Goal: Task Accomplishment & Management: Manage account settings

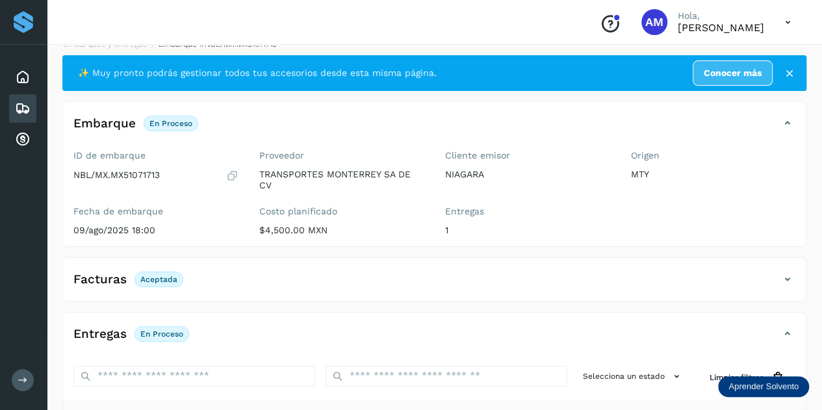
scroll to position [212, 0]
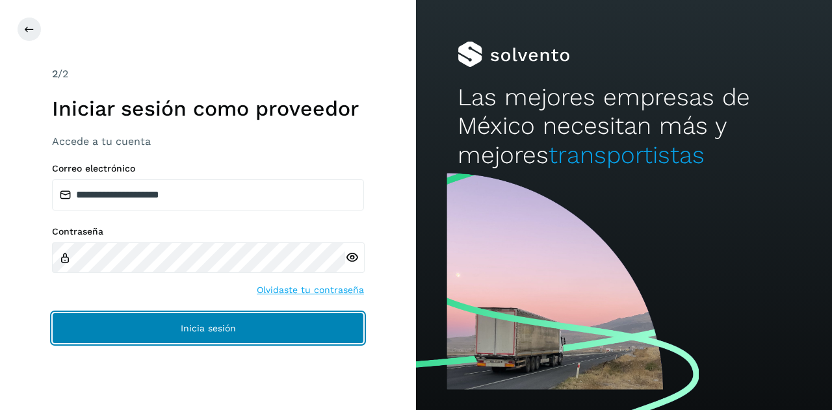
click at [216, 328] on span "Inicia sesión" at bounding box center [208, 328] width 55 height 9
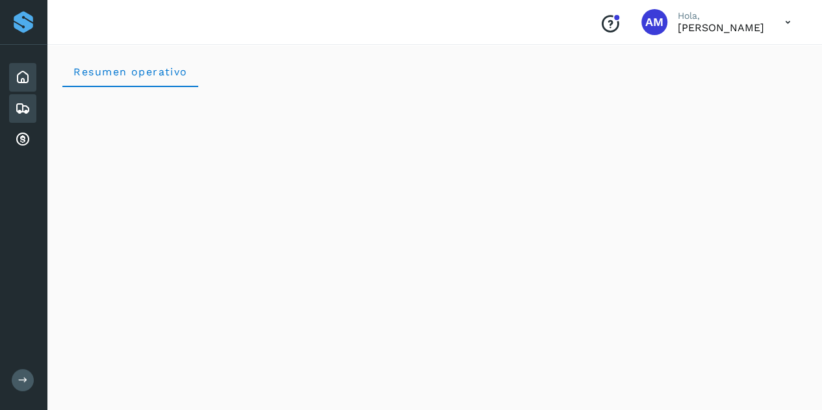
click at [26, 115] on icon at bounding box center [23, 109] width 16 height 16
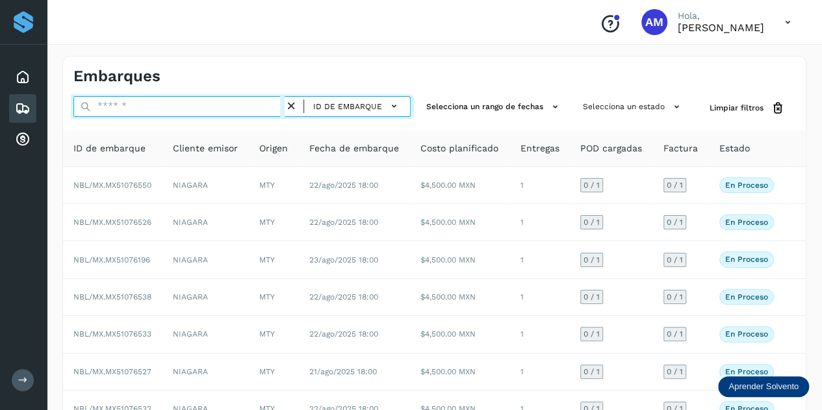
click at [161, 107] on input "text" at bounding box center [178, 106] width 211 height 21
paste input "**********"
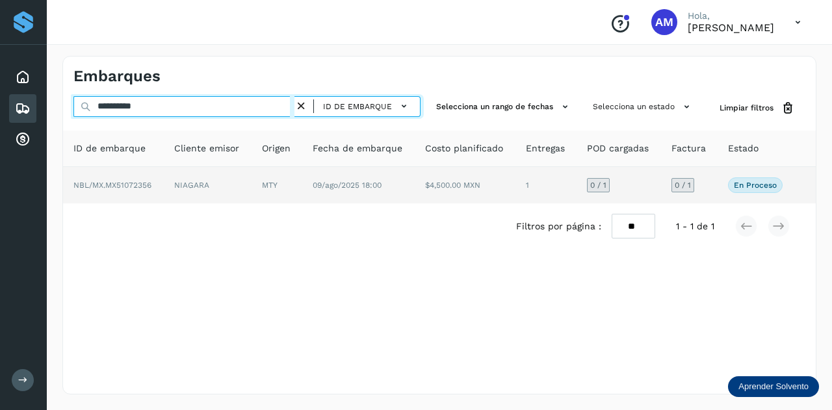
type input "**********"
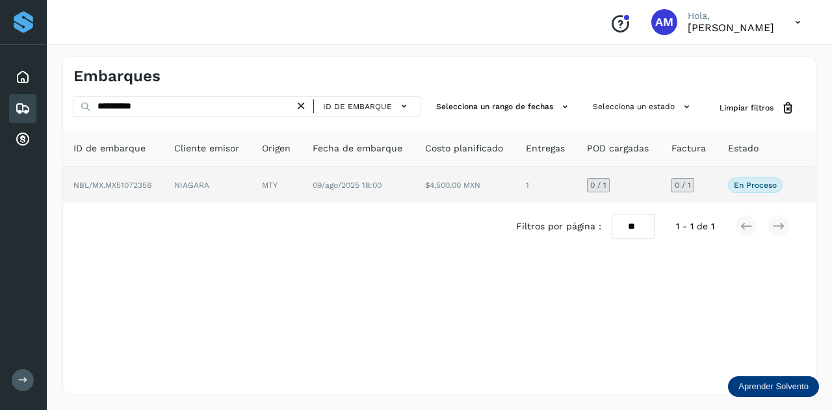
click at [149, 186] on span "NBL/MX.MX51072356" at bounding box center [112, 185] width 78 height 9
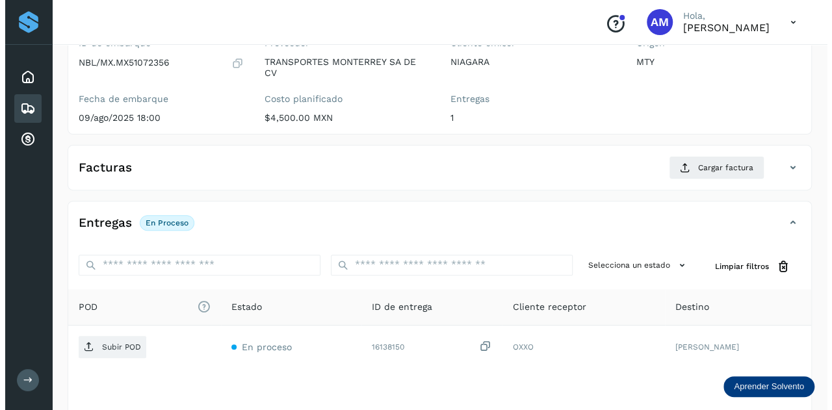
scroll to position [212, 0]
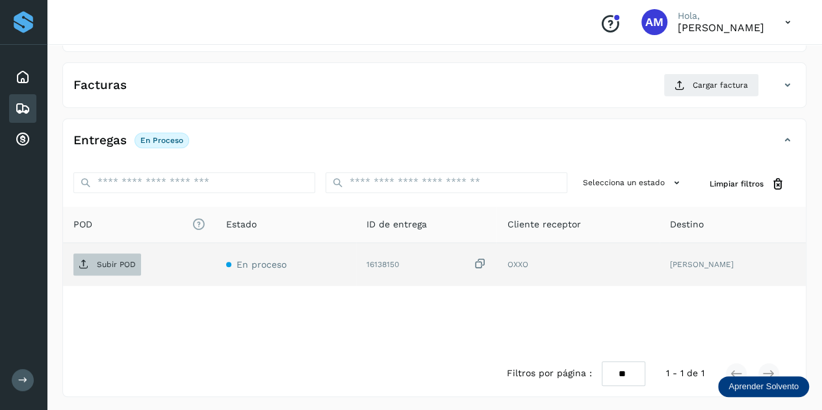
click at [130, 254] on span "Subir POD" at bounding box center [107, 264] width 68 height 21
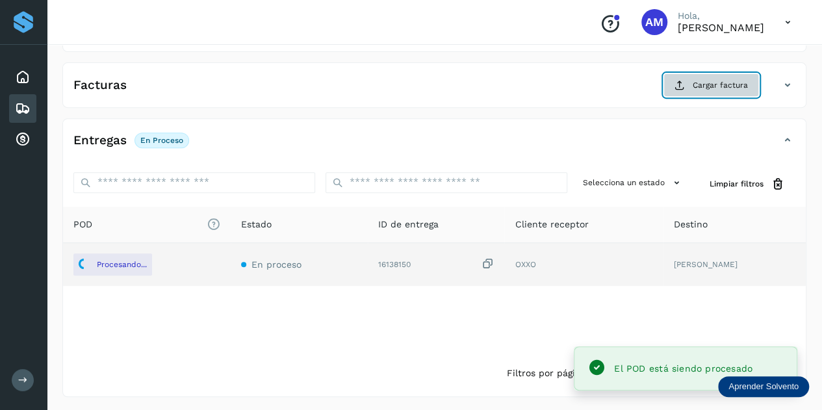
click at [695, 86] on span "Cargar factura" at bounding box center [720, 85] width 55 height 12
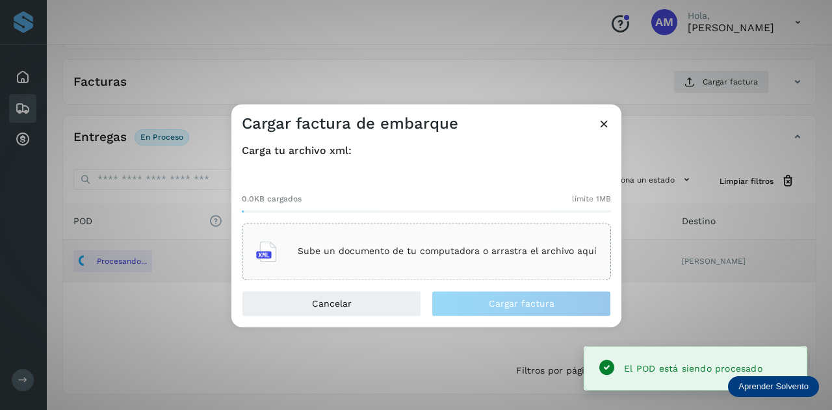
click at [396, 236] on div "Sube un documento de tu computadora o arrastra el archivo aquí" at bounding box center [426, 251] width 340 height 35
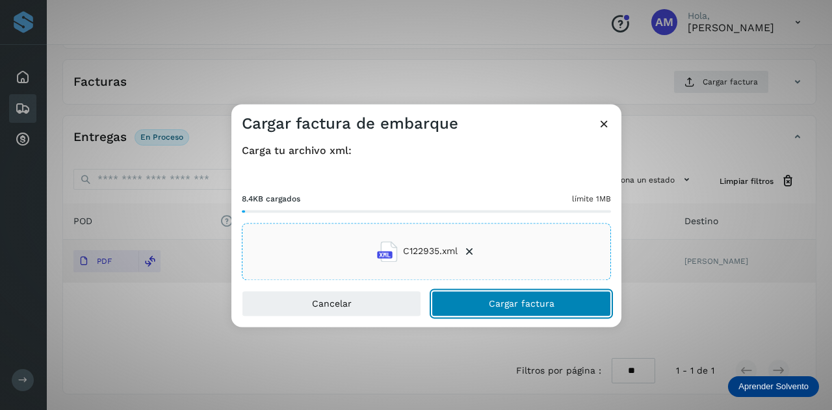
click at [465, 301] on button "Cargar factura" at bounding box center [520, 303] width 179 height 26
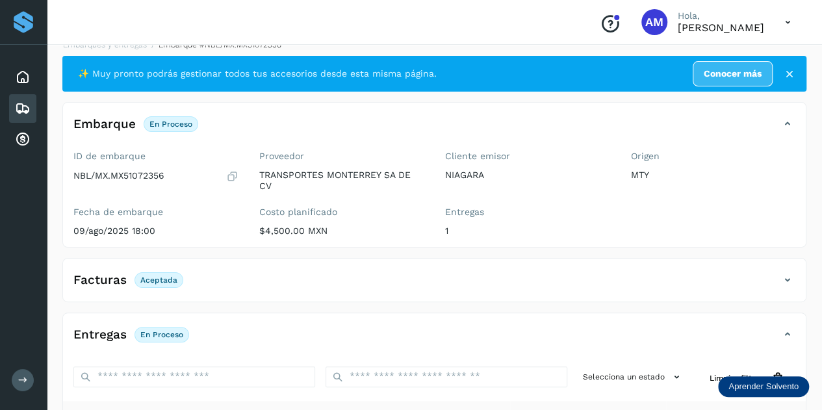
scroll to position [0, 0]
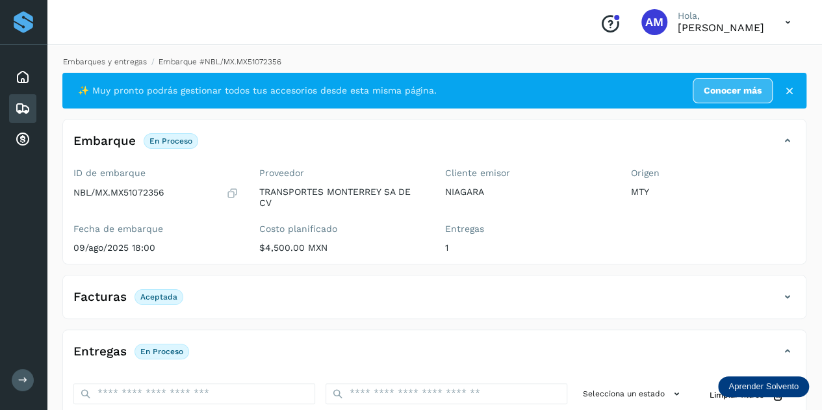
click at [91, 62] on link "Embarques y entregas" at bounding box center [105, 61] width 84 height 9
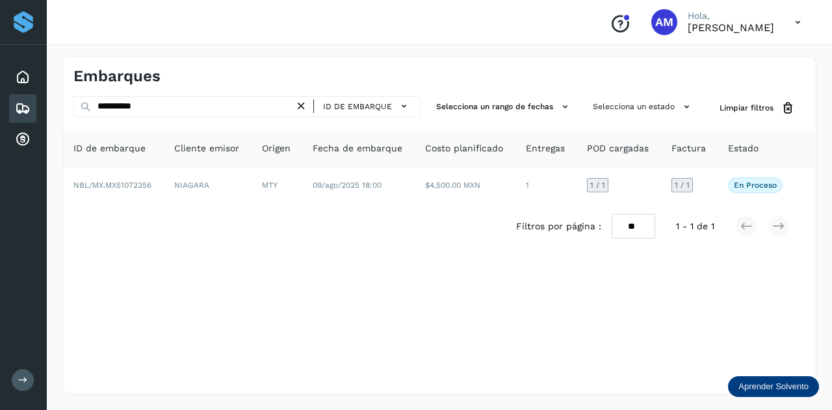
click at [300, 103] on icon at bounding box center [301, 106] width 14 height 14
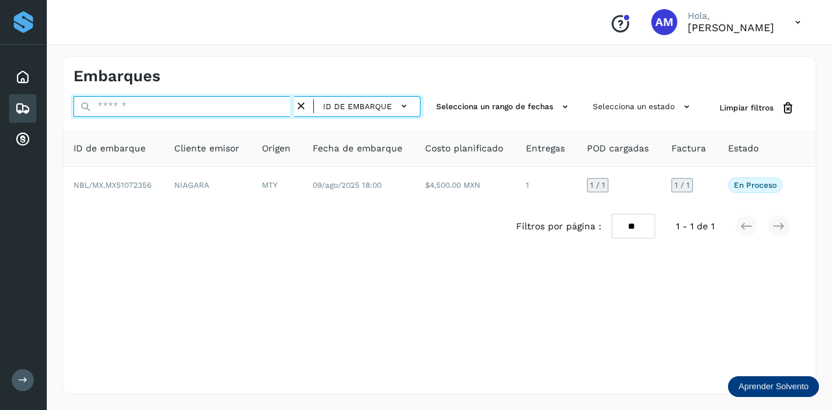
click at [290, 105] on input "text" at bounding box center [183, 106] width 221 height 21
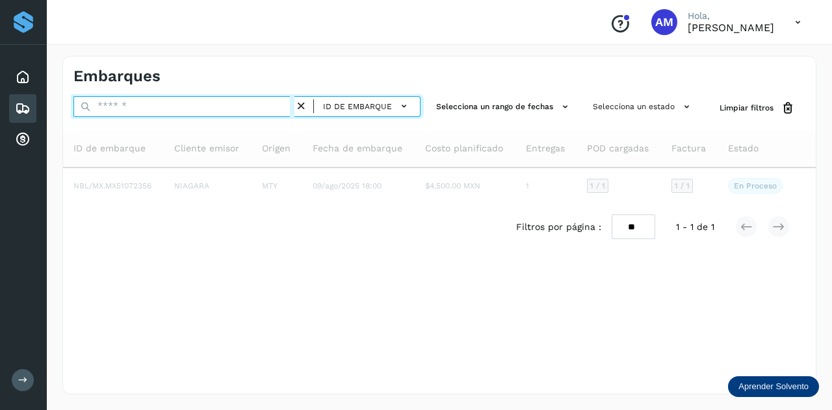
paste input "**********"
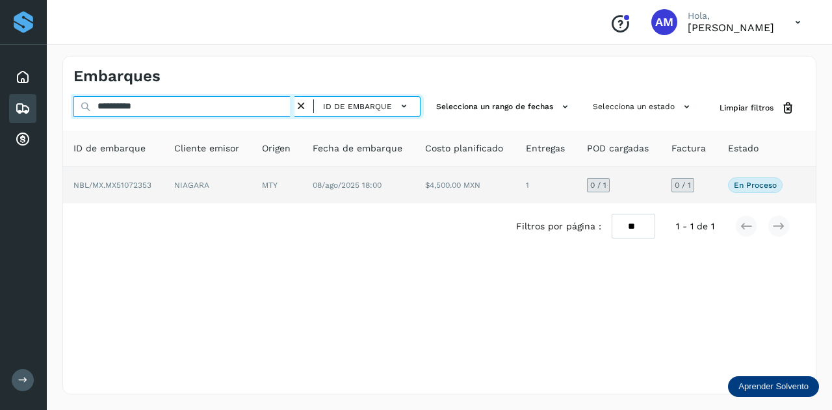
type input "**********"
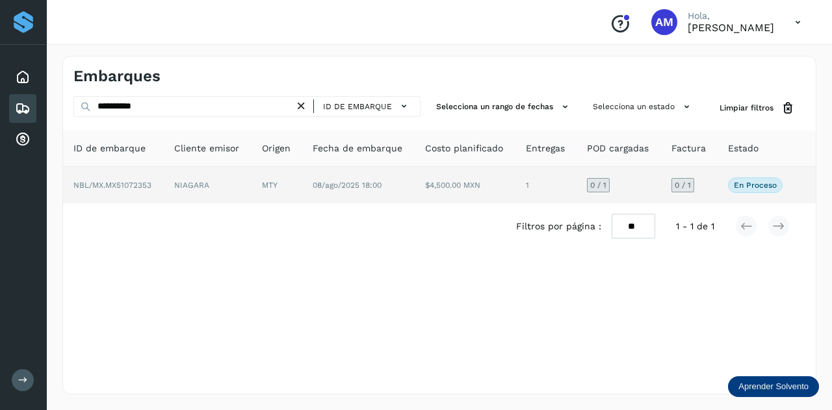
click at [251, 181] on td "NIAGARA" at bounding box center [276, 185] width 51 height 36
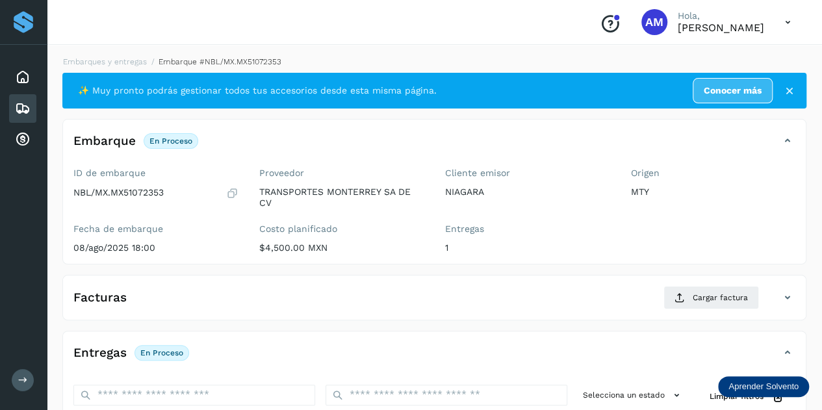
scroll to position [130, 0]
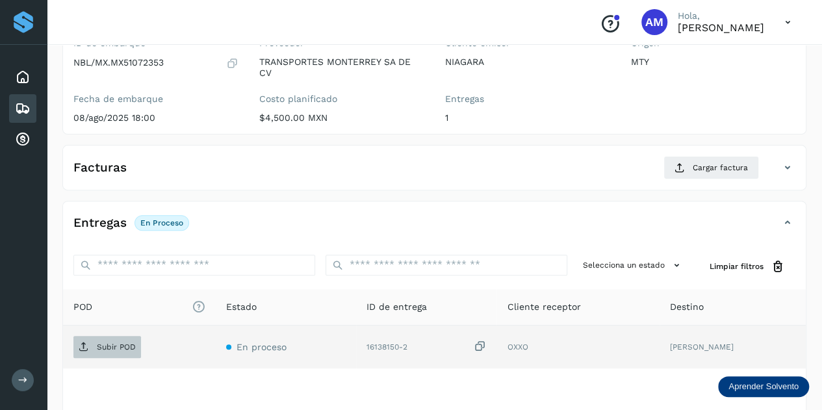
click at [127, 344] on p "Subir POD" at bounding box center [116, 346] width 39 height 9
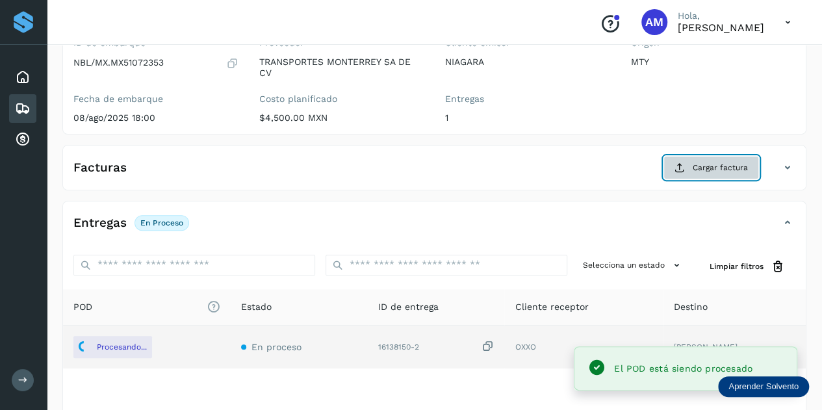
click at [715, 166] on span "Cargar factura" at bounding box center [720, 168] width 55 height 12
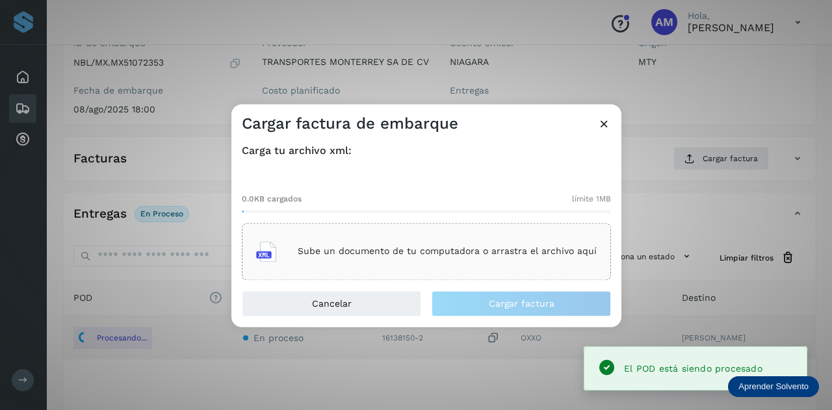
click at [441, 238] on div "Sube un documento de tu computadora o arrastra el archivo aquí" at bounding box center [426, 251] width 340 height 35
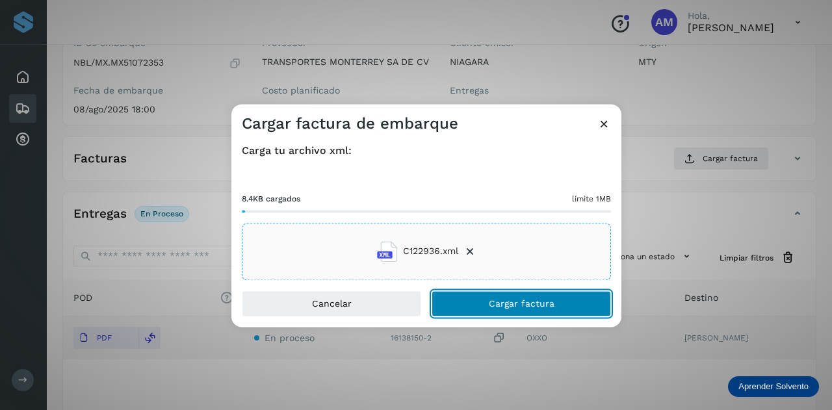
click at [512, 303] on span "Cargar factura" at bounding box center [522, 303] width 66 height 9
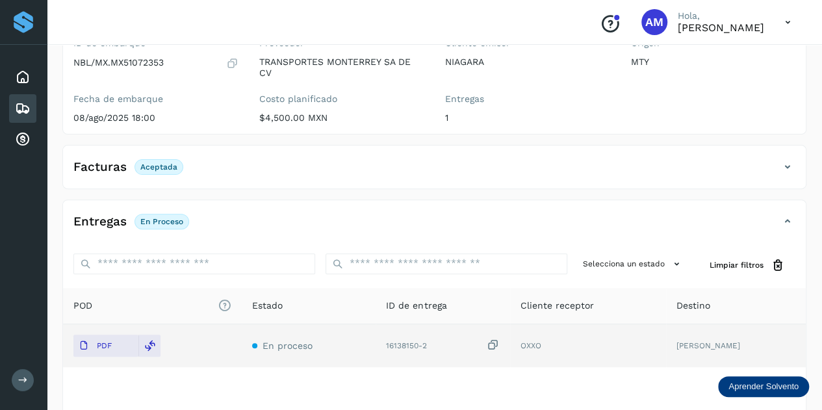
scroll to position [0, 0]
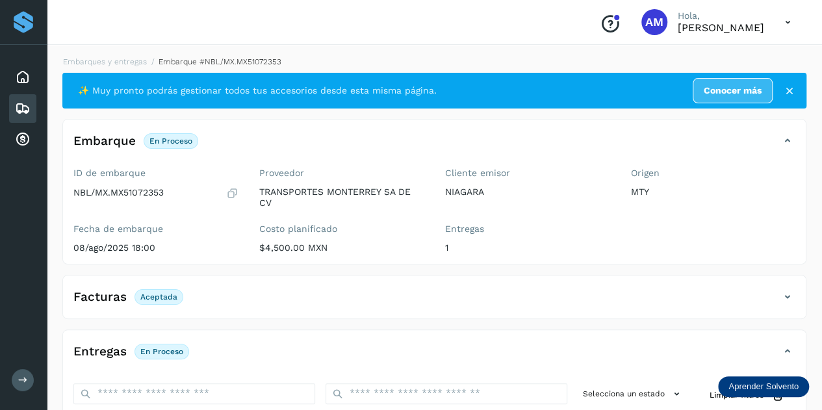
click at [147, 57] on li "Embarques y entregas" at bounding box center [214, 62] width 134 height 12
click at [147, 67] on li "Embarques y entregas" at bounding box center [214, 62] width 134 height 12
click at [122, 62] on link "Embarques y entregas" at bounding box center [105, 61] width 84 height 9
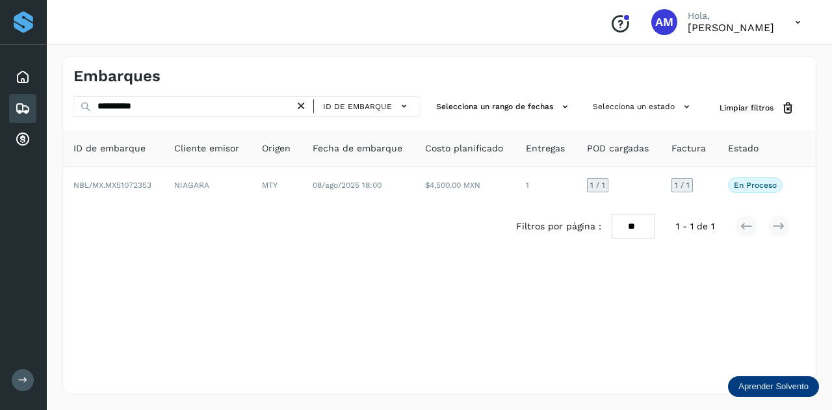
click at [305, 105] on icon at bounding box center [301, 106] width 14 height 14
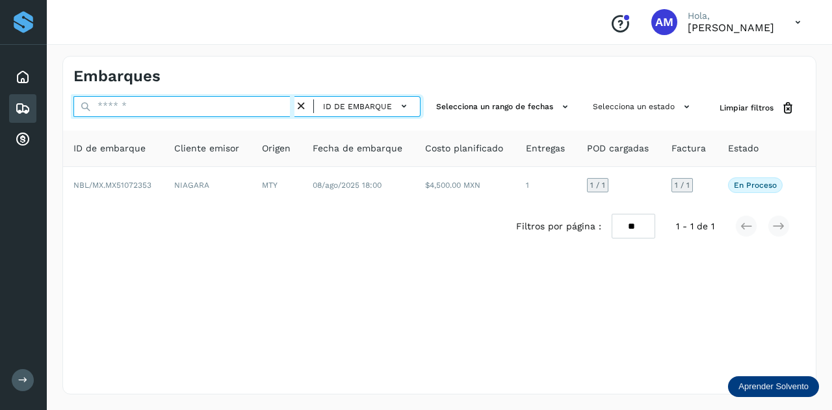
click at [265, 107] on input "text" at bounding box center [183, 106] width 221 height 21
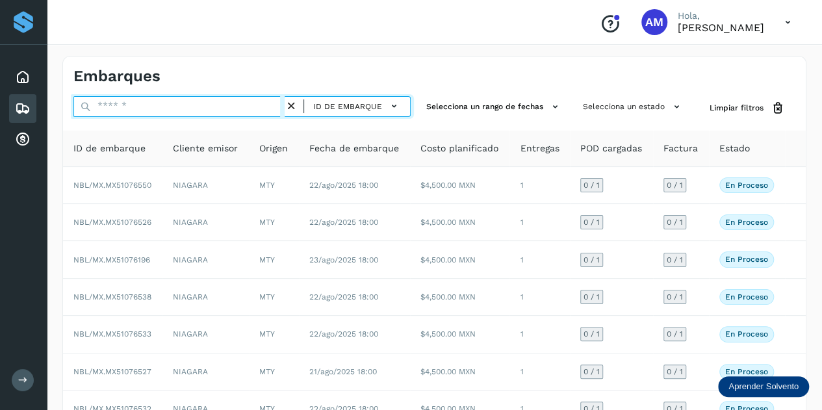
paste input "**********"
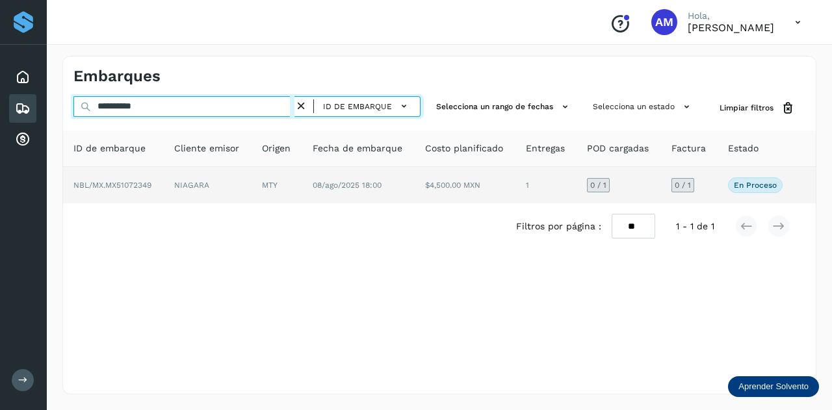
type input "**********"
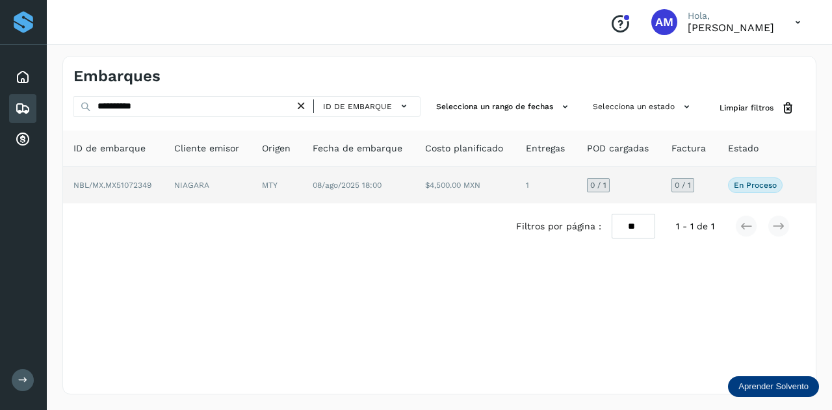
click at [251, 190] on td "NIAGARA" at bounding box center [276, 185] width 51 height 36
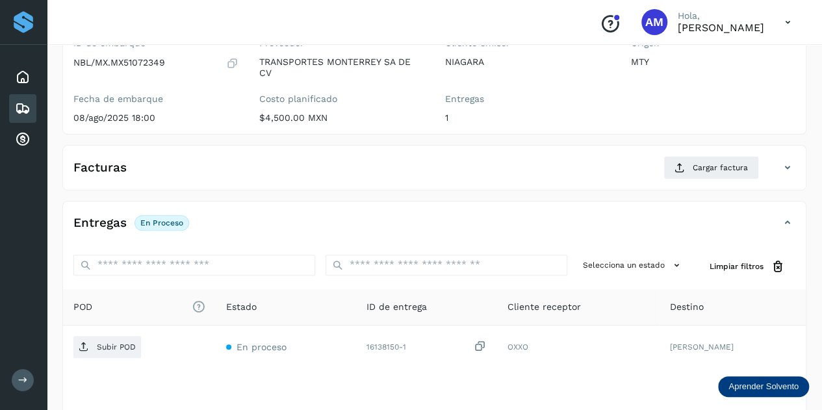
scroll to position [195, 0]
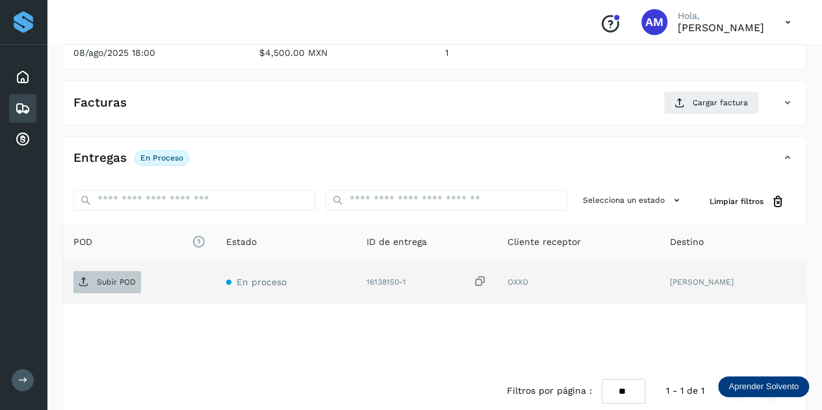
click at [120, 280] on p "Subir POD" at bounding box center [116, 281] width 39 height 9
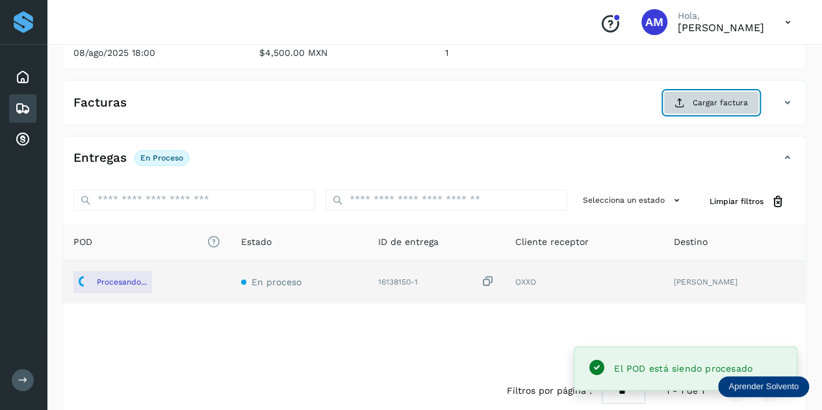
click at [693, 105] on button "Cargar factura" at bounding box center [711, 102] width 96 height 23
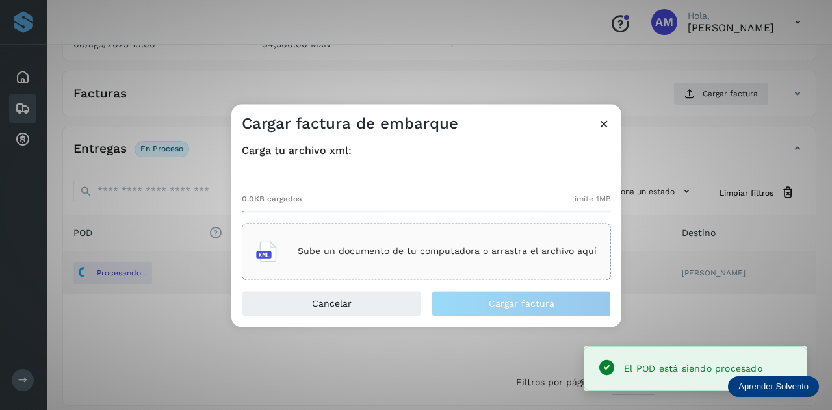
click at [399, 235] on div "Sube un documento de tu computadora o arrastra el archivo aquí" at bounding box center [426, 251] width 340 height 35
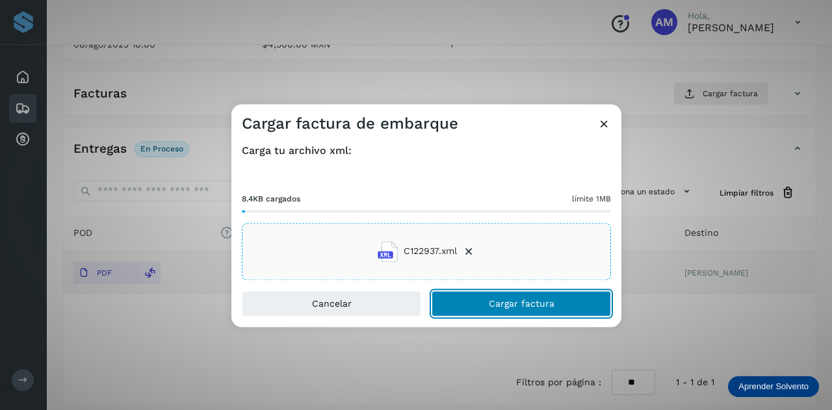
click at [488, 307] on button "Cargar factura" at bounding box center [520, 303] width 179 height 26
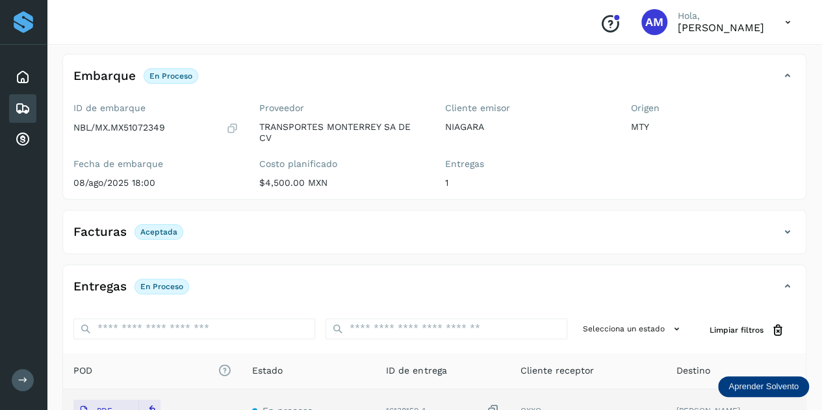
scroll to position [0, 0]
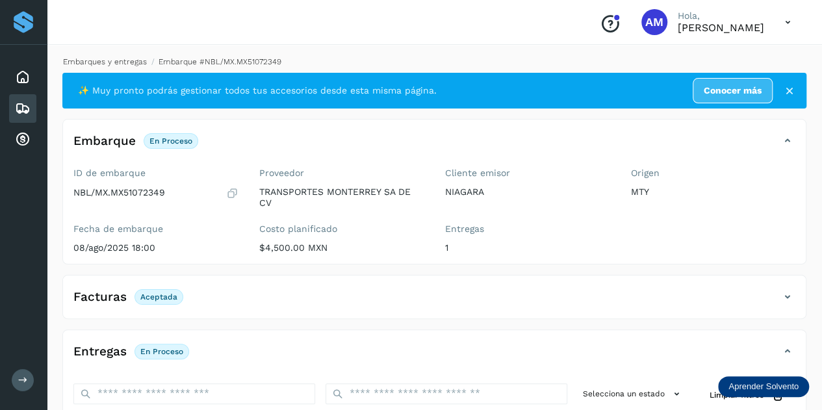
click at [91, 60] on link "Embarques y entregas" at bounding box center [105, 61] width 84 height 9
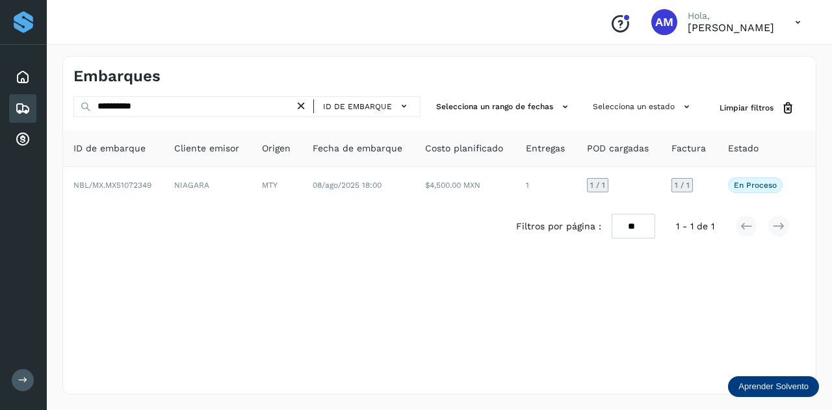
click at [305, 105] on icon at bounding box center [301, 106] width 14 height 14
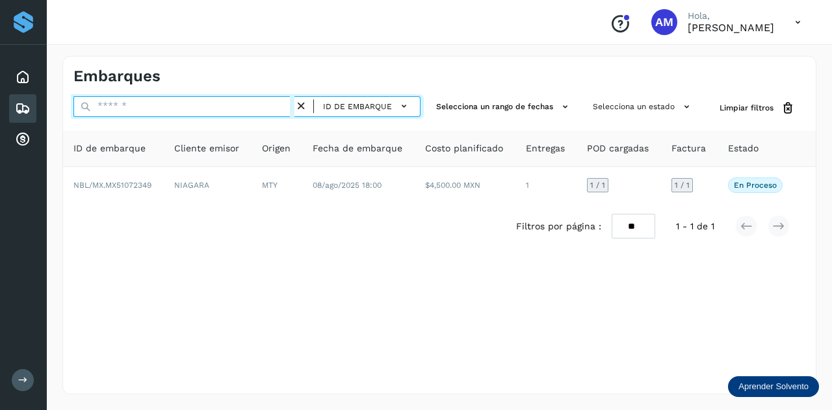
click at [239, 110] on input "text" at bounding box center [183, 106] width 221 height 21
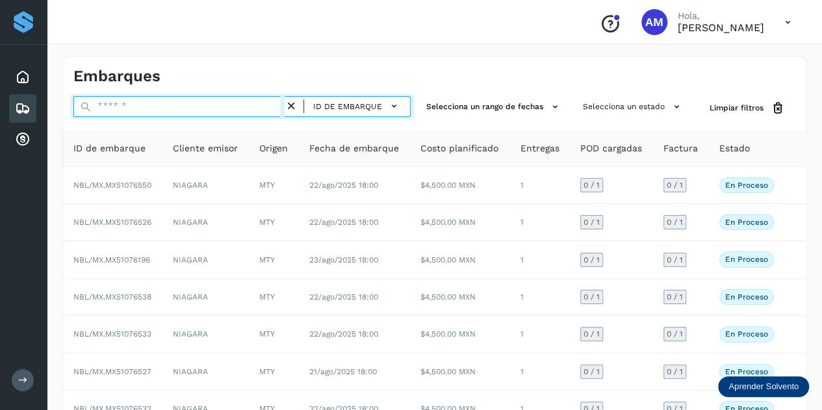
paste input "**********"
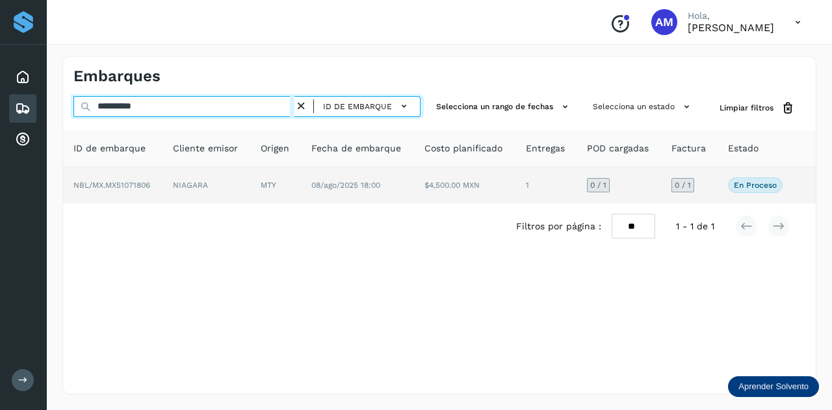
type input "**********"
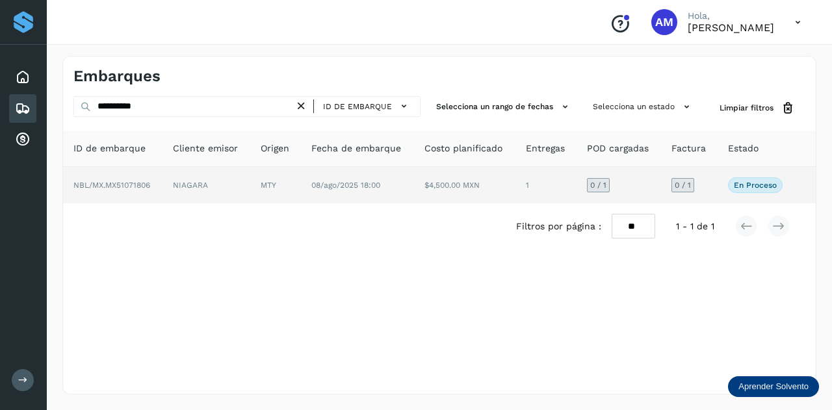
click at [250, 182] on td "NIAGARA" at bounding box center [275, 185] width 51 height 36
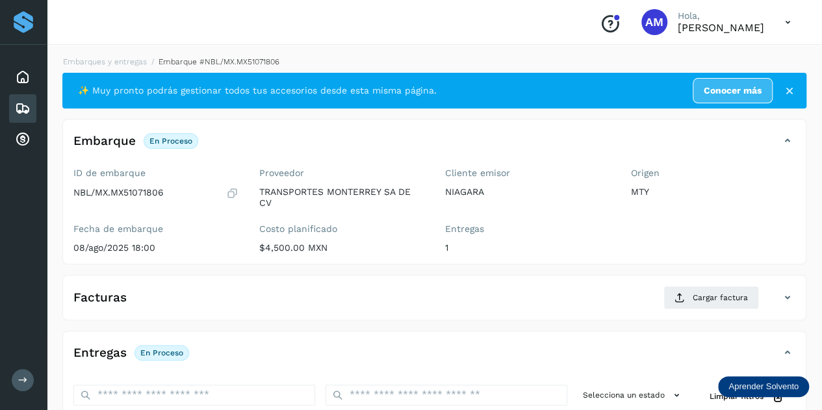
scroll to position [130, 0]
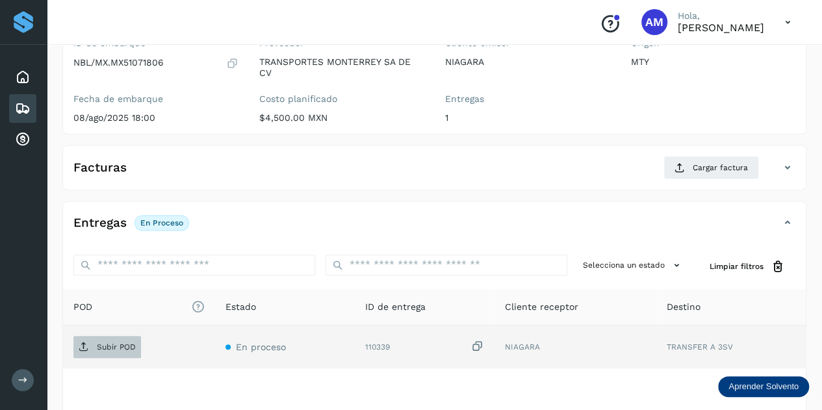
click at [138, 346] on span "Subir POD" at bounding box center [107, 347] width 68 height 21
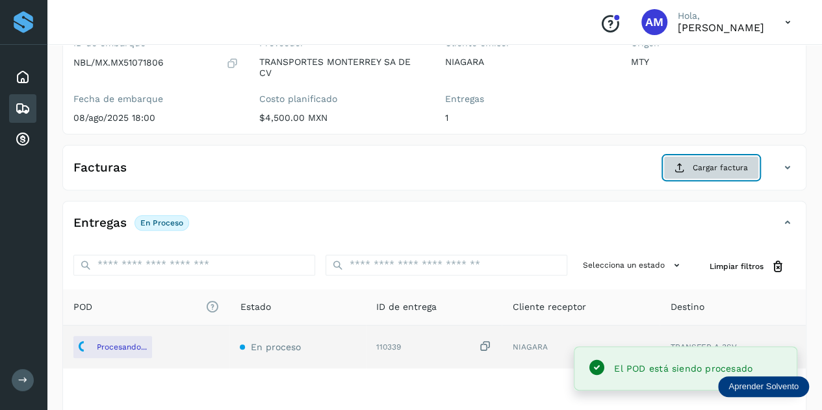
click at [678, 166] on icon at bounding box center [679, 167] width 10 height 10
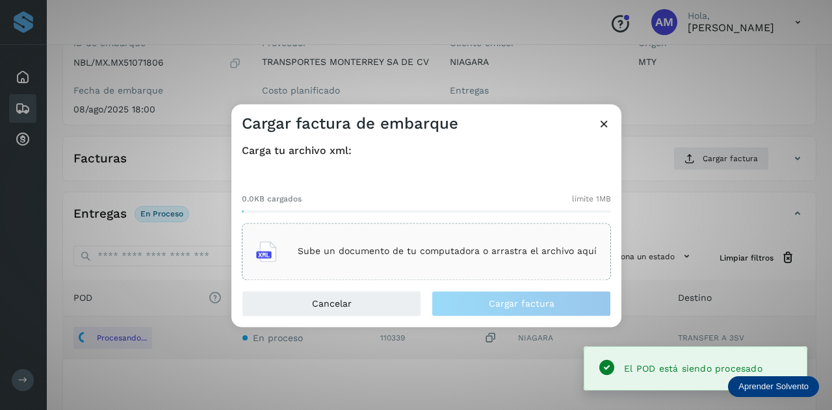
click at [421, 246] on div "Sube un documento de tu computadora o arrastra el archivo aquí" at bounding box center [426, 251] width 340 height 35
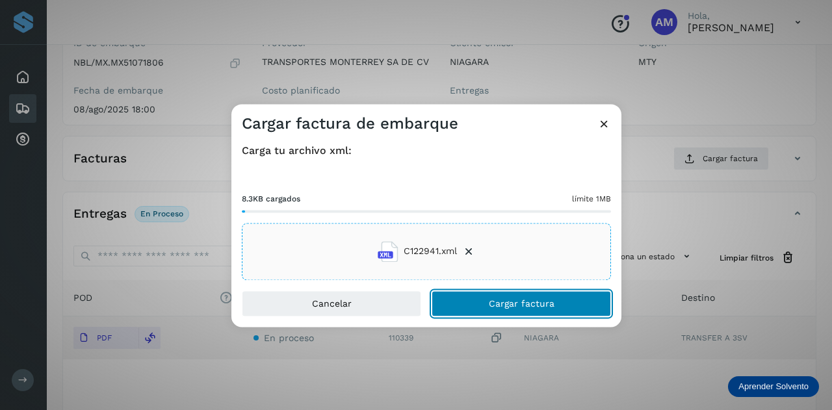
click at [502, 305] on span "Cargar factura" at bounding box center [522, 303] width 66 height 9
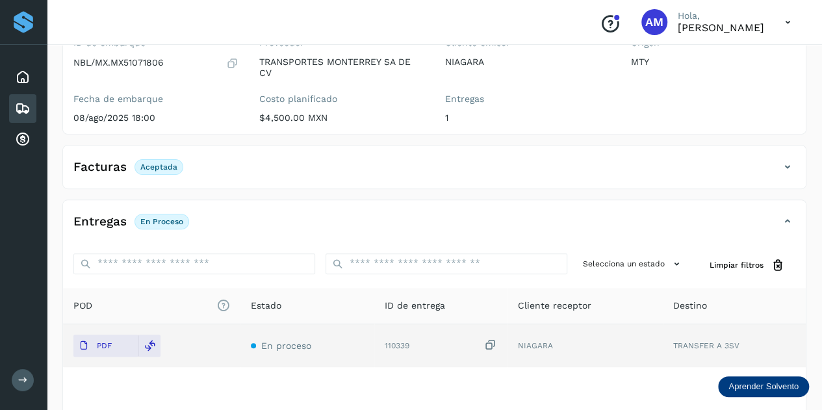
scroll to position [0, 0]
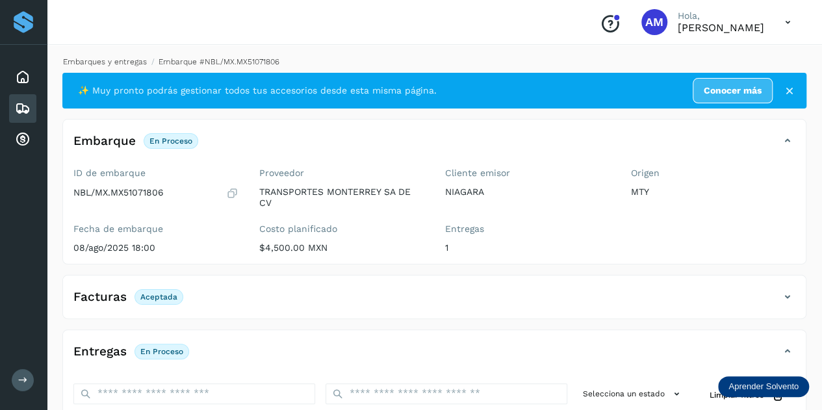
click at [130, 62] on link "Embarques y entregas" at bounding box center [105, 61] width 84 height 9
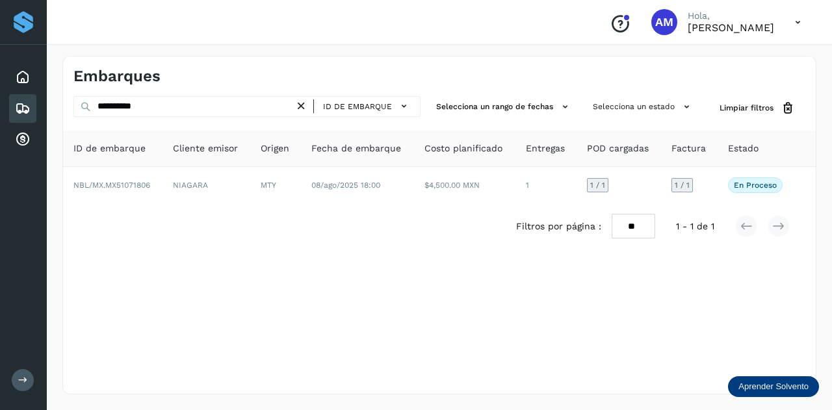
click at [307, 109] on icon at bounding box center [301, 106] width 14 height 14
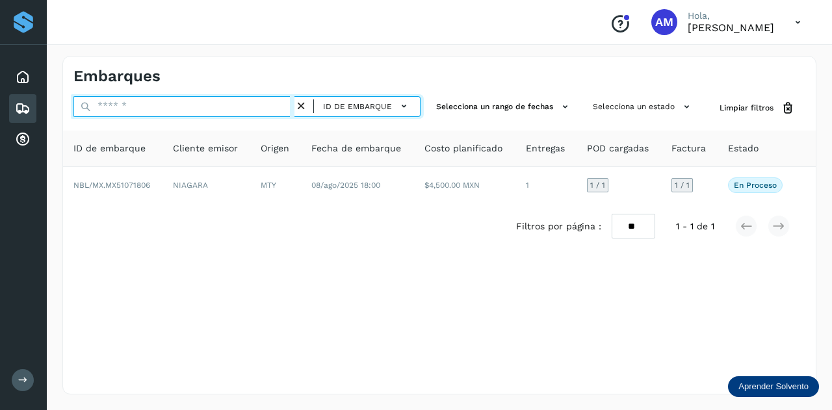
click at [281, 105] on input "text" at bounding box center [183, 106] width 221 height 21
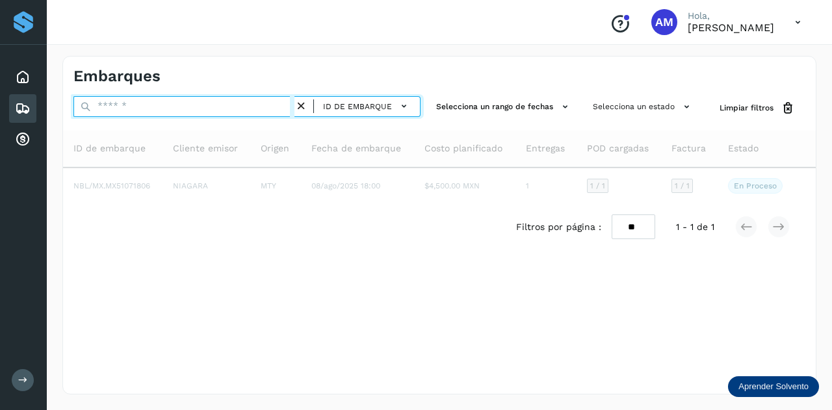
paste input "**********"
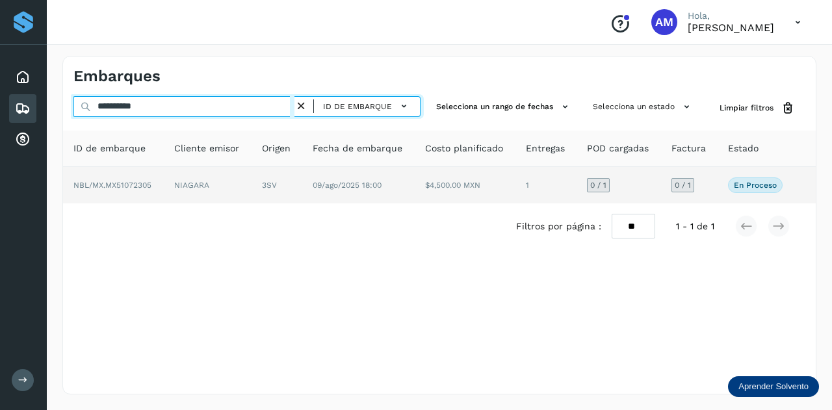
type input "**********"
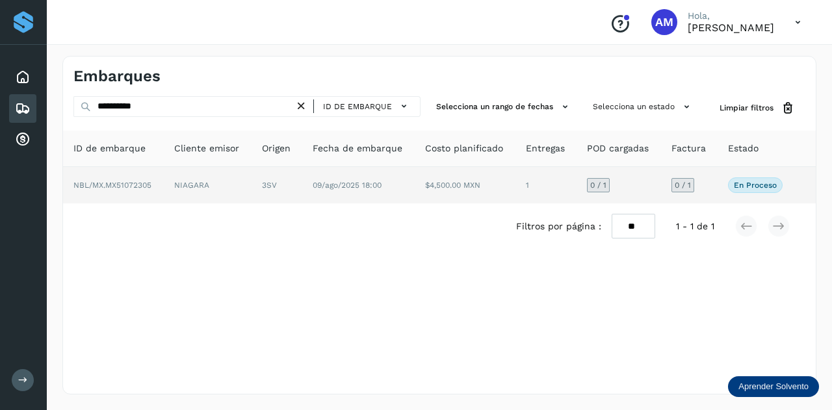
click at [164, 192] on td "NBL/MX.MX51072305" at bounding box center [208, 185] width 88 height 36
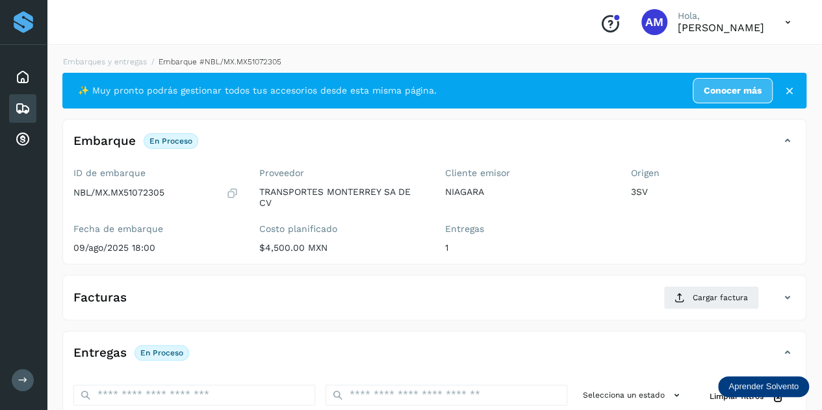
scroll to position [130, 0]
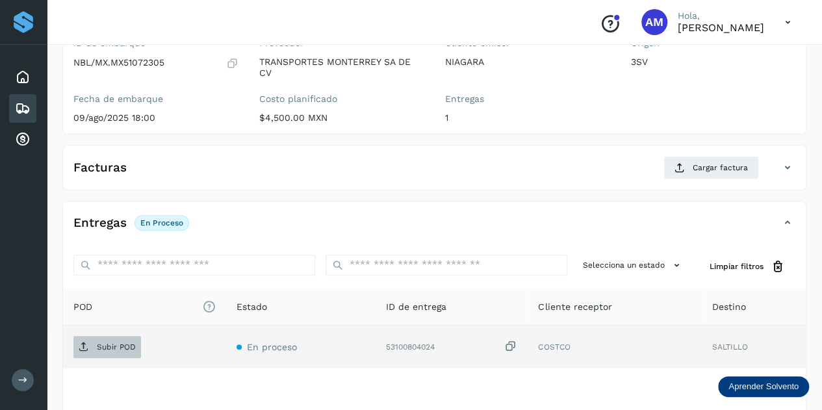
click at [104, 348] on p "Subir POD" at bounding box center [116, 346] width 39 height 9
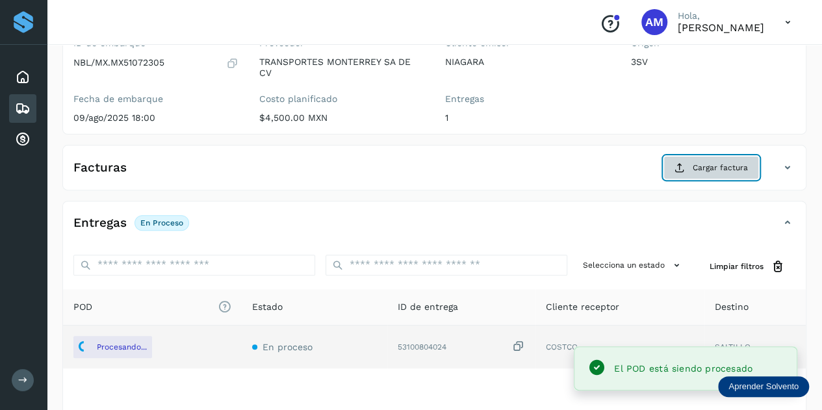
click at [685, 167] on icon at bounding box center [679, 167] width 10 height 10
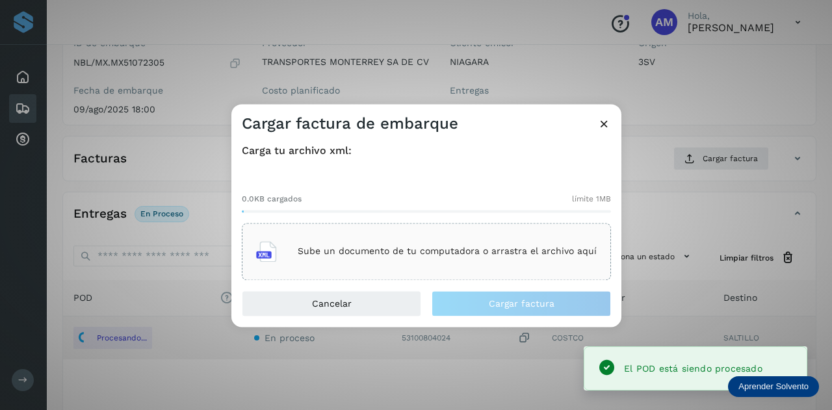
click at [503, 238] on div "Sube un documento de tu computadora o arrastra el archivo aquí" at bounding box center [426, 251] width 340 height 35
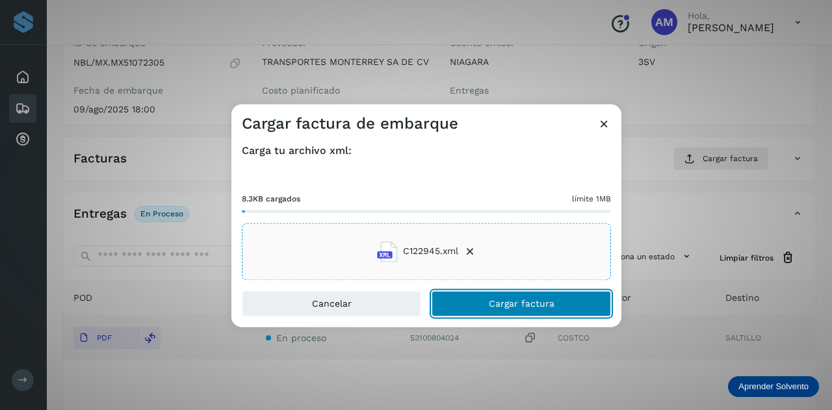
click at [469, 302] on button "Cargar factura" at bounding box center [520, 303] width 179 height 26
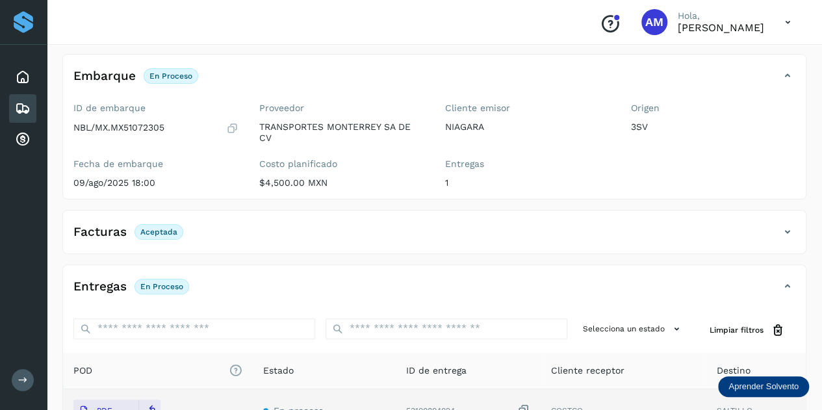
scroll to position [0, 0]
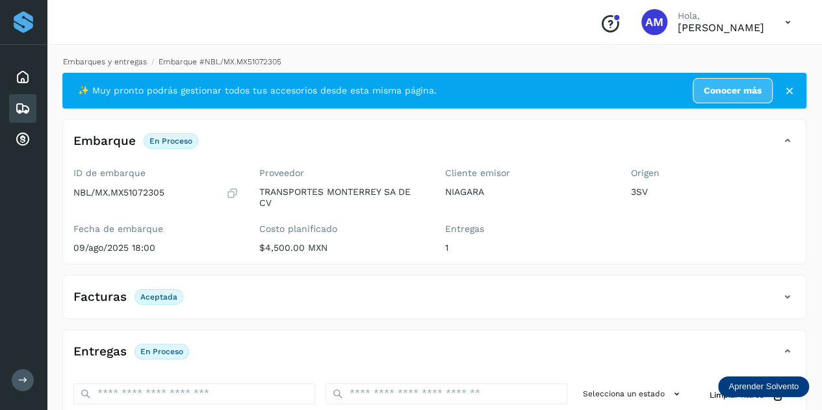
click at [135, 59] on link "Embarques y entregas" at bounding box center [105, 61] width 84 height 9
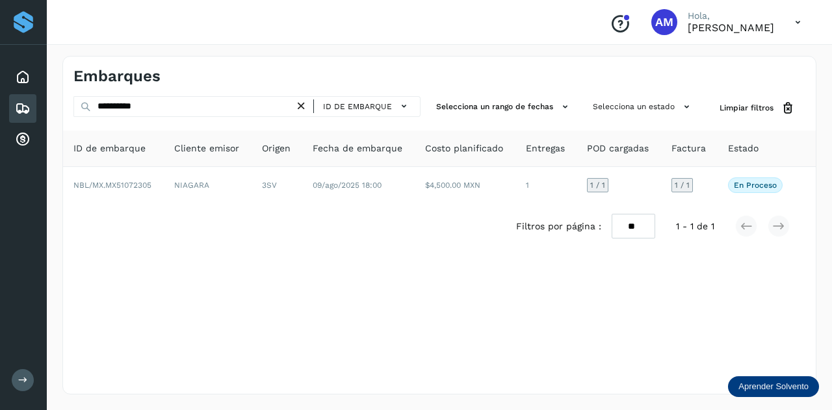
drag, startPoint x: 303, startPoint y: 105, endPoint x: 251, endPoint y: 105, distance: 52.6
click at [303, 105] on icon at bounding box center [301, 106] width 14 height 14
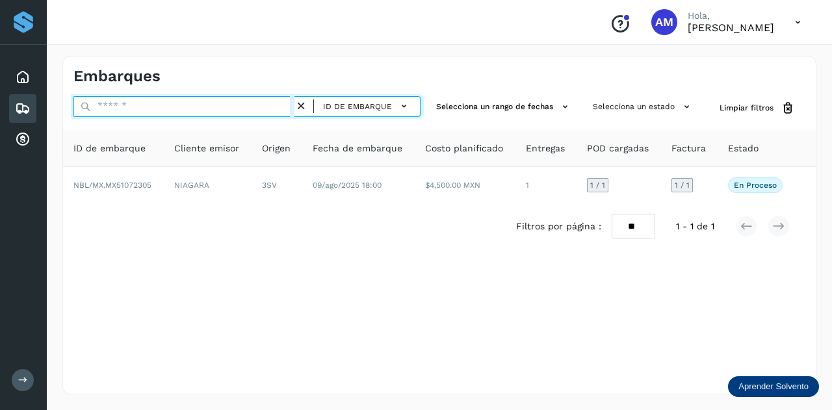
click at [250, 105] on input "text" at bounding box center [183, 106] width 221 height 21
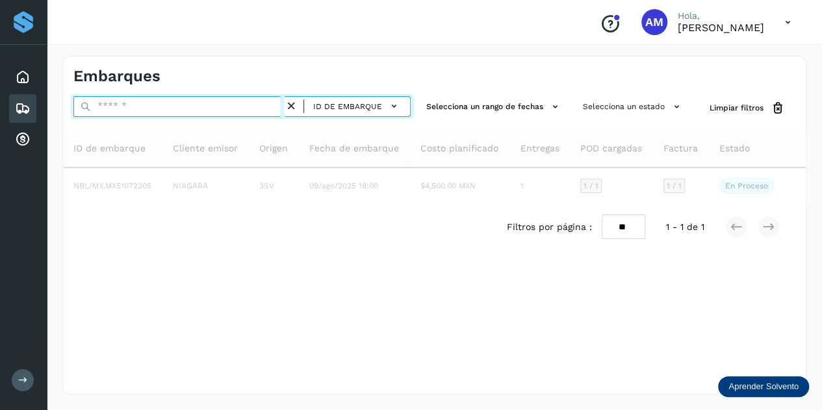
paste input "**********"
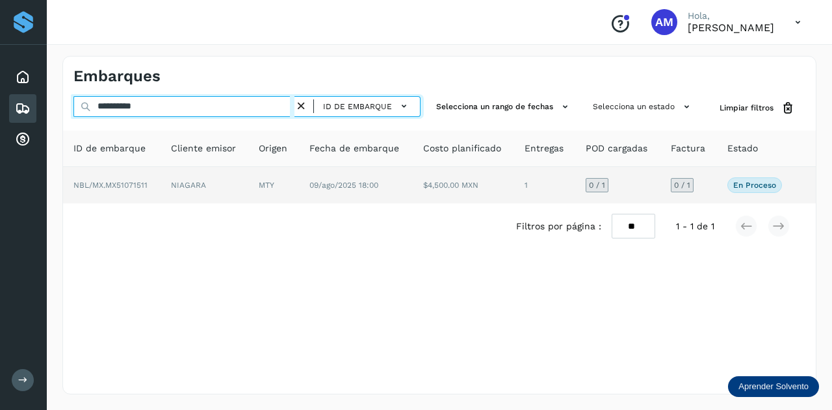
type input "**********"
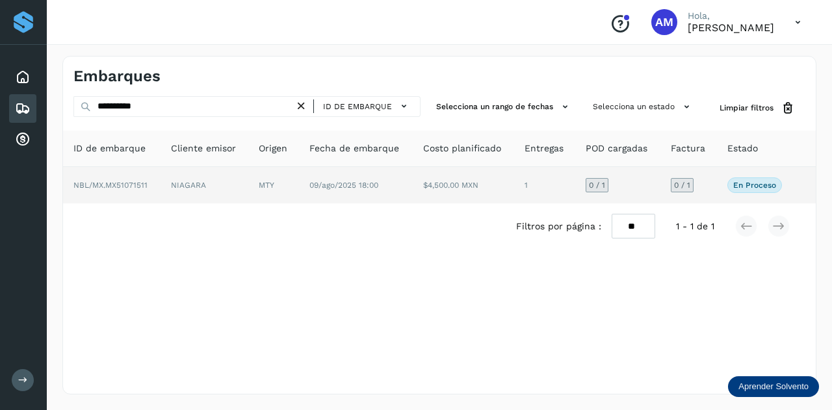
click at [248, 180] on td "NIAGARA" at bounding box center [273, 185] width 51 height 36
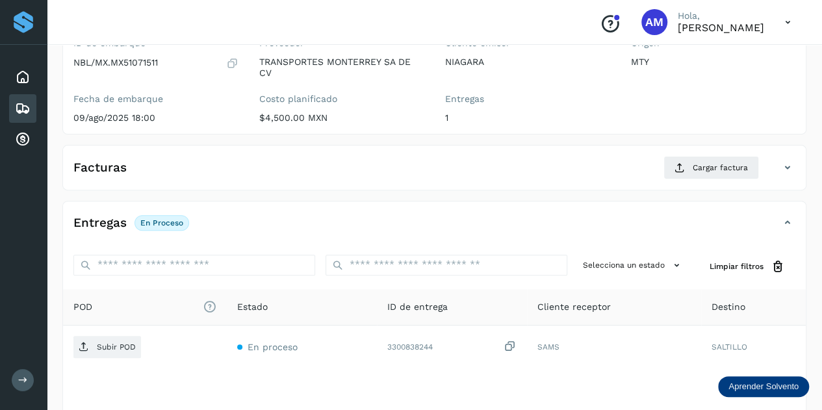
scroll to position [195, 0]
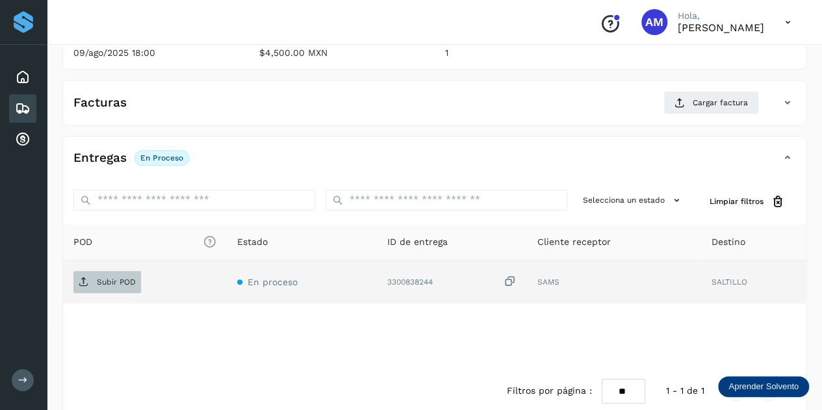
click at [110, 285] on span "Subir POD" at bounding box center [107, 282] width 68 height 21
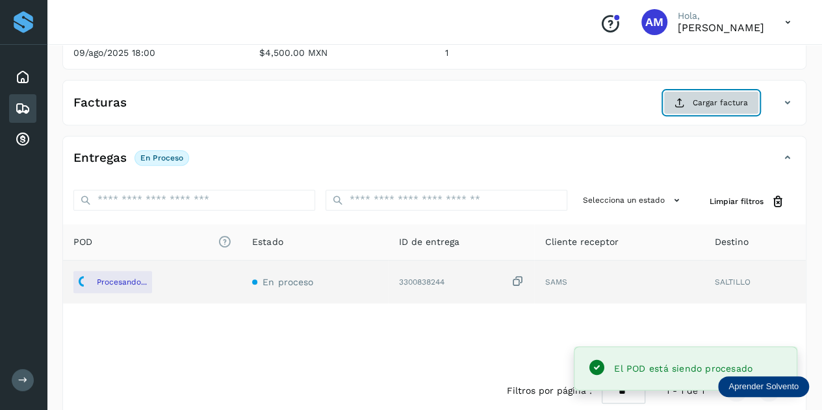
click at [708, 103] on span "Cargar factura" at bounding box center [720, 103] width 55 height 12
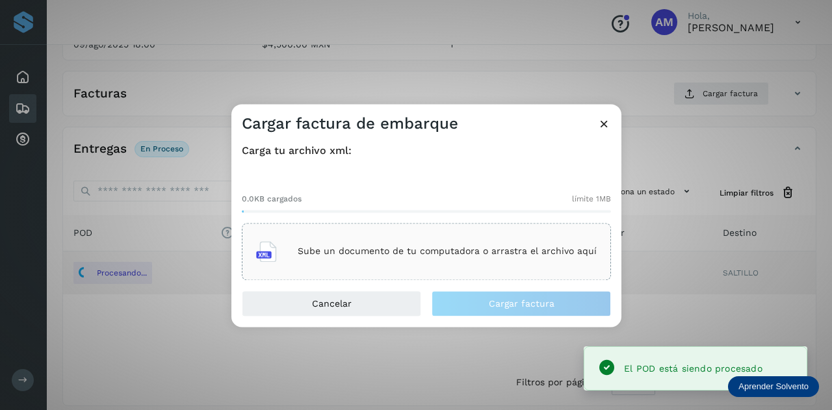
click at [426, 238] on div "Sube un documento de tu computadora o arrastra el archivo aquí" at bounding box center [426, 251] width 340 height 35
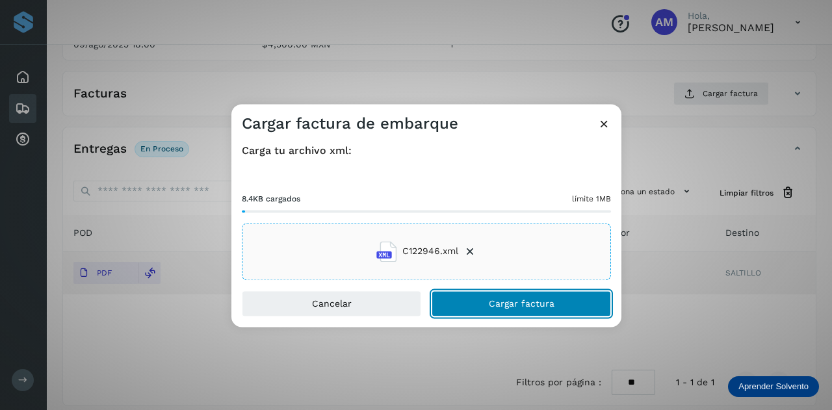
click at [469, 301] on button "Cargar factura" at bounding box center [520, 303] width 179 height 26
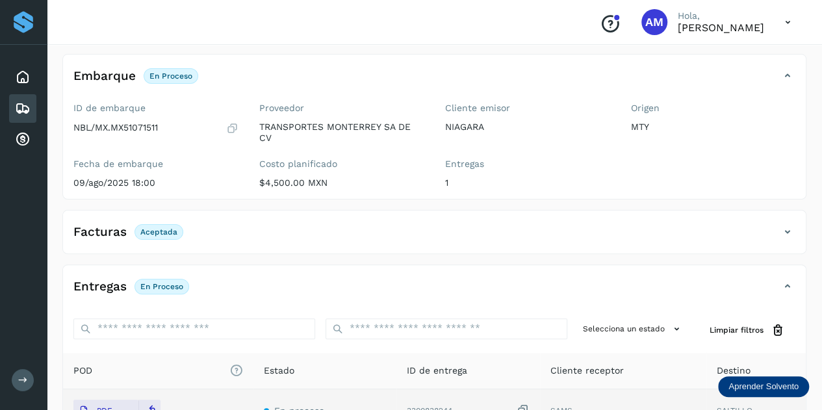
scroll to position [0, 0]
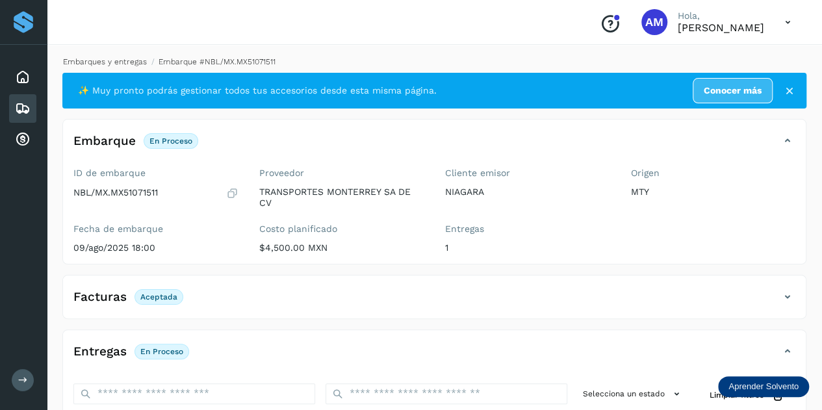
click at [130, 64] on link "Embarques y entregas" at bounding box center [105, 61] width 84 height 9
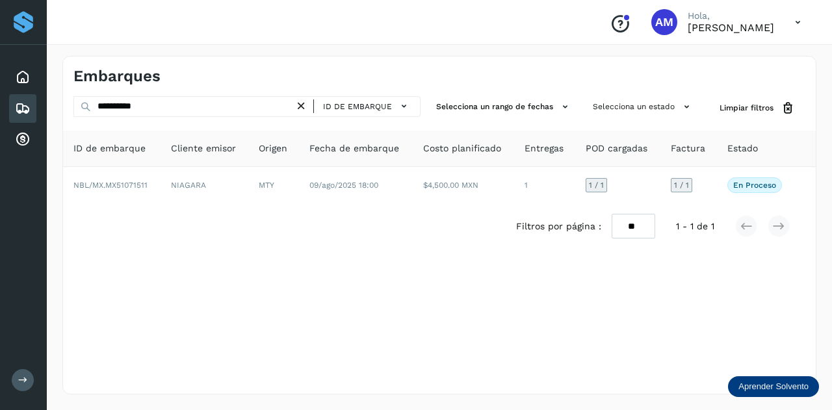
drag, startPoint x: 307, startPoint y: 106, endPoint x: 246, endPoint y: 108, distance: 61.8
click at [307, 106] on icon at bounding box center [301, 106] width 14 height 14
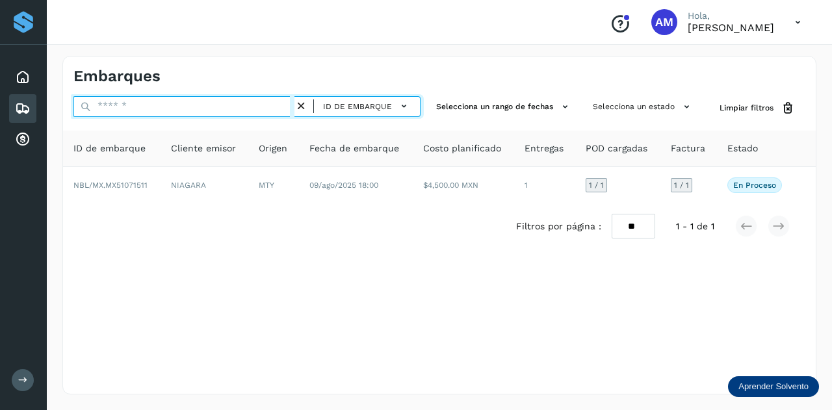
click at [246, 108] on input "text" at bounding box center [183, 106] width 221 height 21
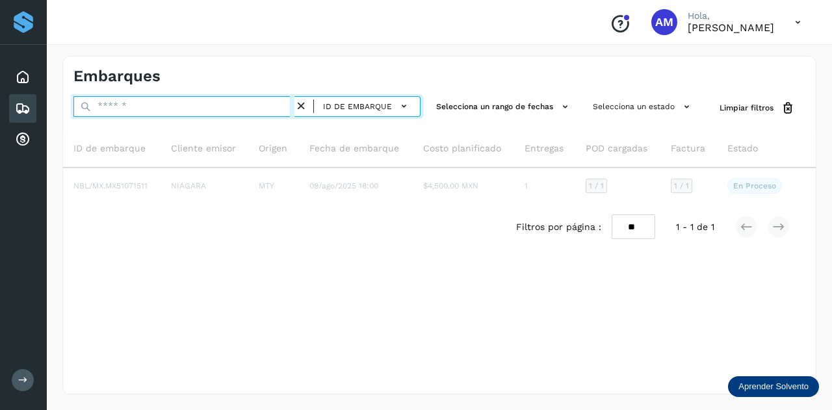
paste input "**********"
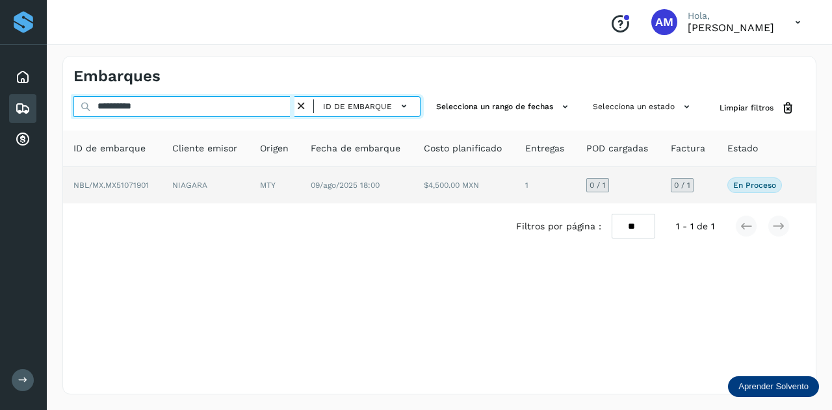
type input "**********"
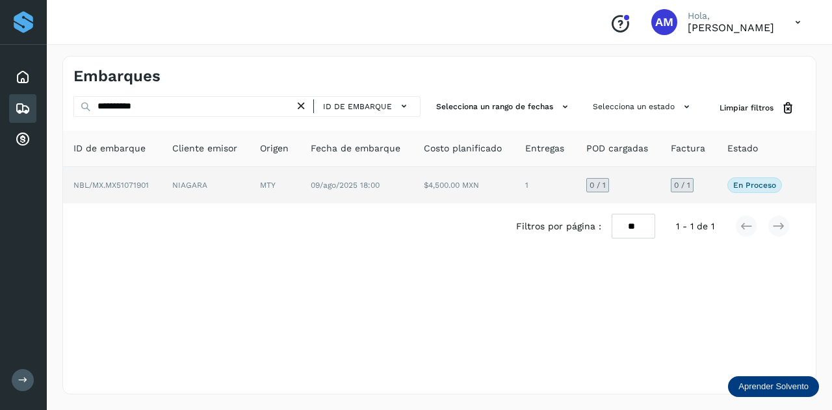
click at [249, 180] on td "NIAGARA" at bounding box center [274, 185] width 51 height 36
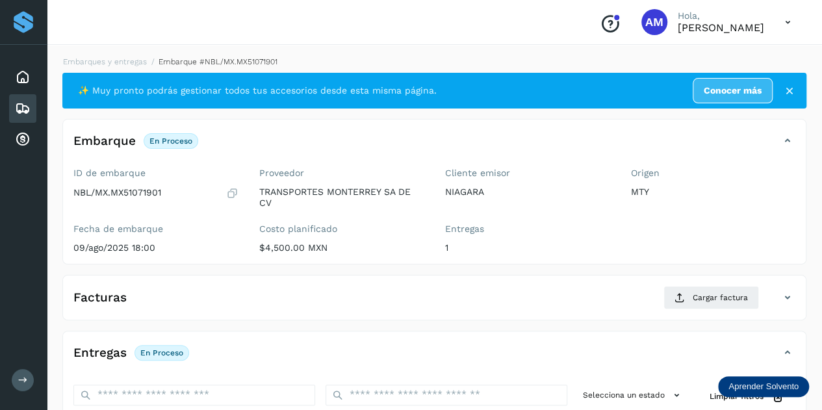
scroll to position [195, 0]
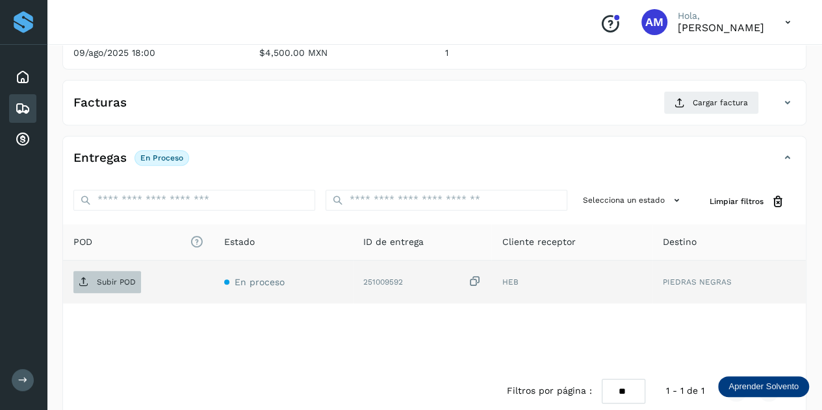
click at [131, 284] on p "Subir POD" at bounding box center [116, 281] width 39 height 9
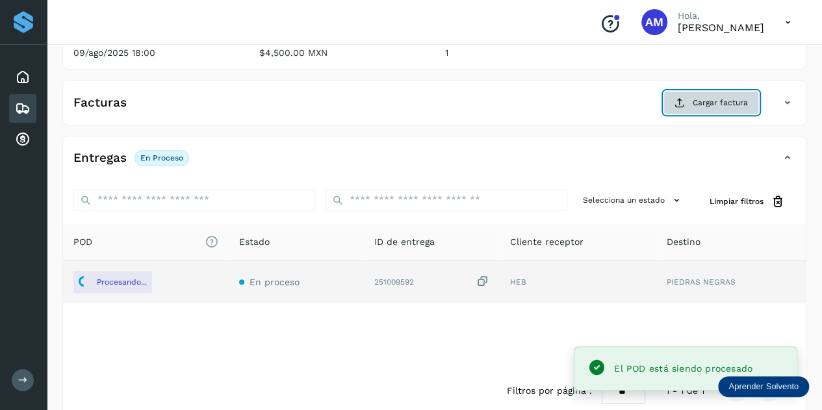
click at [700, 109] on button "Cargar factura" at bounding box center [711, 102] width 96 height 23
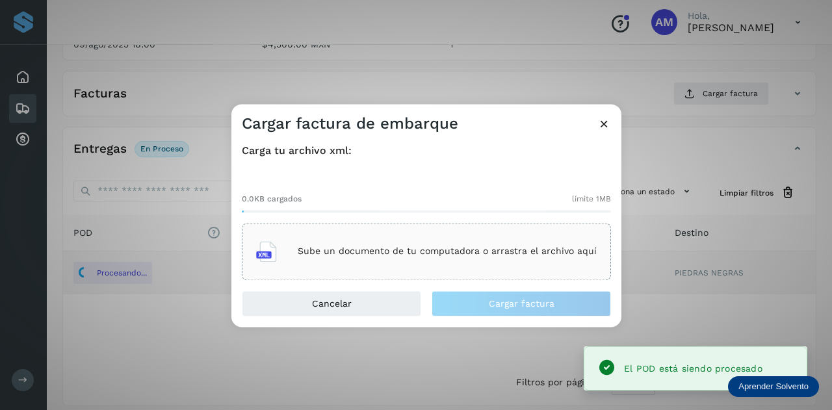
click at [417, 219] on div "0.0KB cargados límite 1MB Sube un documento de tu computadora o arrastra el arc…" at bounding box center [426, 226] width 369 height 108
click at [409, 241] on div "Sube un documento de tu computadora o arrastra el archivo aquí" at bounding box center [426, 251] width 340 height 35
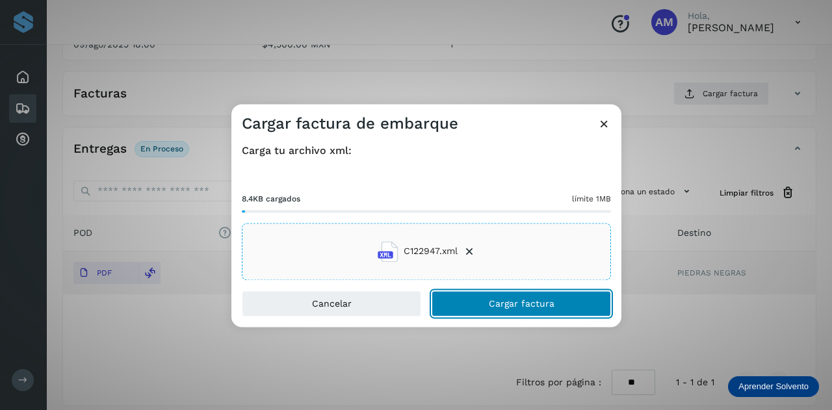
click at [489, 313] on button "Cargar factura" at bounding box center [520, 303] width 179 height 26
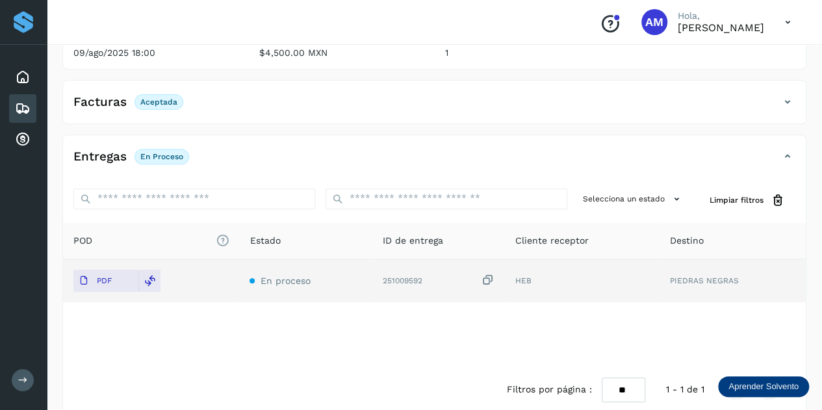
scroll to position [0, 0]
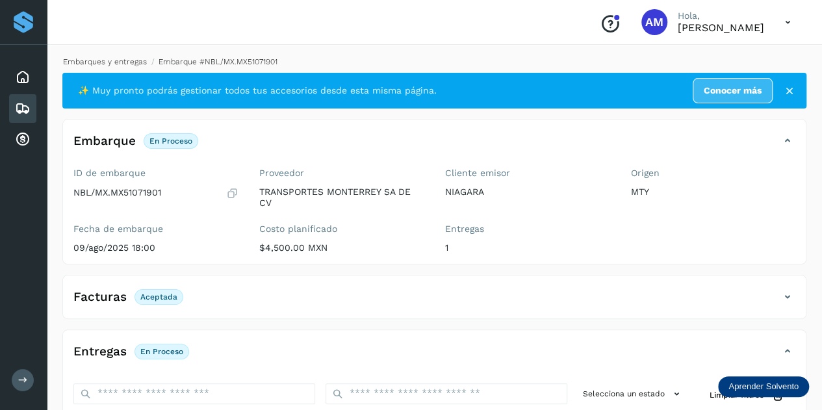
click at [96, 60] on link "Embarques y entregas" at bounding box center [105, 61] width 84 height 9
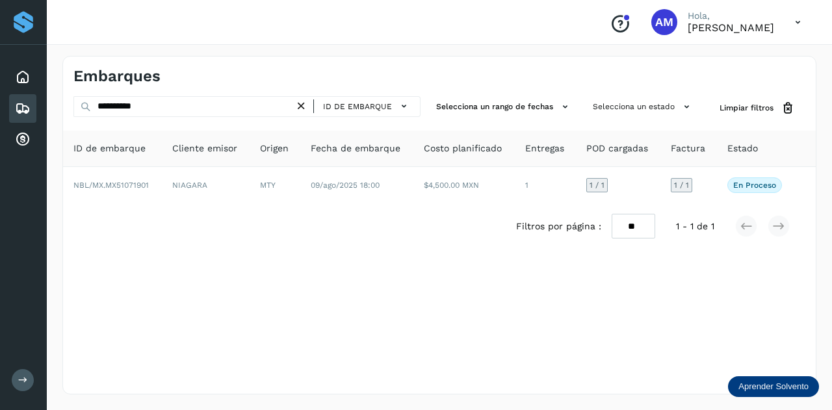
drag, startPoint x: 306, startPoint y: 103, endPoint x: 207, endPoint y: 112, distance: 99.2
click at [304, 103] on icon at bounding box center [301, 106] width 14 height 14
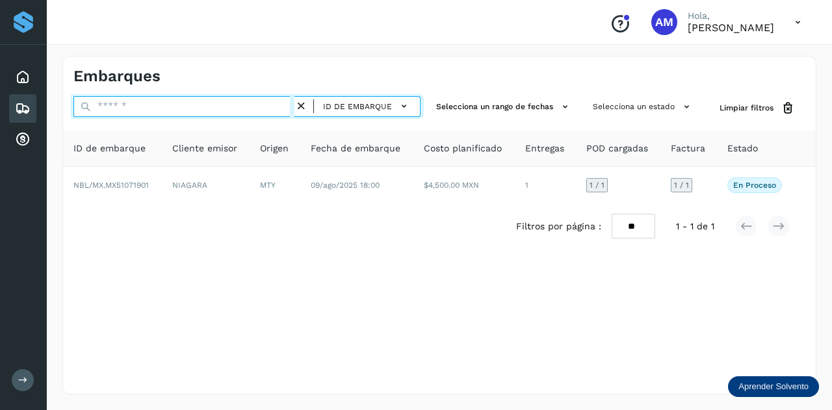
click at [207, 112] on input "text" at bounding box center [183, 106] width 221 height 21
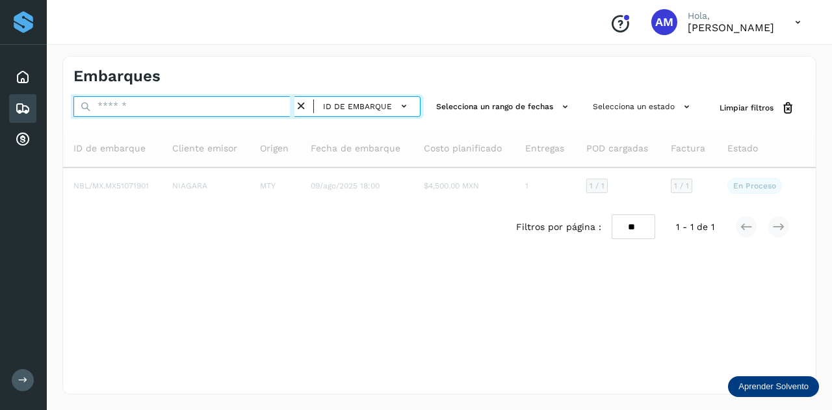
paste input "**********"
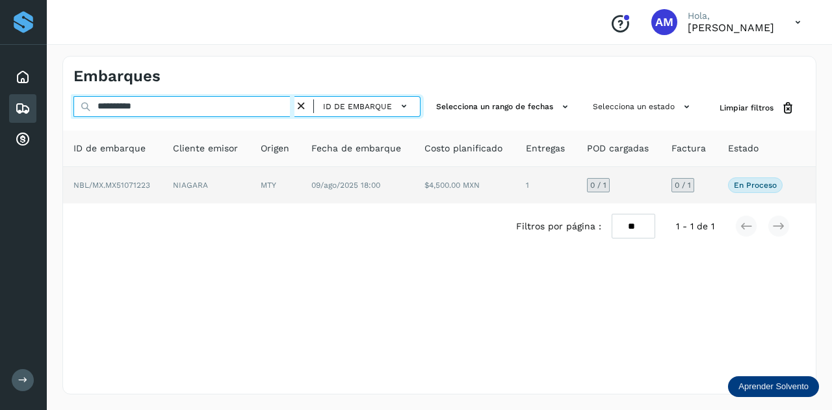
type input "**********"
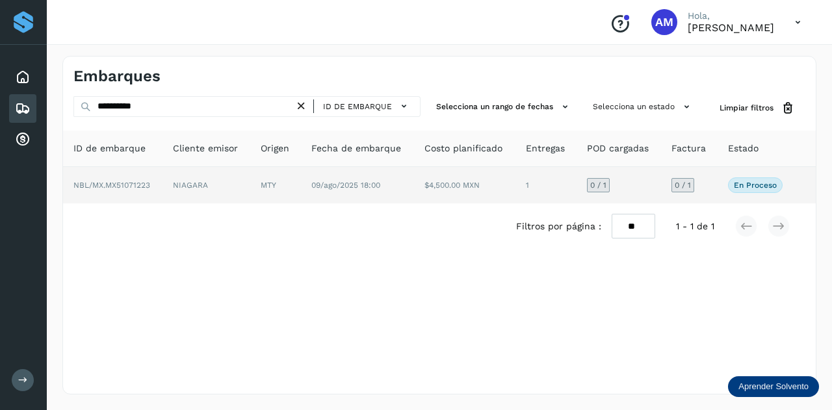
click at [250, 176] on td "NIAGARA" at bounding box center [275, 185] width 51 height 36
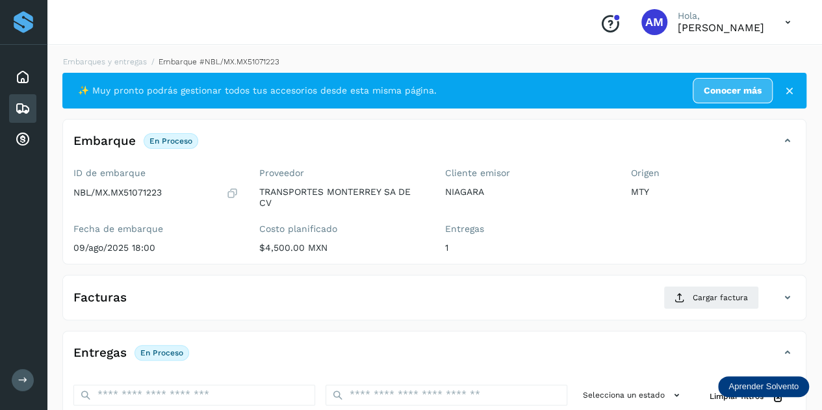
scroll to position [130, 0]
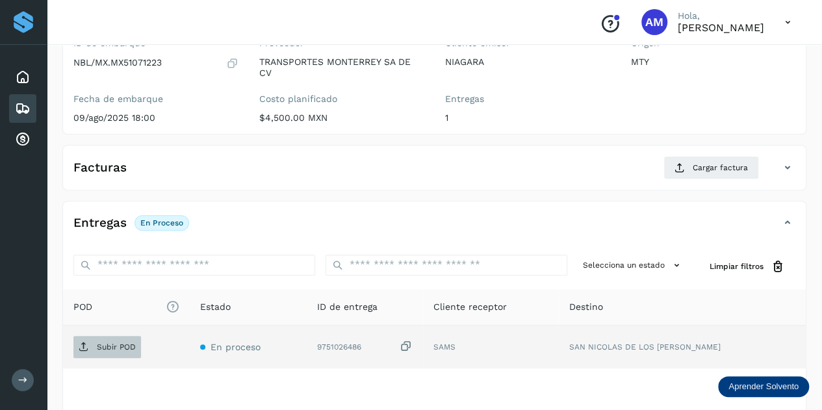
click at [105, 342] on p "Subir POD" at bounding box center [116, 346] width 39 height 9
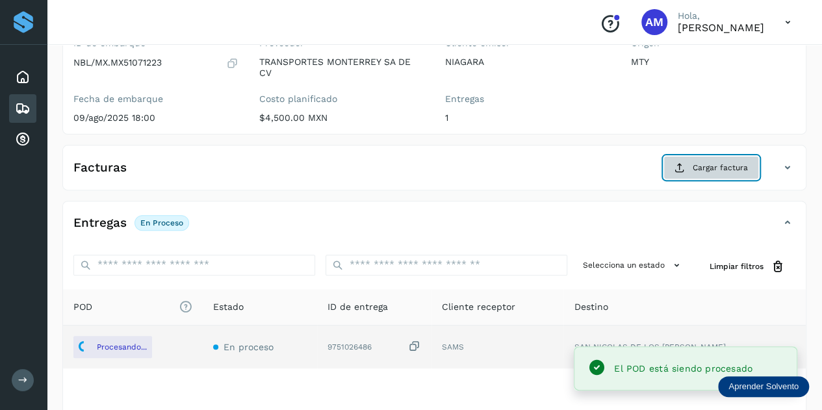
click at [690, 161] on button "Cargar factura" at bounding box center [711, 167] width 96 height 23
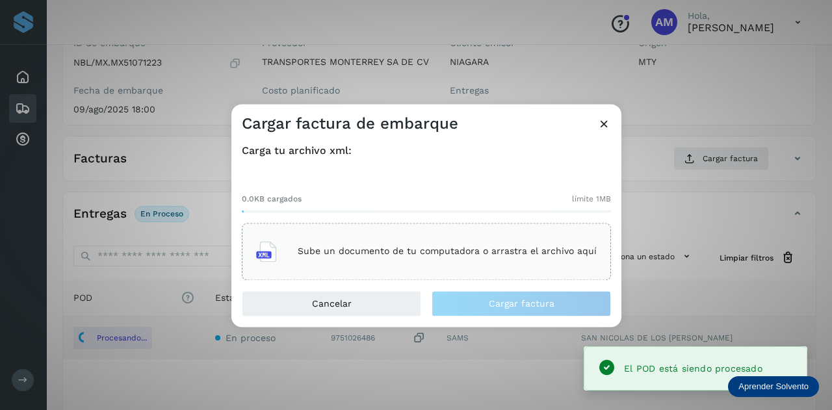
click at [405, 266] on div "Sube un documento de tu computadora o arrastra el archivo aquí" at bounding box center [426, 251] width 340 height 35
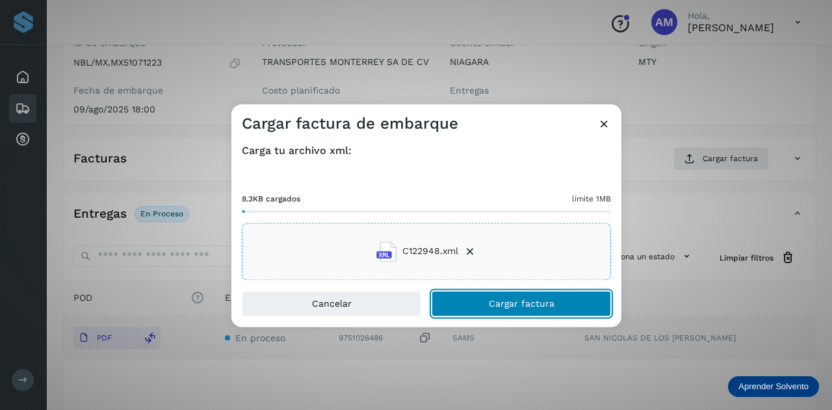
click at [454, 299] on button "Cargar factura" at bounding box center [520, 303] width 179 height 26
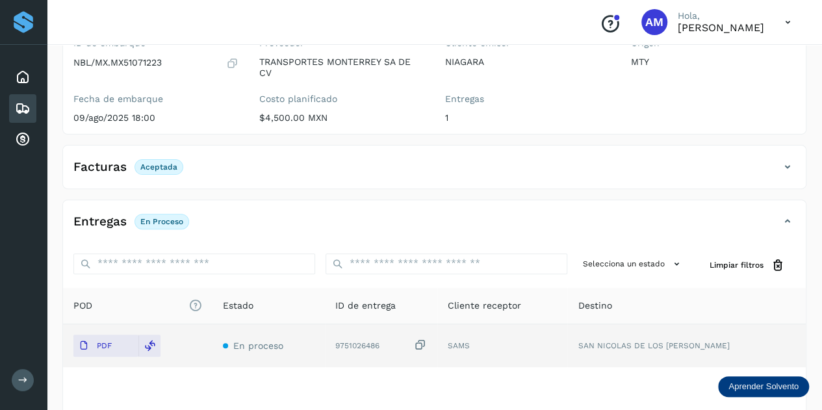
scroll to position [0, 0]
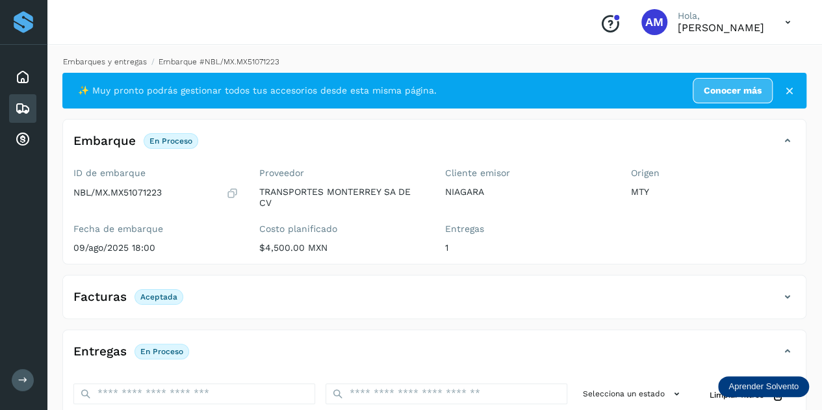
click at [127, 65] on link "Embarques y entregas" at bounding box center [105, 61] width 84 height 9
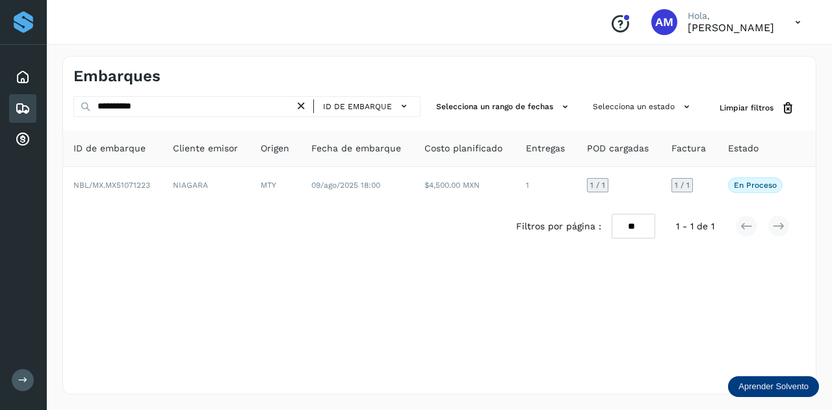
drag, startPoint x: 303, startPoint y: 105, endPoint x: 270, endPoint y: 107, distance: 33.2
click at [302, 105] on icon at bounding box center [301, 106] width 14 height 14
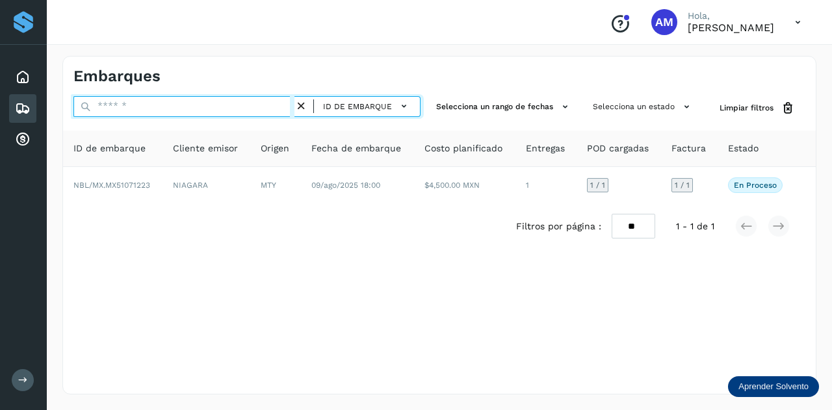
click at [268, 107] on input "text" at bounding box center [183, 106] width 221 height 21
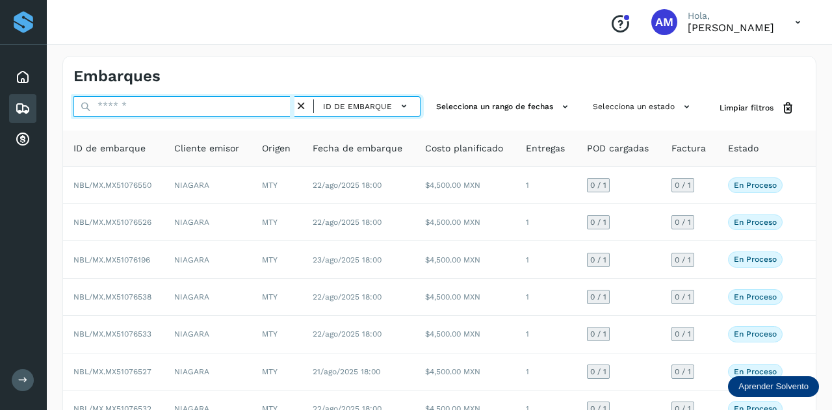
paste input "**********"
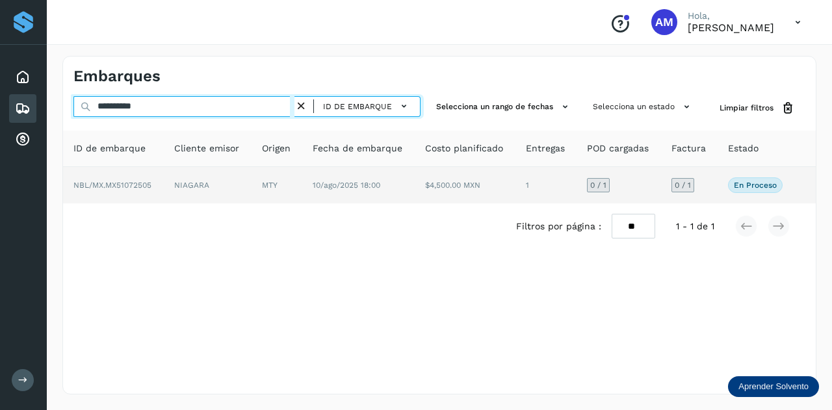
type input "**********"
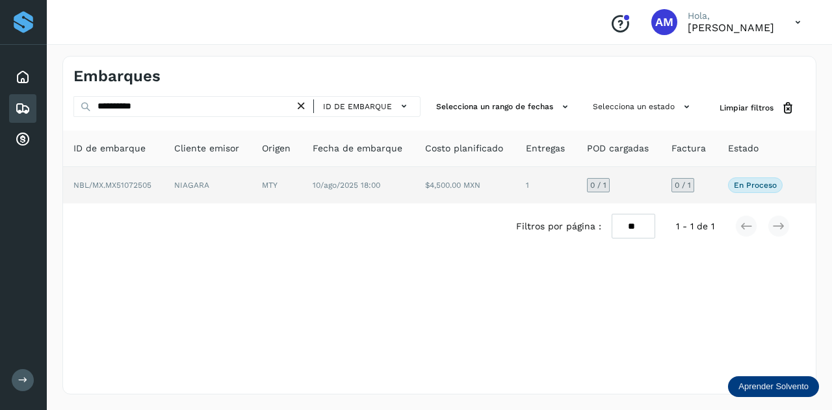
click at [251, 190] on td "NIAGARA" at bounding box center [276, 185] width 51 height 36
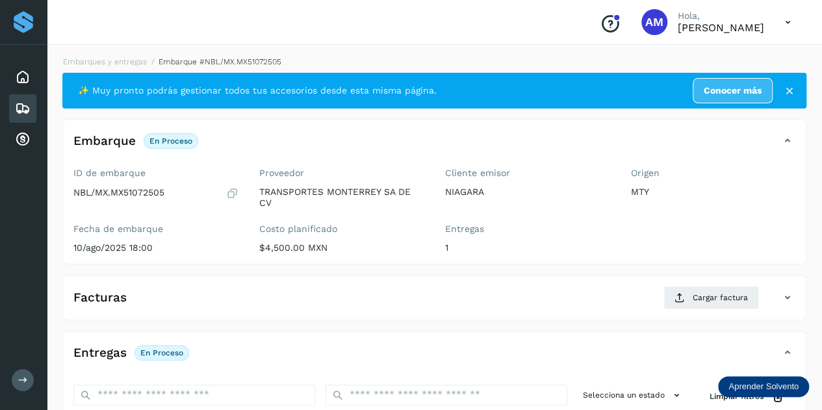
scroll to position [130, 0]
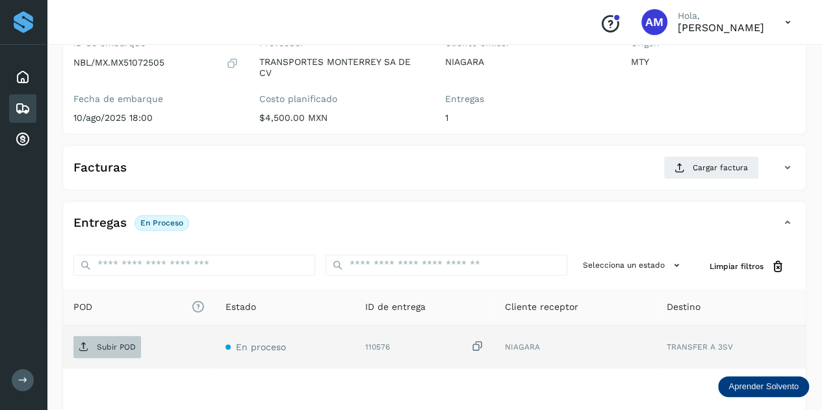
click at [139, 346] on span "Subir POD" at bounding box center [107, 347] width 68 height 21
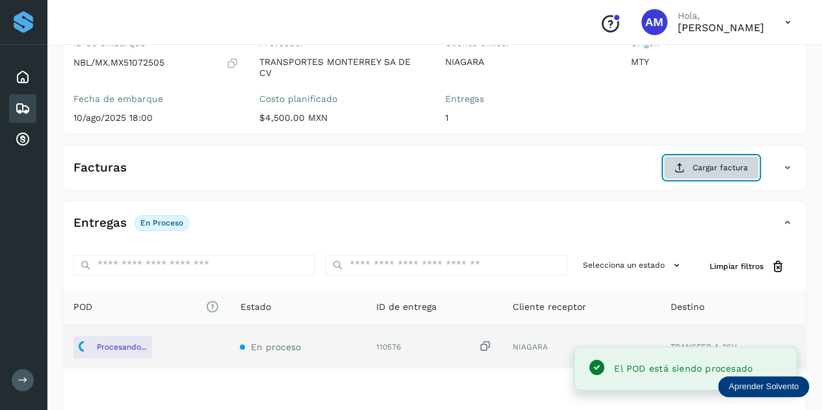
click at [689, 158] on button "Cargar factura" at bounding box center [711, 167] width 96 height 23
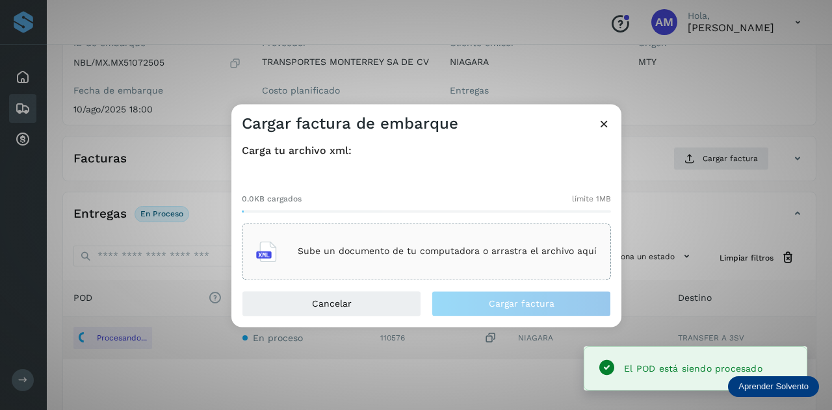
click at [513, 257] on div "Sube un documento de tu computadora o arrastra el archivo aquí" at bounding box center [426, 251] width 340 height 35
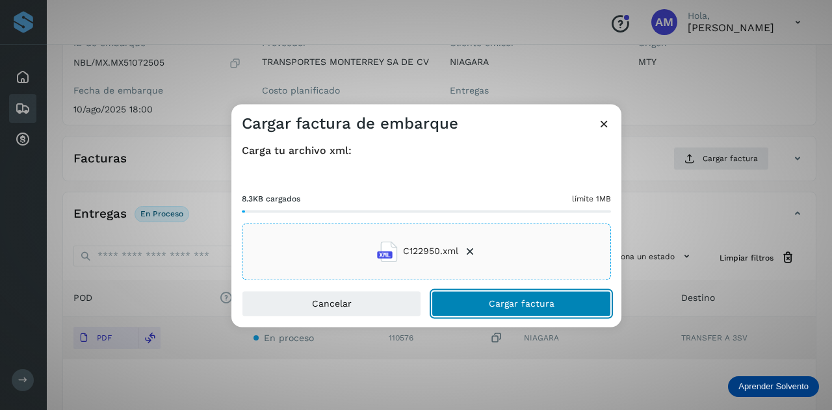
click at [481, 302] on button "Cargar factura" at bounding box center [520, 303] width 179 height 26
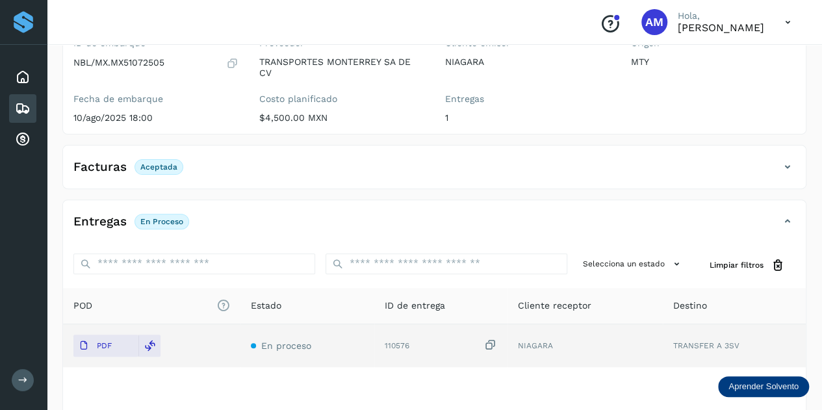
scroll to position [0, 0]
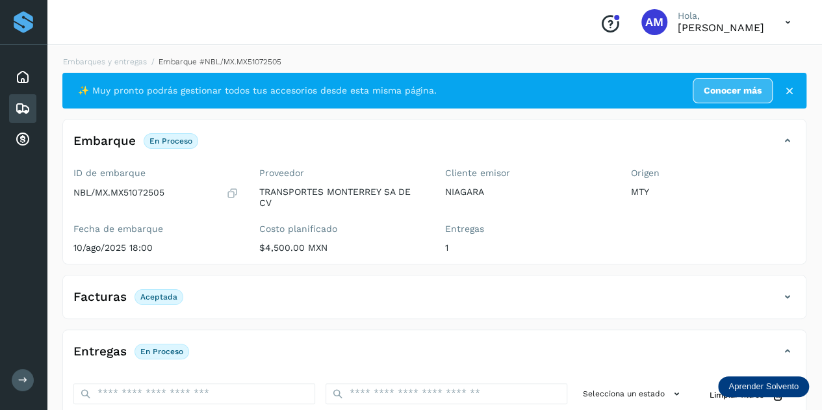
click at [129, 68] on div "Embarques y entregas Embarque #NBL/MX.MX51072505 ✨ Muy pronto podrás gestionar …" at bounding box center [434, 332] width 744 height 552
click at [129, 63] on link "Embarques y entregas" at bounding box center [105, 61] width 84 height 9
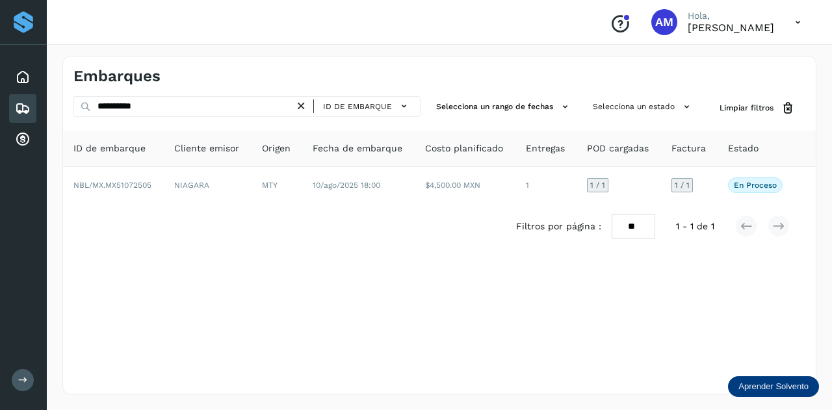
drag, startPoint x: 305, startPoint y: 102, endPoint x: 249, endPoint y: 108, distance: 56.8
click at [304, 102] on icon at bounding box center [301, 106] width 14 height 14
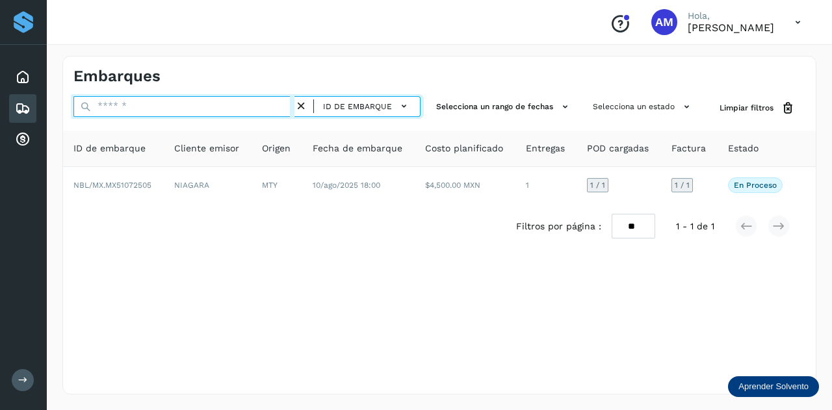
click at [249, 108] on input "text" at bounding box center [183, 106] width 221 height 21
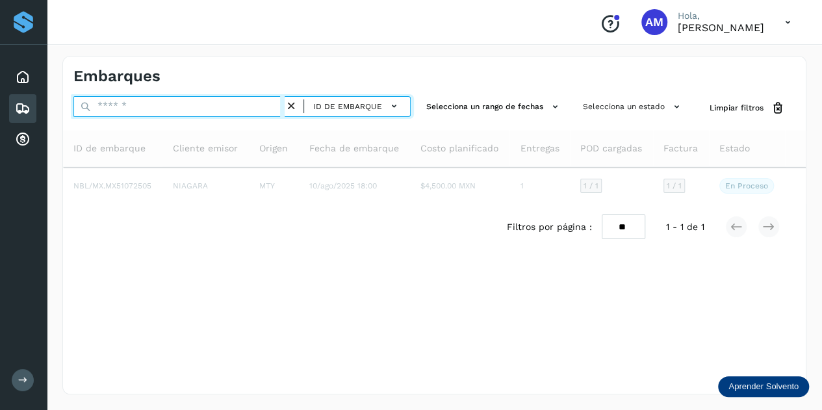
paste input "**********"
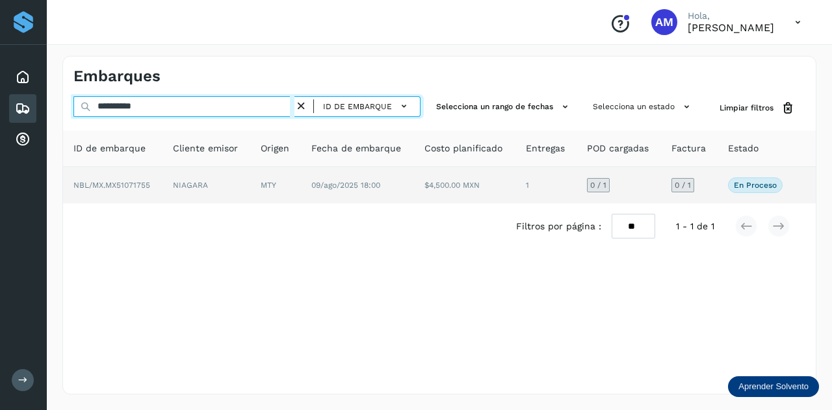
type input "**********"
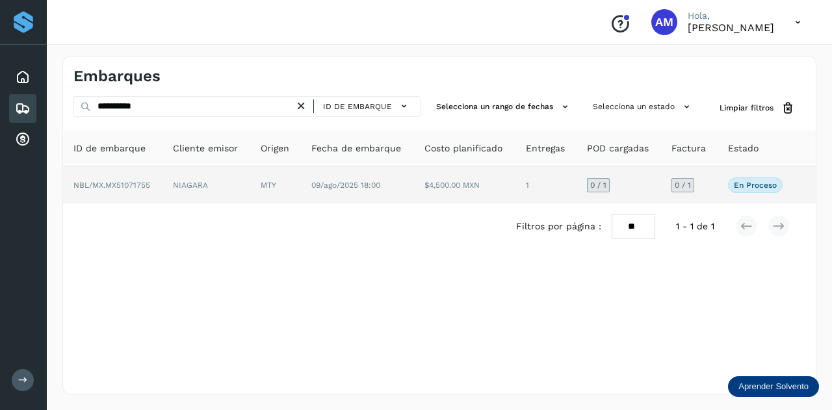
click at [250, 177] on td "NIAGARA" at bounding box center [275, 185] width 51 height 36
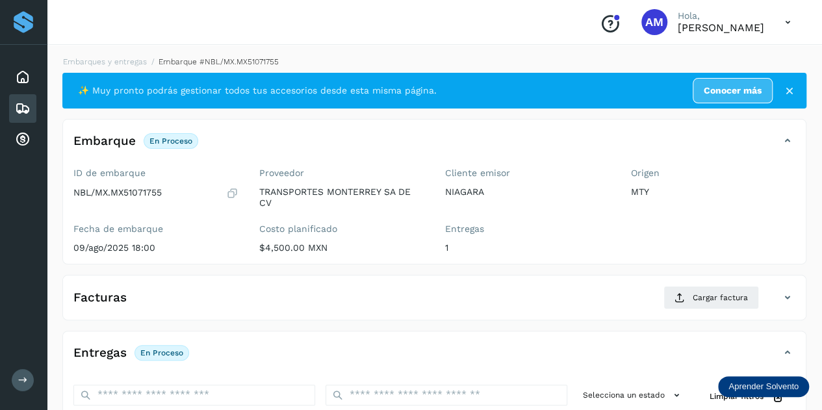
scroll to position [130, 0]
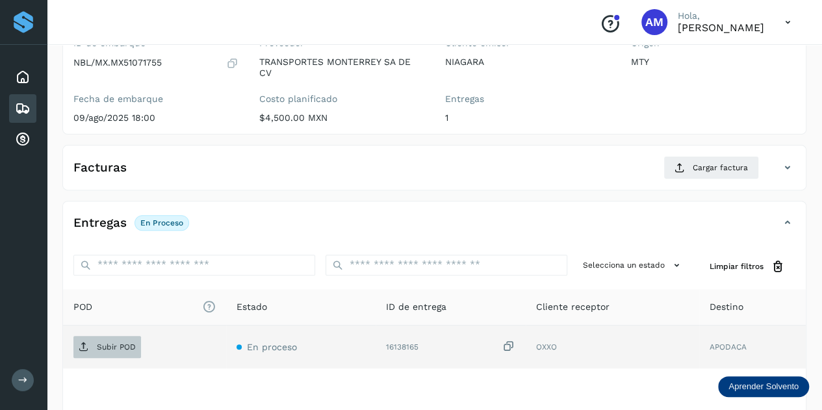
click at [104, 352] on span "Subir POD" at bounding box center [107, 347] width 68 height 21
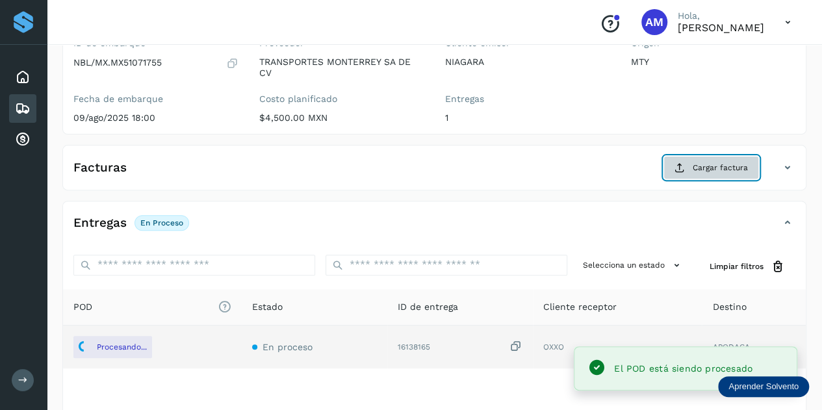
click at [689, 164] on button "Cargar factura" at bounding box center [711, 167] width 96 height 23
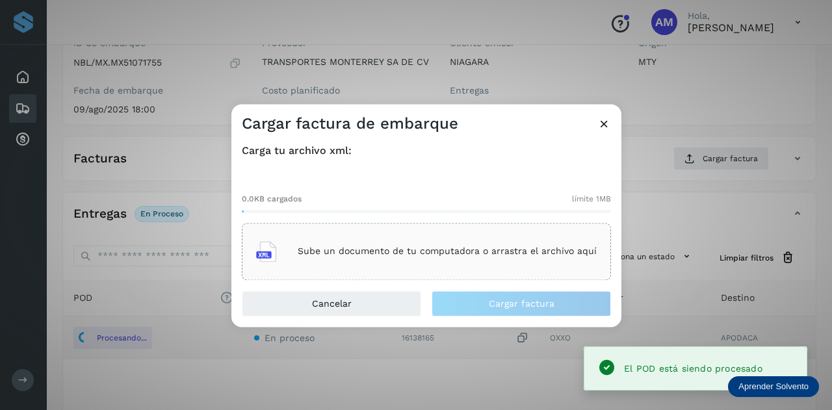
click at [474, 232] on div "Sube un documento de tu computadora o arrastra el archivo aquí" at bounding box center [426, 251] width 369 height 57
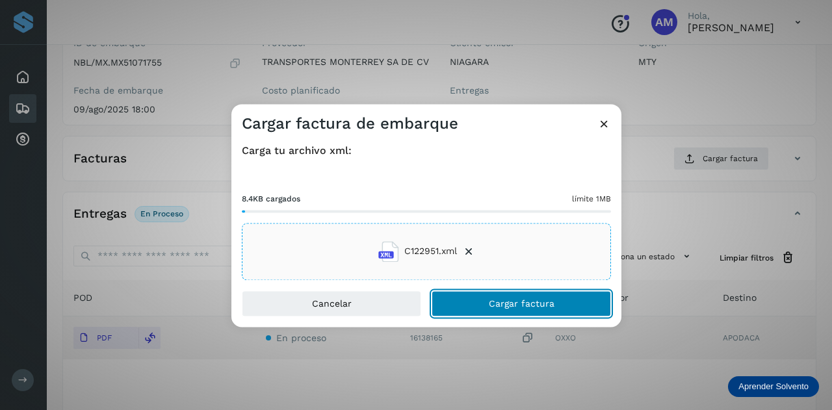
click at [485, 300] on button "Cargar factura" at bounding box center [520, 303] width 179 height 26
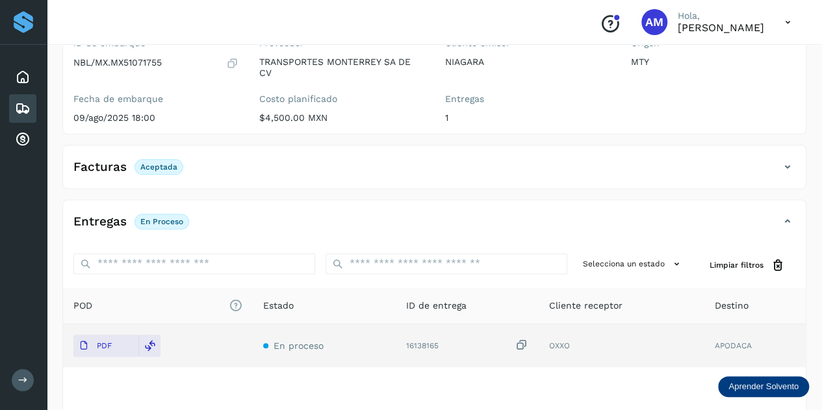
scroll to position [0, 0]
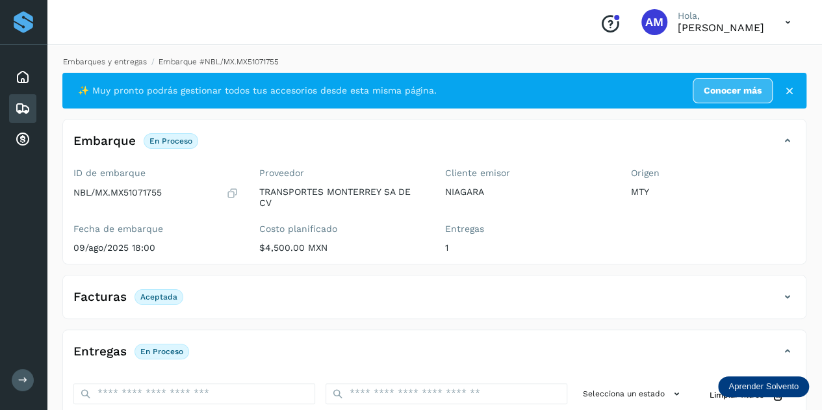
click at [127, 66] on link "Embarques y entregas" at bounding box center [105, 61] width 84 height 9
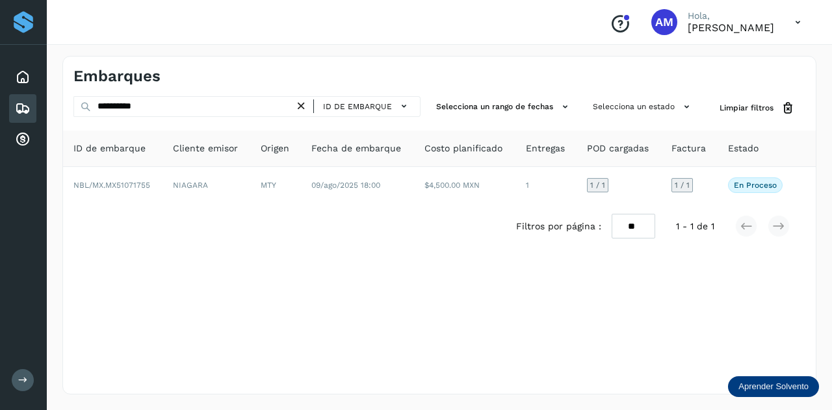
drag, startPoint x: 308, startPoint y: 105, endPoint x: 279, endPoint y: 107, distance: 29.4
click at [307, 105] on icon at bounding box center [301, 106] width 14 height 14
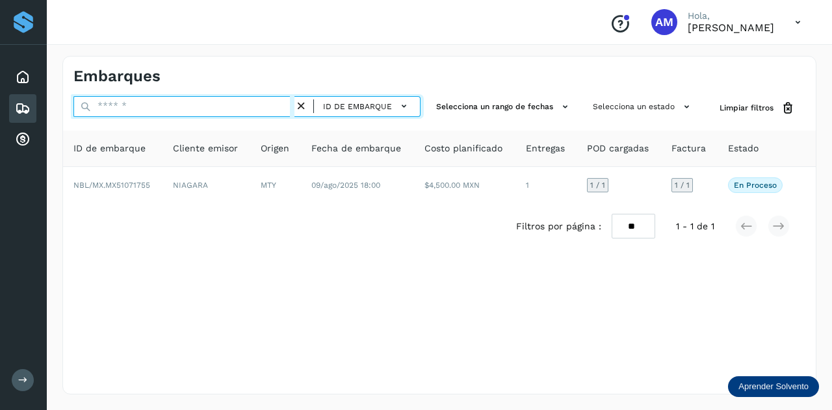
click at [199, 111] on input "text" at bounding box center [183, 106] width 221 height 21
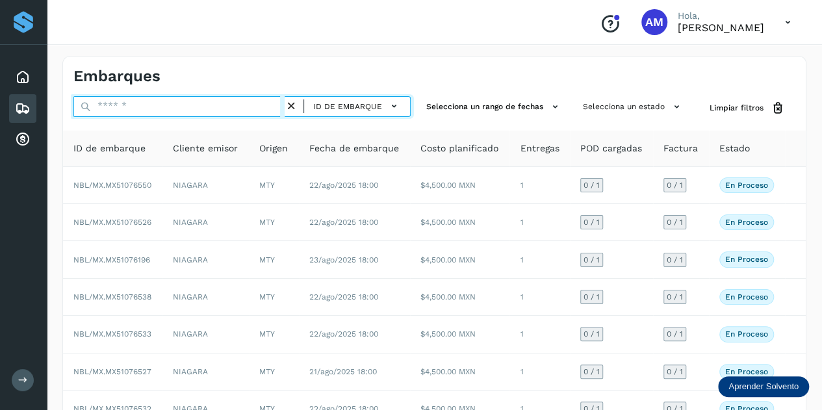
paste input "**********"
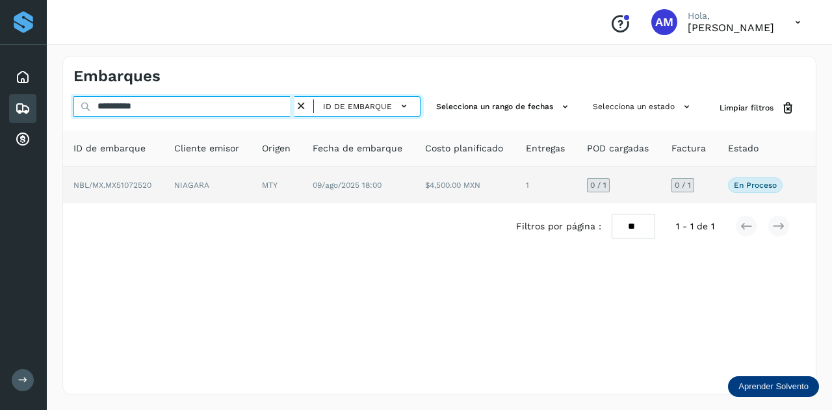
type input "**********"
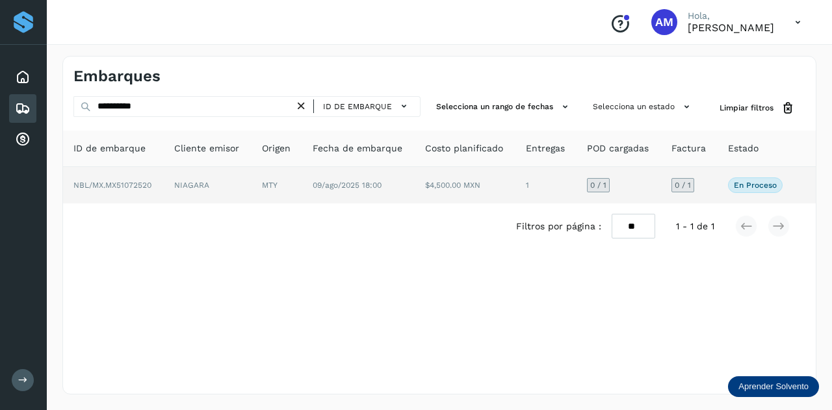
click at [251, 181] on td "NIAGARA" at bounding box center [276, 185] width 51 height 36
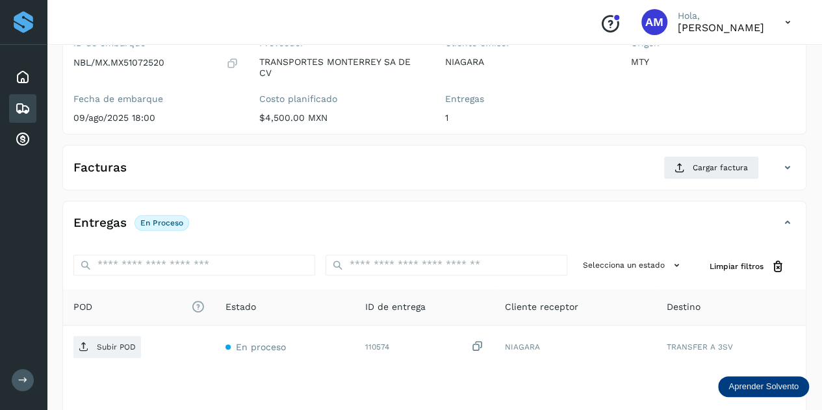
scroll to position [195, 0]
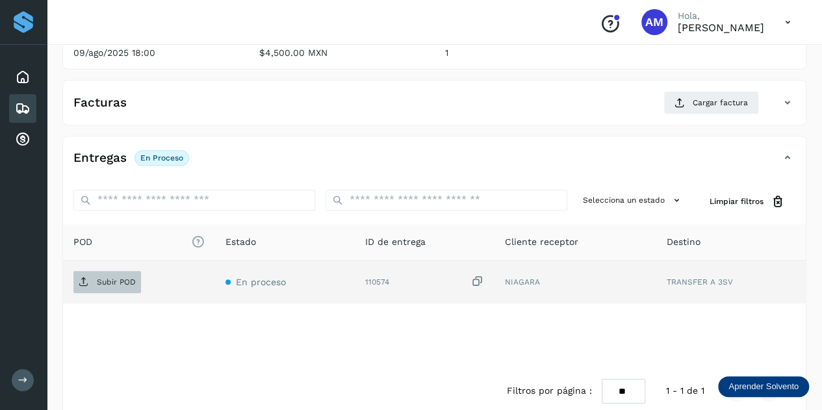
click at [126, 287] on span "Subir POD" at bounding box center [107, 282] width 68 height 21
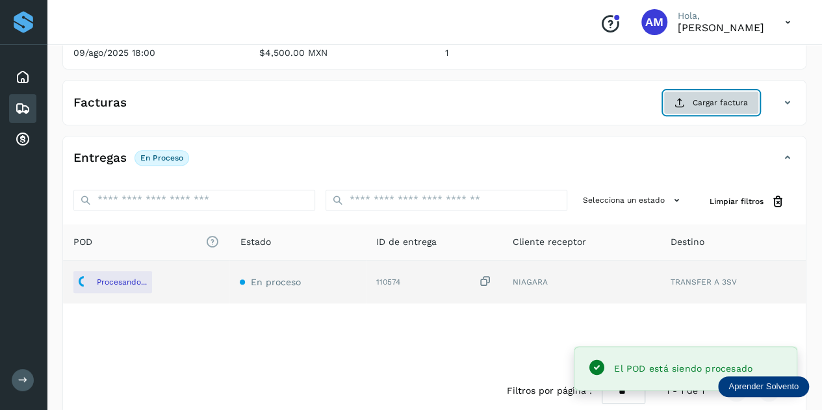
click at [708, 101] on span "Cargar factura" at bounding box center [720, 103] width 55 height 12
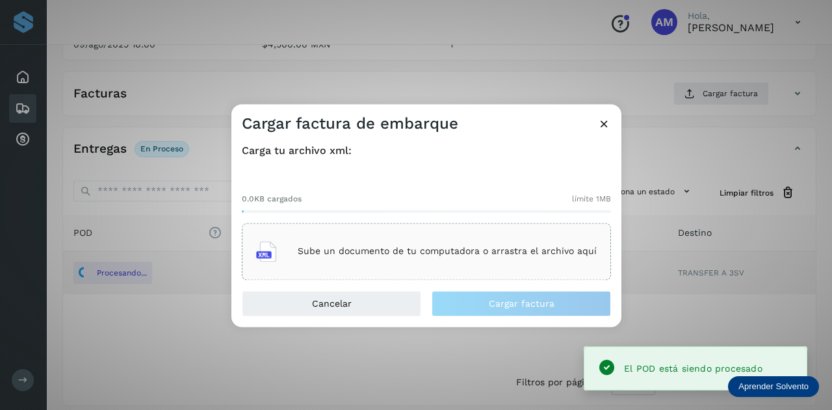
click at [483, 235] on div "Sube un documento de tu computadora o arrastra el archivo aquí" at bounding box center [426, 251] width 340 height 35
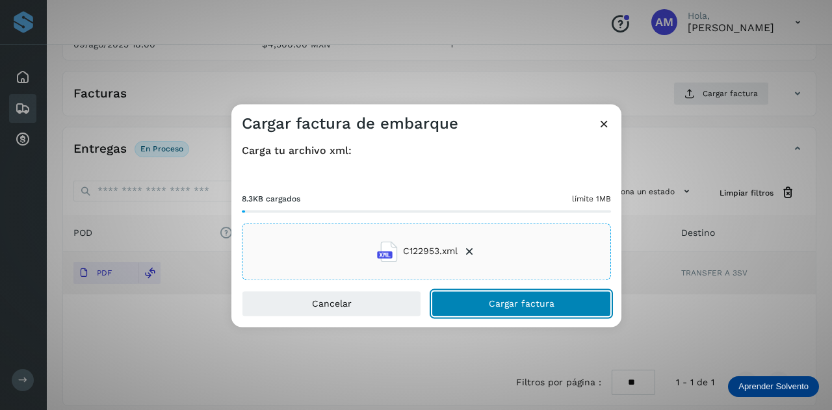
click at [477, 307] on button "Cargar factura" at bounding box center [520, 303] width 179 height 26
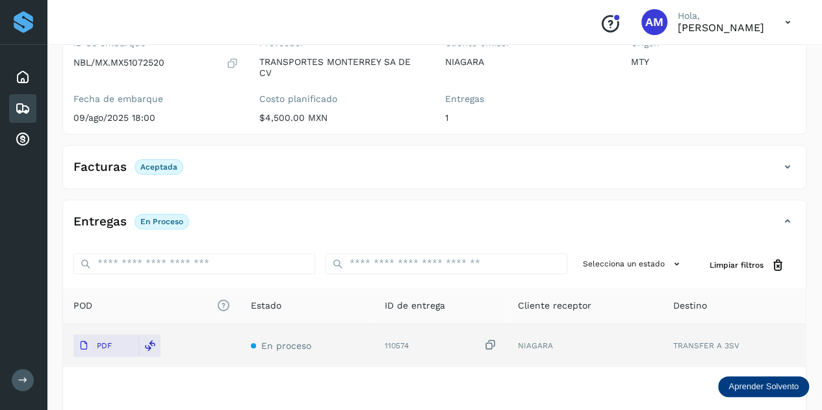
scroll to position [0, 0]
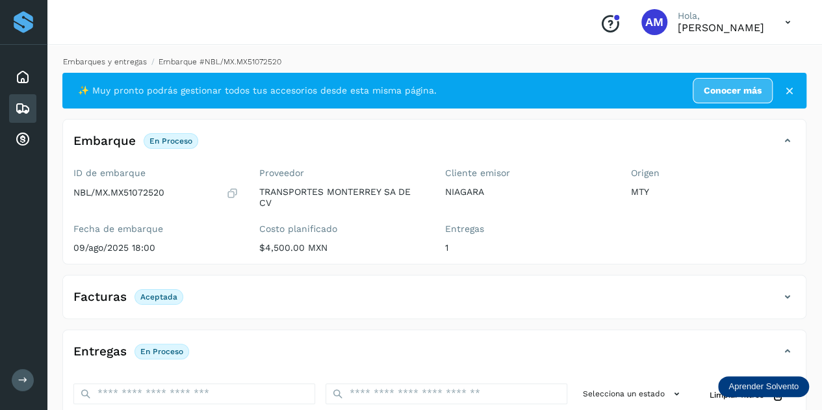
click at [116, 60] on link "Embarques y entregas" at bounding box center [105, 61] width 84 height 9
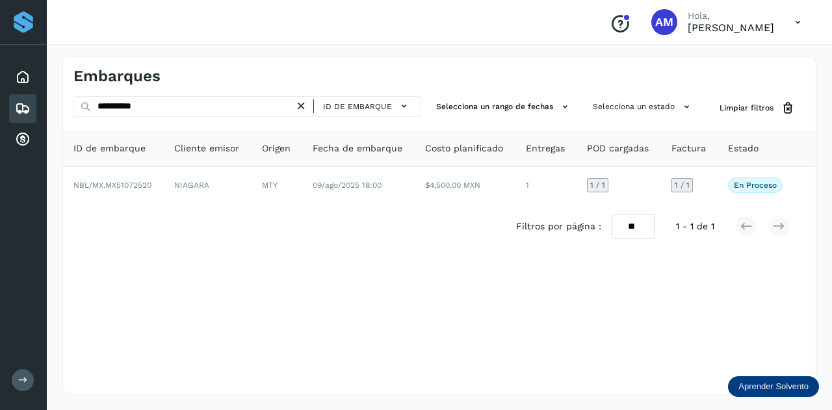
drag, startPoint x: 308, startPoint y: 103, endPoint x: 251, endPoint y: 104, distance: 57.2
click at [307, 103] on icon at bounding box center [301, 106] width 14 height 14
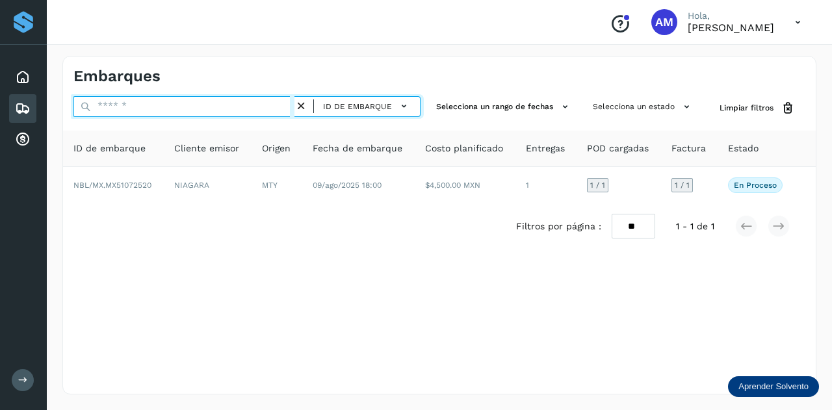
click at [251, 104] on input "text" at bounding box center [183, 106] width 221 height 21
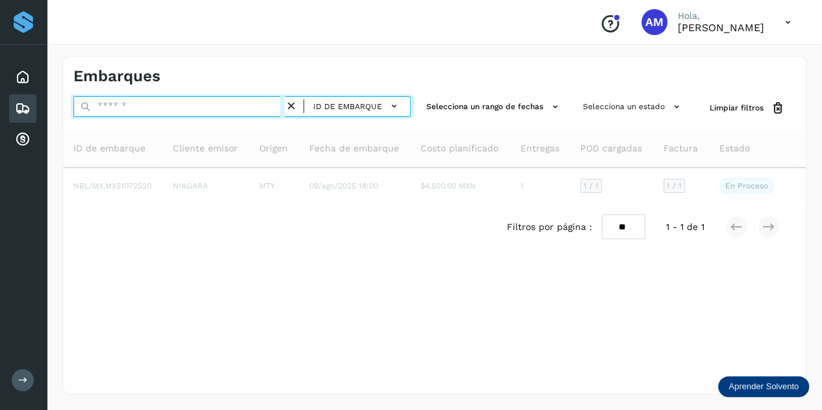
paste input "**********"
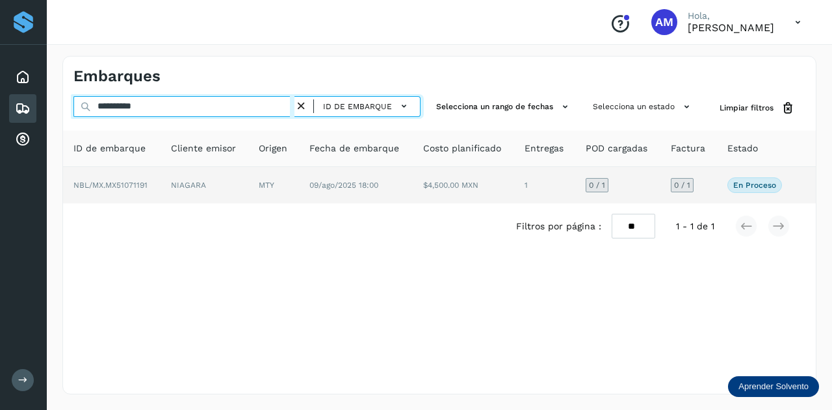
type input "**********"
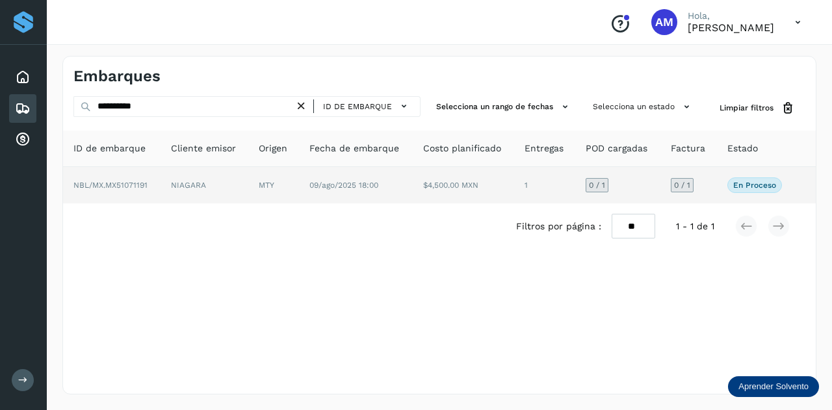
click at [299, 185] on td "MTY" at bounding box center [356, 185] width 114 height 36
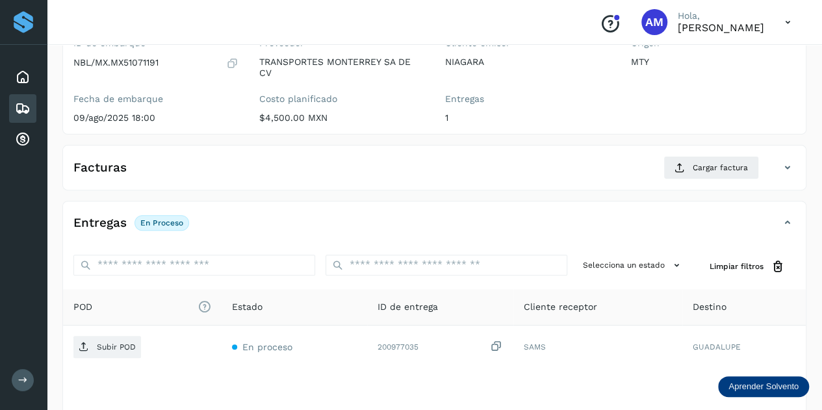
scroll to position [195, 0]
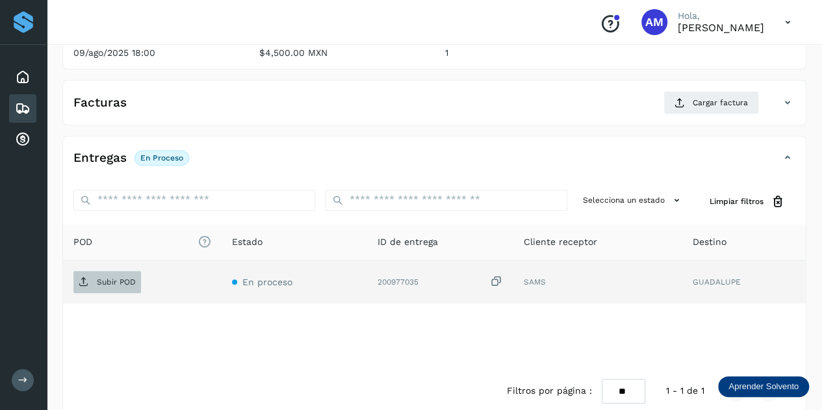
click at [120, 282] on p "Subir POD" at bounding box center [116, 281] width 39 height 9
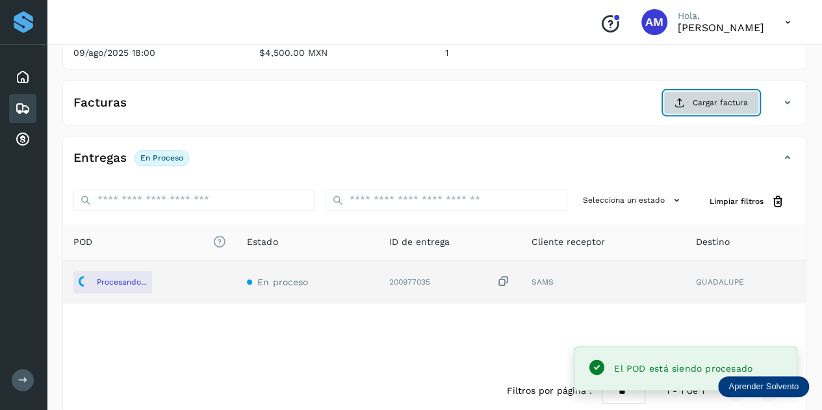
click at [694, 99] on span "Cargar factura" at bounding box center [720, 103] width 55 height 12
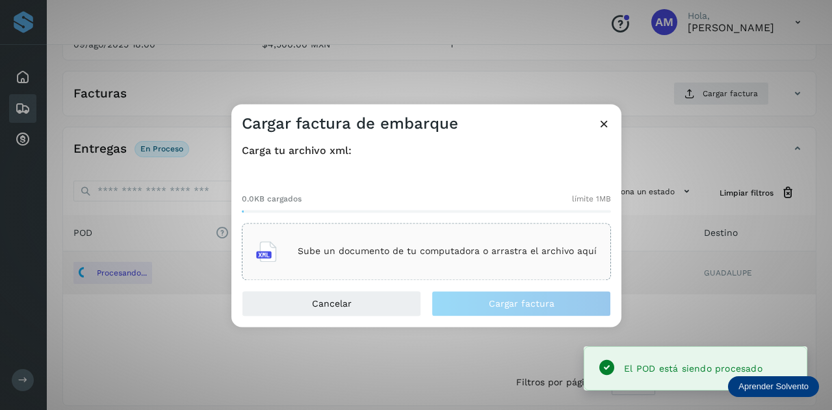
click at [439, 240] on div "Sube un documento de tu computadora o arrastra el archivo aquí" at bounding box center [426, 251] width 340 height 35
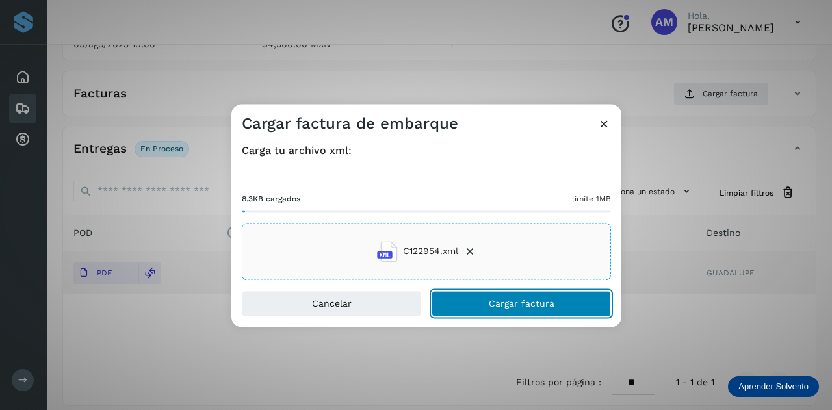
click at [461, 296] on button "Cargar factura" at bounding box center [520, 303] width 179 height 26
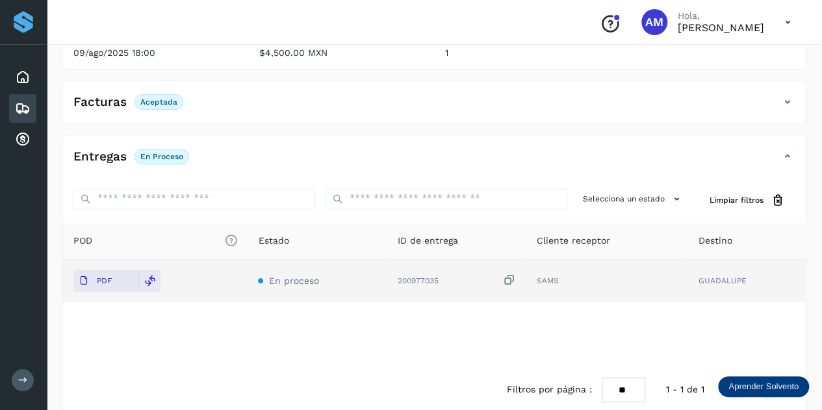
scroll to position [0, 0]
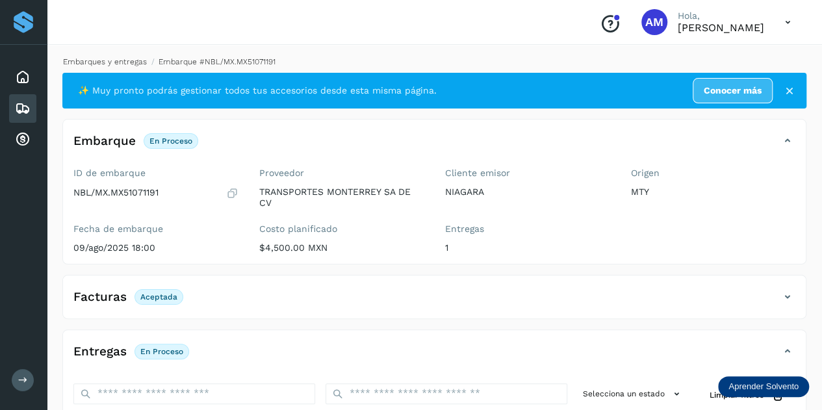
click at [126, 66] on link "Embarques y entregas" at bounding box center [105, 61] width 84 height 9
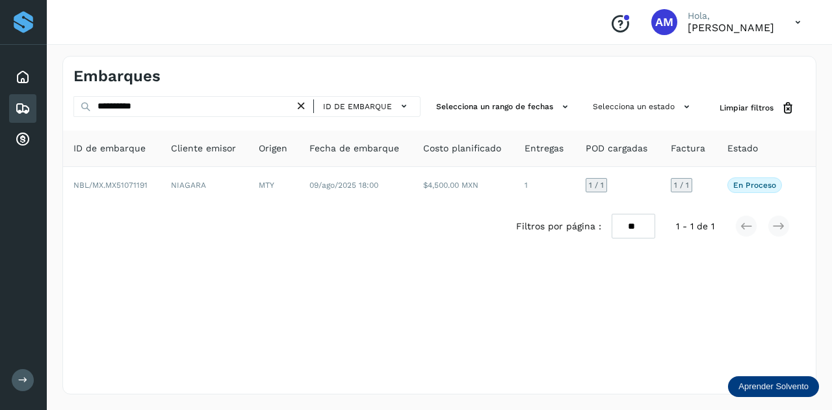
click at [300, 107] on icon at bounding box center [301, 106] width 14 height 14
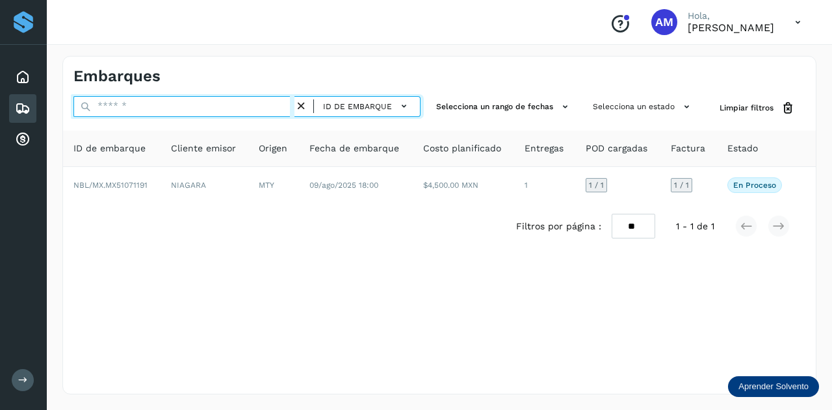
click at [257, 107] on input "text" at bounding box center [183, 106] width 221 height 21
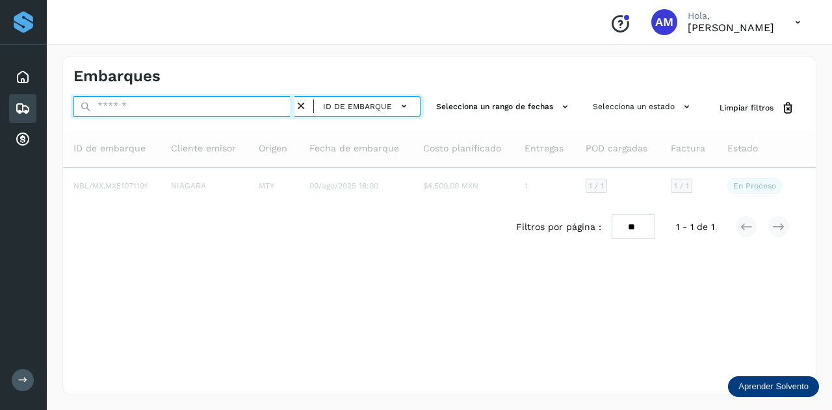
paste input "**********"
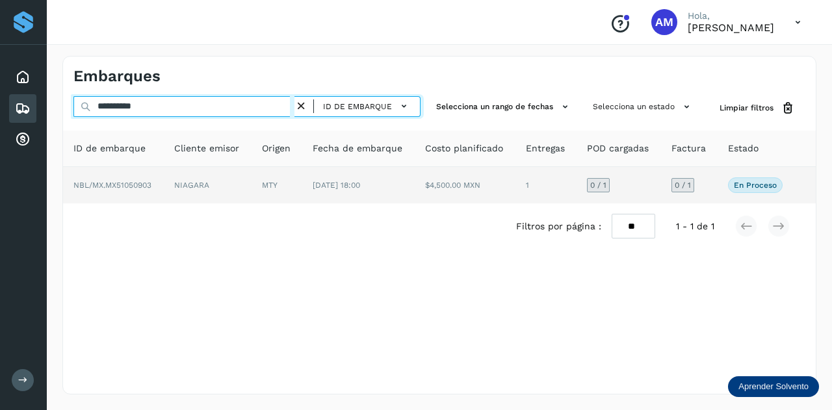
type input "**********"
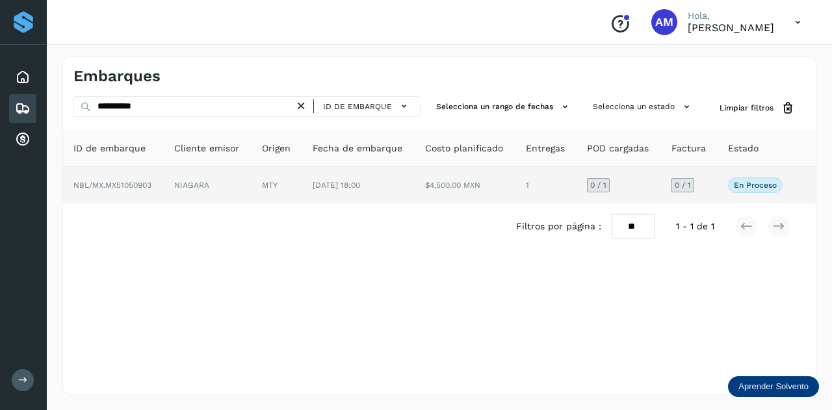
click at [252, 184] on td "NIAGARA" at bounding box center [276, 185] width 51 height 36
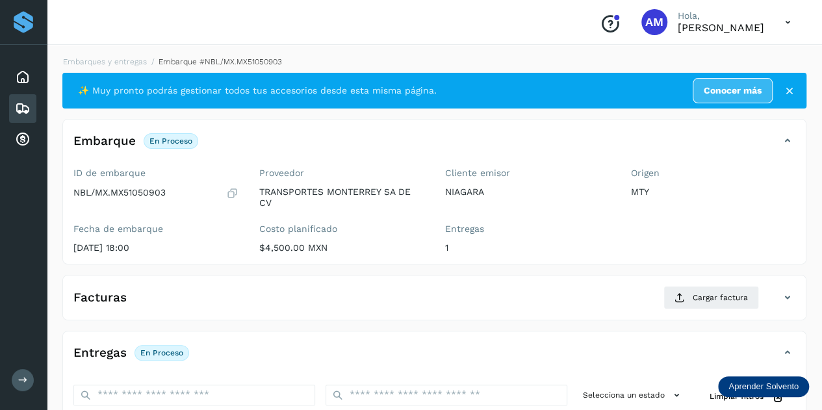
scroll to position [130, 0]
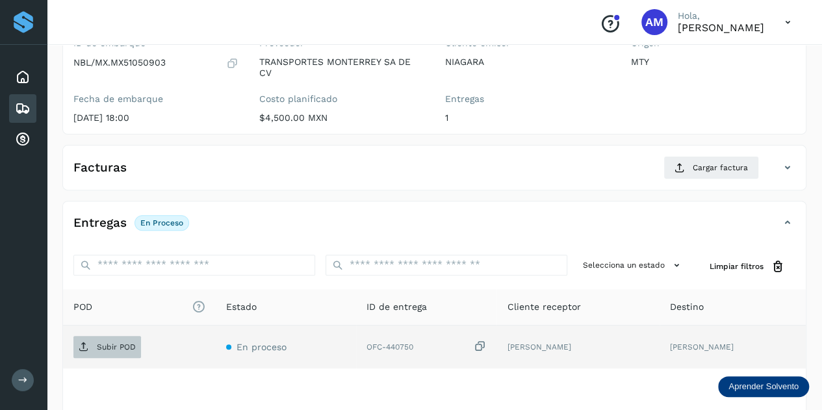
click at [129, 348] on p "Subir POD" at bounding box center [116, 346] width 39 height 9
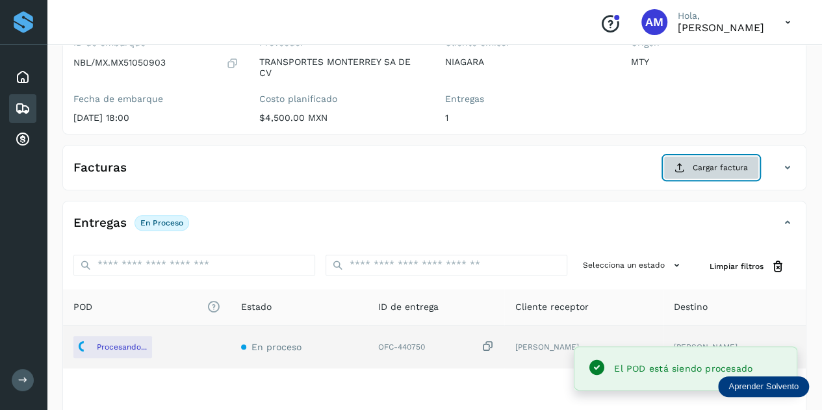
click at [696, 171] on span "Cargar factura" at bounding box center [720, 168] width 55 height 12
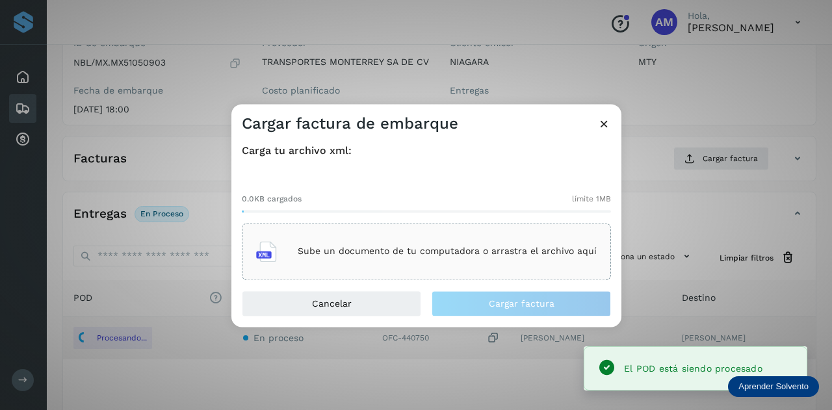
click at [499, 243] on div "Sube un documento de tu computadora o arrastra el archivo aquí" at bounding box center [426, 251] width 340 height 35
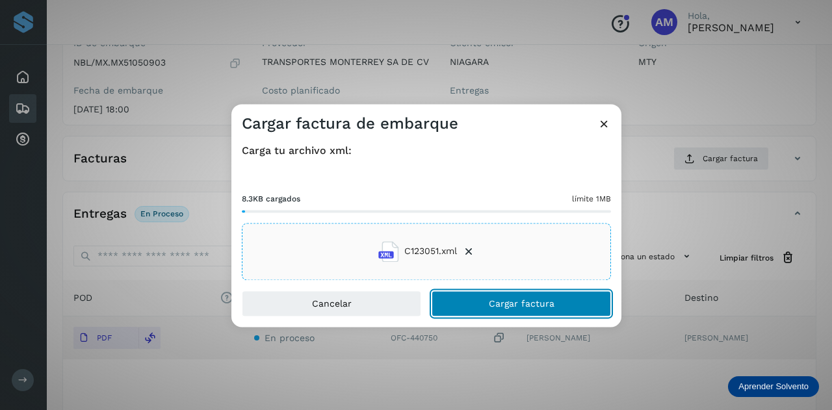
click at [464, 307] on button "Cargar factura" at bounding box center [520, 303] width 179 height 26
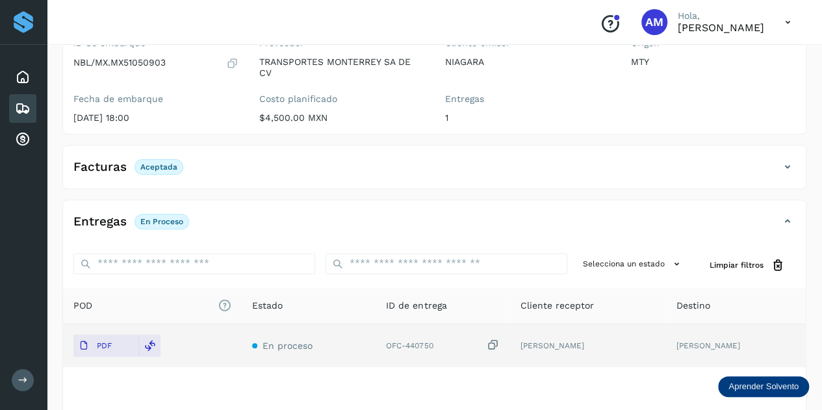
scroll to position [0, 0]
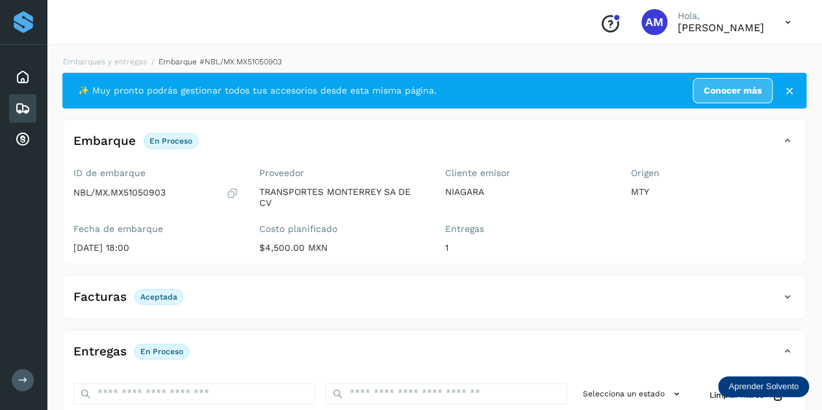
click at [147, 66] on li "Embarques y entregas" at bounding box center [214, 62] width 135 height 12
click at [129, 64] on link "Embarques y entregas" at bounding box center [105, 61] width 84 height 9
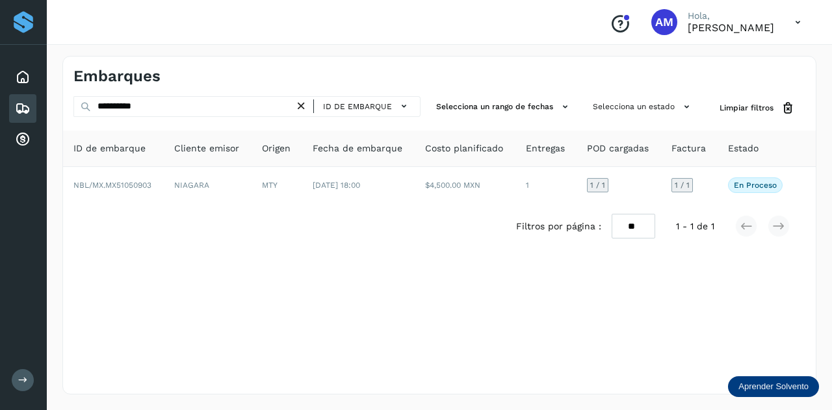
drag, startPoint x: 301, startPoint y: 102, endPoint x: 251, endPoint y: 104, distance: 49.4
click at [299, 102] on icon at bounding box center [301, 106] width 14 height 14
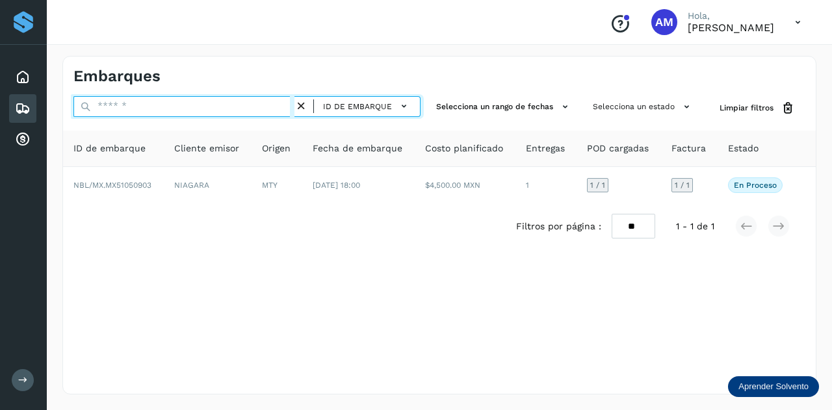
click at [251, 104] on input "text" at bounding box center [183, 106] width 221 height 21
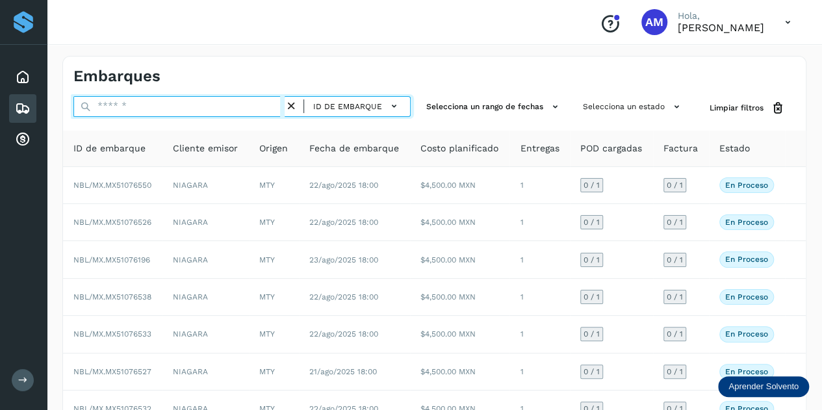
paste input "**********"
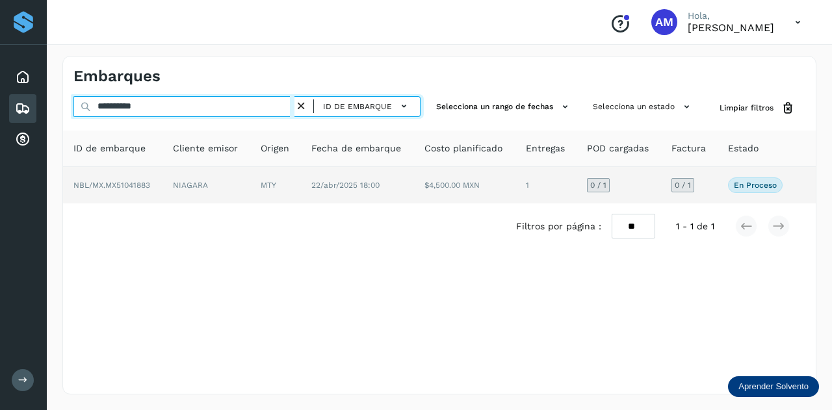
type input "**********"
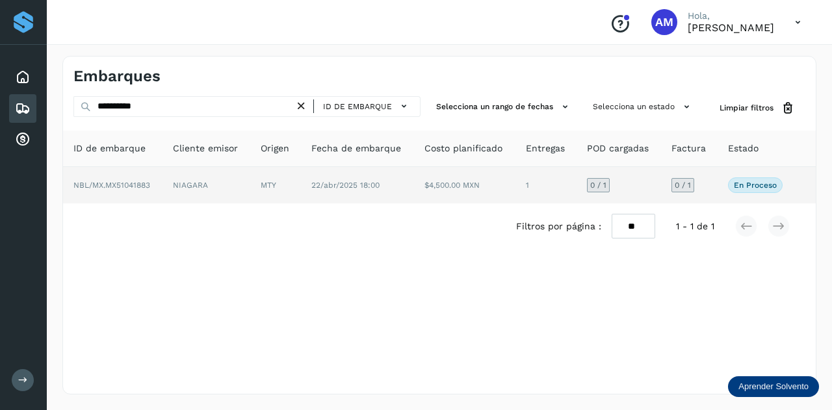
click at [250, 189] on td "NIAGARA" at bounding box center [275, 185] width 51 height 36
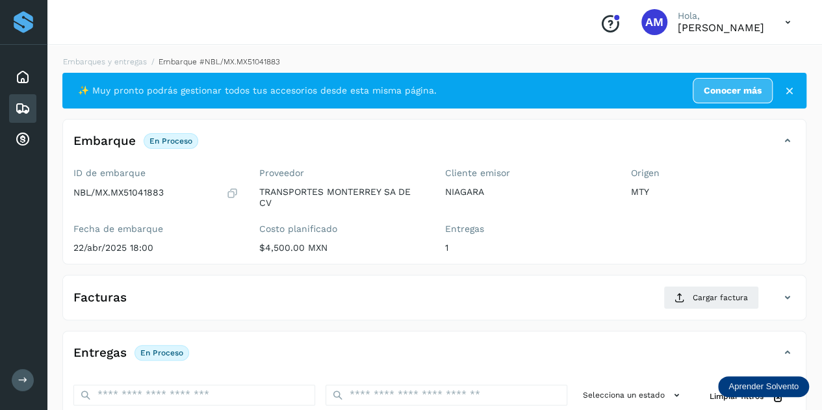
scroll to position [195, 0]
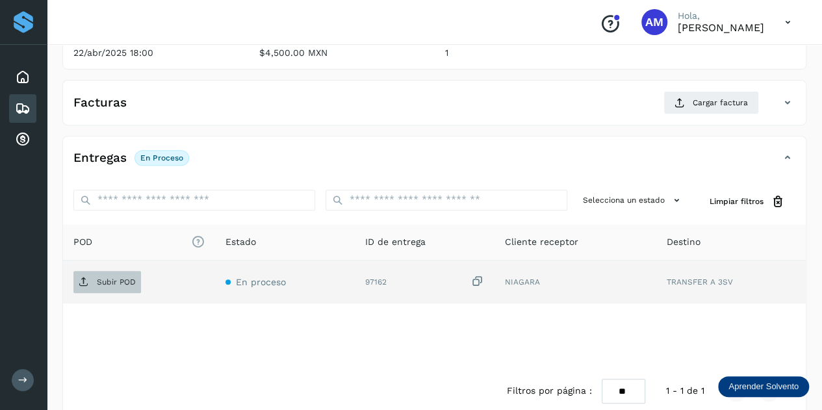
click at [120, 283] on p "Subir POD" at bounding box center [116, 281] width 39 height 9
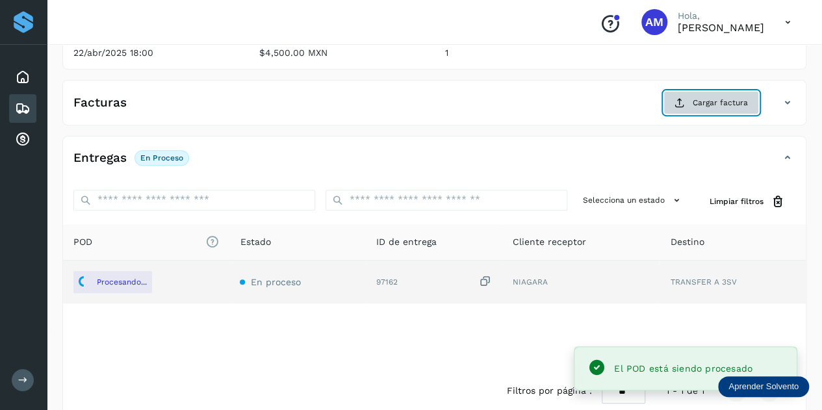
click at [689, 101] on button "Cargar factura" at bounding box center [711, 102] width 96 height 23
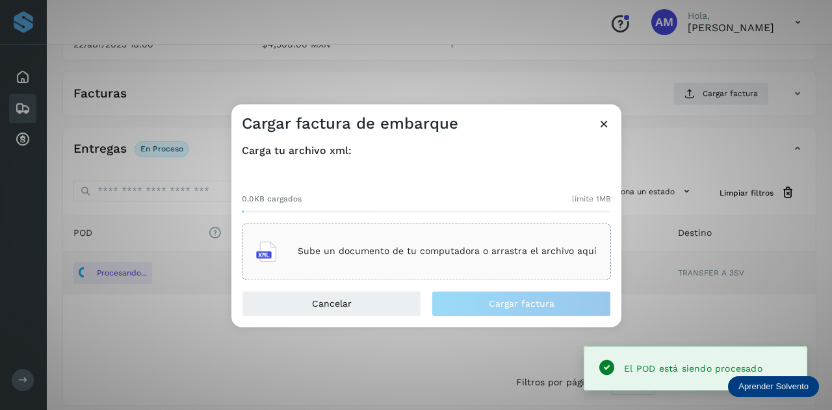
click at [511, 237] on div "Sube un documento de tu computadora o arrastra el archivo aquí" at bounding box center [426, 251] width 340 height 35
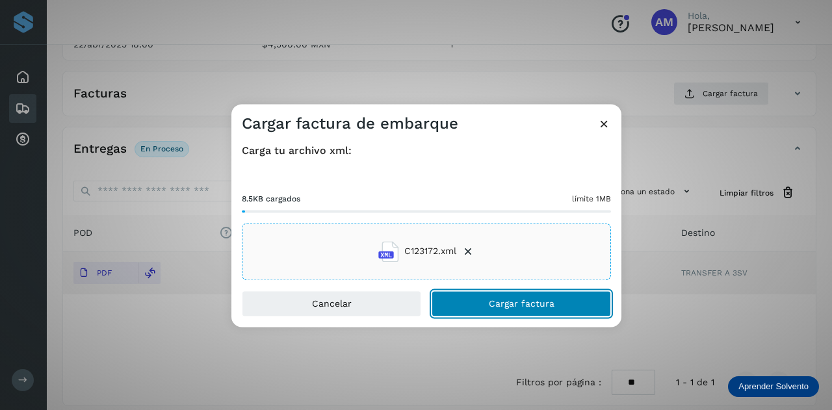
click at [479, 301] on button "Cargar factura" at bounding box center [520, 303] width 179 height 26
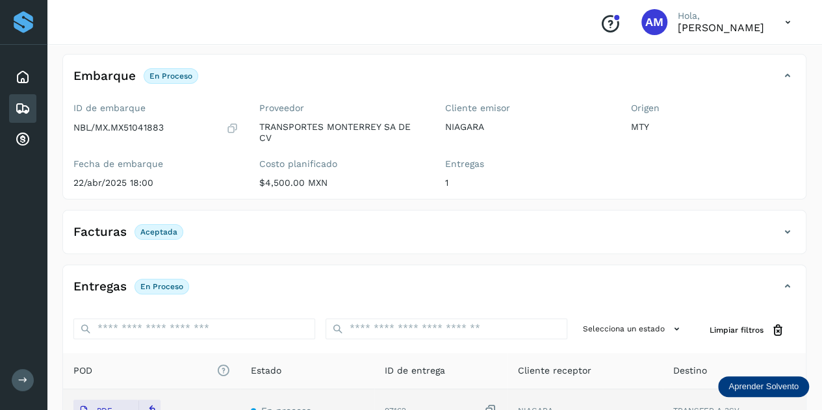
scroll to position [0, 0]
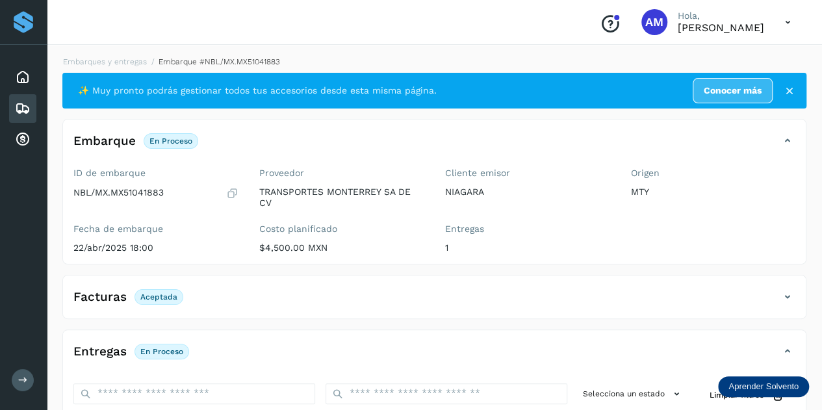
click at [147, 66] on li "Embarques y entregas" at bounding box center [213, 62] width 133 height 12
click at [105, 62] on link "Embarques y entregas" at bounding box center [105, 61] width 84 height 9
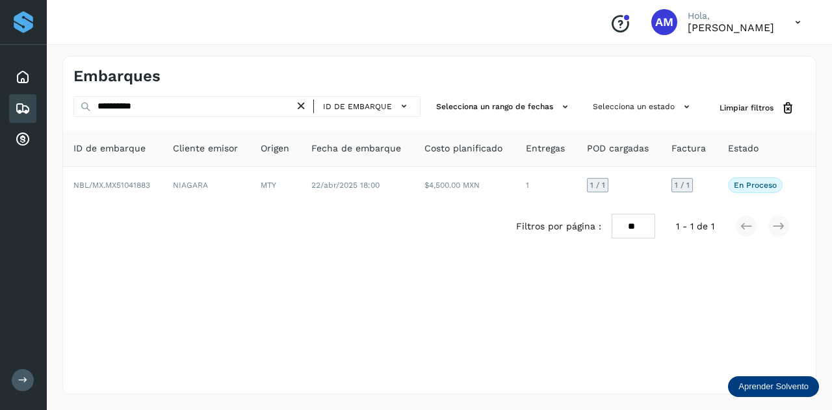
click at [305, 105] on icon at bounding box center [301, 106] width 14 height 14
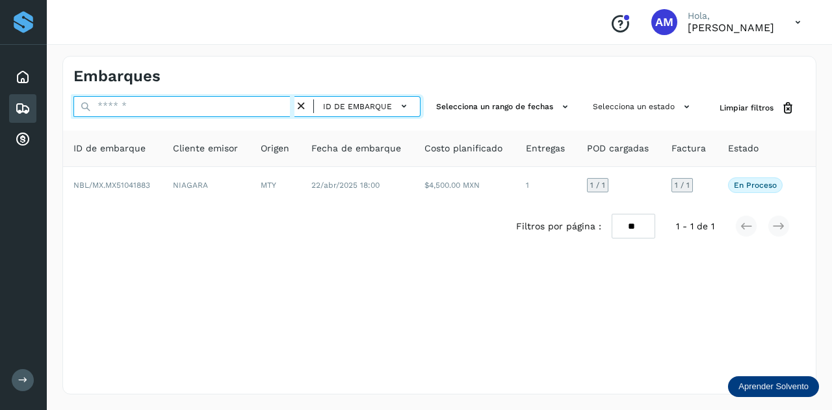
click at [249, 112] on input "text" at bounding box center [183, 106] width 221 height 21
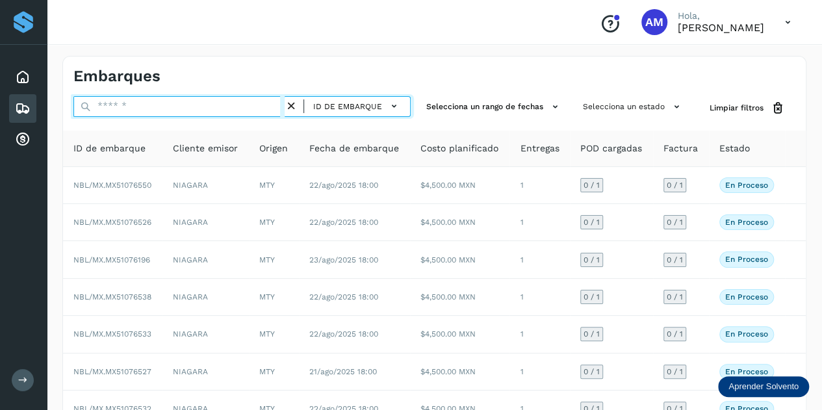
paste input "**********"
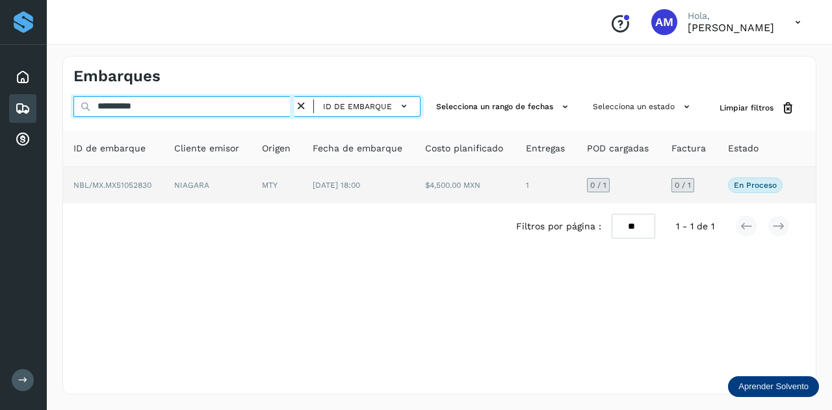
type input "**********"
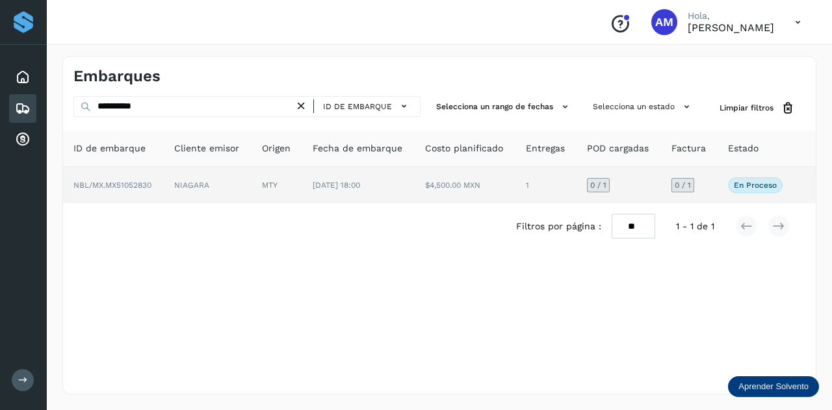
click at [302, 194] on td "MTY" at bounding box center [358, 185] width 113 height 36
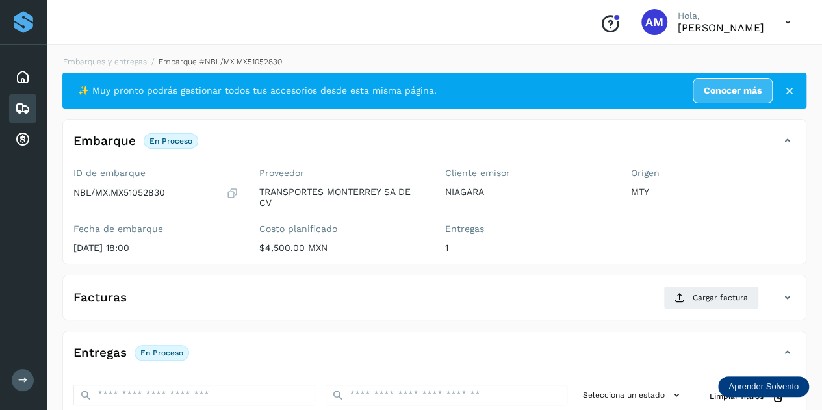
scroll to position [130, 0]
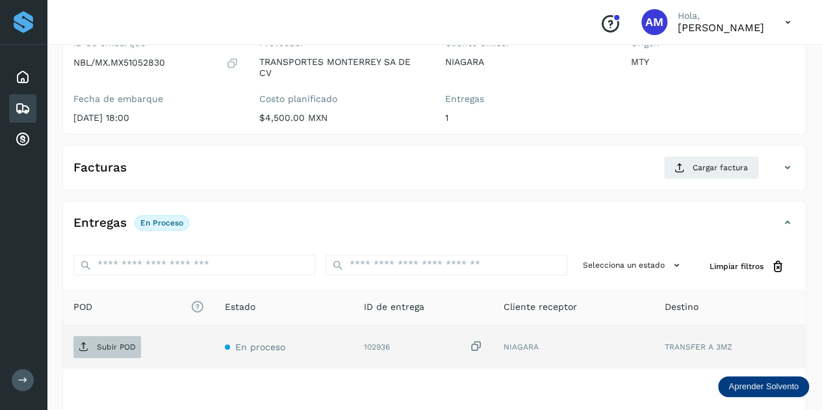
click at [128, 348] on p "Subir POD" at bounding box center [116, 346] width 39 height 9
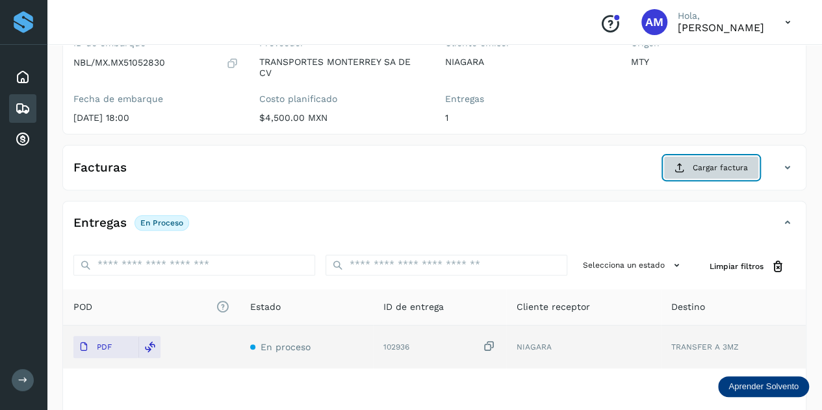
click at [694, 167] on span "Cargar factura" at bounding box center [720, 168] width 55 height 12
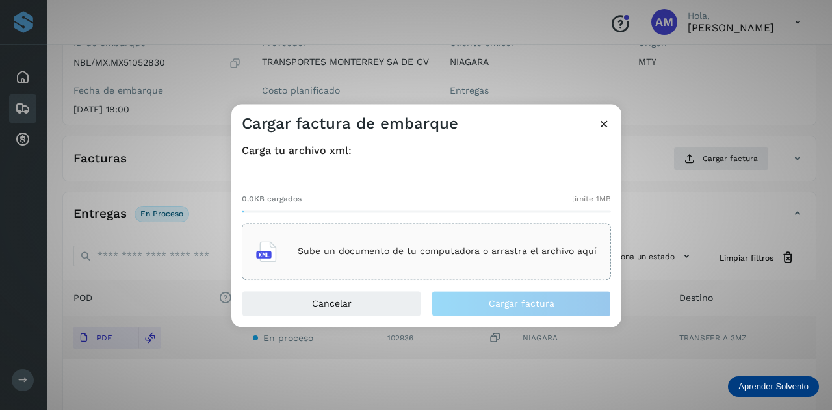
click at [480, 251] on p "Sube un documento de tu computadora o arrastra el archivo aquí" at bounding box center [447, 251] width 299 height 11
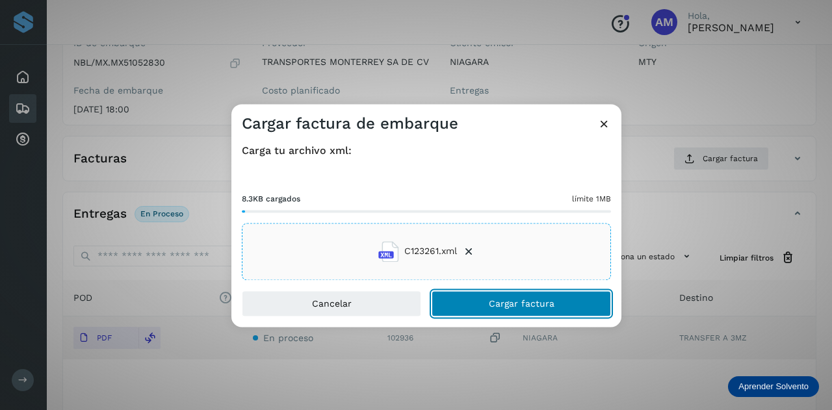
click at [486, 313] on button "Cargar factura" at bounding box center [520, 303] width 179 height 26
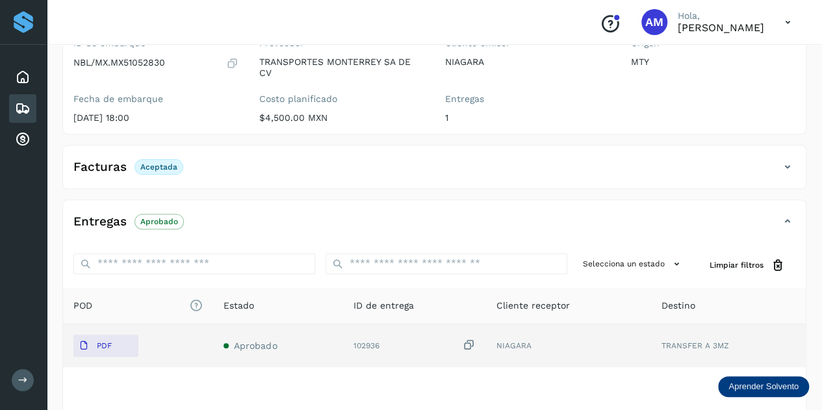
scroll to position [0, 0]
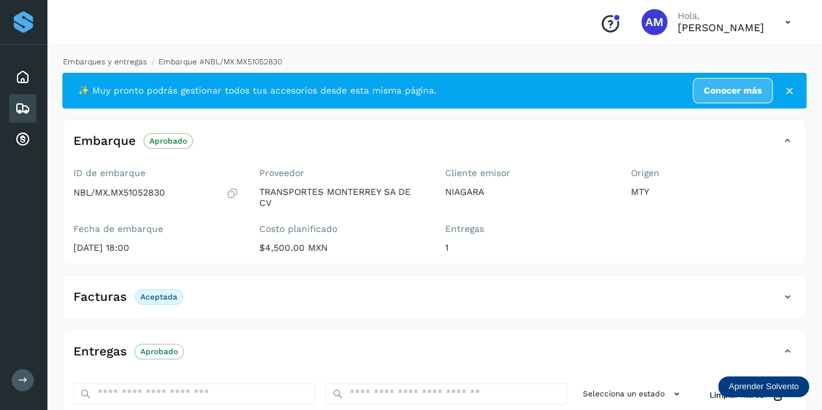
click at [122, 59] on link "Embarques y entregas" at bounding box center [105, 61] width 84 height 9
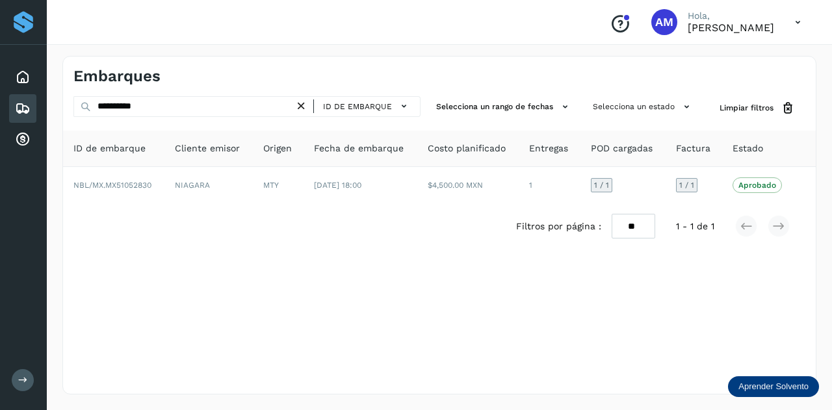
click at [300, 106] on icon at bounding box center [301, 106] width 14 height 14
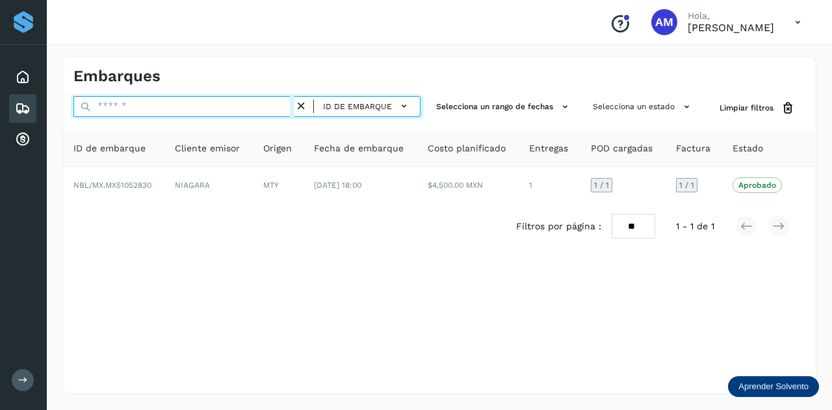
click at [259, 106] on input "text" at bounding box center [183, 106] width 221 height 21
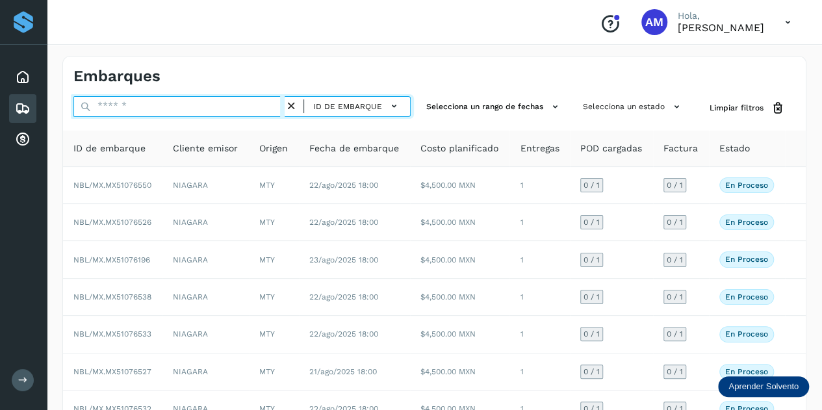
paste input "**********"
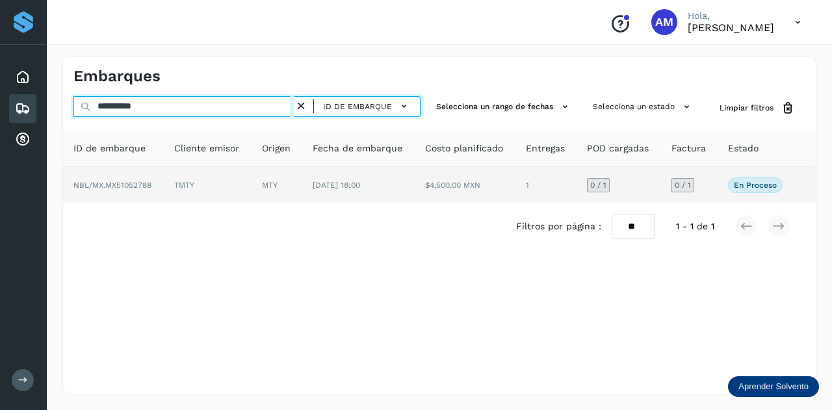
type input "**********"
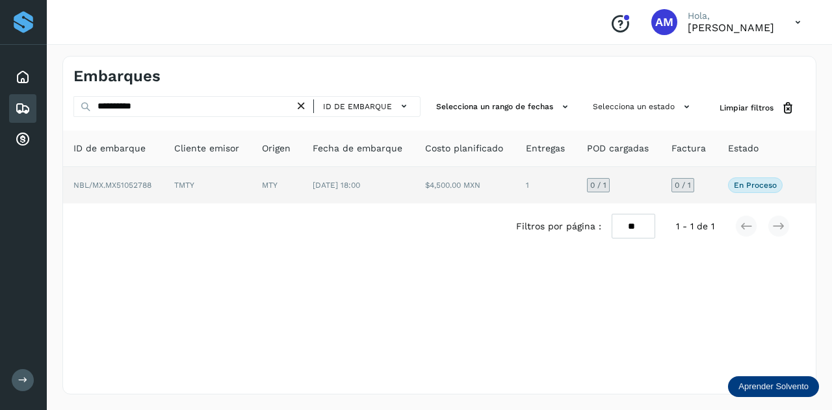
click at [302, 179] on td "MTY" at bounding box center [358, 185] width 113 height 36
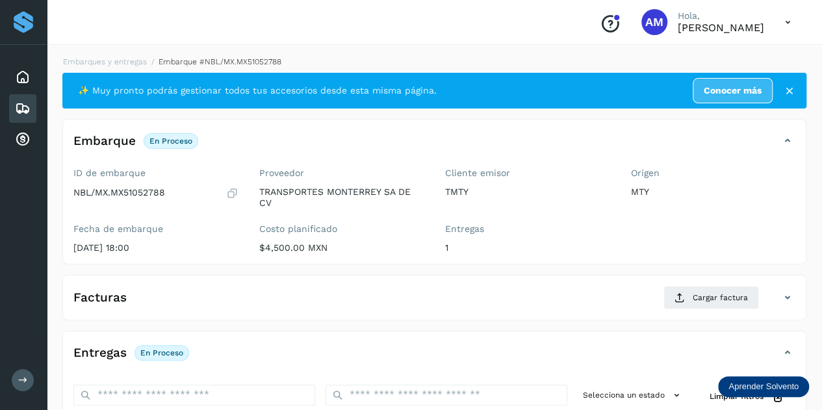
scroll to position [195, 0]
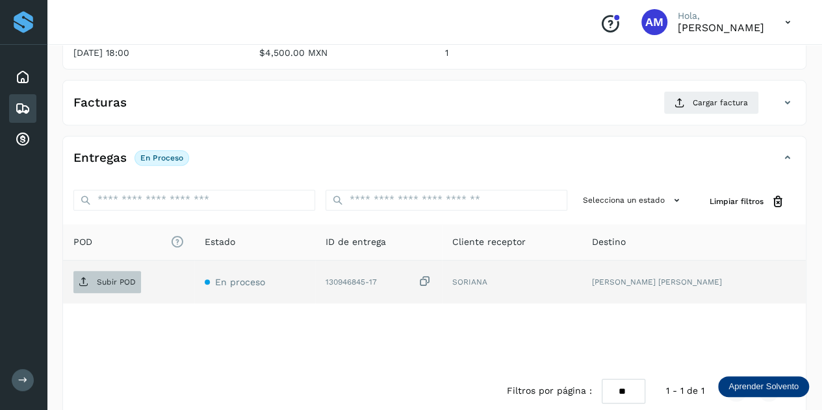
click at [107, 285] on span "Subir POD" at bounding box center [107, 282] width 68 height 21
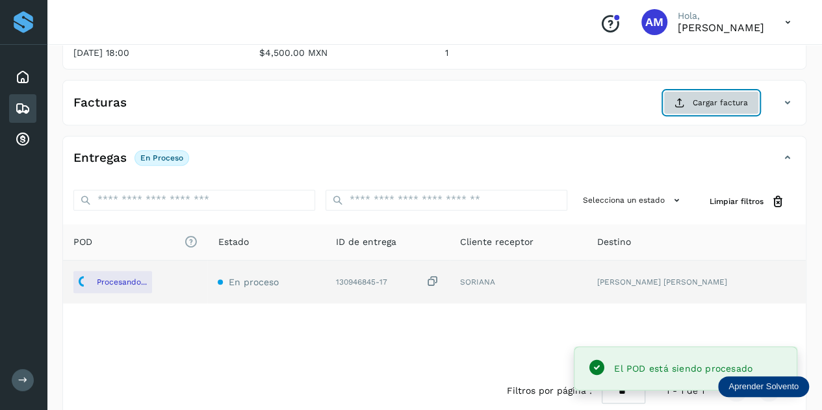
click at [693, 102] on button "Cargar factura" at bounding box center [711, 102] width 96 height 23
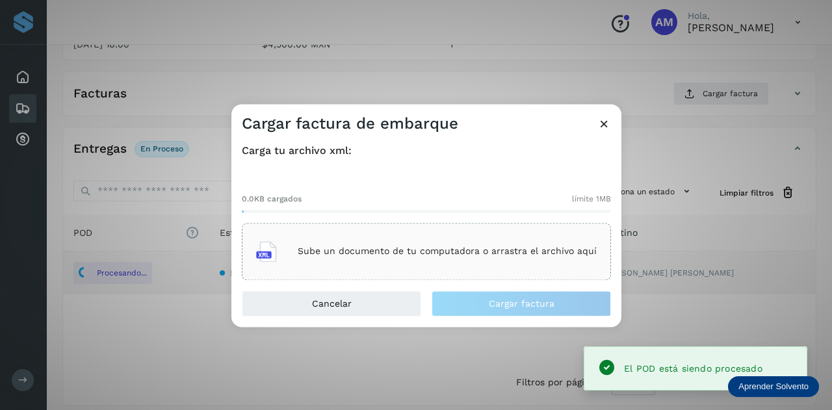
click at [470, 232] on div "Sube un documento de tu computadora o arrastra el archivo aquí" at bounding box center [426, 251] width 369 height 57
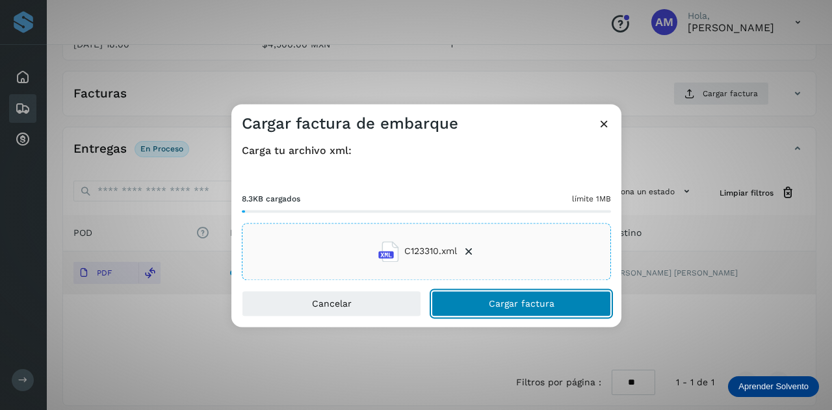
click at [461, 303] on button "Cargar factura" at bounding box center [520, 303] width 179 height 26
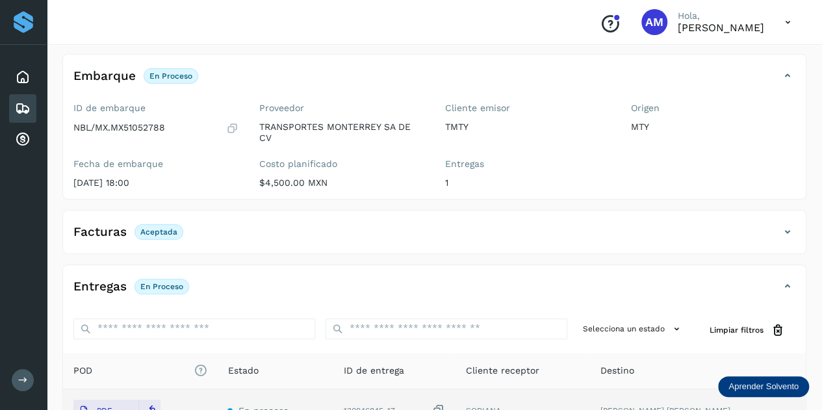
scroll to position [0, 0]
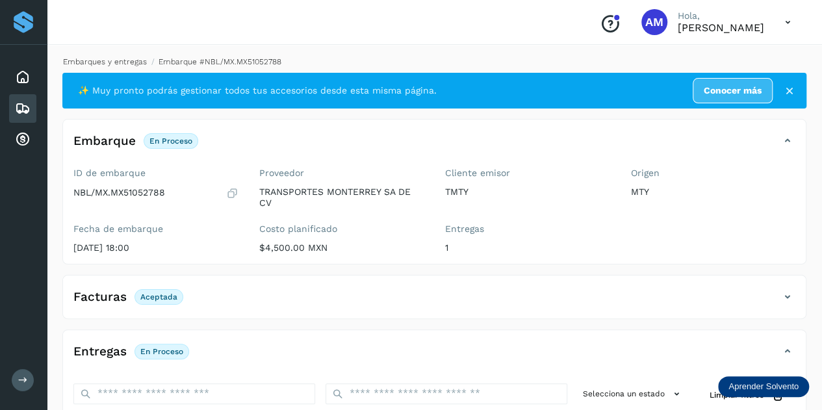
click at [92, 62] on link "Embarques y entregas" at bounding box center [105, 61] width 84 height 9
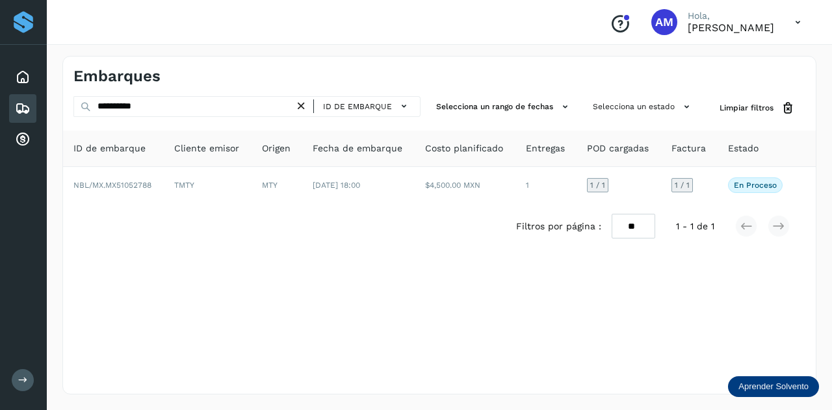
click at [301, 108] on icon at bounding box center [301, 106] width 14 height 14
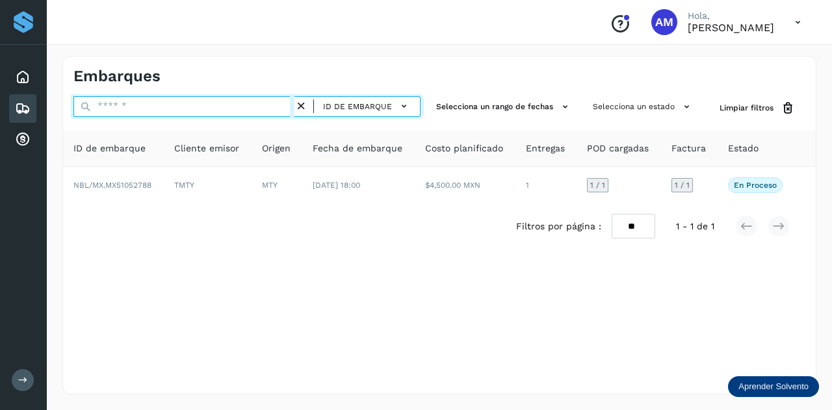
click at [283, 107] on input "text" at bounding box center [183, 106] width 221 height 21
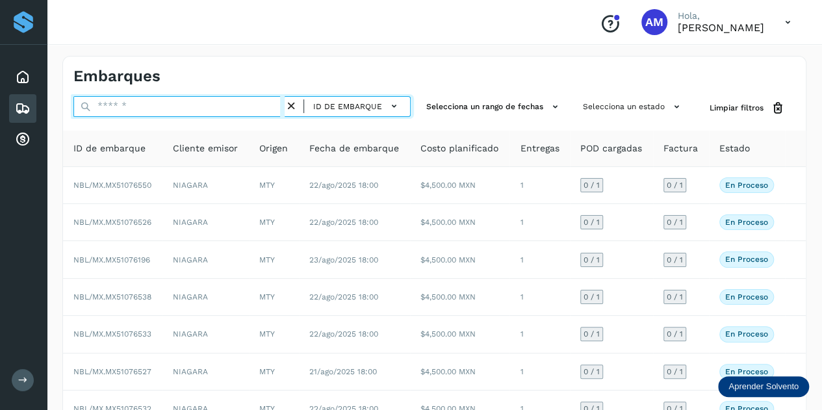
paste input "**********"
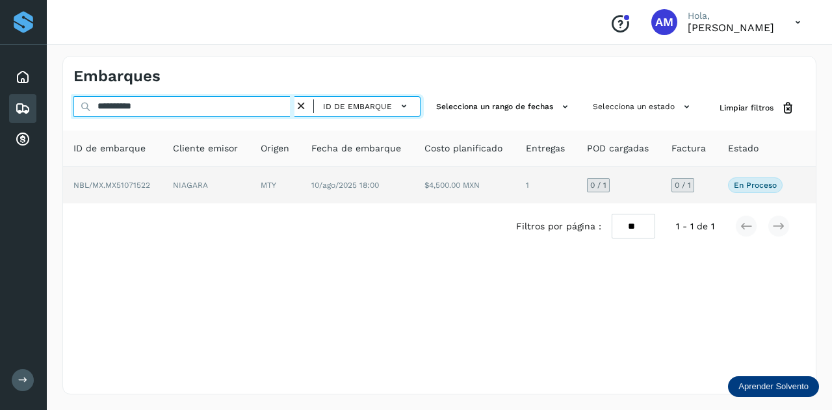
type input "**********"
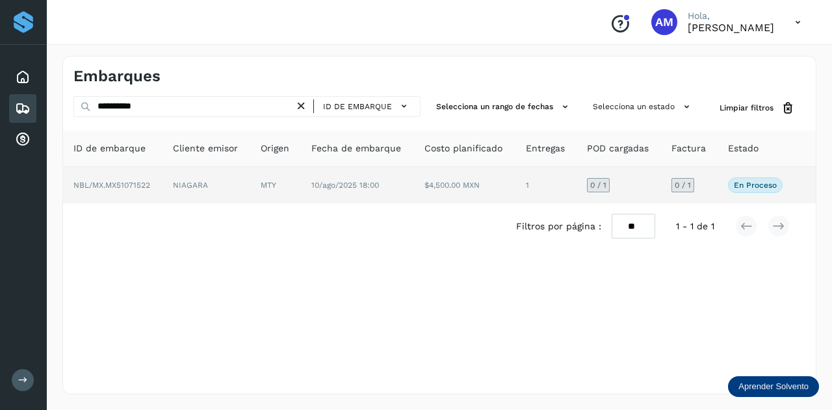
click at [301, 177] on td "MTY" at bounding box center [357, 185] width 113 height 36
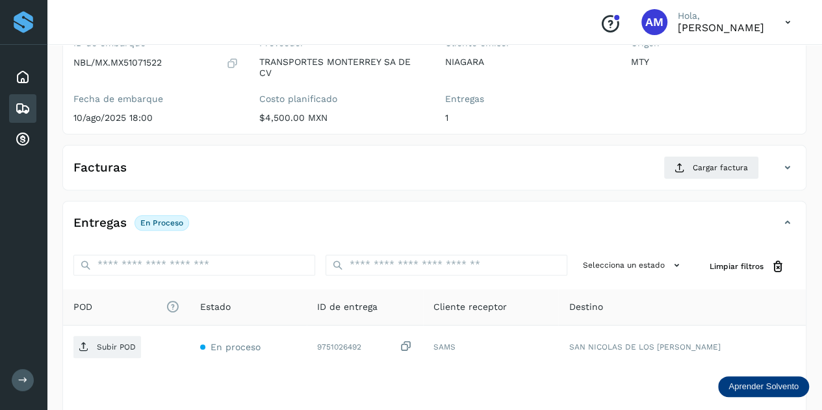
scroll to position [195, 0]
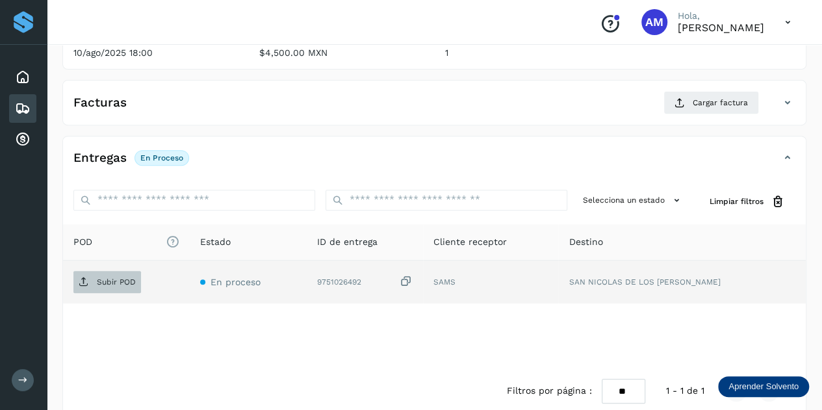
click at [100, 281] on p "Subir POD" at bounding box center [116, 281] width 39 height 9
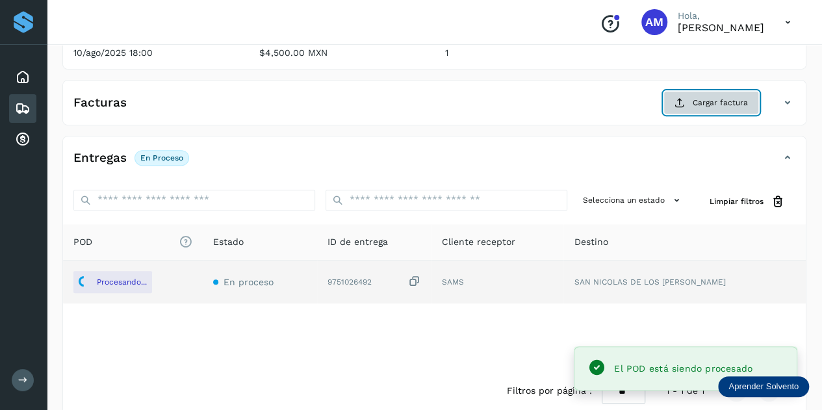
click at [695, 107] on button "Cargar factura" at bounding box center [711, 102] width 96 height 23
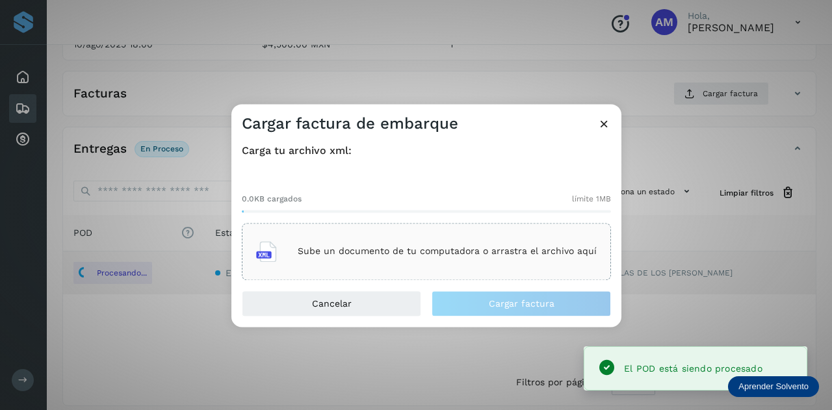
click at [435, 234] on div "Sube un documento de tu computadora o arrastra el archivo aquí" at bounding box center [426, 251] width 340 height 35
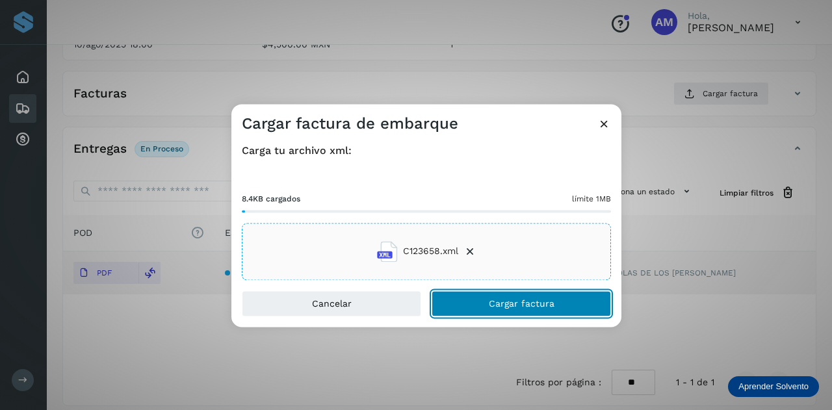
click at [478, 301] on button "Cargar factura" at bounding box center [520, 303] width 179 height 26
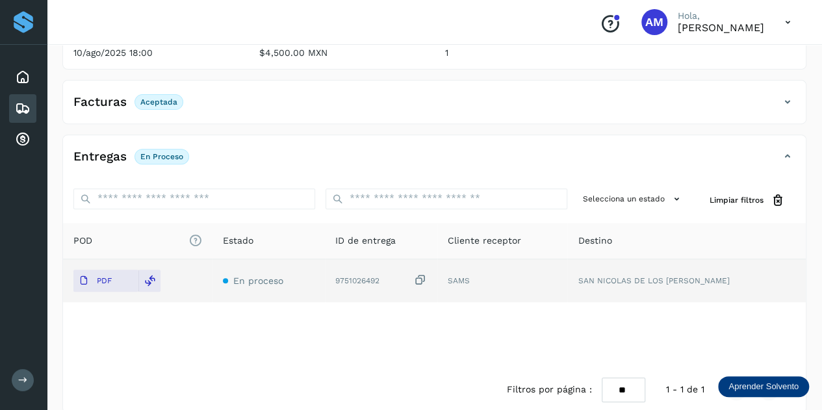
scroll to position [0, 0]
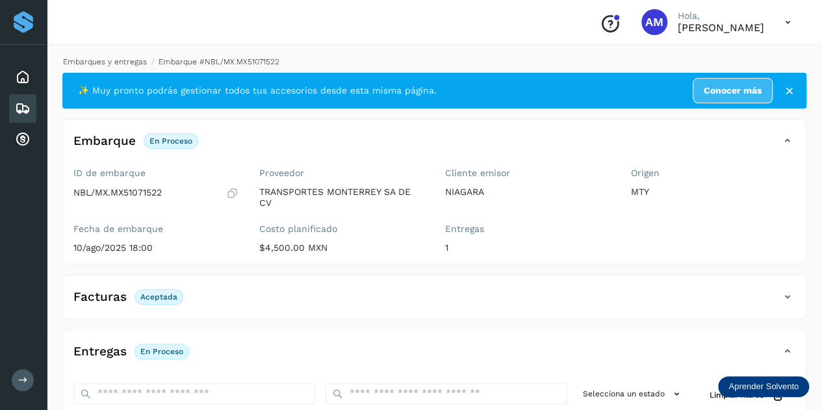
click at [103, 64] on link "Embarques y entregas" at bounding box center [105, 61] width 84 height 9
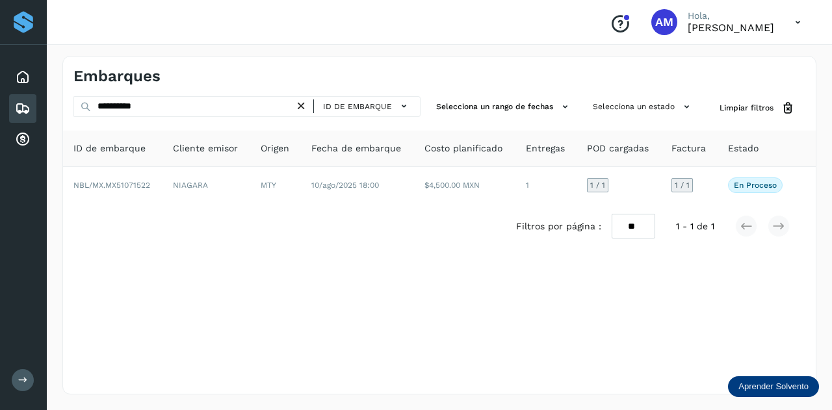
click at [302, 109] on icon at bounding box center [301, 106] width 14 height 14
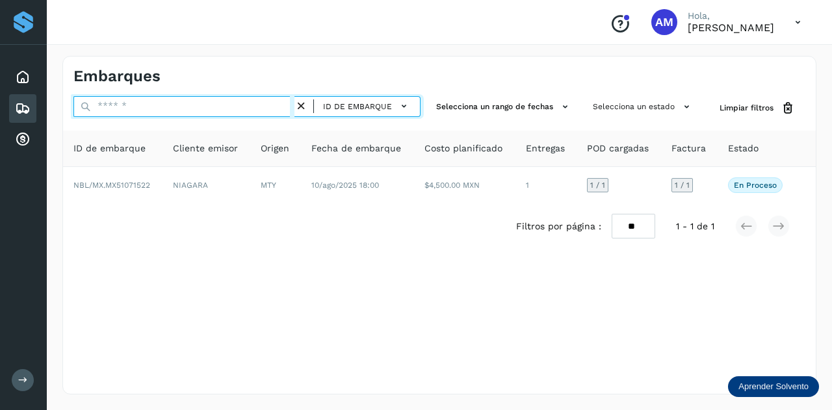
click at [281, 105] on input "text" at bounding box center [183, 106] width 221 height 21
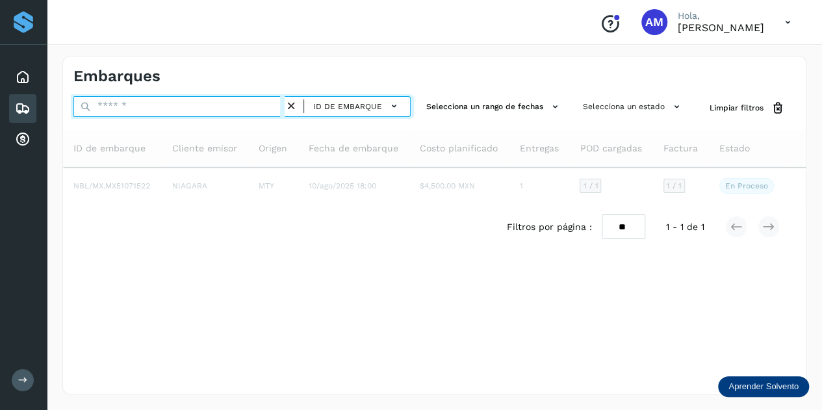
paste input "**********"
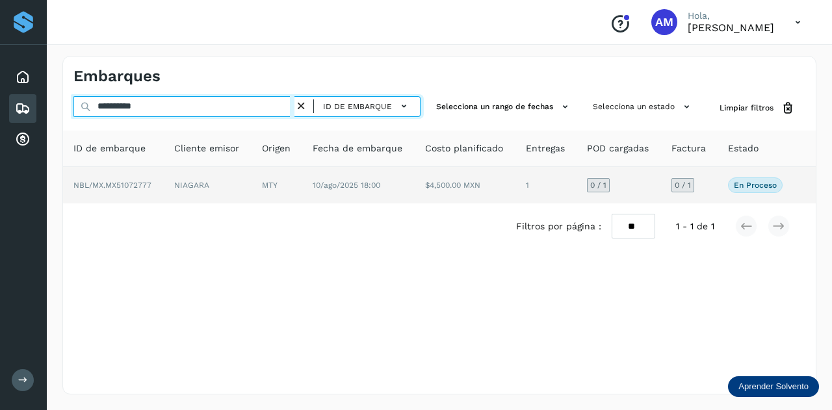
type input "**********"
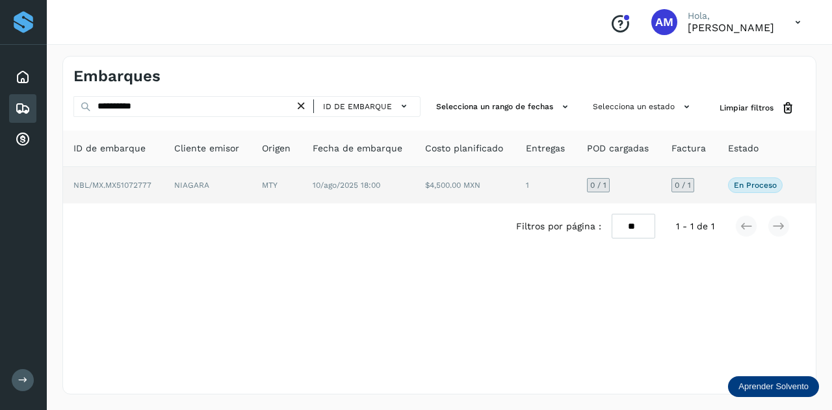
click at [302, 176] on td "MTY" at bounding box center [358, 185] width 113 height 36
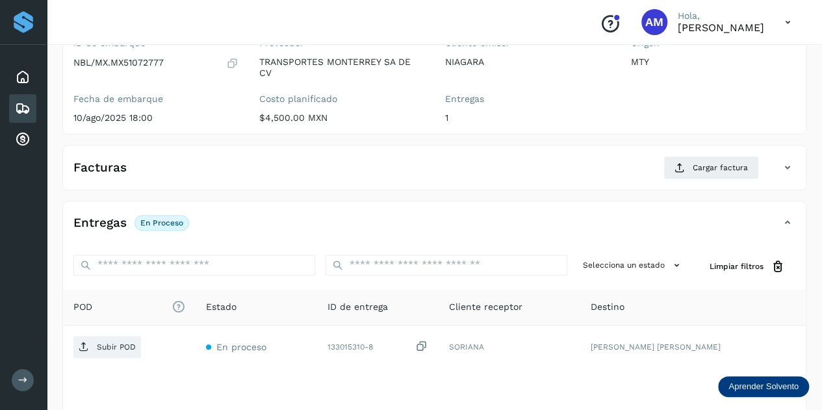
scroll to position [195, 0]
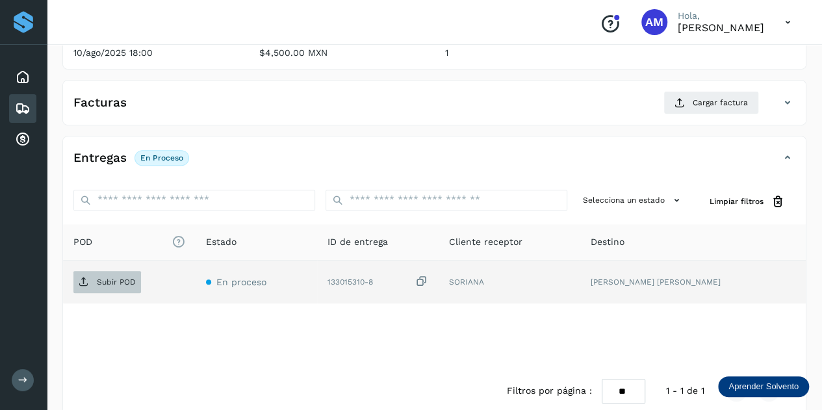
click at [125, 285] on span "Subir POD" at bounding box center [107, 282] width 68 height 21
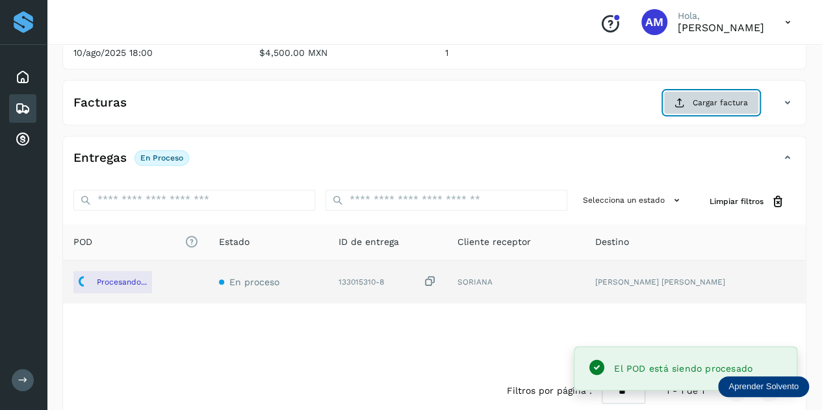
click at [703, 102] on span "Cargar factura" at bounding box center [720, 103] width 55 height 12
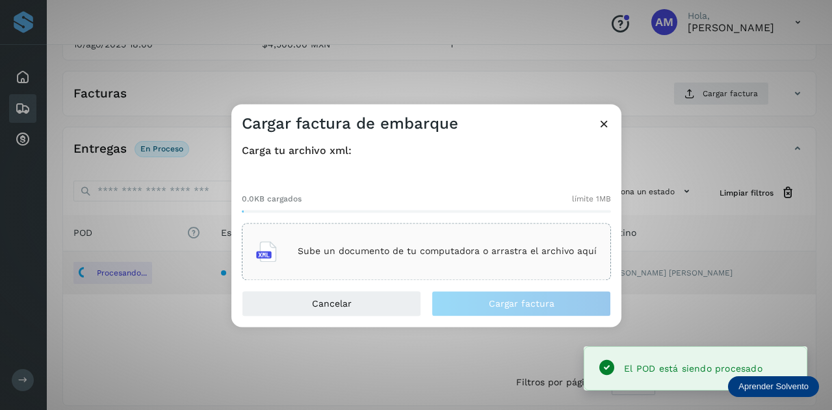
click at [489, 222] on div "0.0KB cargados límite 1MB Sube un documento de tu computadora o arrastra el arc…" at bounding box center [426, 226] width 369 height 108
click at [486, 242] on div "Sube un documento de tu computadora o arrastra el archivo aquí" at bounding box center [426, 251] width 340 height 35
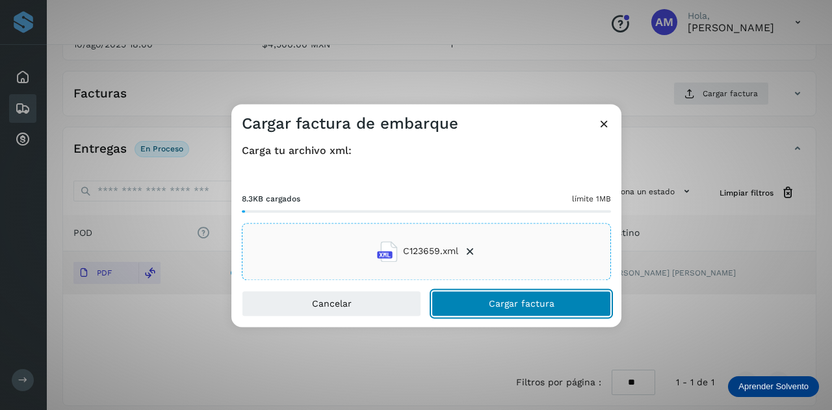
click at [490, 306] on span "Cargar factura" at bounding box center [522, 303] width 66 height 9
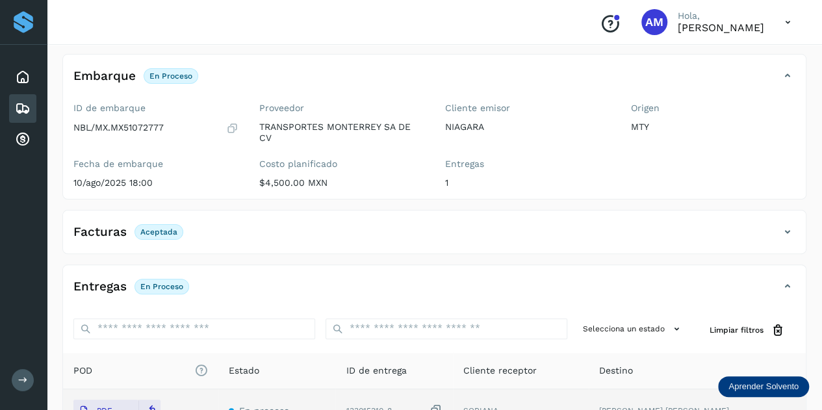
scroll to position [0, 0]
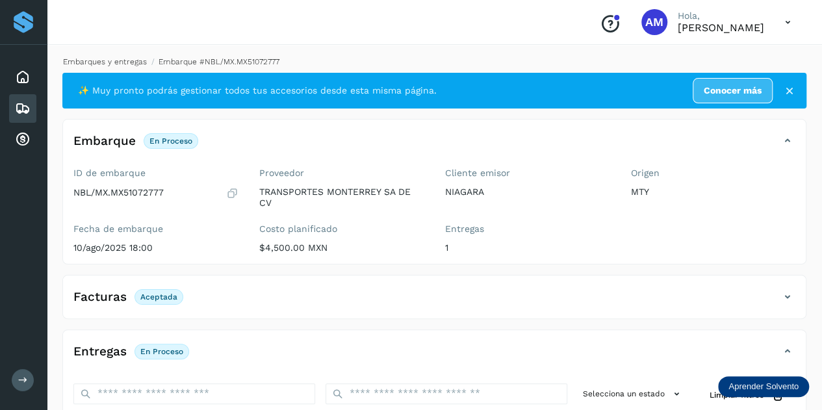
click at [122, 61] on link "Embarques y entregas" at bounding box center [105, 61] width 84 height 9
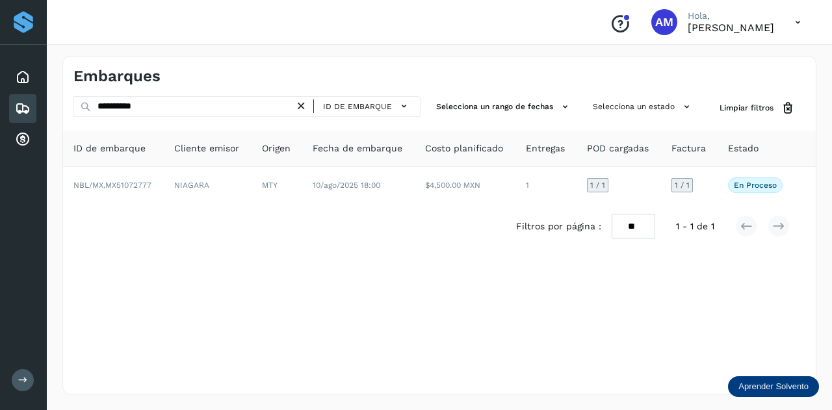
drag, startPoint x: 299, startPoint y: 105, endPoint x: 269, endPoint y: 105, distance: 29.9
click at [297, 105] on icon at bounding box center [301, 106] width 14 height 14
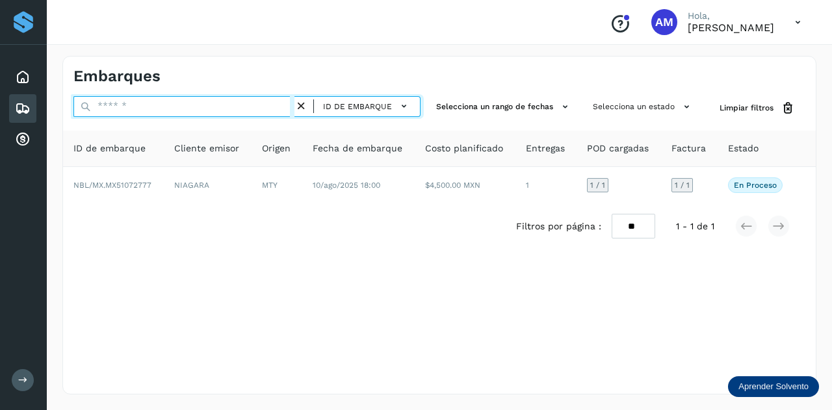
click at [269, 105] on input "text" at bounding box center [183, 106] width 221 height 21
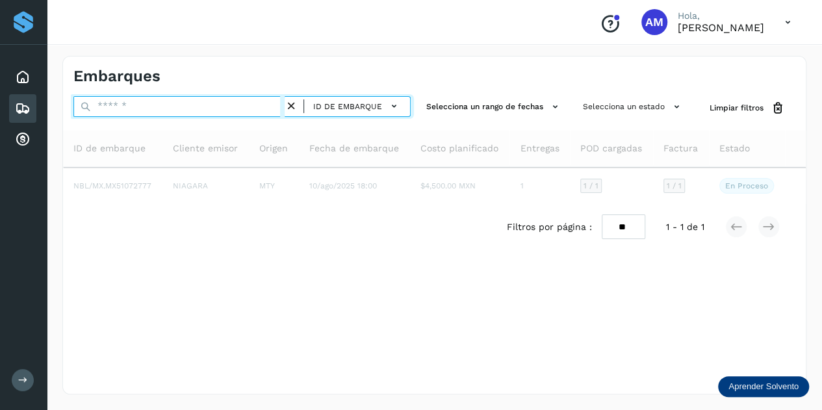
paste input "**********"
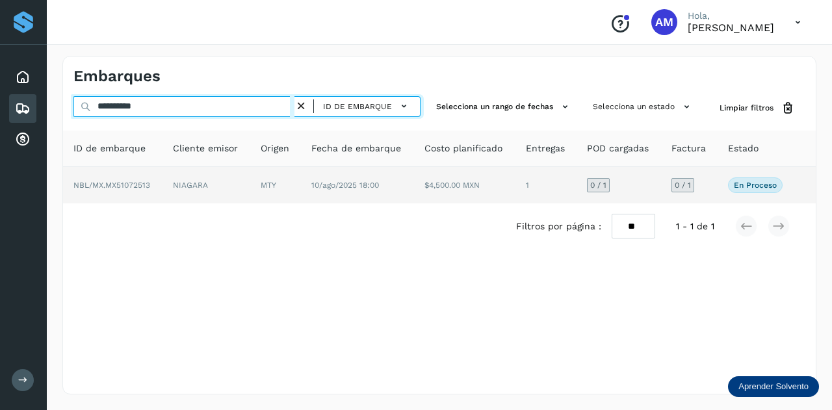
type input "**********"
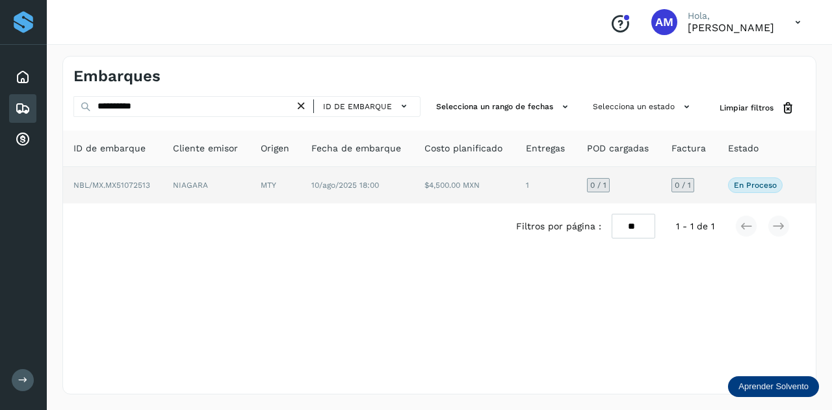
click at [301, 187] on td "MTY" at bounding box center [357, 185] width 113 height 36
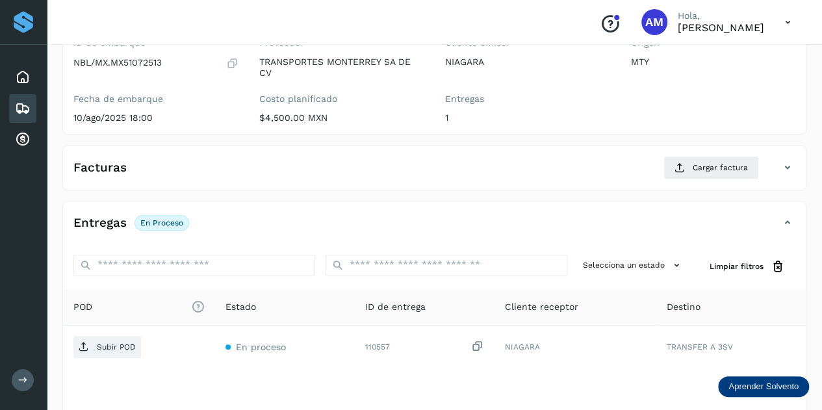
scroll to position [195, 0]
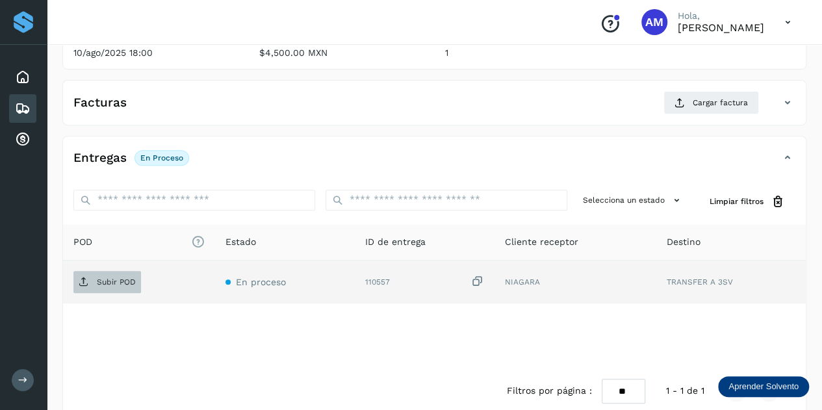
click at [126, 281] on p "Subir POD" at bounding box center [116, 281] width 39 height 9
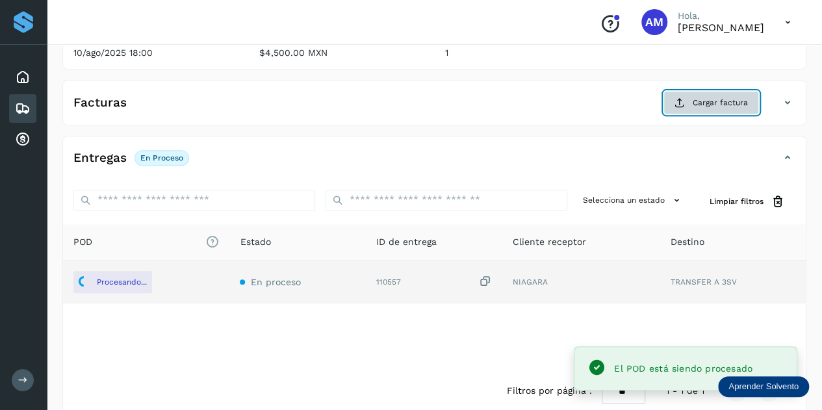
click at [723, 104] on span "Cargar factura" at bounding box center [720, 103] width 55 height 12
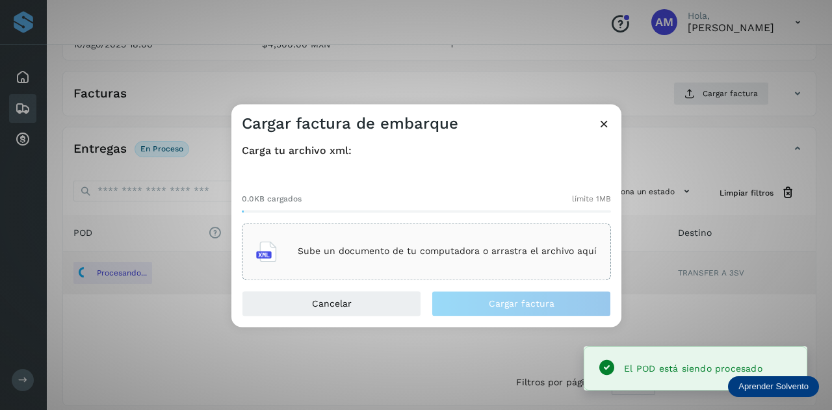
click at [383, 244] on div "Sube un documento de tu computadora o arrastra el archivo aquí" at bounding box center [426, 251] width 340 height 35
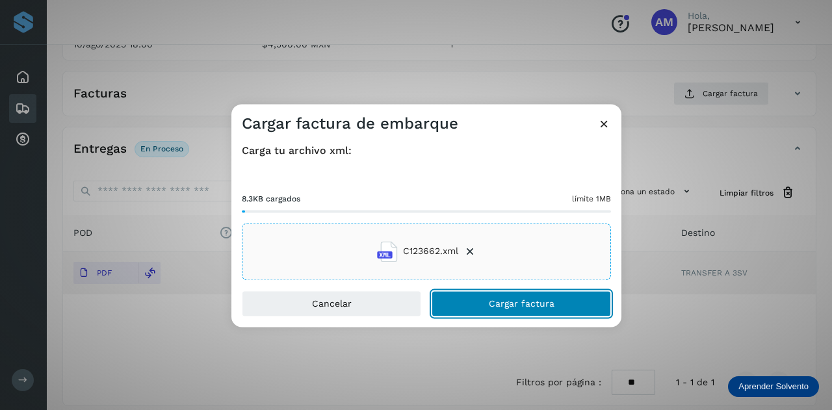
click at [483, 305] on button "Cargar factura" at bounding box center [520, 303] width 179 height 26
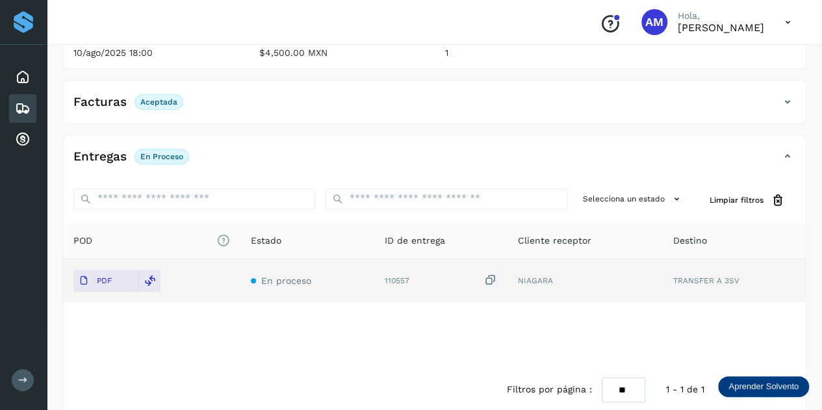
scroll to position [0, 0]
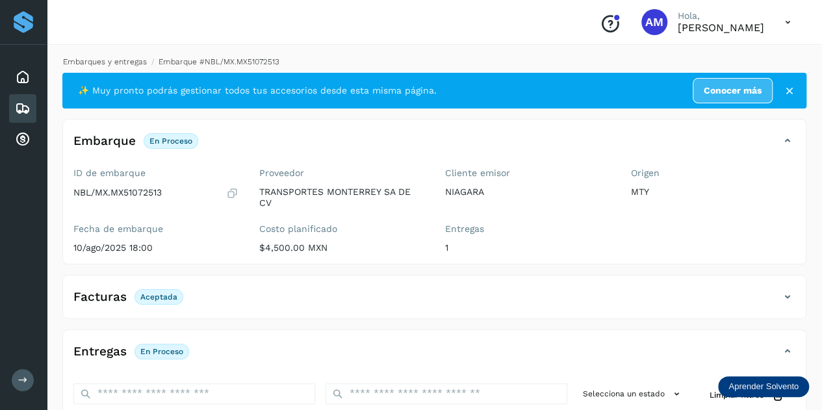
click at [110, 59] on link "Embarques y entregas" at bounding box center [105, 61] width 84 height 9
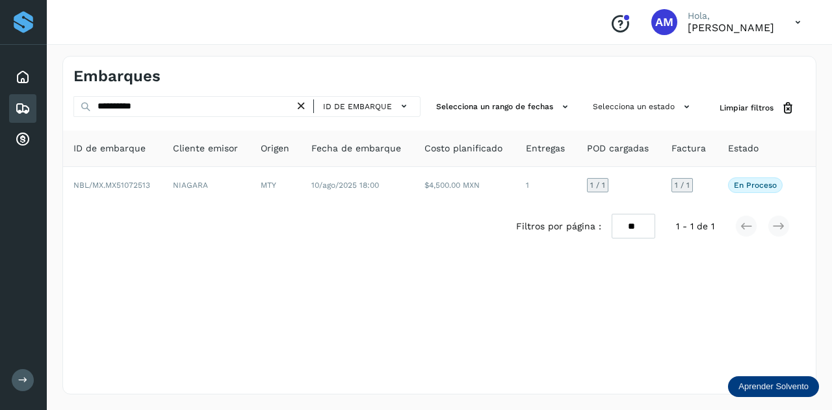
click at [304, 105] on icon at bounding box center [301, 106] width 14 height 14
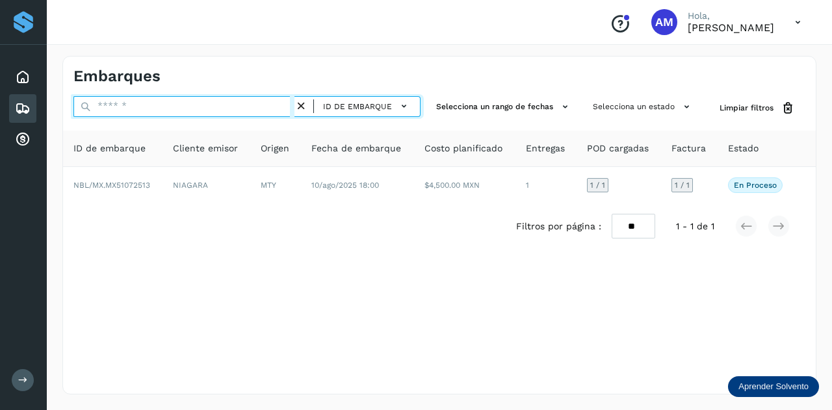
click at [272, 105] on input "text" at bounding box center [183, 106] width 221 height 21
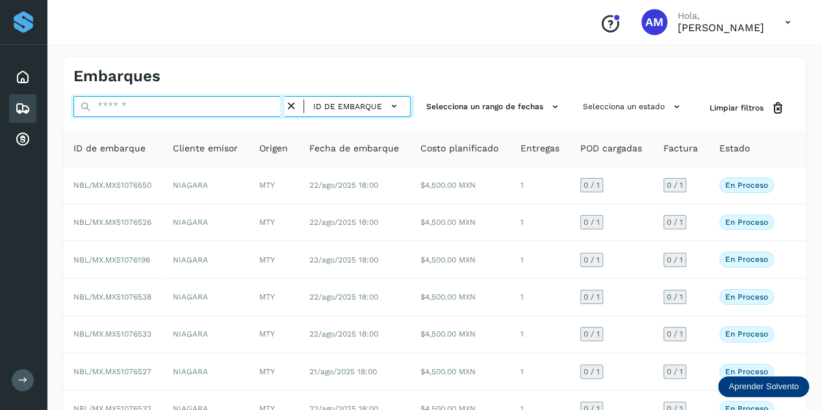
paste input "**********"
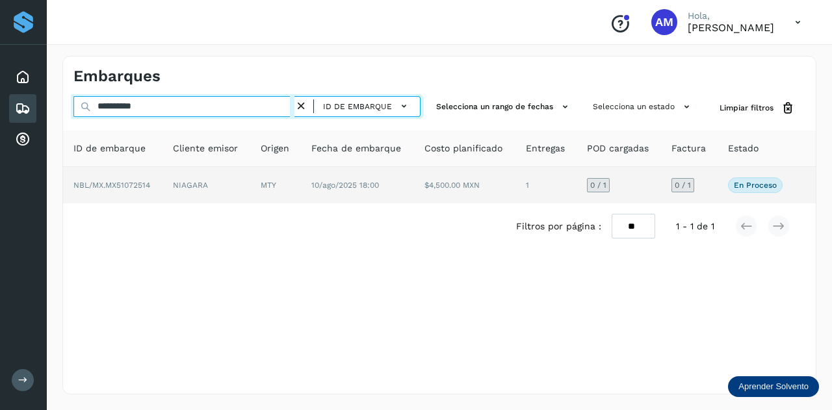
type input "**********"
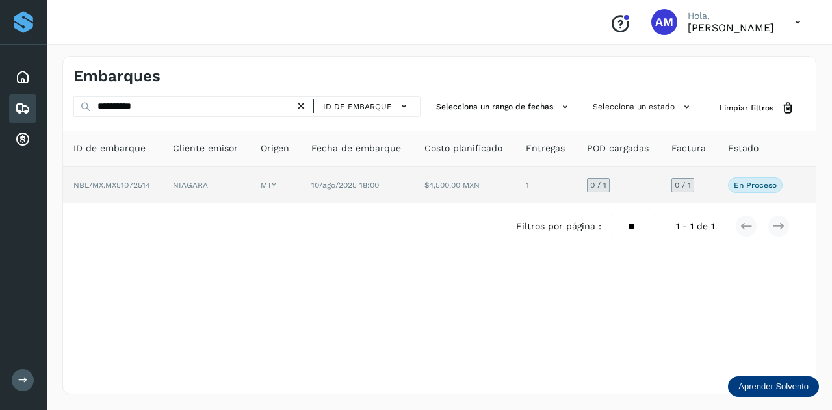
click at [301, 179] on td "MTY" at bounding box center [357, 185] width 113 height 36
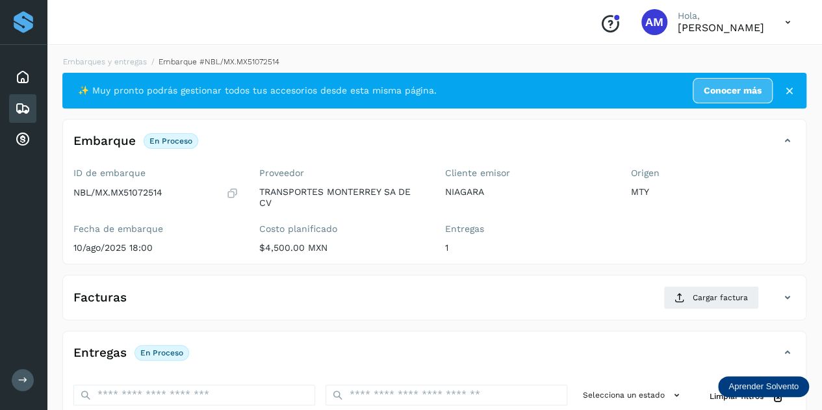
scroll to position [130, 0]
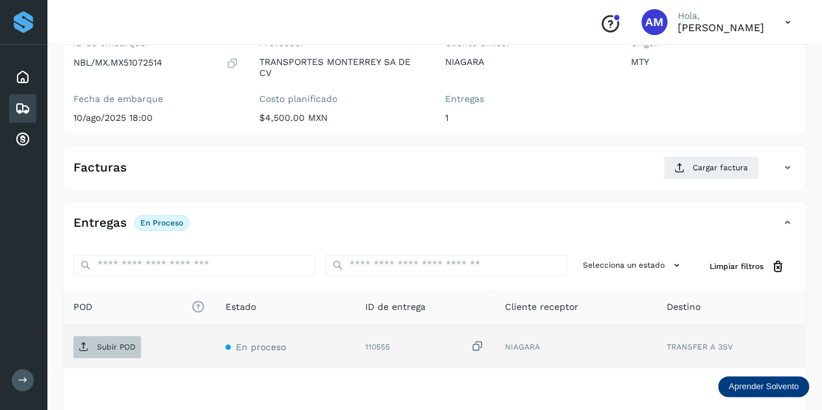
click at [122, 345] on p "Subir POD" at bounding box center [116, 346] width 39 height 9
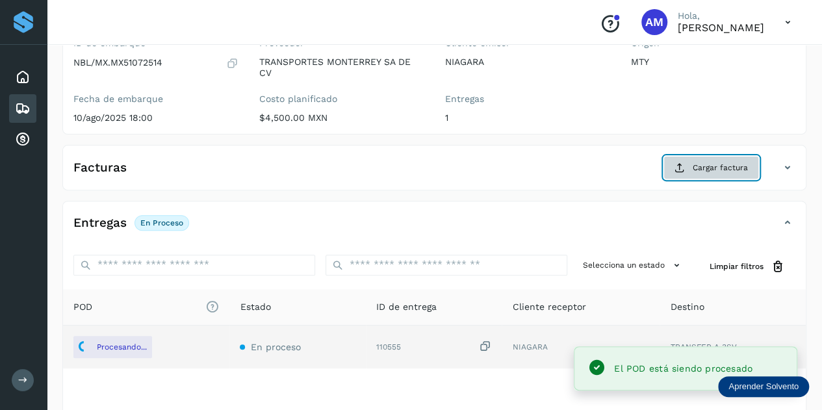
click at [696, 173] on button "Cargar factura" at bounding box center [711, 167] width 96 height 23
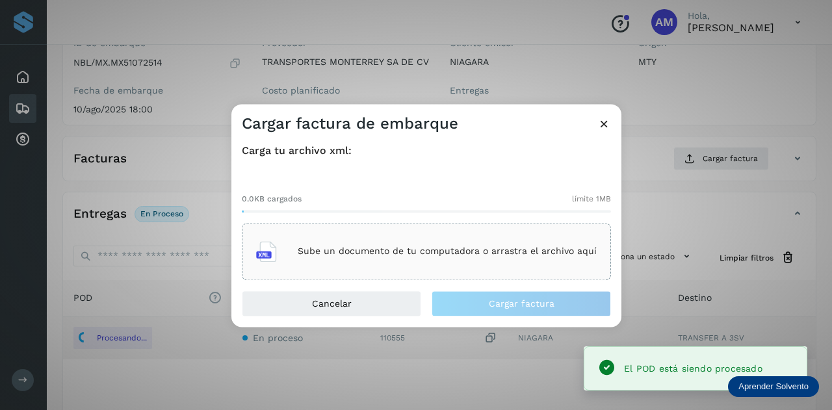
click at [494, 252] on p "Sube un documento de tu computadora o arrastra el archivo aquí" at bounding box center [447, 251] width 299 height 11
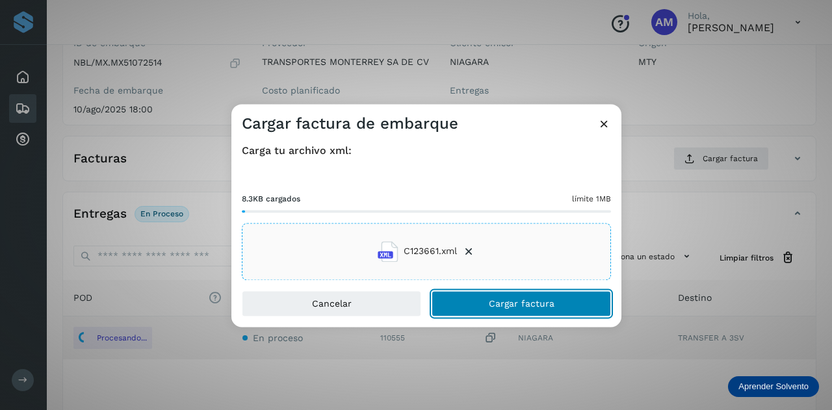
click at [457, 297] on button "Cargar factura" at bounding box center [520, 303] width 179 height 26
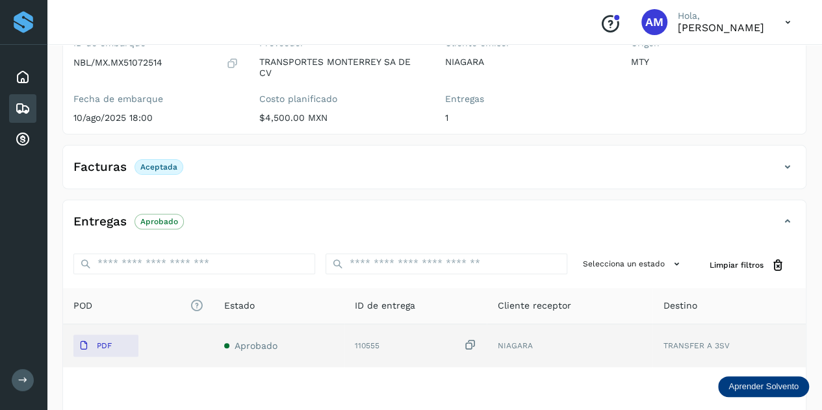
scroll to position [0, 0]
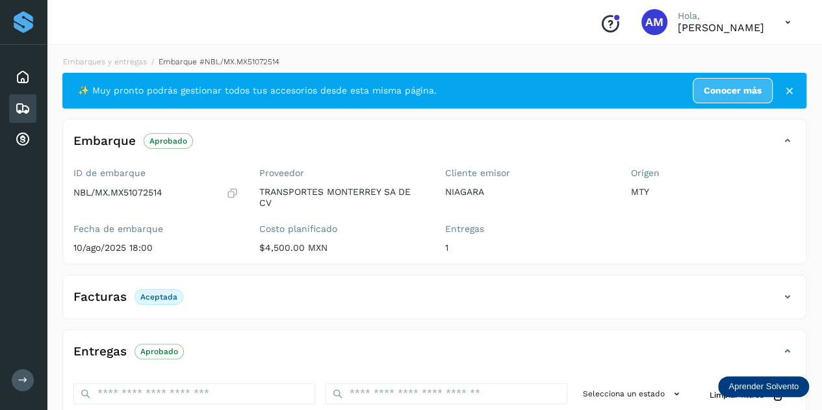
click at [147, 57] on li "Embarques y entregas" at bounding box center [213, 62] width 133 height 12
click at [116, 58] on link "Embarques y entregas" at bounding box center [105, 61] width 84 height 9
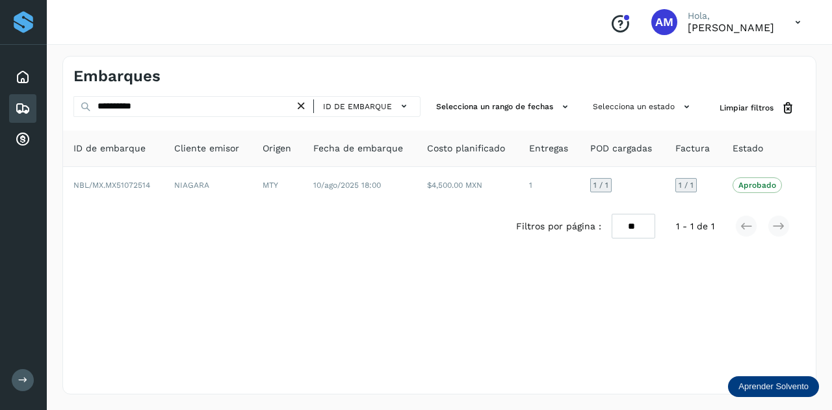
drag, startPoint x: 303, startPoint y: 109, endPoint x: 277, endPoint y: 109, distance: 26.0
click at [301, 109] on icon at bounding box center [301, 106] width 14 height 14
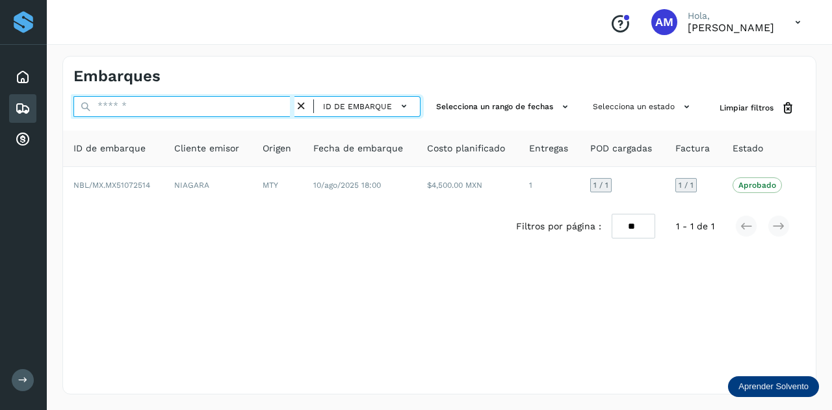
click at [272, 108] on input "text" at bounding box center [183, 106] width 221 height 21
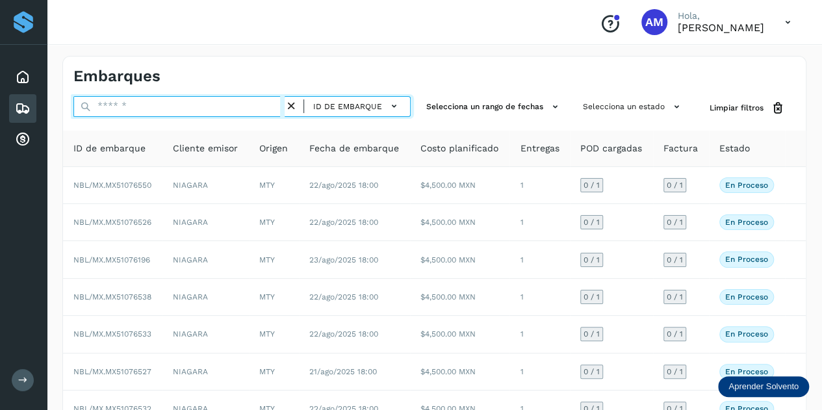
paste input "**********"
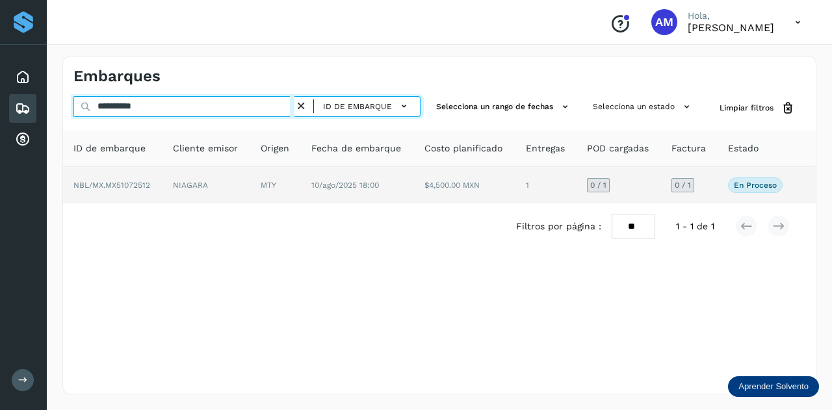
type input "**********"
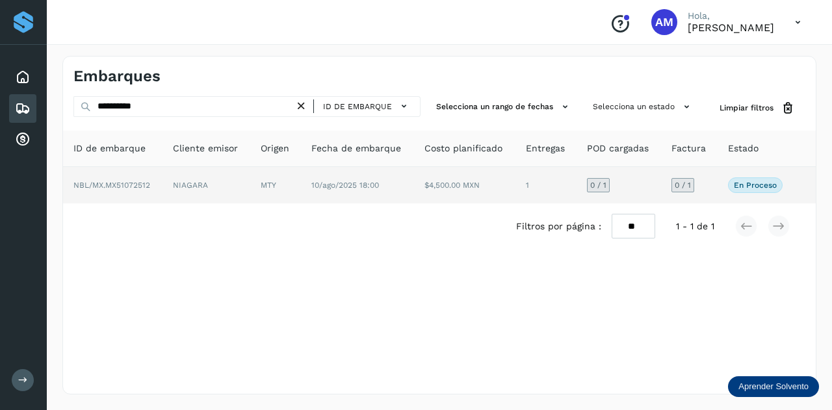
click at [301, 189] on td "MTY" at bounding box center [357, 185] width 113 height 36
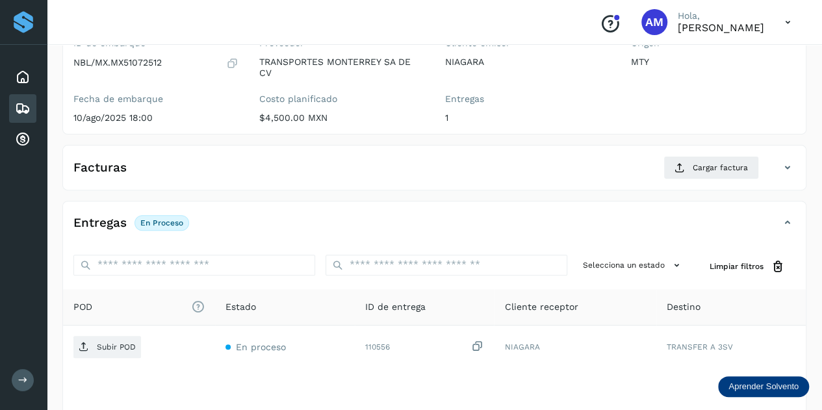
scroll to position [195, 0]
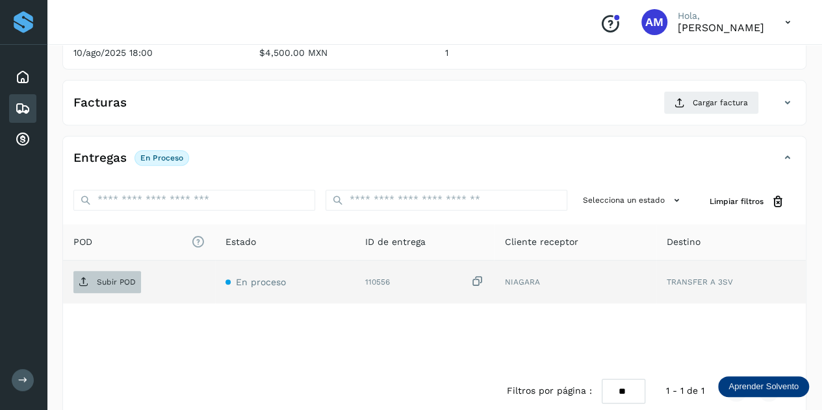
click at [130, 277] on p "Subir POD" at bounding box center [116, 281] width 39 height 9
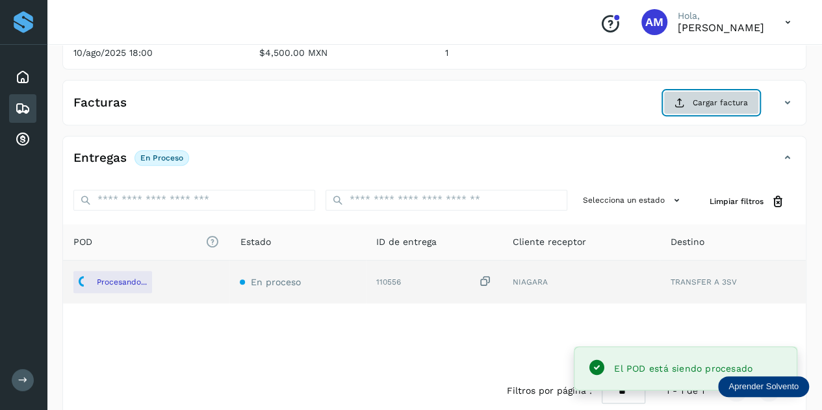
click at [715, 107] on span "Cargar factura" at bounding box center [720, 103] width 55 height 12
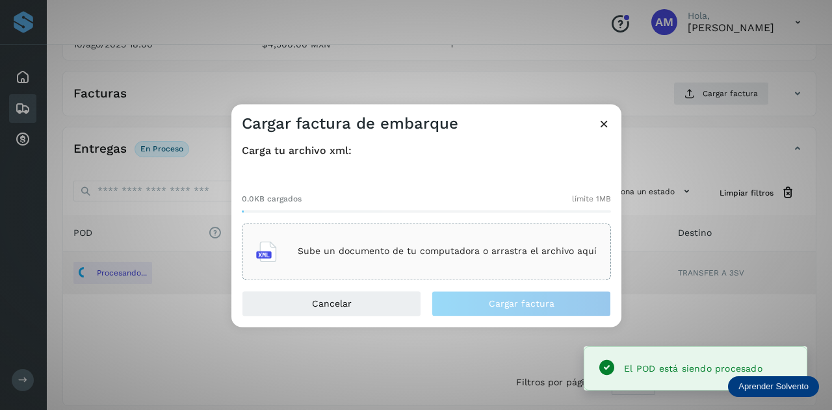
click at [449, 241] on div "Sube un documento de tu computadora o arrastra el archivo aquí" at bounding box center [426, 251] width 340 height 35
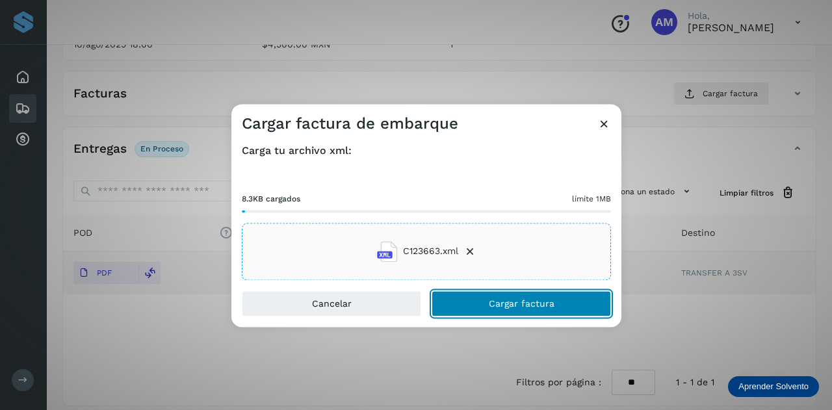
click at [521, 313] on button "Cargar factura" at bounding box center [520, 303] width 179 height 26
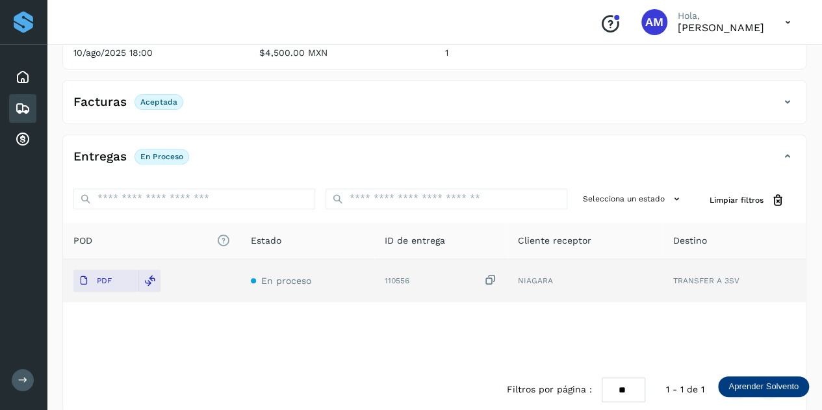
scroll to position [0, 0]
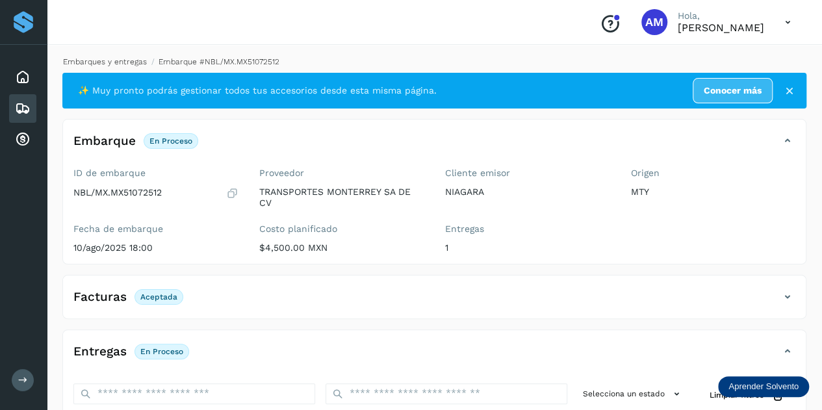
click at [121, 61] on link "Embarques y entregas" at bounding box center [105, 61] width 84 height 9
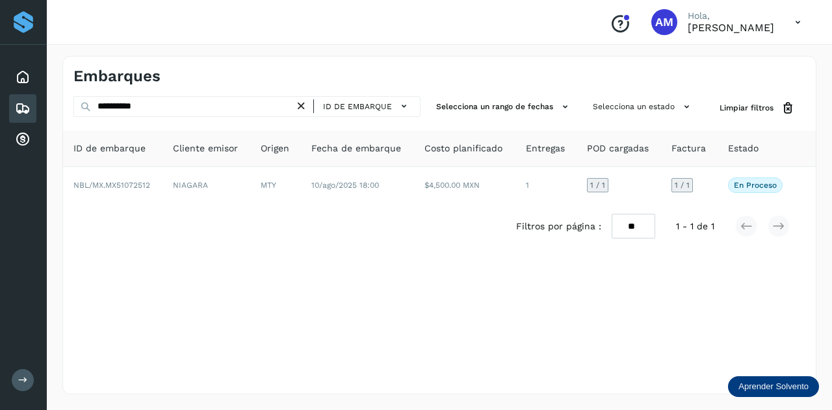
drag, startPoint x: 307, startPoint y: 107, endPoint x: 266, endPoint y: 108, distance: 40.3
click at [304, 107] on icon at bounding box center [301, 106] width 14 height 14
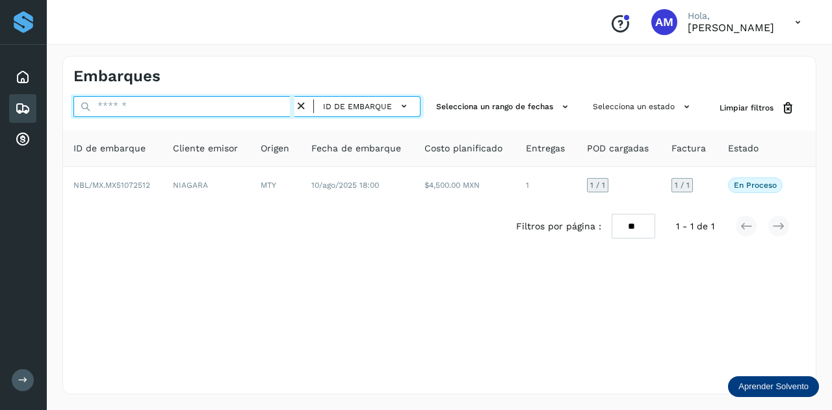
click at [266, 108] on input "text" at bounding box center [183, 106] width 221 height 21
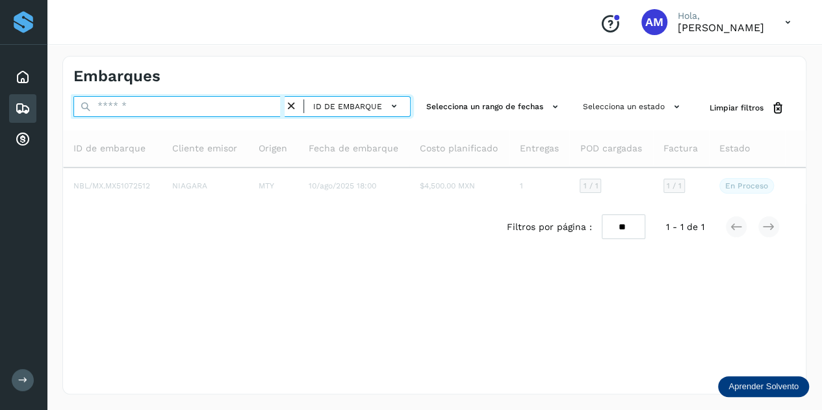
paste input "**********"
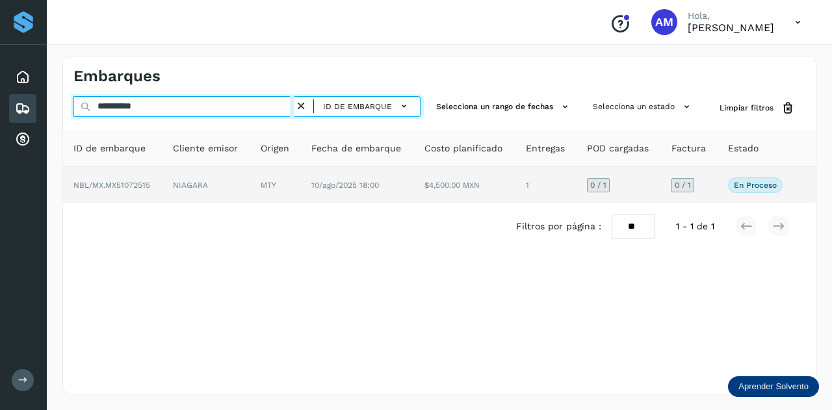
type input "**********"
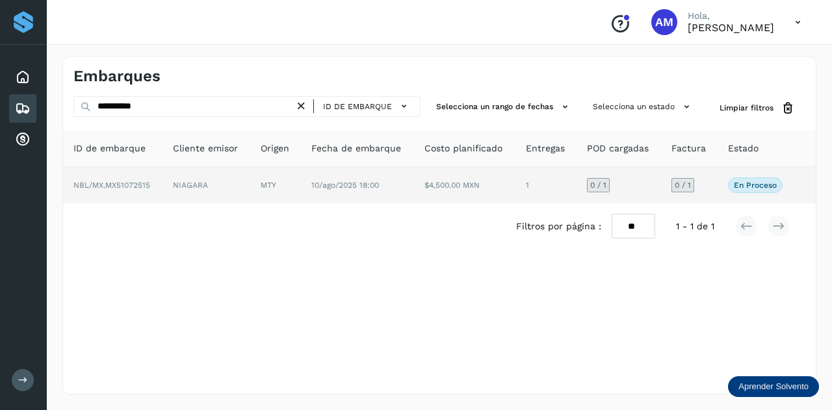
click at [301, 184] on td "MTY" at bounding box center [357, 185] width 113 height 36
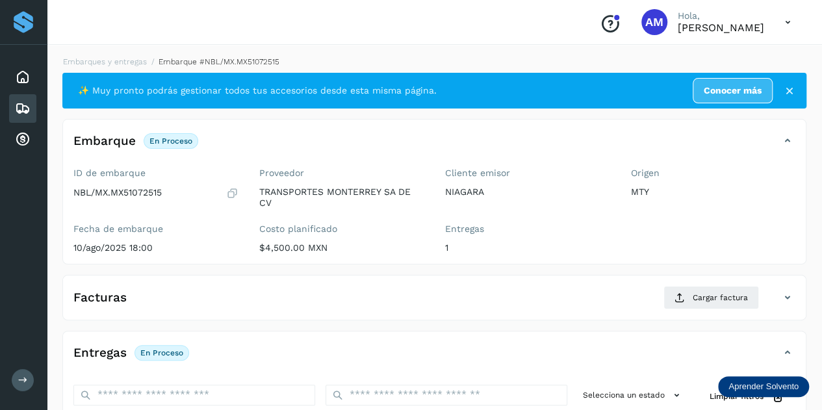
scroll to position [195, 0]
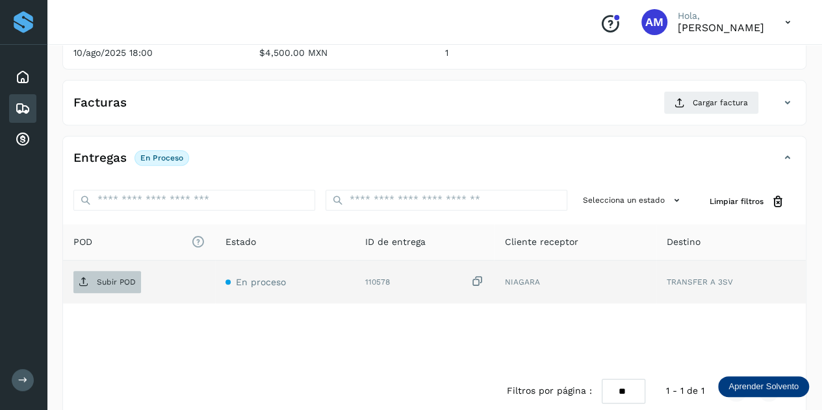
click at [114, 277] on p "Subir POD" at bounding box center [116, 281] width 39 height 9
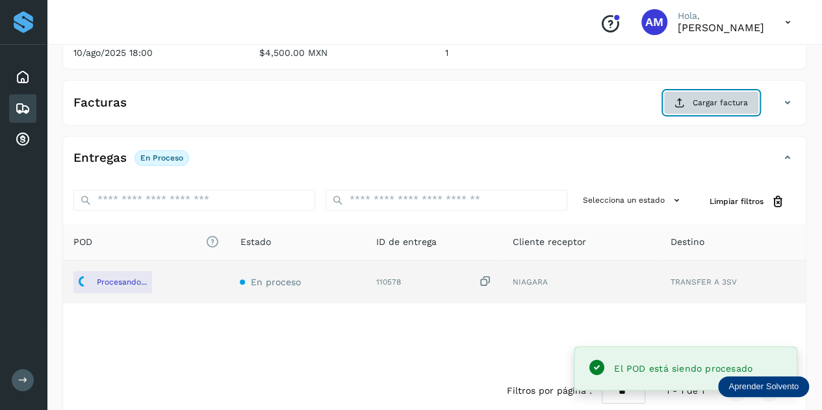
click at [704, 95] on button "Cargar factura" at bounding box center [711, 102] width 96 height 23
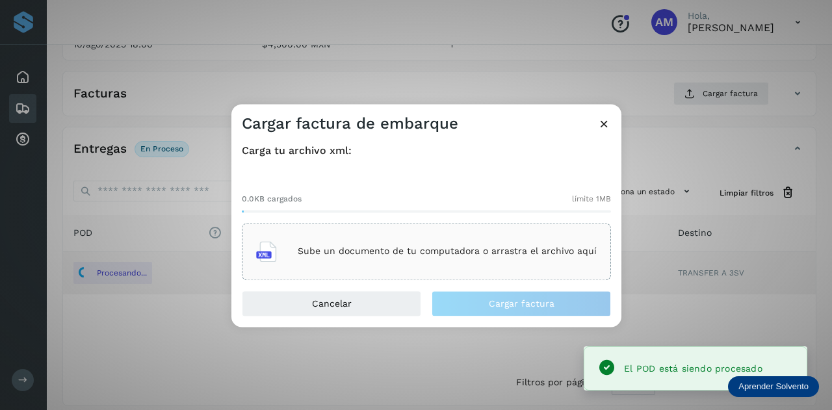
click at [449, 235] on div "Sube un documento de tu computadora o arrastra el archivo aquí" at bounding box center [426, 251] width 340 height 35
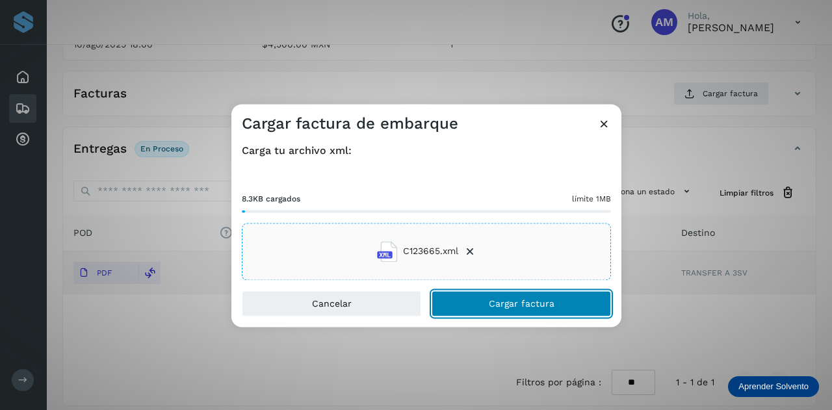
click at [477, 309] on button "Cargar factura" at bounding box center [520, 303] width 179 height 26
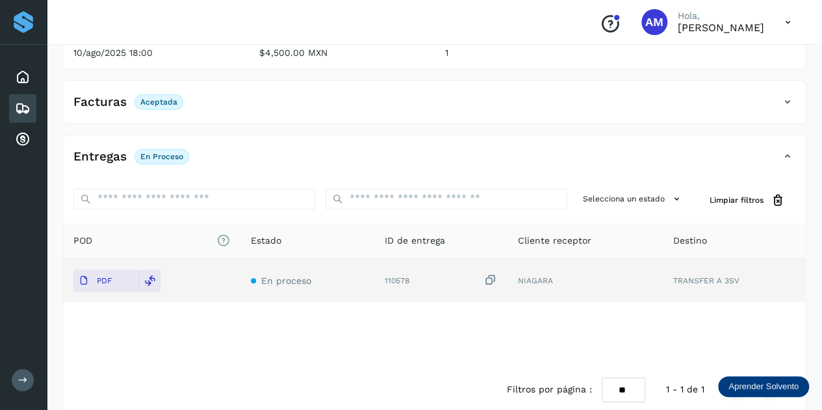
scroll to position [0, 0]
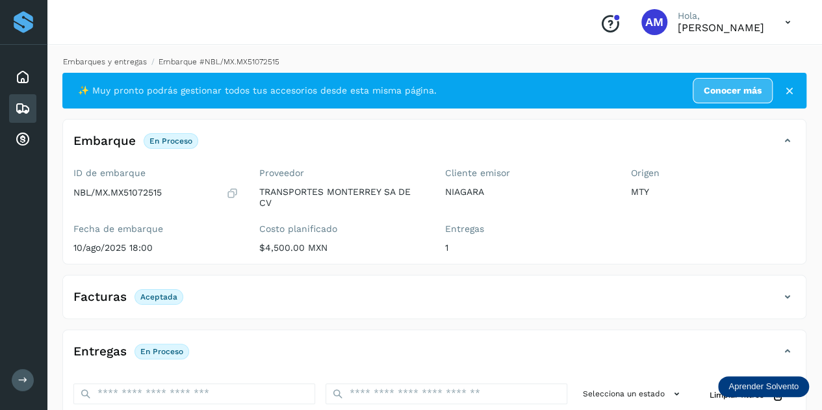
click at [120, 62] on link "Embarques y entregas" at bounding box center [105, 61] width 84 height 9
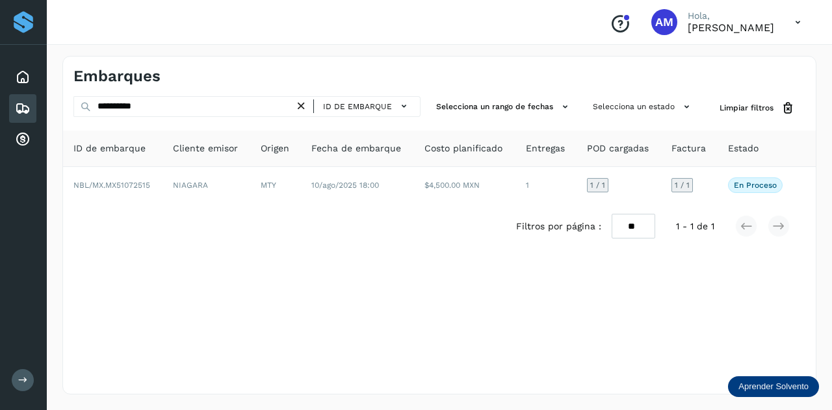
click at [305, 103] on icon at bounding box center [301, 106] width 14 height 14
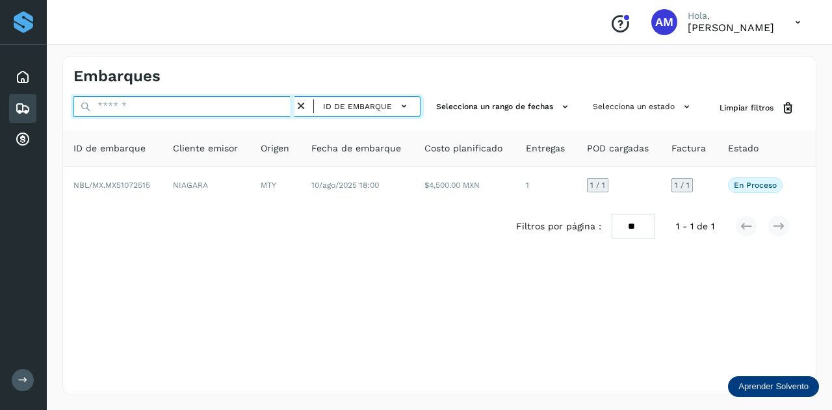
click at [249, 111] on input "text" at bounding box center [183, 106] width 221 height 21
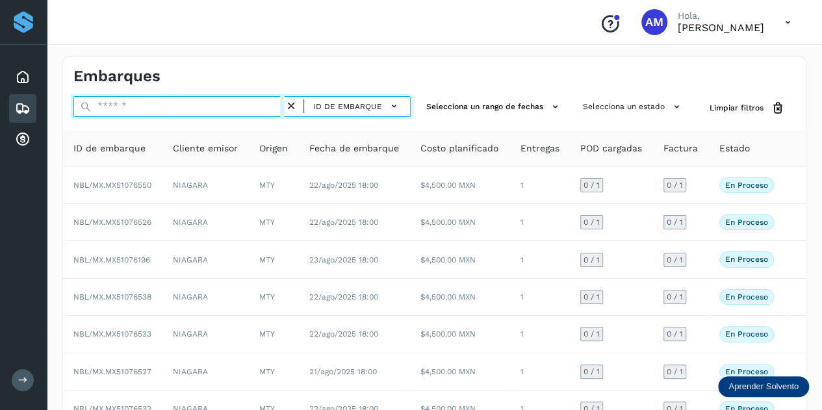
paste input "**********"
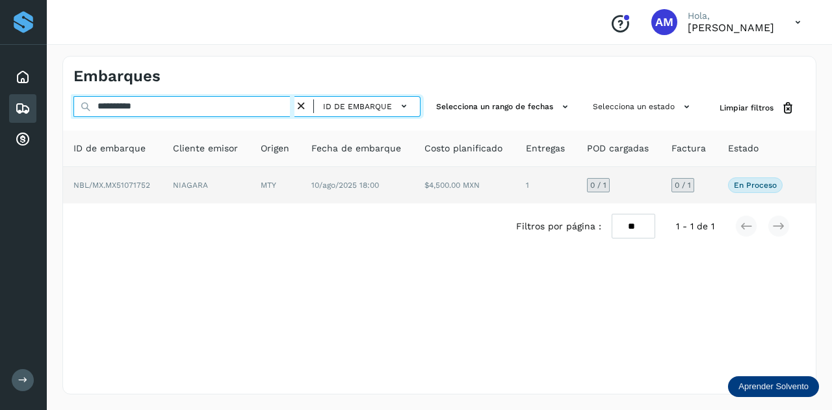
type input "**********"
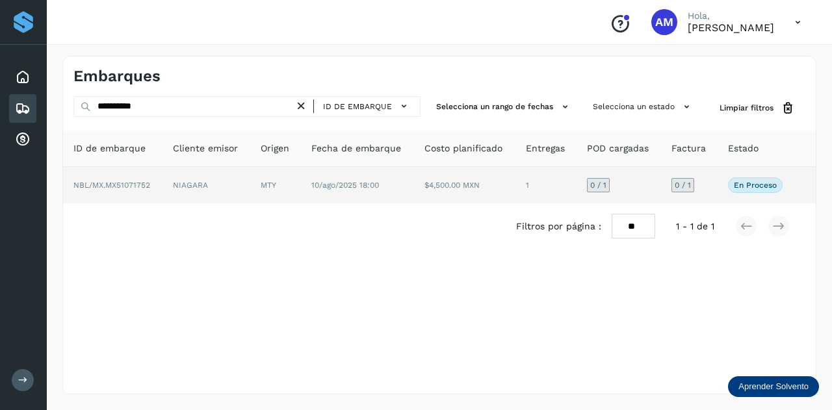
click at [250, 185] on td "NIAGARA" at bounding box center [275, 185] width 51 height 36
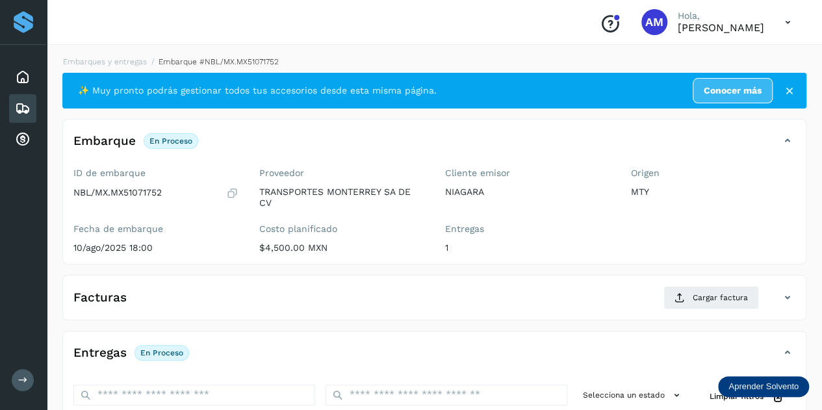
scroll to position [130, 0]
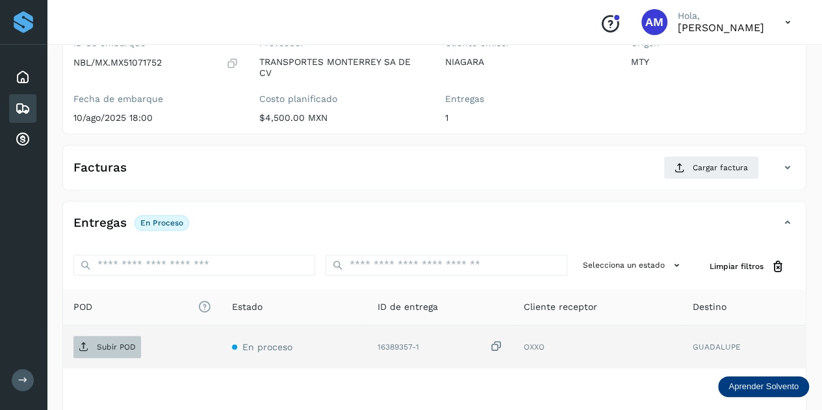
click at [107, 344] on p "Subir POD" at bounding box center [116, 346] width 39 height 9
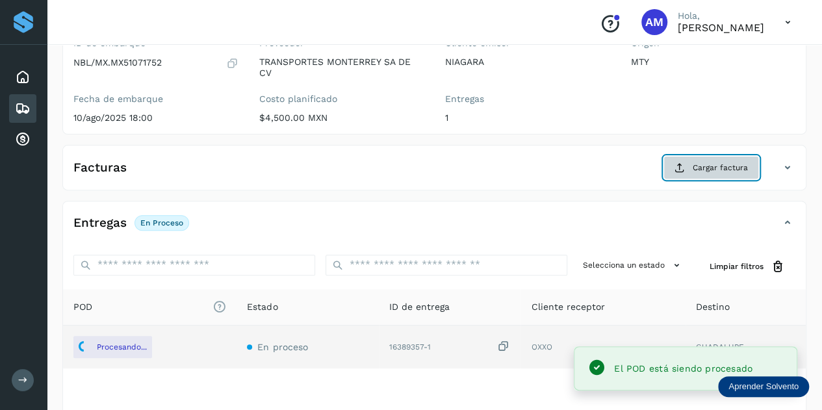
click at [730, 172] on button "Cargar factura" at bounding box center [711, 167] width 96 height 23
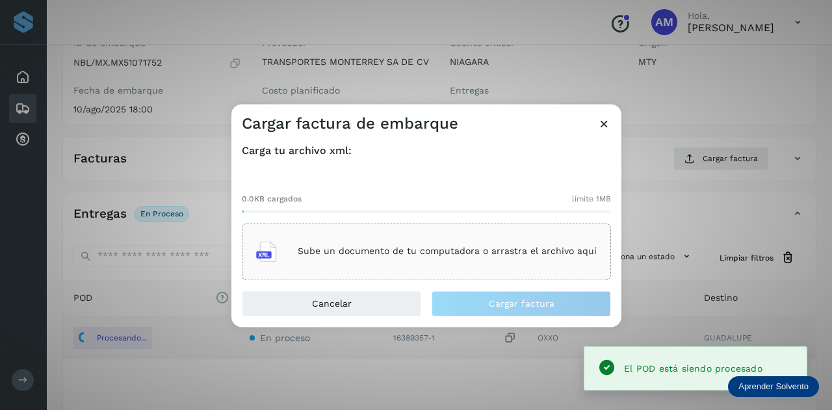
click at [373, 235] on div "Sube un documento de tu computadora o arrastra el archivo aquí" at bounding box center [426, 251] width 340 height 35
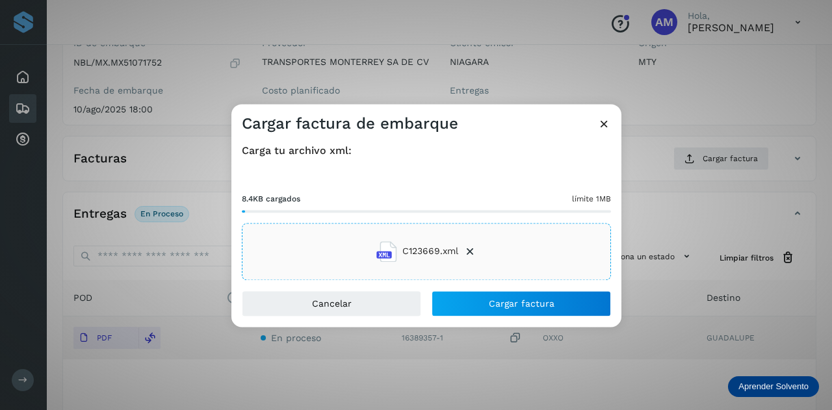
click at [478, 318] on div "Cancelar Cargar factura" at bounding box center [426, 308] width 390 height 36
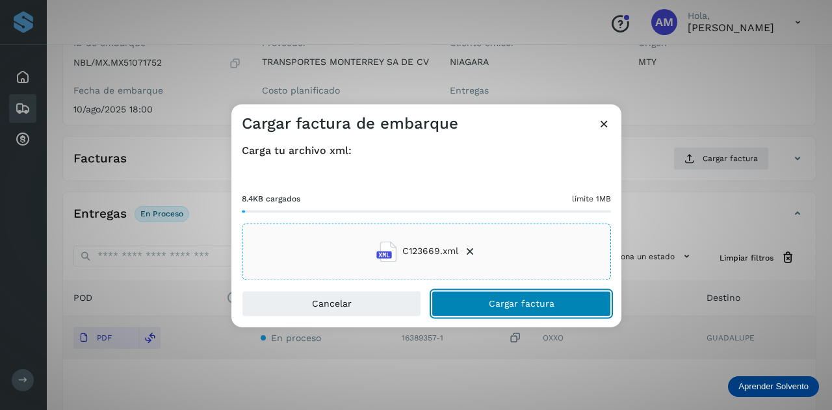
click at [475, 303] on button "Cargar factura" at bounding box center [520, 303] width 179 height 26
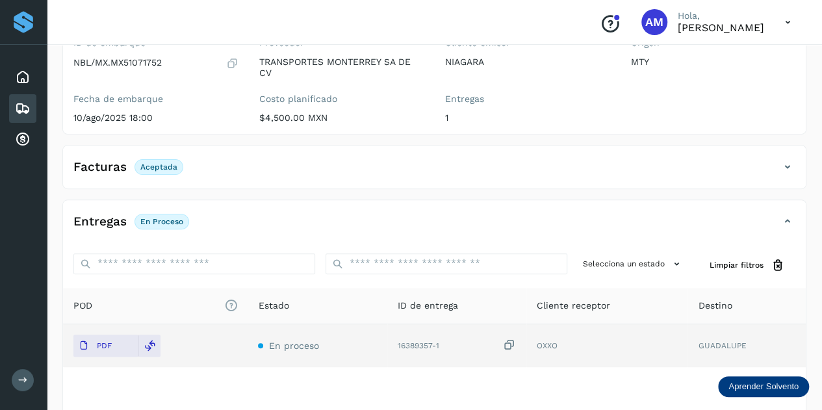
scroll to position [0, 0]
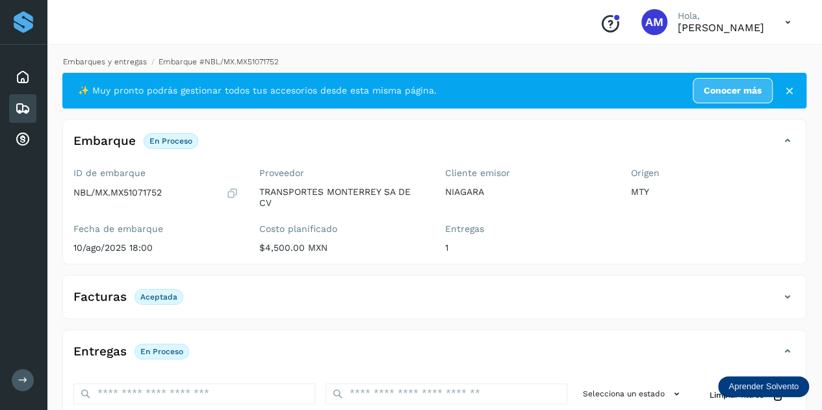
click at [123, 61] on link "Embarques y entregas" at bounding box center [105, 61] width 84 height 9
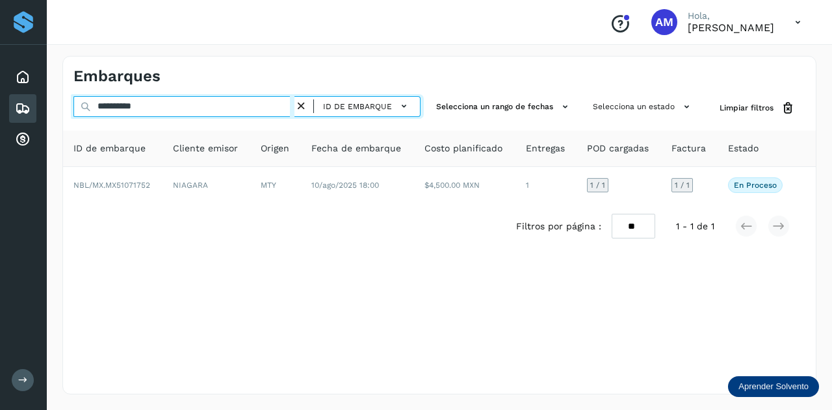
click at [294, 105] on input "**********" at bounding box center [183, 106] width 221 height 21
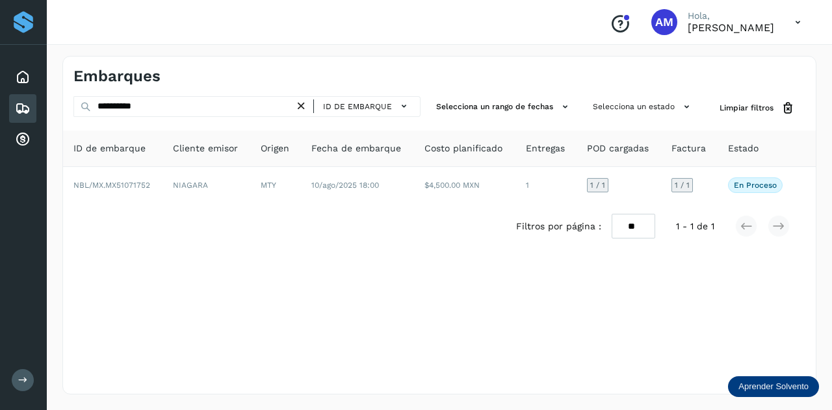
click at [303, 99] on div "ID de embarque" at bounding box center [357, 106] width 126 height 21
click at [302, 102] on icon at bounding box center [301, 106] width 14 height 14
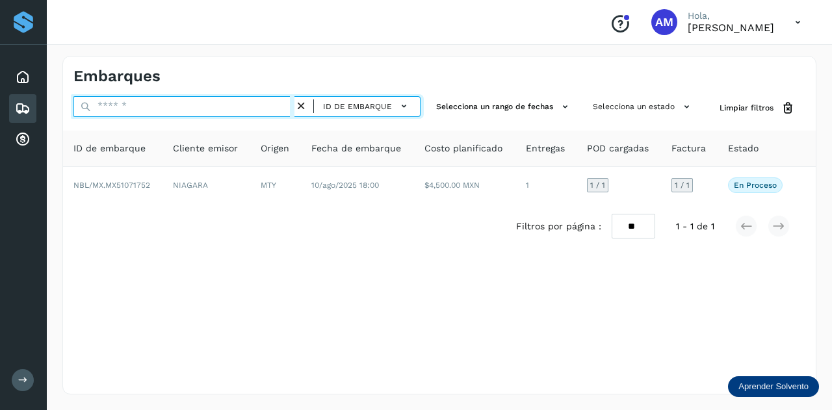
click at [252, 110] on input "text" at bounding box center [183, 106] width 221 height 21
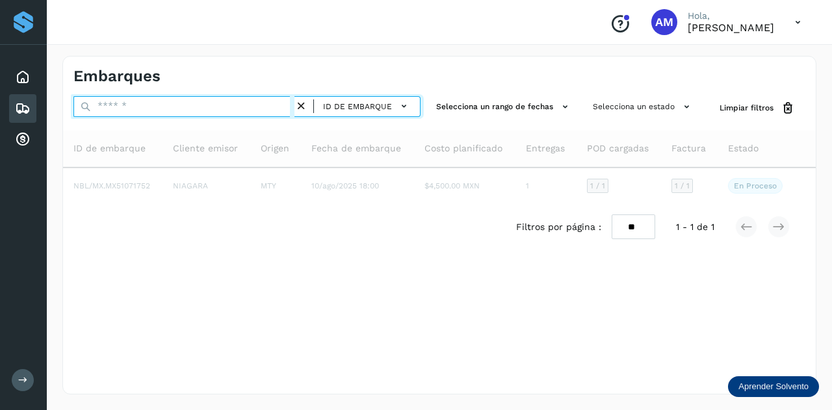
paste input "**********"
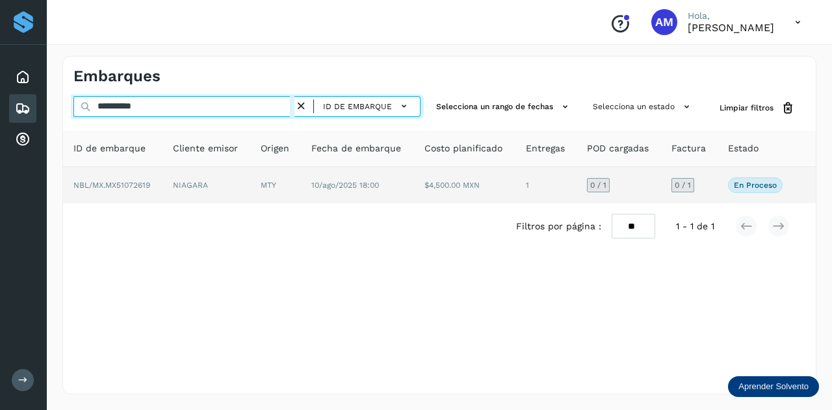
type input "**********"
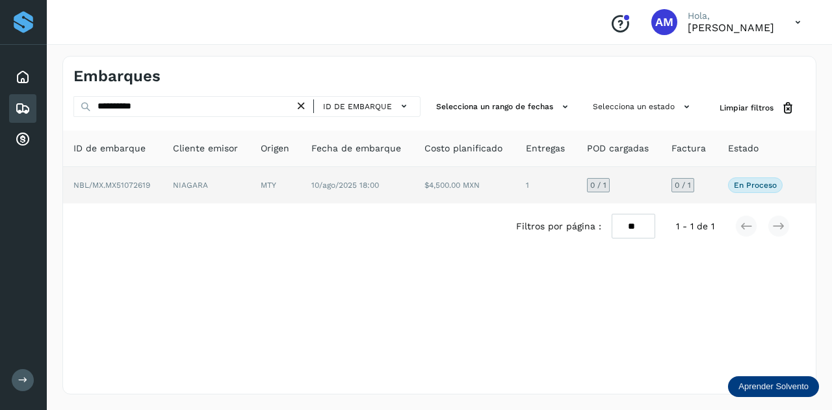
click at [301, 186] on td "MTY" at bounding box center [357, 185] width 113 height 36
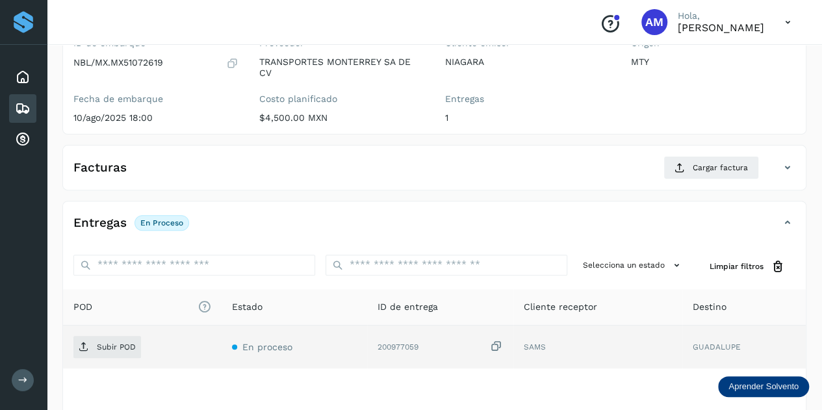
scroll to position [195, 0]
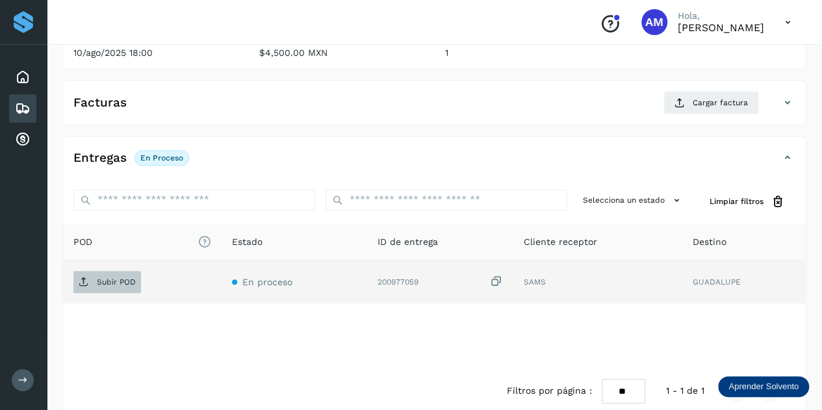
click at [138, 283] on span "Subir POD" at bounding box center [107, 282] width 68 height 21
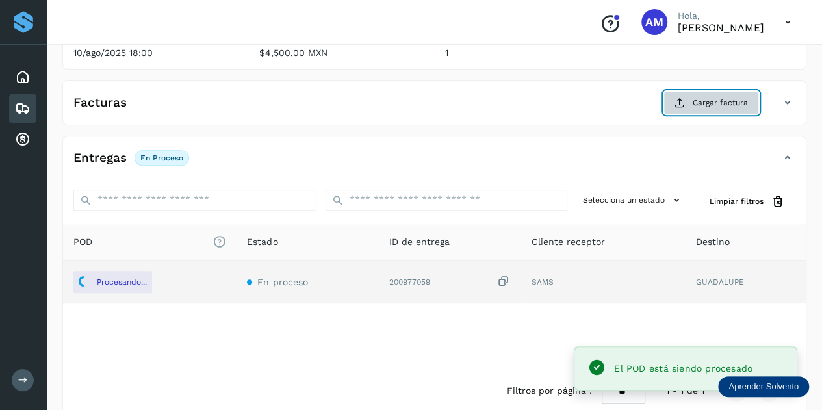
click at [708, 107] on span "Cargar factura" at bounding box center [720, 103] width 55 height 12
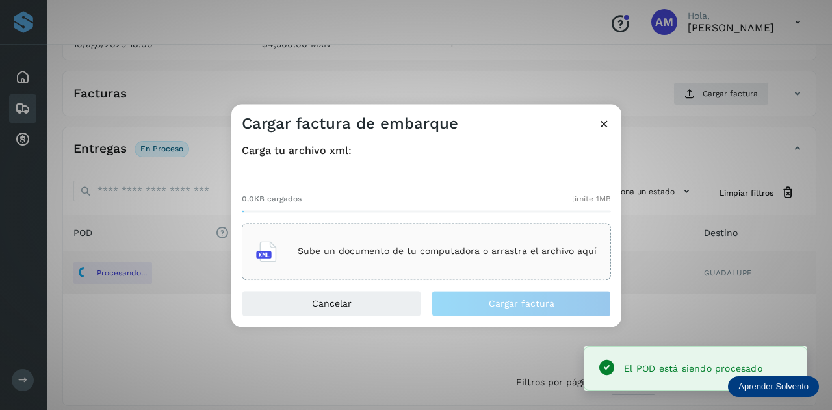
click at [395, 251] on p "Sube un documento de tu computadora o arrastra el archivo aquí" at bounding box center [447, 251] width 299 height 11
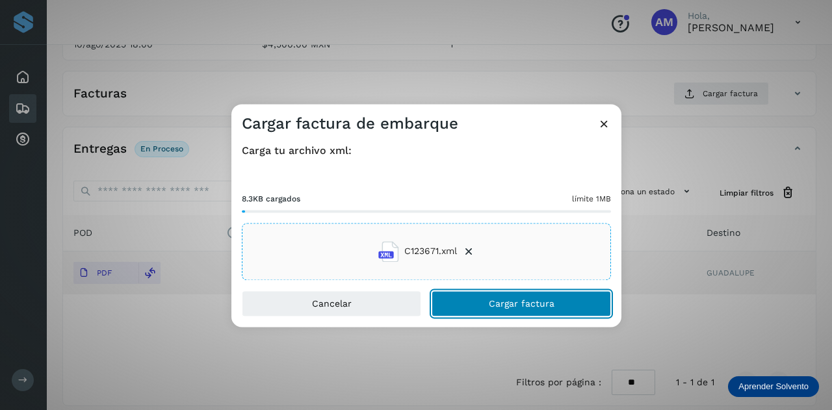
click at [493, 311] on button "Cargar factura" at bounding box center [520, 303] width 179 height 26
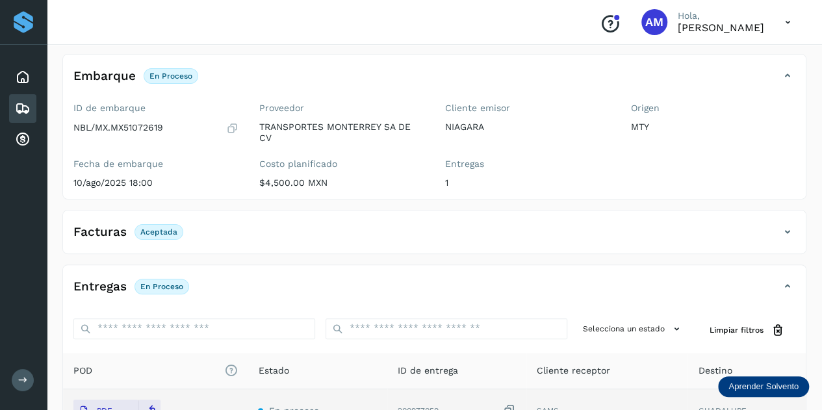
scroll to position [0, 0]
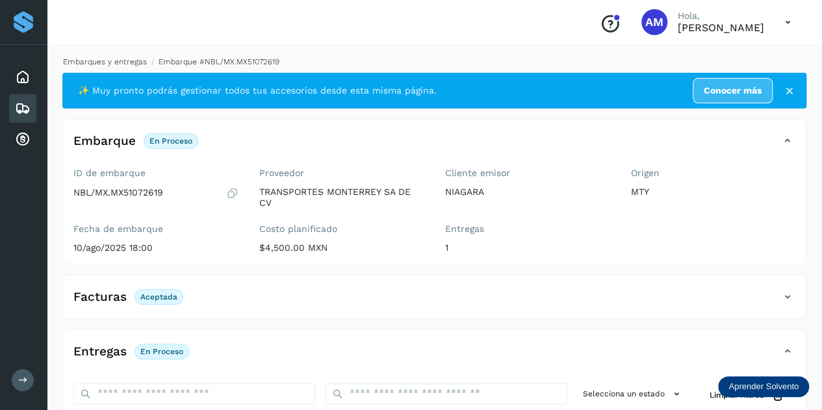
click at [108, 63] on link "Embarques y entregas" at bounding box center [105, 61] width 84 height 9
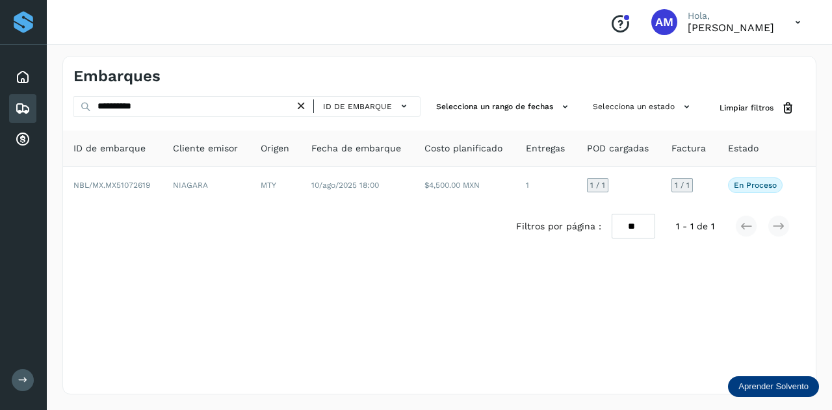
click at [301, 104] on icon at bounding box center [301, 106] width 14 height 14
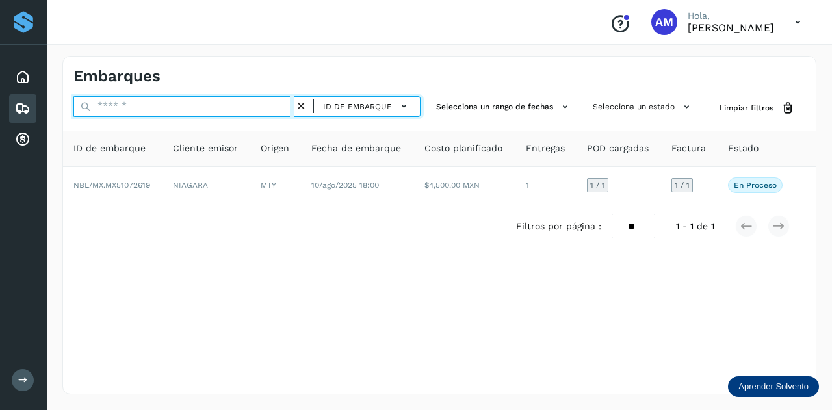
click at [272, 103] on input "text" at bounding box center [183, 106] width 221 height 21
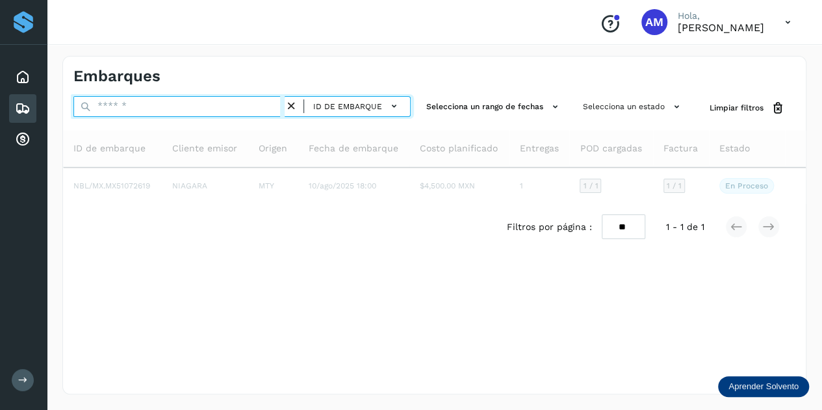
paste input "**********"
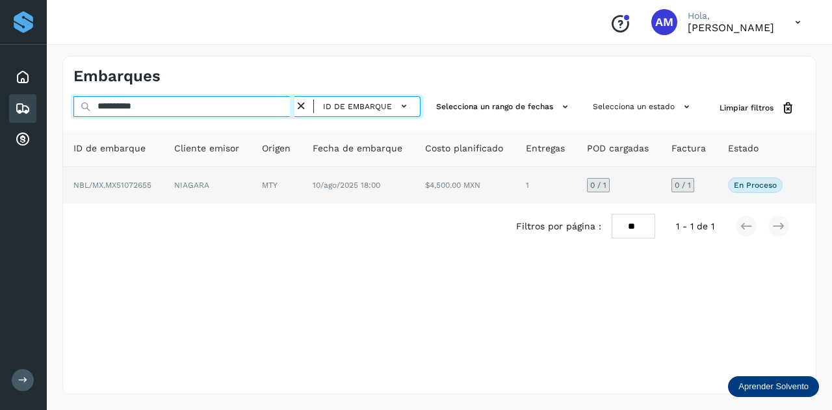
type input "**********"
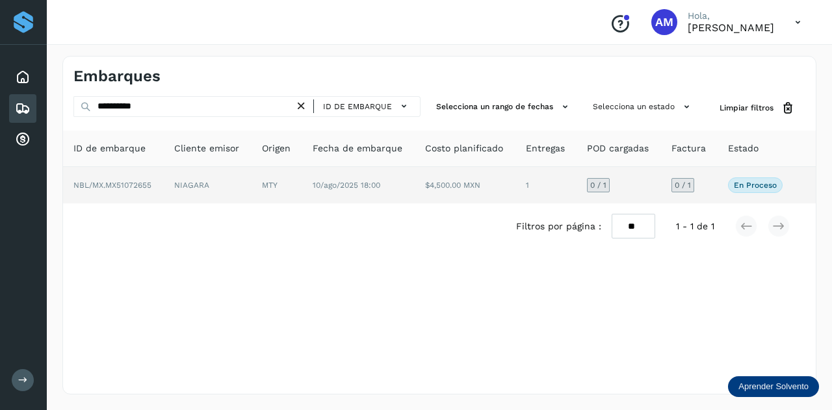
click at [302, 187] on td "MTY" at bounding box center [358, 185] width 113 height 36
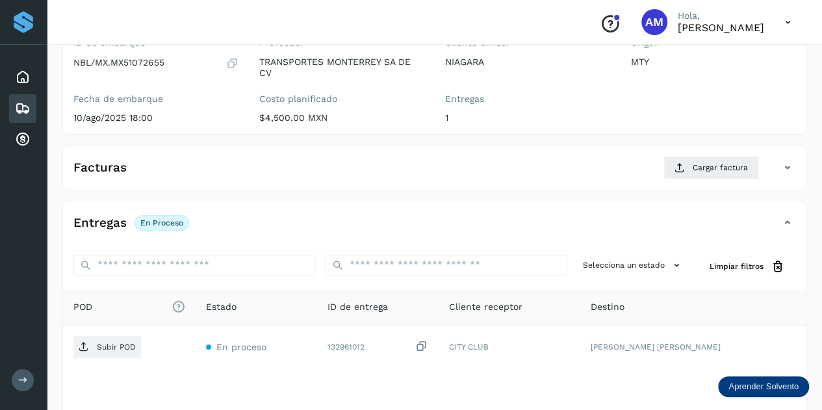
scroll to position [195, 0]
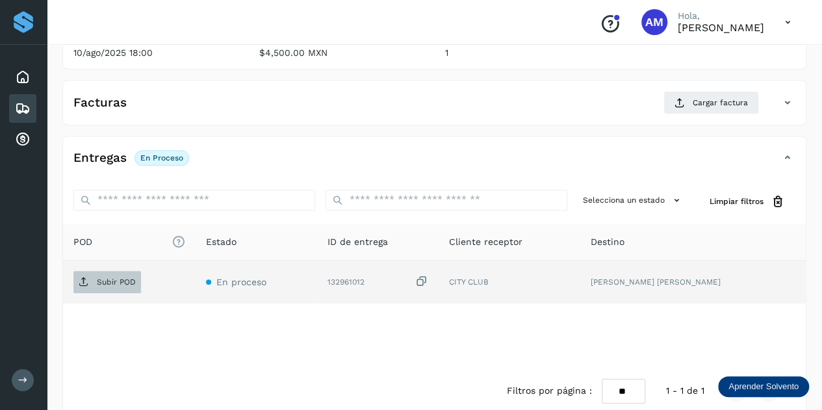
click at [101, 277] on p "Subir POD" at bounding box center [116, 281] width 39 height 9
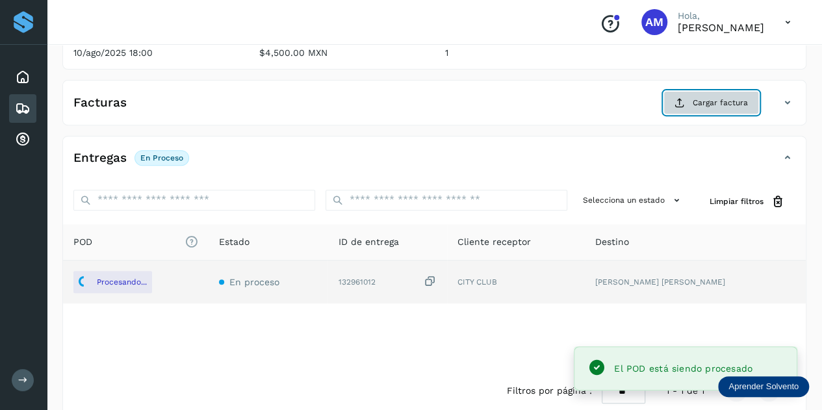
click at [704, 108] on button "Cargar factura" at bounding box center [711, 102] width 96 height 23
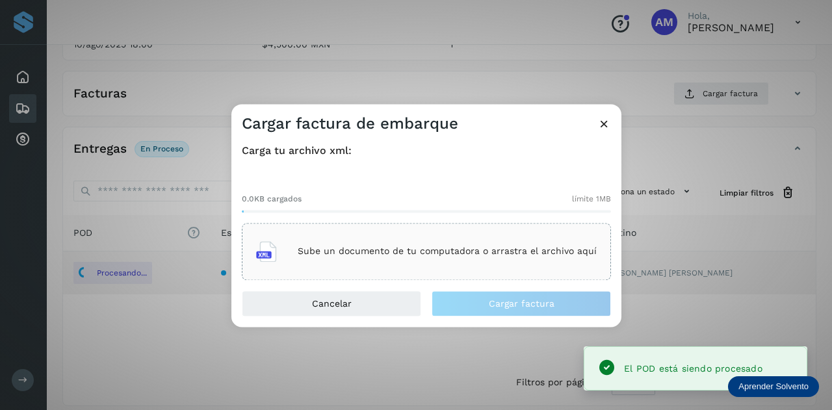
click at [346, 235] on div "Sube un documento de tu computadora o arrastra el archivo aquí" at bounding box center [426, 251] width 340 height 35
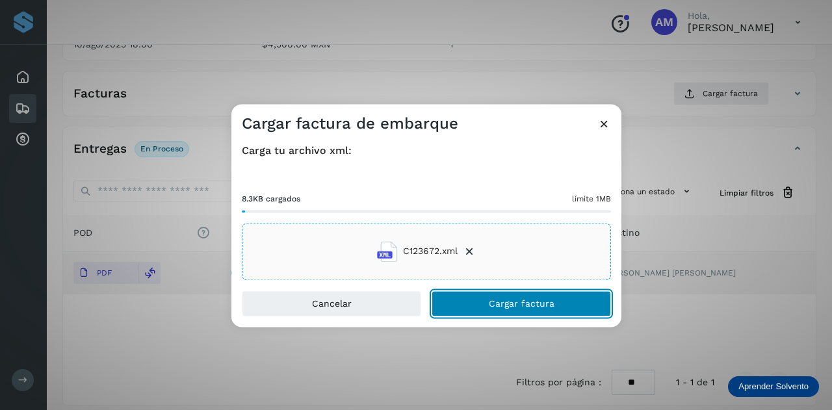
click at [485, 310] on button "Cargar factura" at bounding box center [520, 303] width 179 height 26
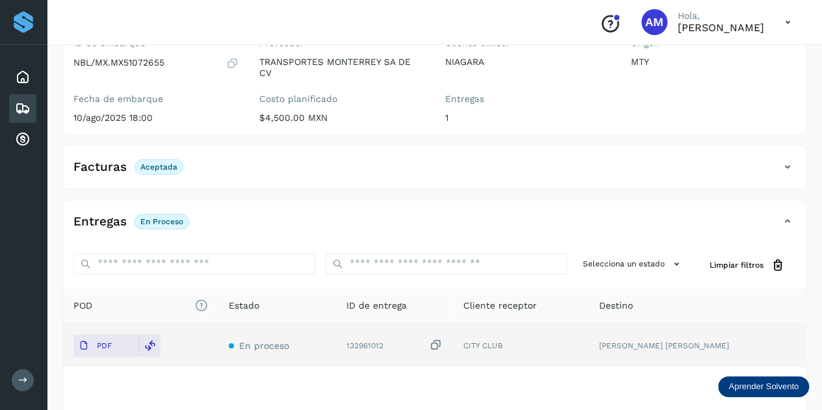
scroll to position [0, 0]
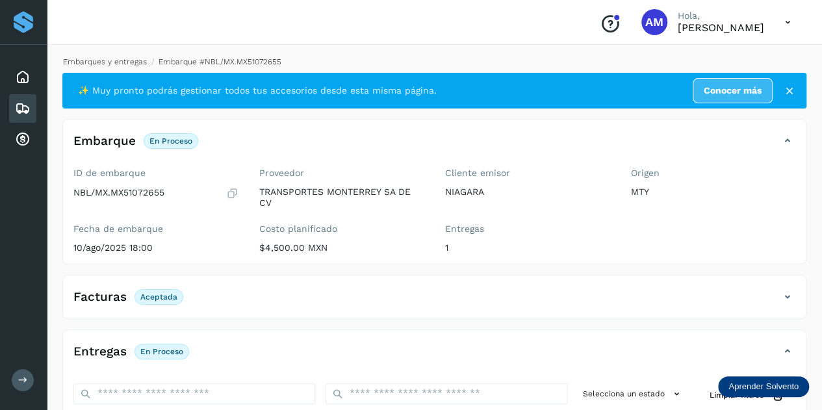
click at [109, 60] on link "Embarques y entregas" at bounding box center [105, 61] width 84 height 9
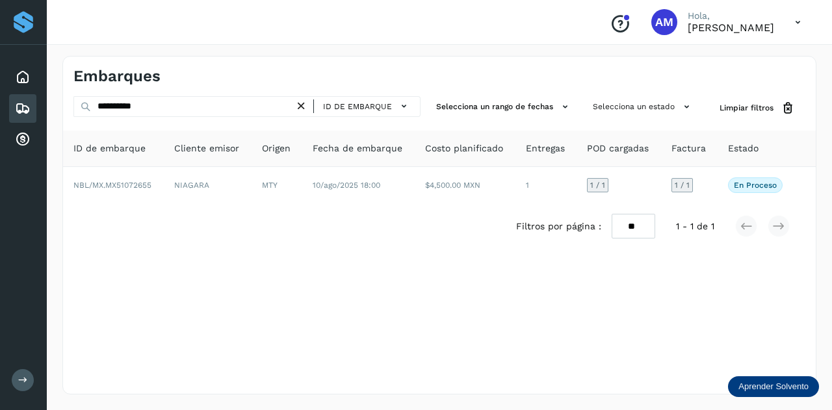
click at [300, 108] on icon at bounding box center [301, 106] width 14 height 14
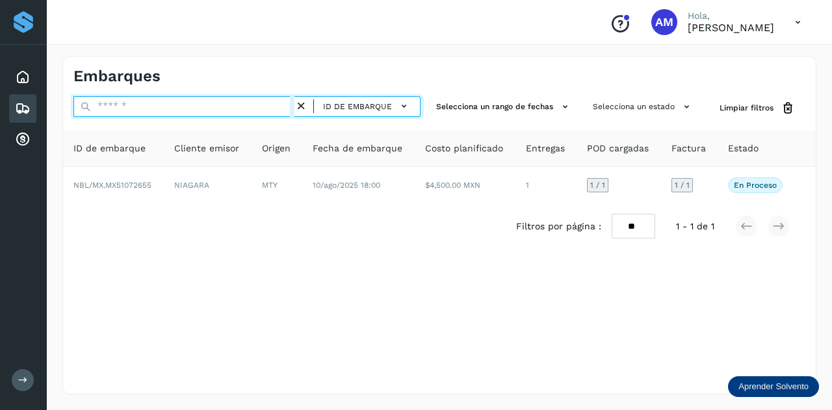
click at [284, 107] on input "text" at bounding box center [183, 106] width 221 height 21
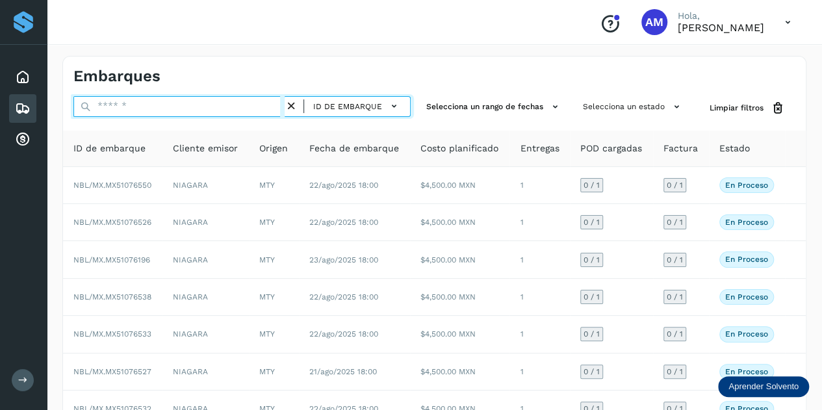
paste input "**********"
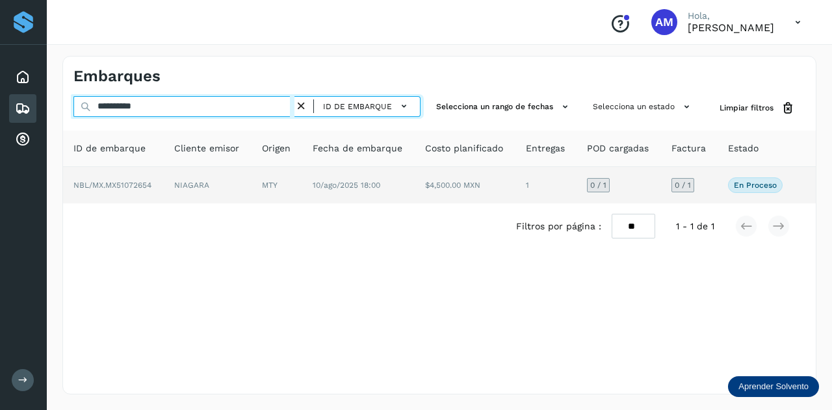
type input "**********"
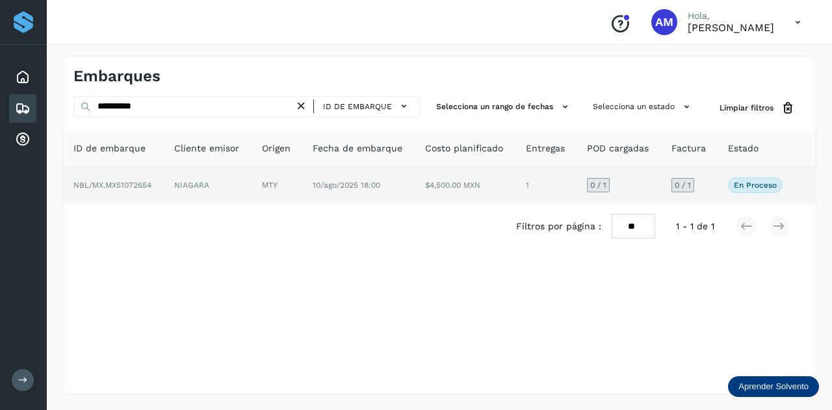
click at [302, 186] on td "MTY" at bounding box center [358, 185] width 113 height 36
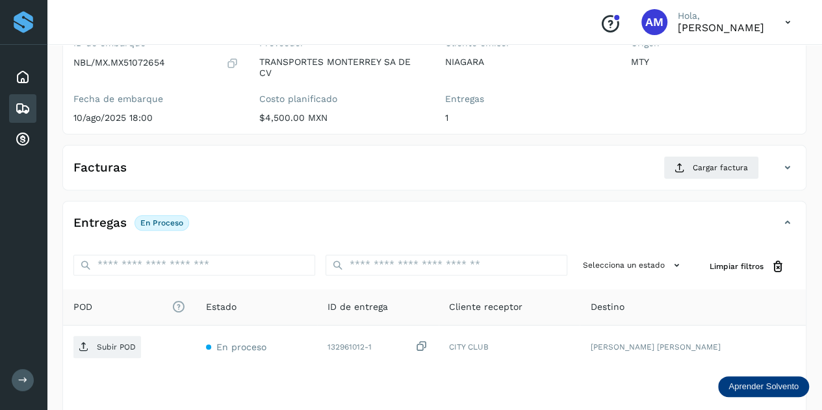
scroll to position [195, 0]
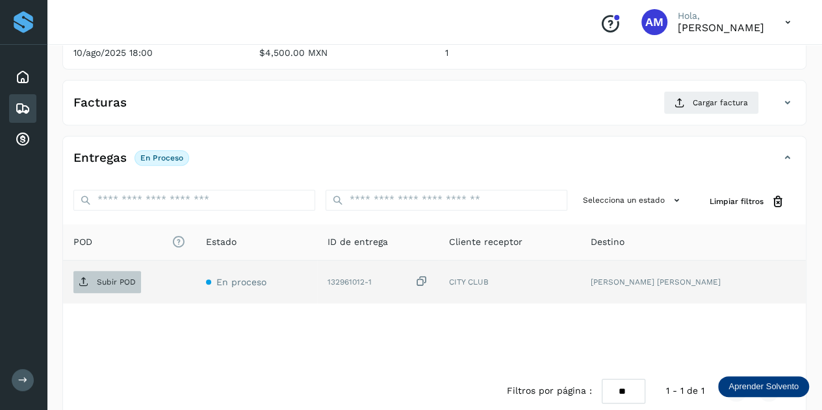
click at [125, 278] on p "Subir POD" at bounding box center [116, 281] width 39 height 9
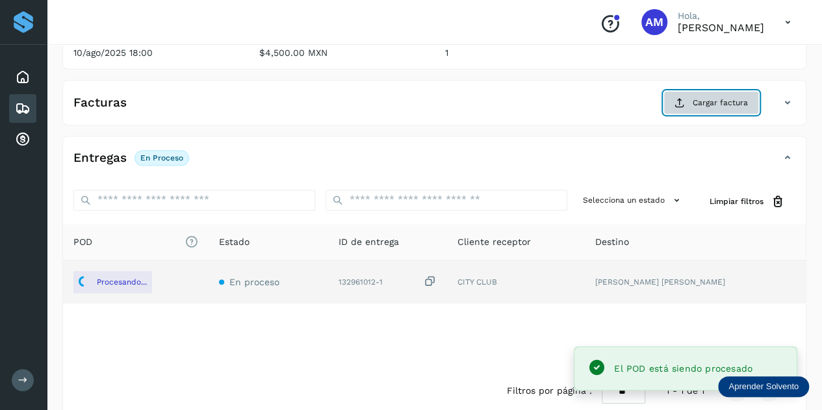
click at [702, 103] on span "Cargar factura" at bounding box center [720, 103] width 55 height 12
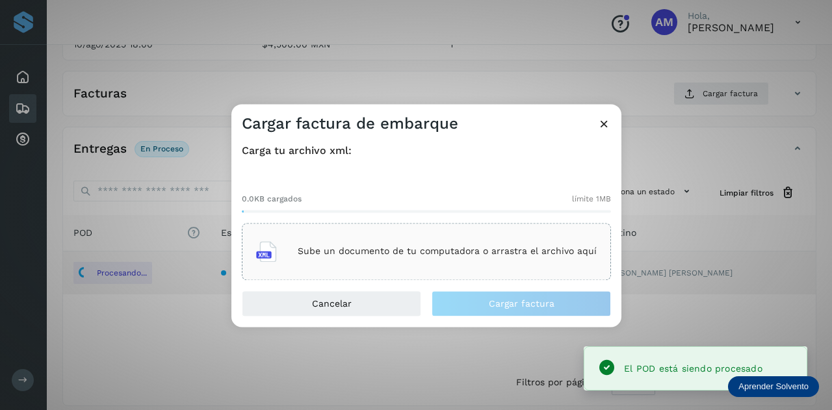
click at [438, 237] on div "Sube un documento de tu computadora o arrastra el archivo aquí" at bounding box center [426, 251] width 340 height 35
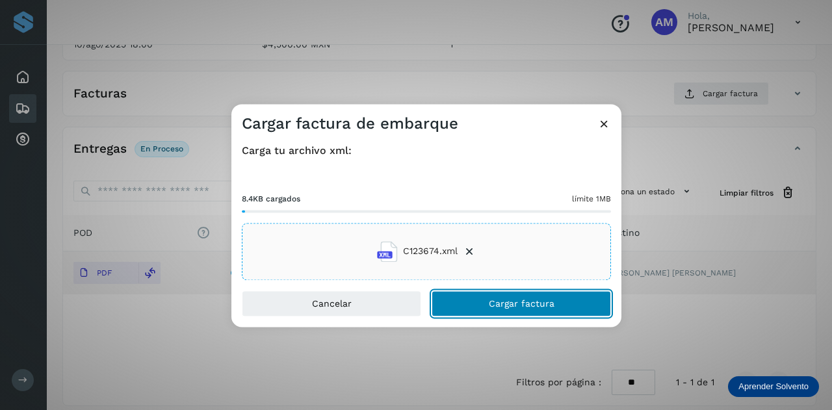
click at [470, 307] on button "Cargar factura" at bounding box center [520, 303] width 179 height 26
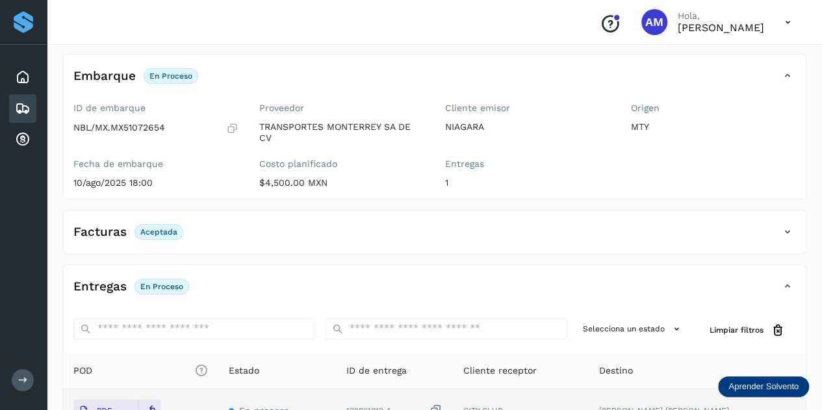
scroll to position [0, 0]
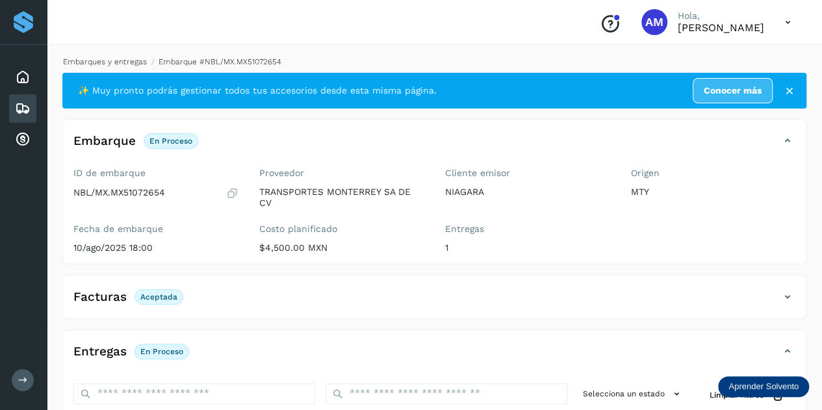
click at [125, 66] on link "Embarques y entregas" at bounding box center [105, 61] width 84 height 9
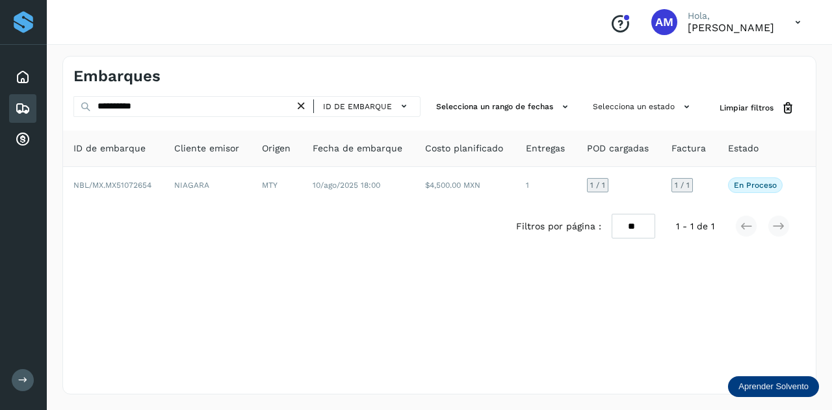
click at [299, 106] on icon at bounding box center [301, 106] width 14 height 14
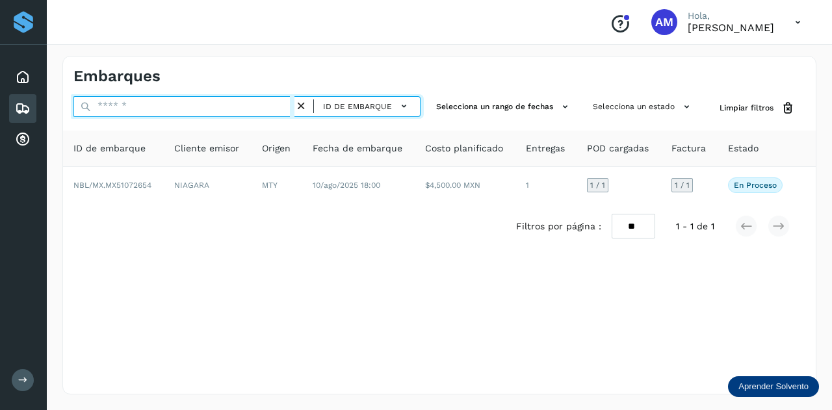
click at [281, 105] on input "text" at bounding box center [183, 106] width 221 height 21
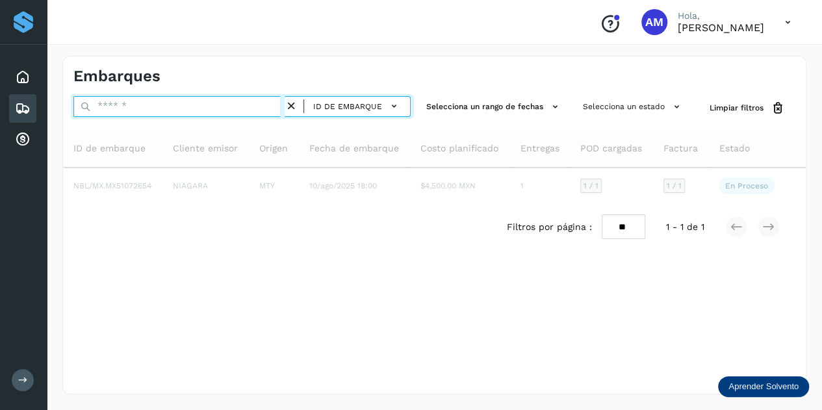
paste input "**********"
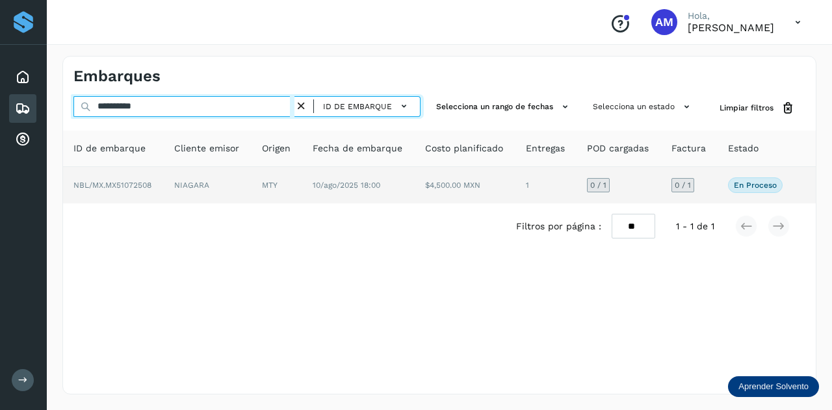
type input "**********"
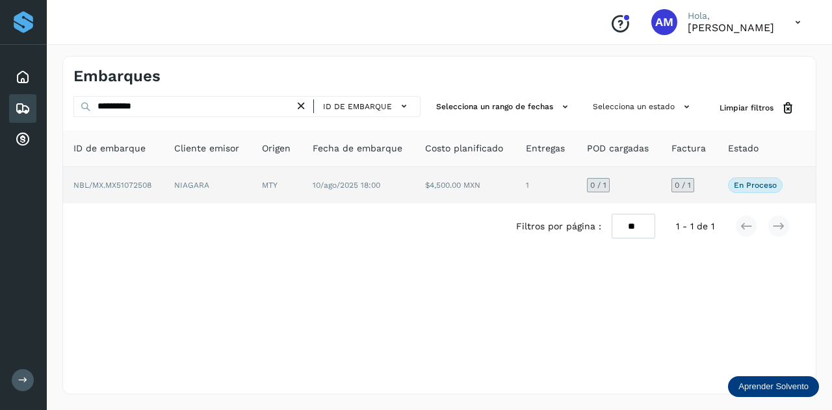
click at [302, 183] on td "MTY" at bounding box center [358, 185] width 113 height 36
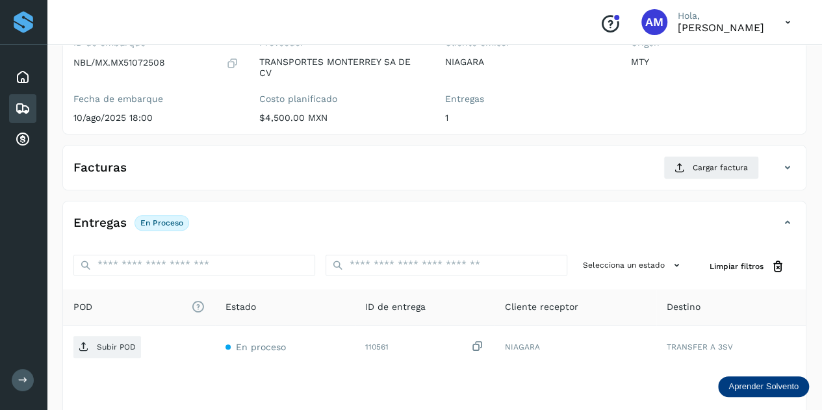
scroll to position [195, 0]
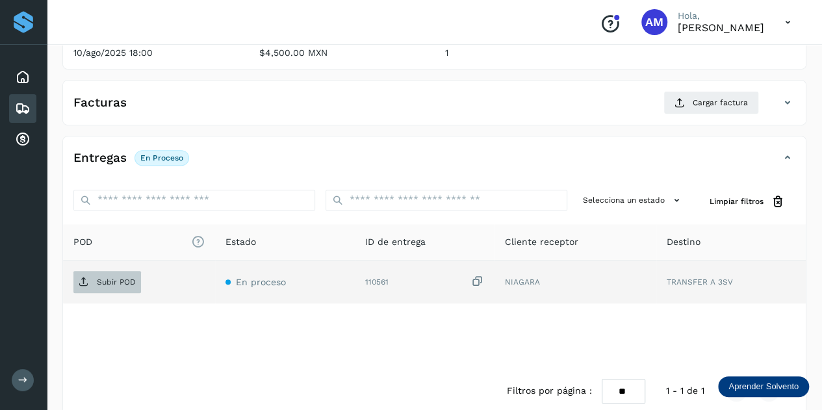
click at [114, 277] on p "Subir POD" at bounding box center [116, 281] width 39 height 9
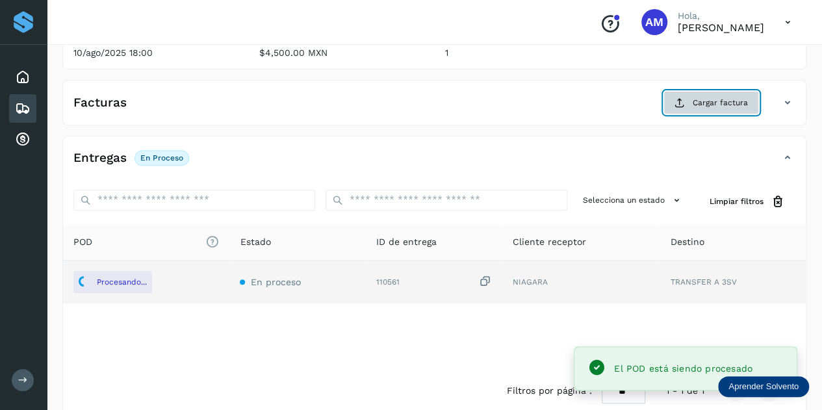
click at [681, 97] on icon at bounding box center [679, 102] width 10 height 10
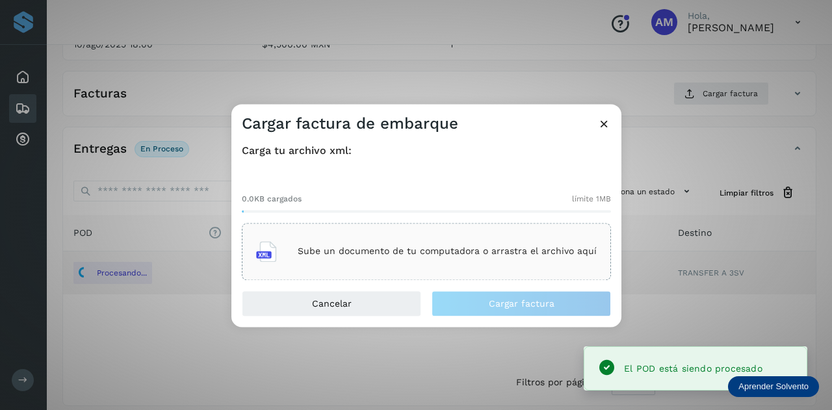
click at [407, 224] on div "Sube un documento de tu computadora o arrastra el archivo aquí" at bounding box center [426, 251] width 369 height 57
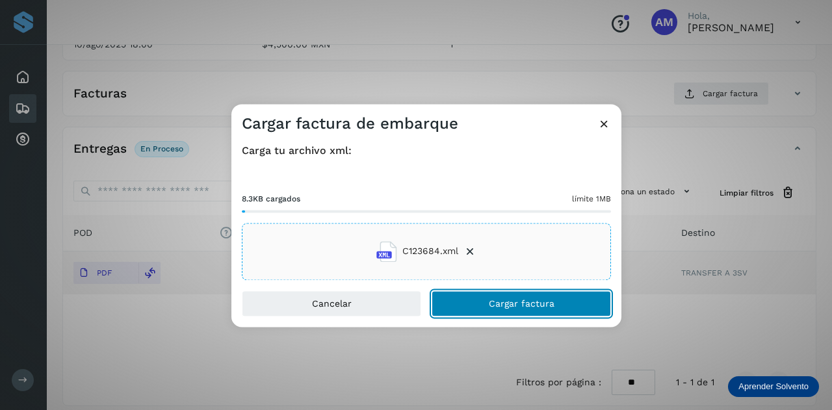
click at [515, 301] on span "Cargar factura" at bounding box center [522, 303] width 66 height 9
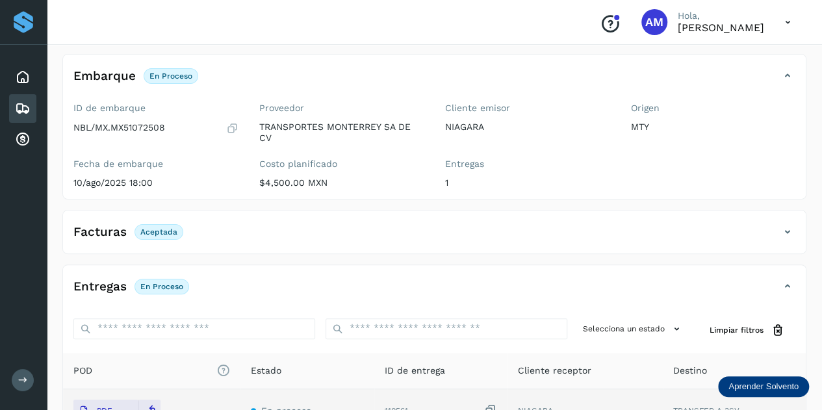
scroll to position [0, 0]
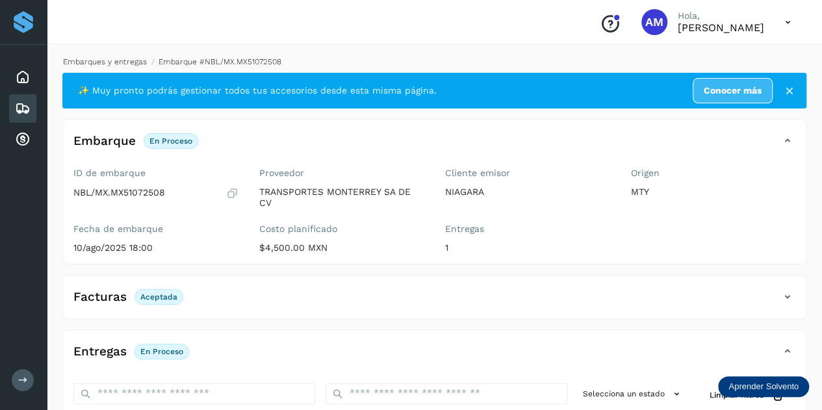
click at [100, 62] on link "Embarques y entregas" at bounding box center [105, 61] width 84 height 9
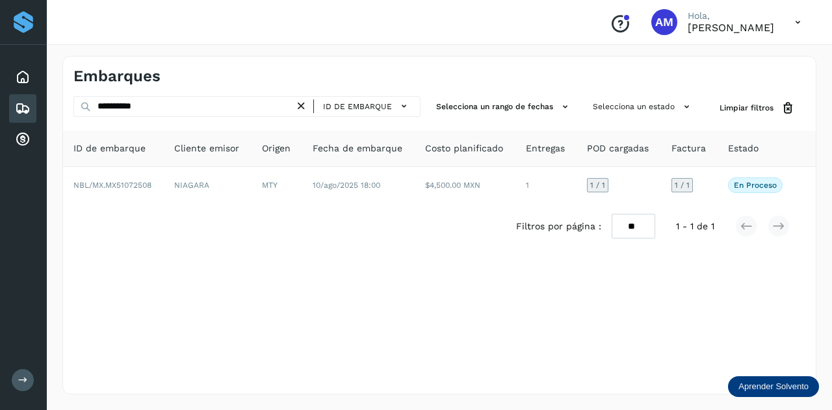
click at [305, 101] on icon at bounding box center [301, 106] width 14 height 14
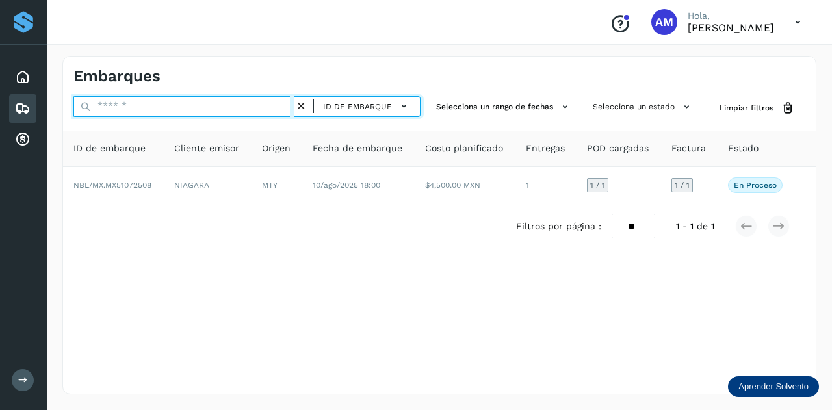
click at [261, 108] on input "text" at bounding box center [183, 106] width 221 height 21
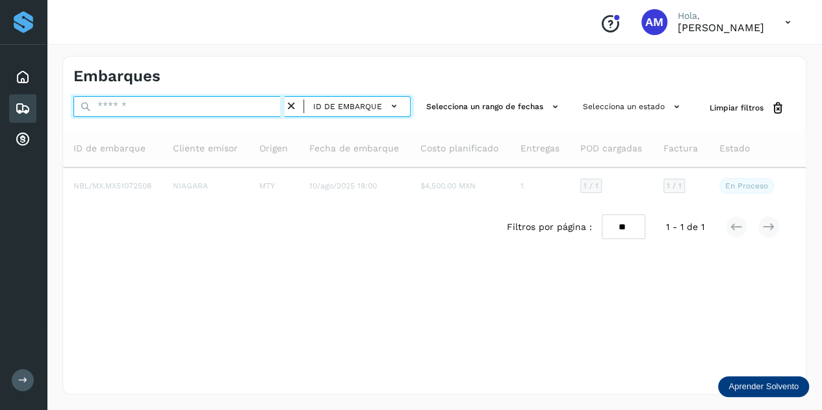
paste input "**********"
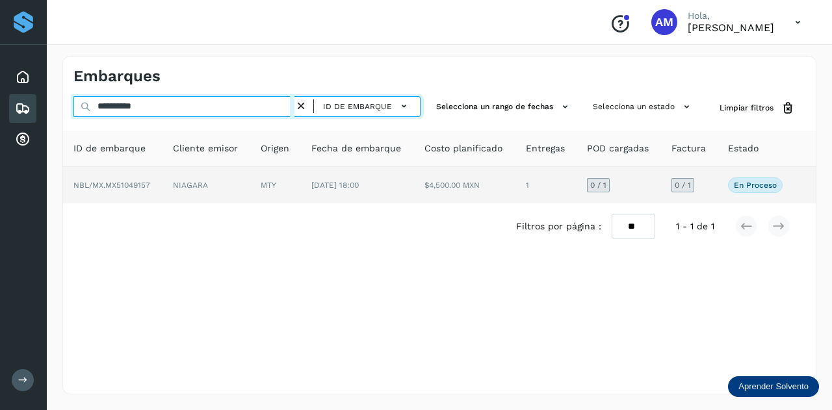
type input "**********"
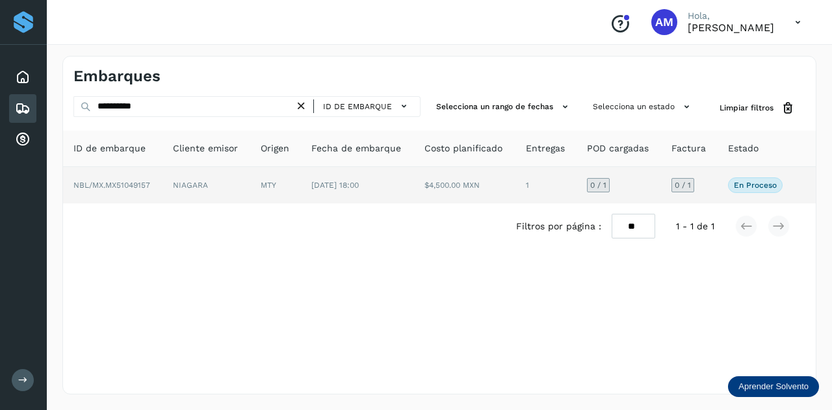
click at [301, 181] on td "MTY" at bounding box center [357, 185] width 113 height 36
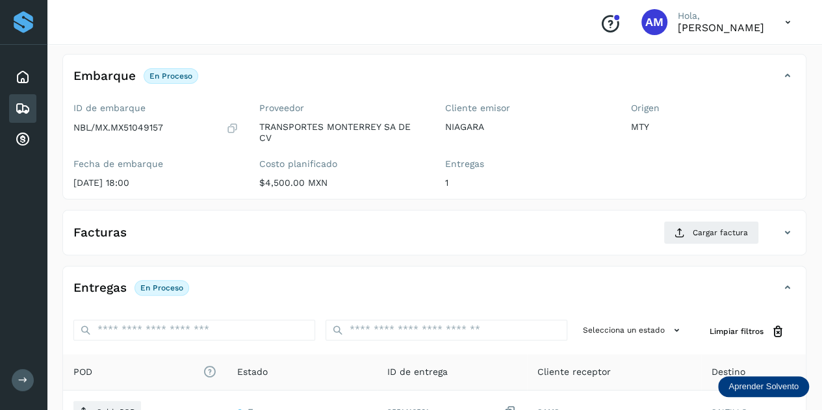
scroll to position [195, 0]
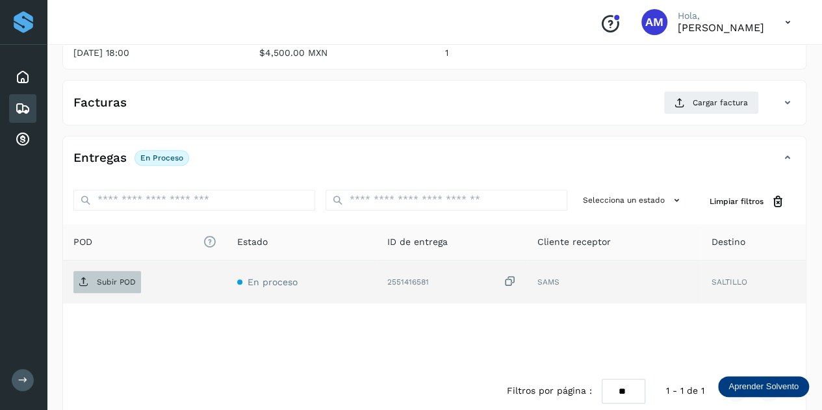
click at [125, 284] on p "Subir POD" at bounding box center [116, 281] width 39 height 9
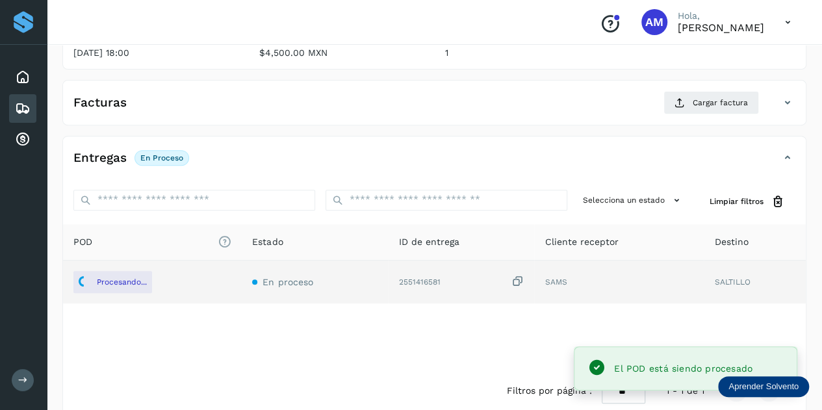
click at [702, 60] on div "Origen MTY" at bounding box center [713, 18] width 186 height 101
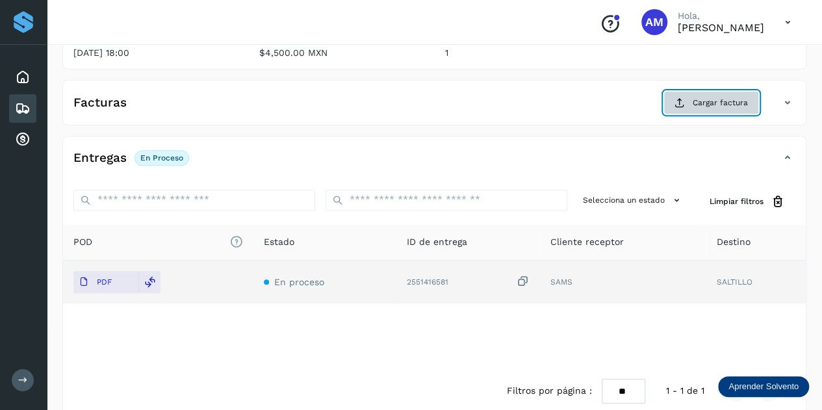
click at [677, 111] on button "Cargar factura" at bounding box center [711, 102] width 96 height 23
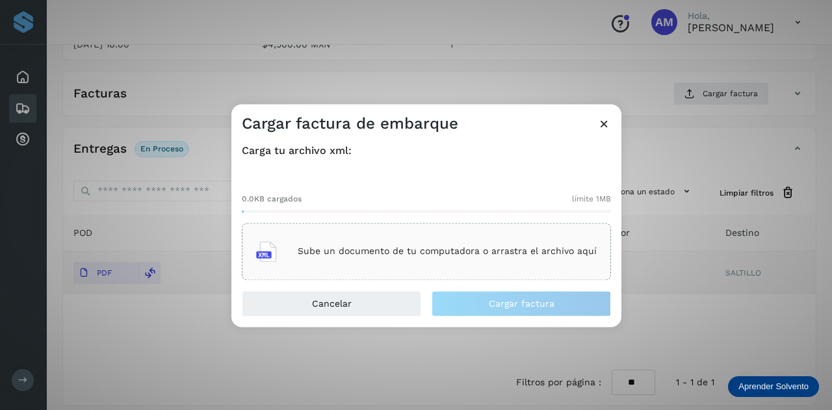
click at [387, 236] on div "Sube un documento de tu computadora o arrastra el archivo aquí" at bounding box center [426, 251] width 340 height 35
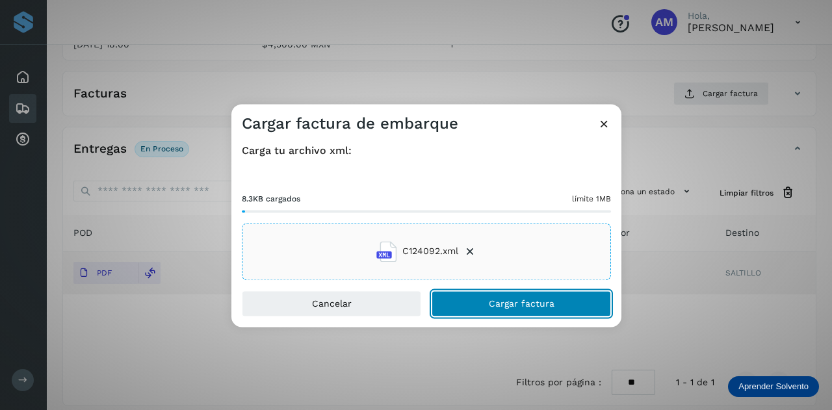
click at [459, 308] on button "Cargar factura" at bounding box center [520, 303] width 179 height 26
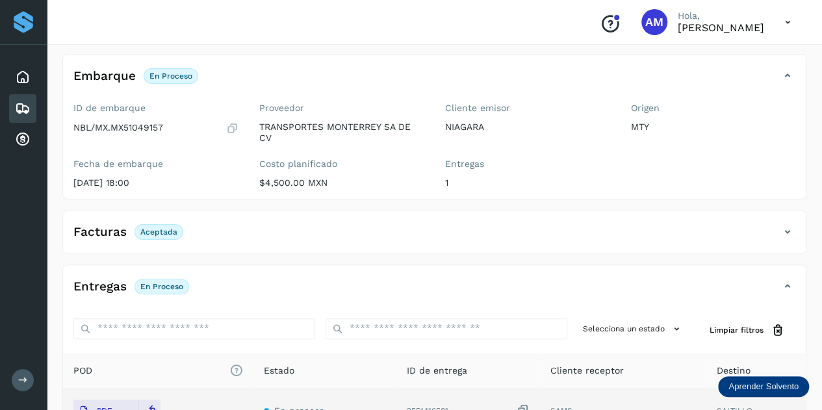
scroll to position [0, 0]
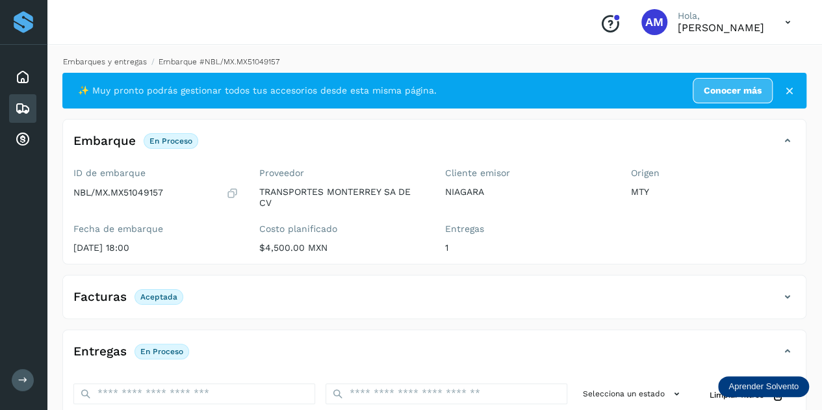
click at [130, 62] on link "Embarques y entregas" at bounding box center [105, 61] width 84 height 9
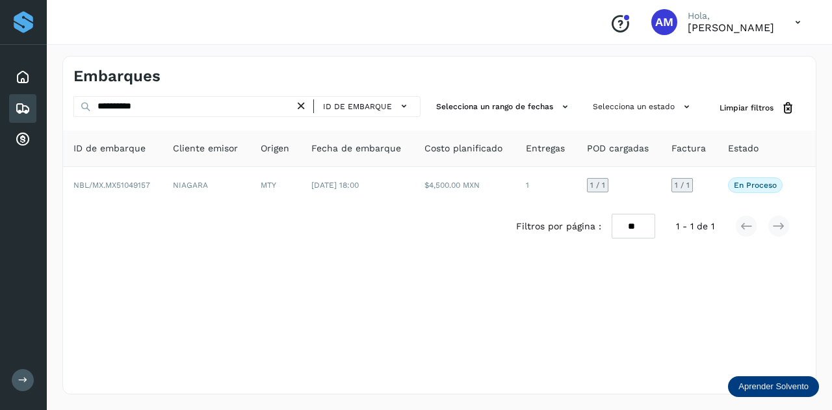
drag, startPoint x: 307, startPoint y: 107, endPoint x: 272, endPoint y: 107, distance: 35.1
click at [305, 107] on icon at bounding box center [301, 106] width 14 height 14
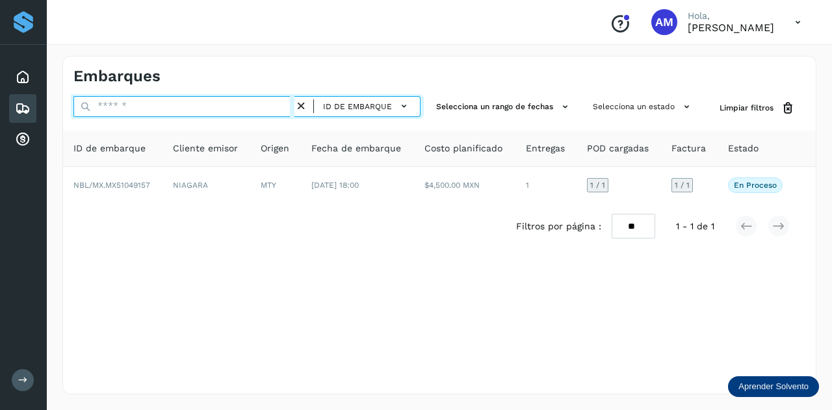
click at [272, 107] on input "text" at bounding box center [183, 106] width 221 height 21
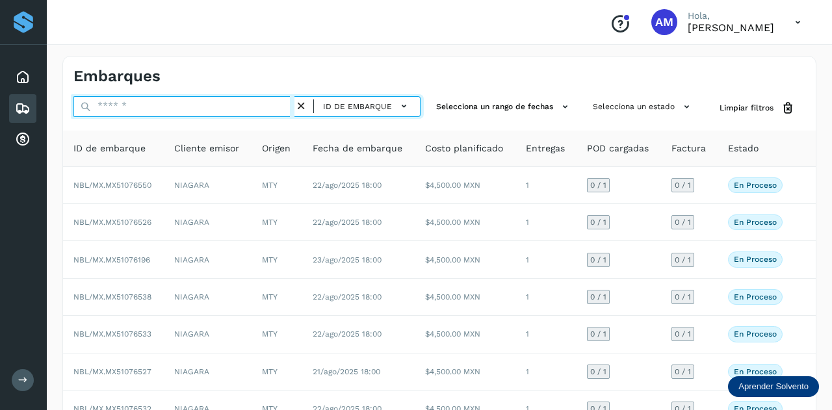
paste input "**********"
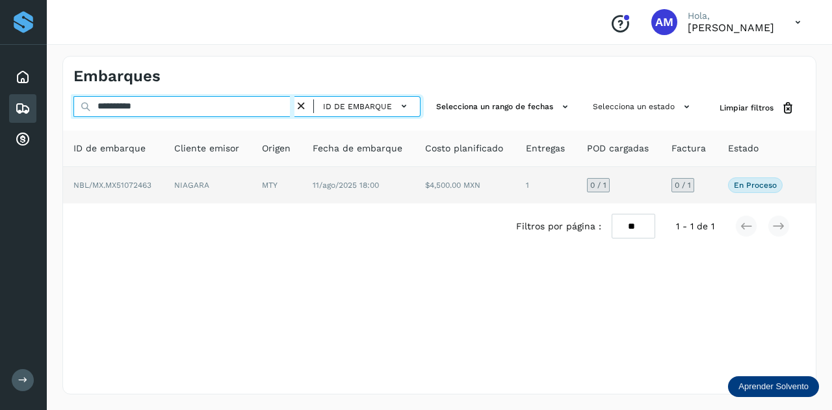
type input "**********"
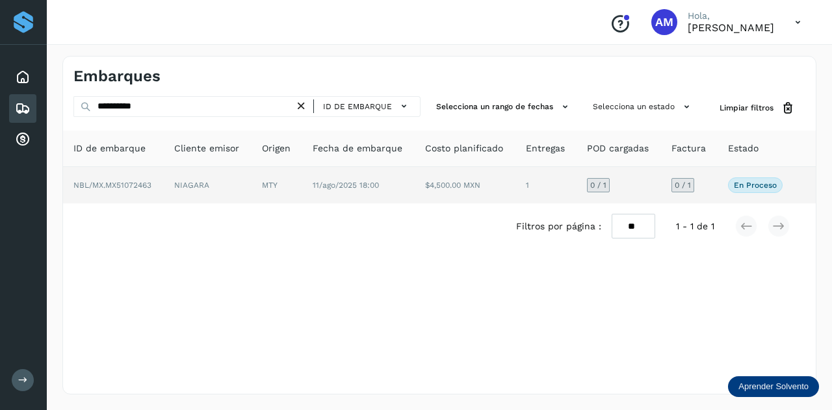
click at [302, 185] on td "MTY" at bounding box center [358, 185] width 113 height 36
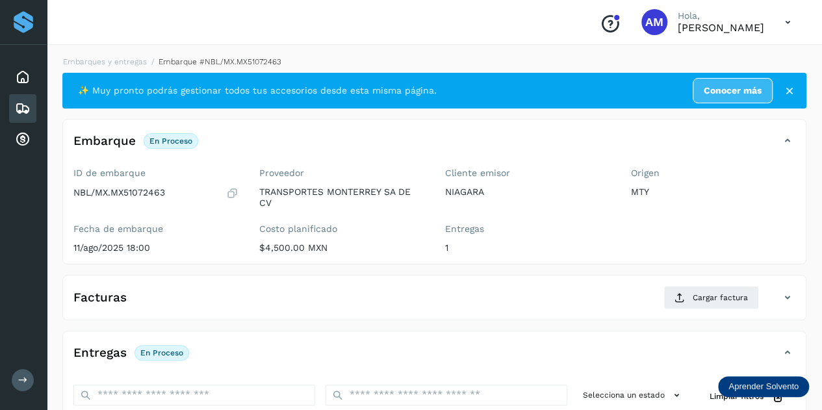
scroll to position [130, 0]
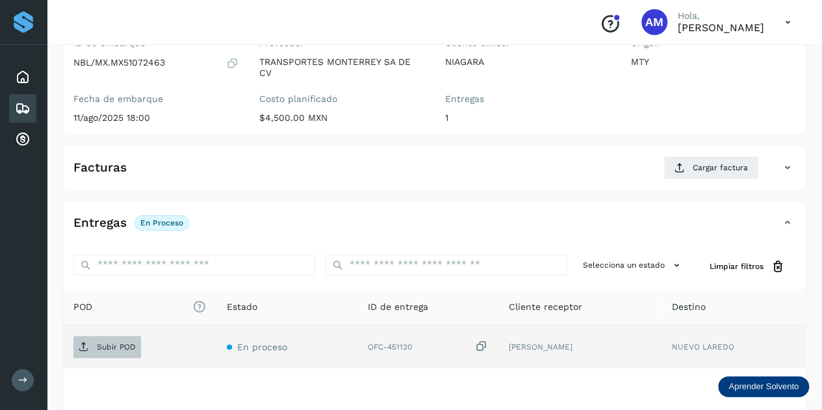
click at [99, 344] on p "Subir POD" at bounding box center [116, 346] width 39 height 9
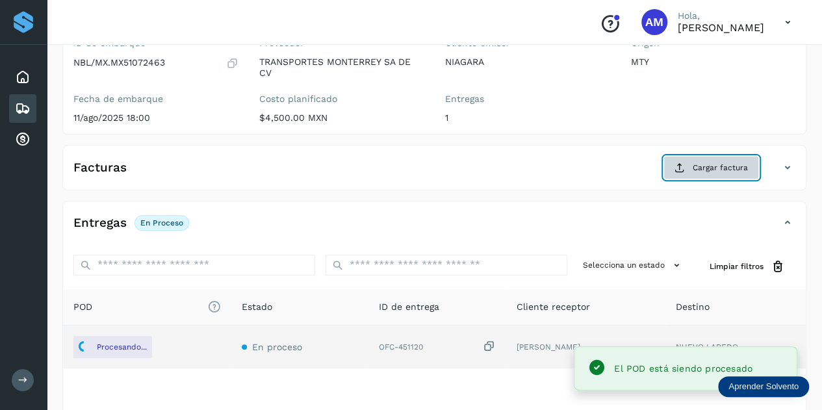
click at [697, 165] on span "Cargar factura" at bounding box center [720, 168] width 55 height 12
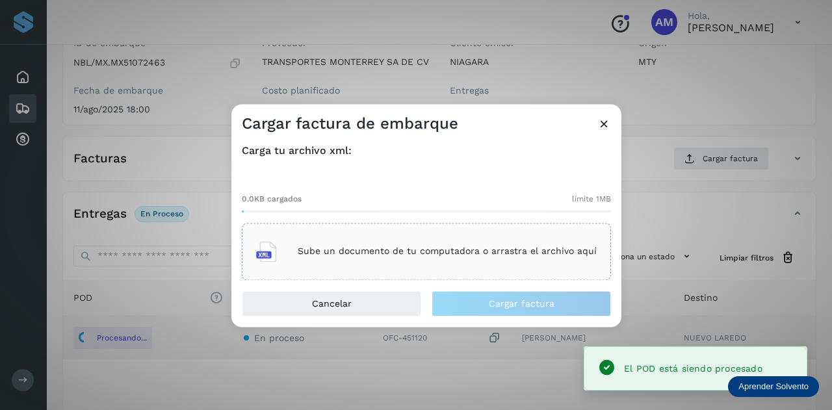
click at [417, 234] on div "Sube un documento de tu computadora o arrastra el archivo aquí" at bounding box center [426, 251] width 340 height 35
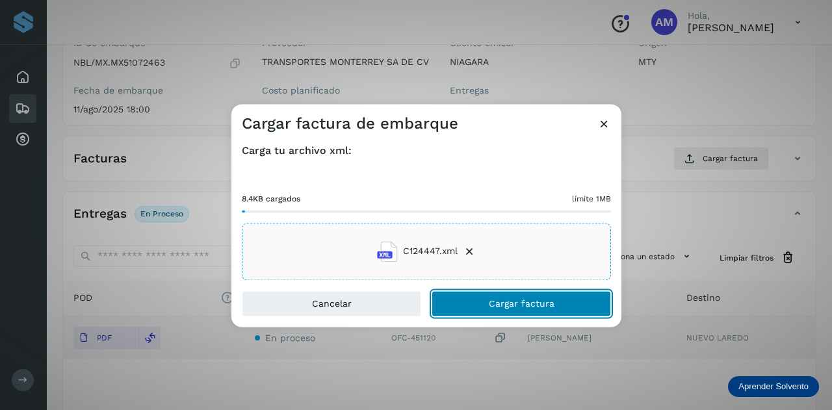
click at [490, 308] on span "Cargar factura" at bounding box center [522, 303] width 66 height 9
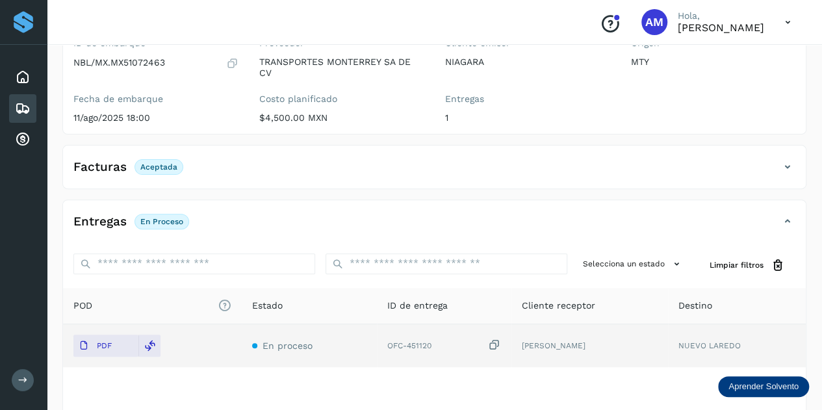
scroll to position [0, 0]
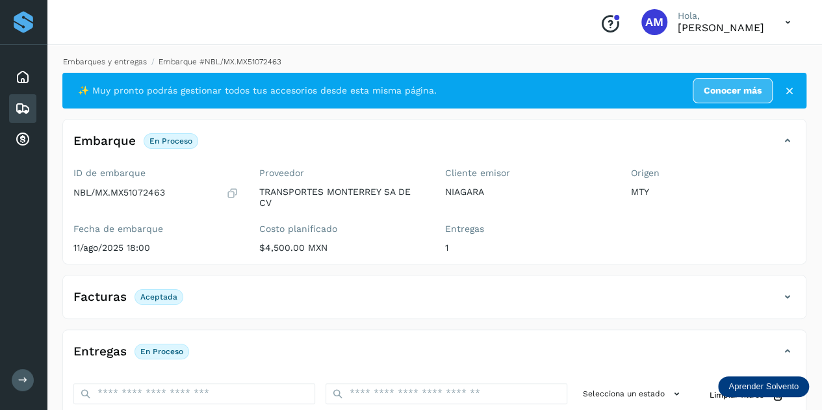
click at [130, 63] on link "Embarques y entregas" at bounding box center [105, 61] width 84 height 9
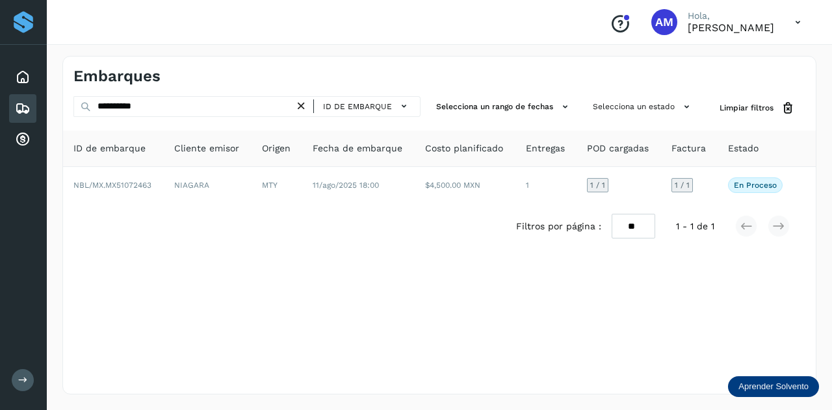
drag, startPoint x: 303, startPoint y: 101, endPoint x: 292, endPoint y: 107, distance: 11.9
click at [300, 103] on icon at bounding box center [301, 106] width 14 height 14
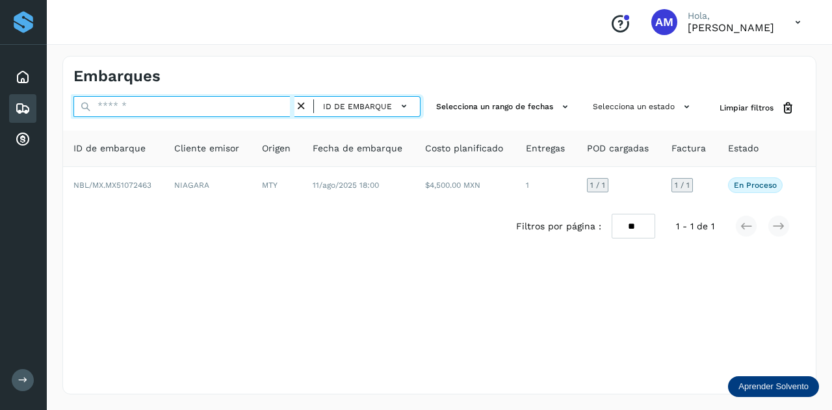
click at [259, 107] on input "text" at bounding box center [183, 106] width 221 height 21
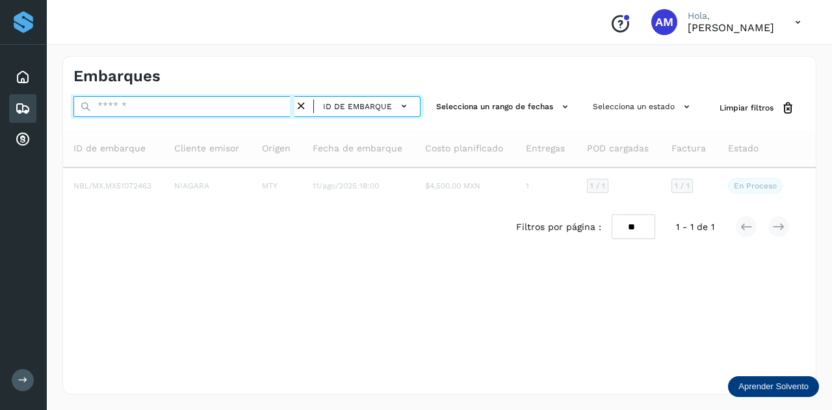
paste input "**********"
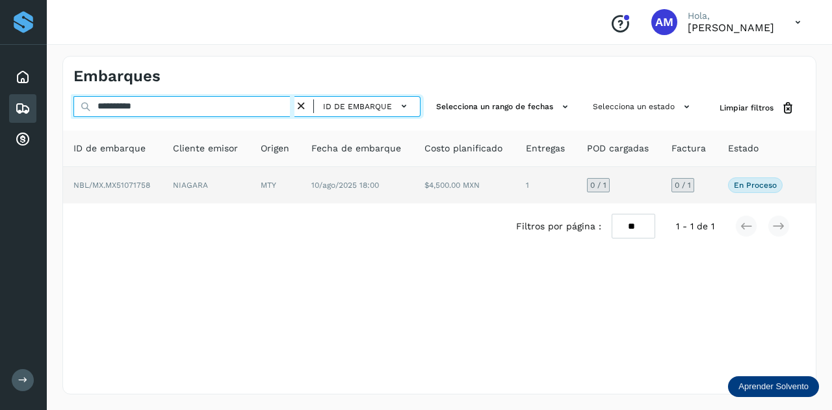
type input "**********"
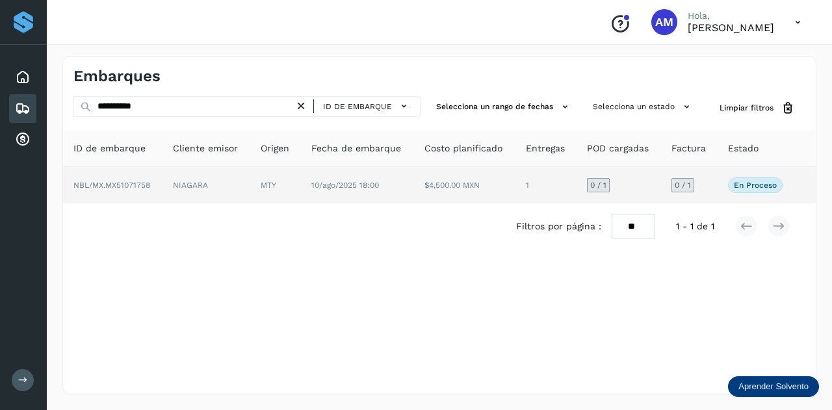
click at [301, 181] on td "MTY" at bounding box center [357, 185] width 113 height 36
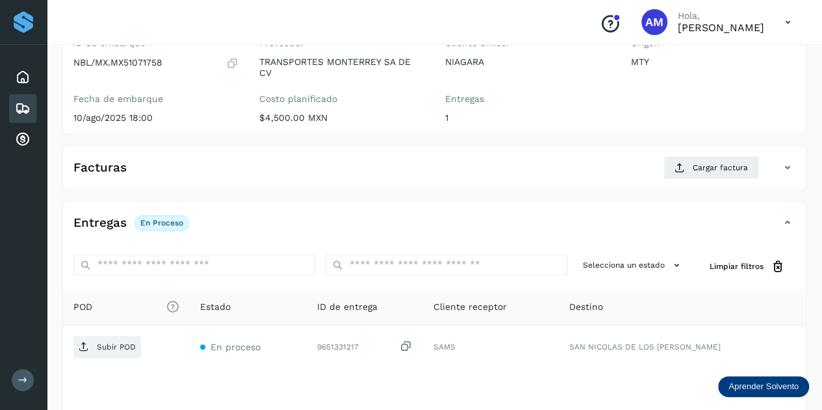
scroll to position [195, 0]
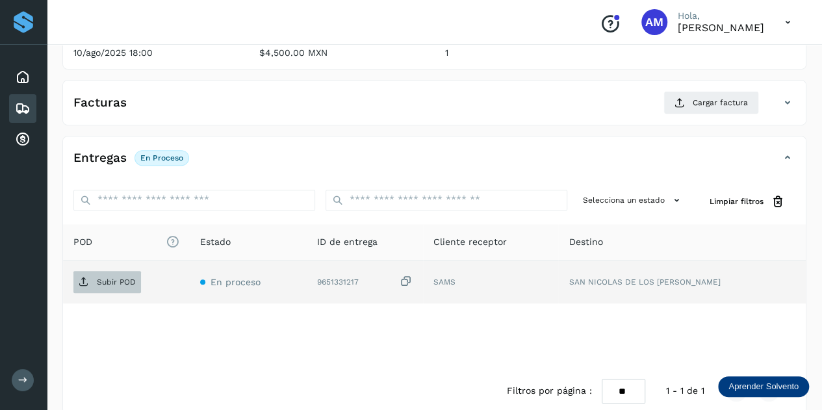
click at [116, 272] on span "Subir POD" at bounding box center [107, 282] width 68 height 21
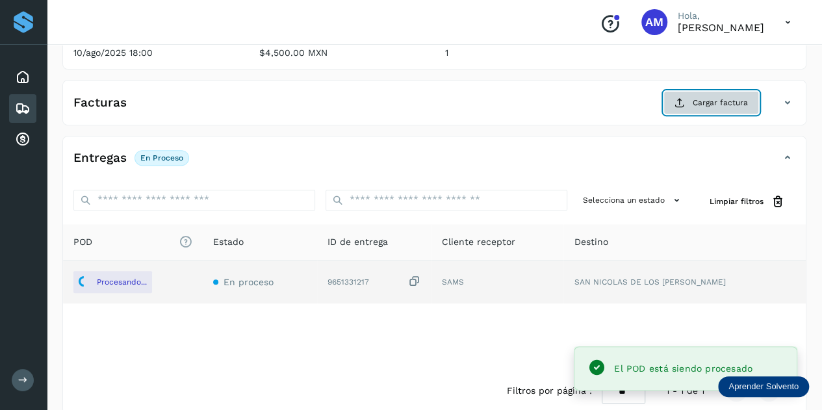
click at [693, 99] on button "Cargar factura" at bounding box center [711, 102] width 96 height 23
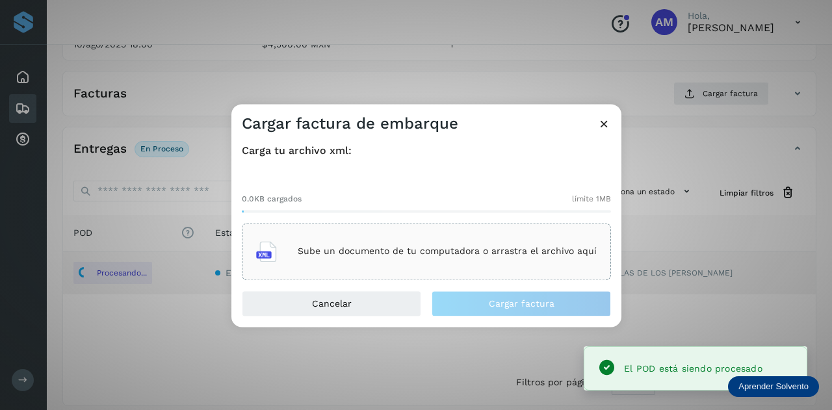
click at [333, 228] on div "Sube un documento de tu computadora o arrastra el archivo aquí" at bounding box center [426, 251] width 369 height 57
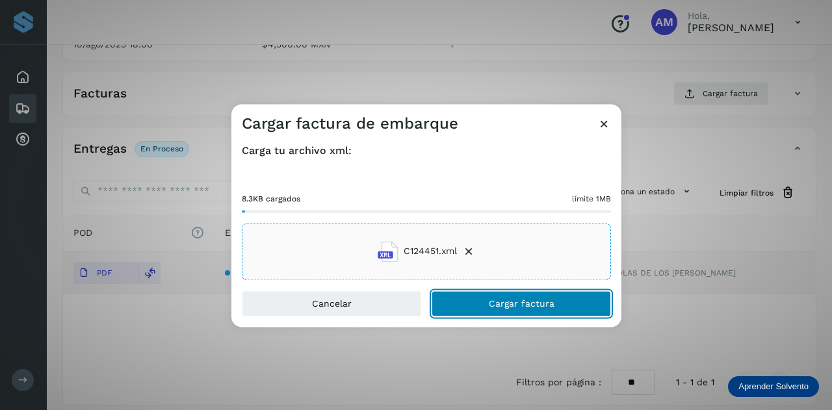
click at [496, 305] on span "Cargar factura" at bounding box center [522, 303] width 66 height 9
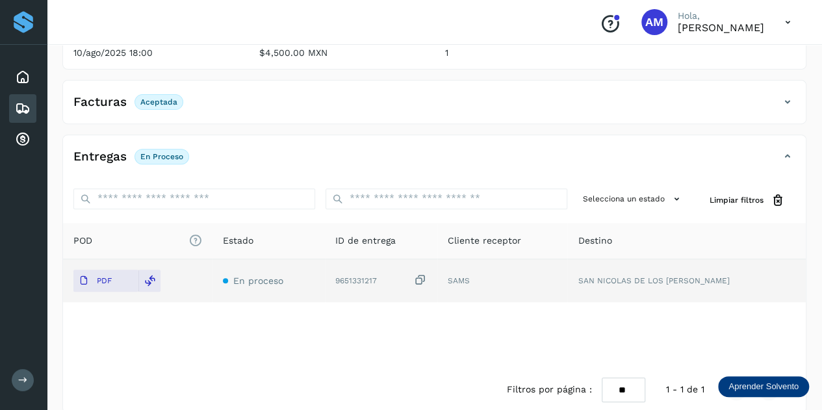
scroll to position [0, 0]
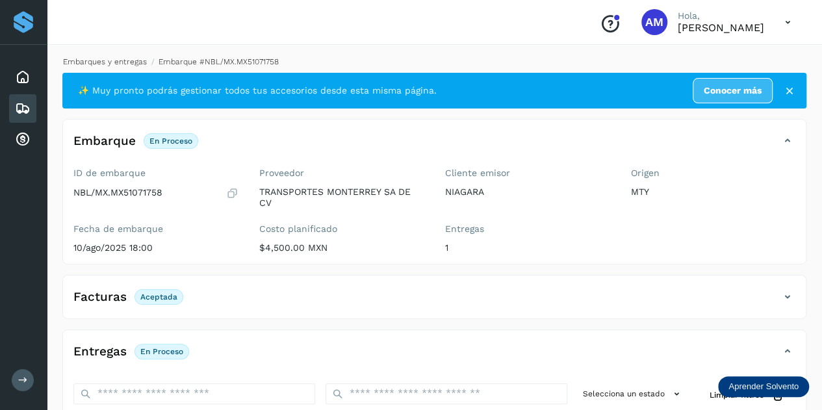
click at [94, 60] on link "Embarques y entregas" at bounding box center [105, 61] width 84 height 9
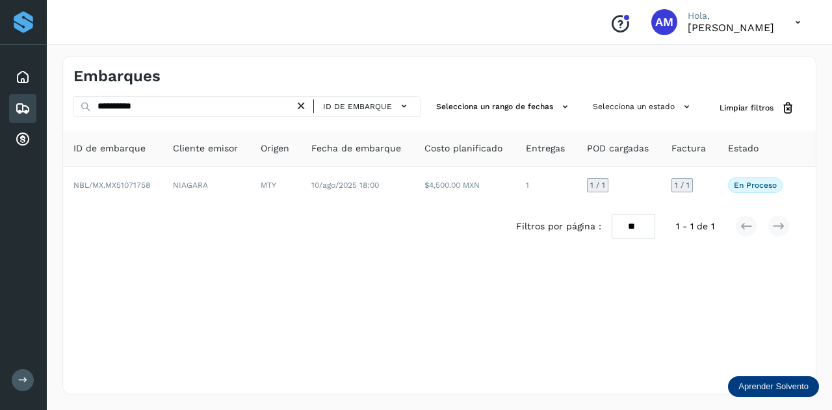
click at [304, 109] on icon at bounding box center [301, 106] width 14 height 14
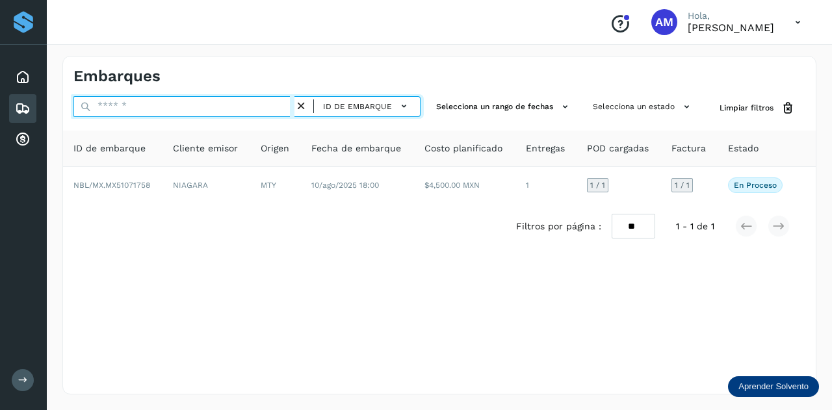
click at [277, 109] on input "text" at bounding box center [183, 106] width 221 height 21
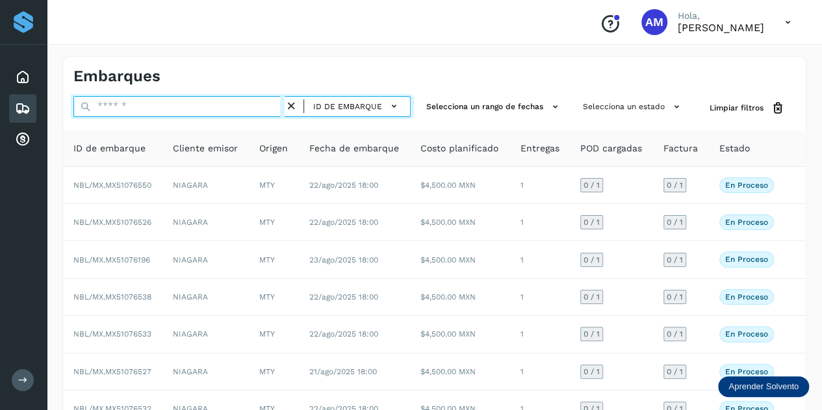
paste input "**********"
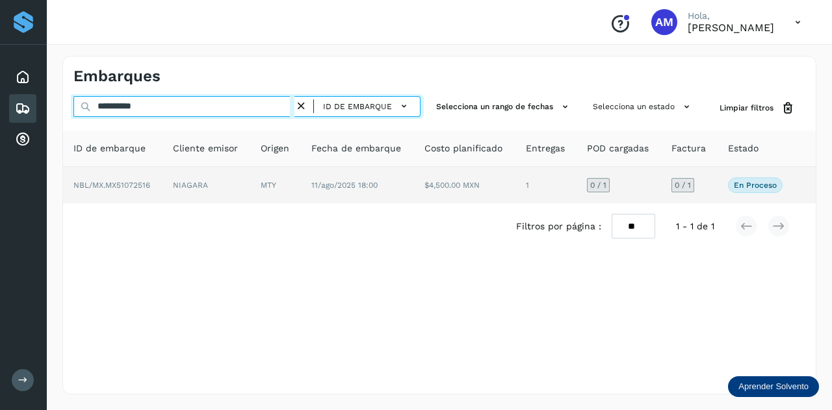
type input "**********"
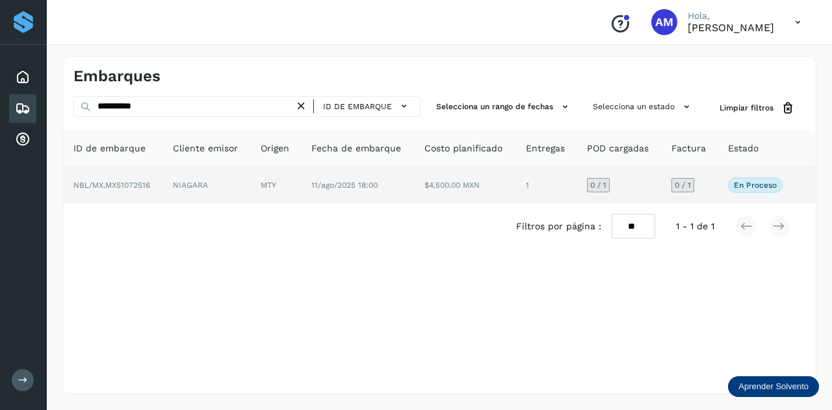
click at [301, 196] on td "MTY" at bounding box center [357, 185] width 113 height 36
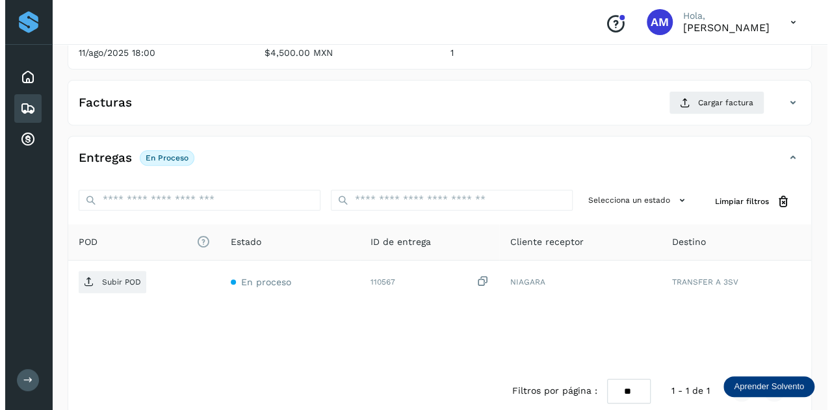
scroll to position [212, 0]
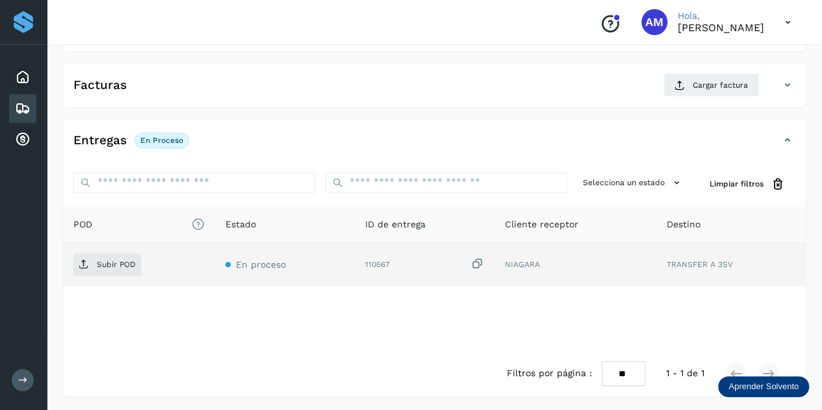
click at [215, 276] on td "Subir POD" at bounding box center [285, 264] width 140 height 43
click at [103, 268] on span "Subir POD" at bounding box center [107, 264] width 68 height 21
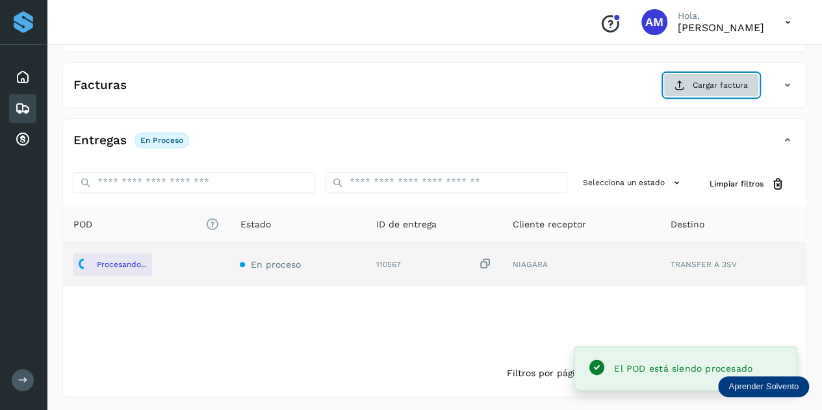
click at [723, 81] on span "Cargar factura" at bounding box center [720, 85] width 55 height 12
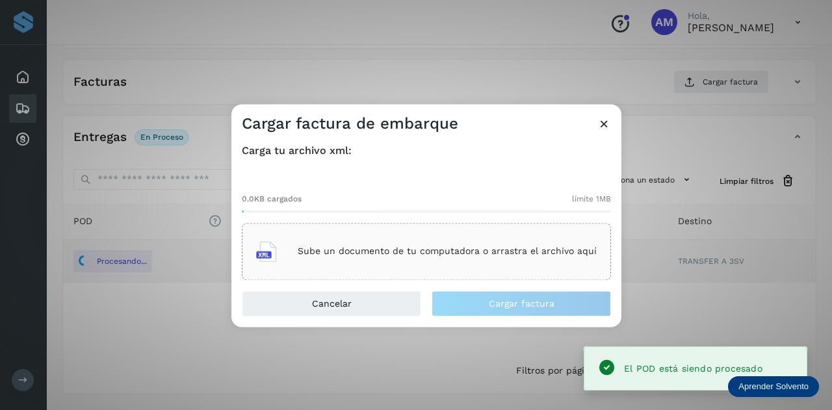
click at [410, 238] on div "Sube un documento de tu computadora o arrastra el archivo aquí" at bounding box center [426, 251] width 340 height 35
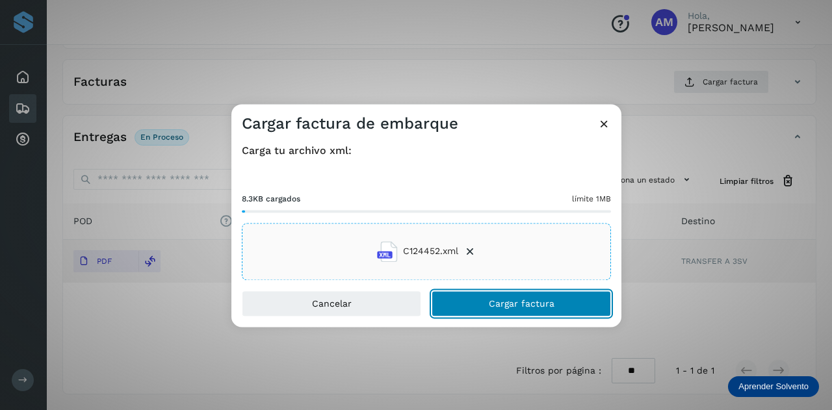
click at [485, 298] on button "Cargar factura" at bounding box center [520, 303] width 179 height 26
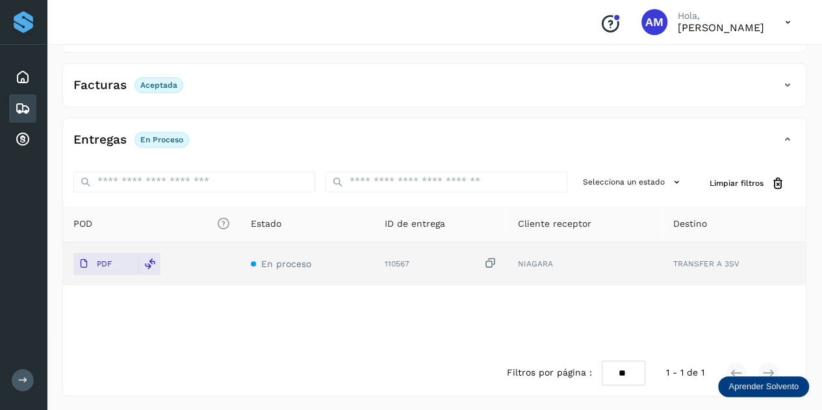
scroll to position [0, 0]
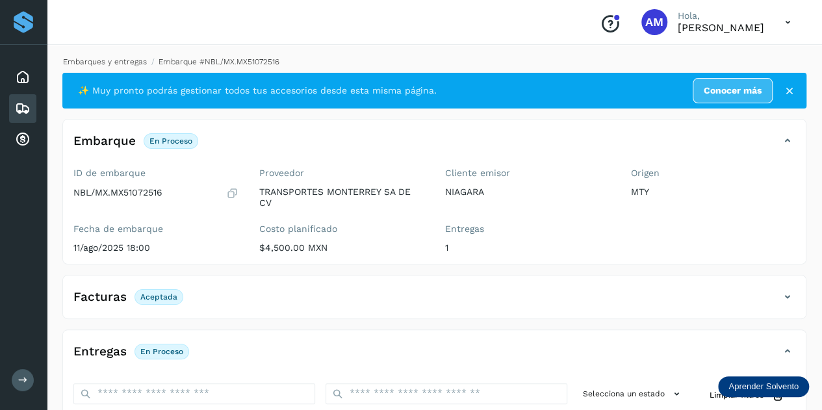
click at [138, 63] on link "Embarques y entregas" at bounding box center [105, 61] width 84 height 9
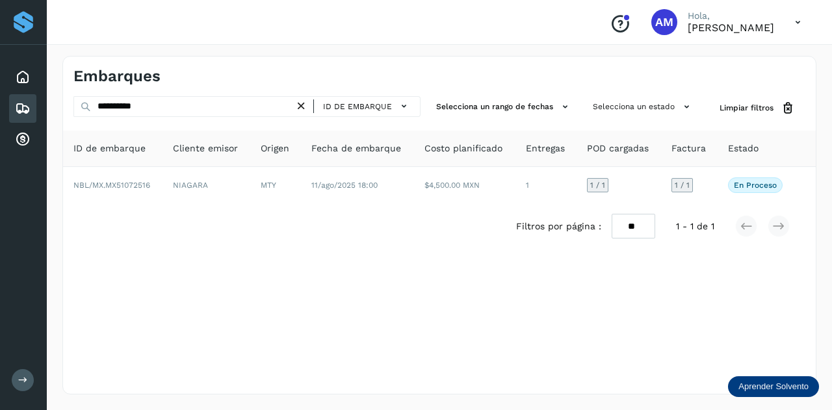
click at [301, 103] on icon at bounding box center [301, 106] width 14 height 14
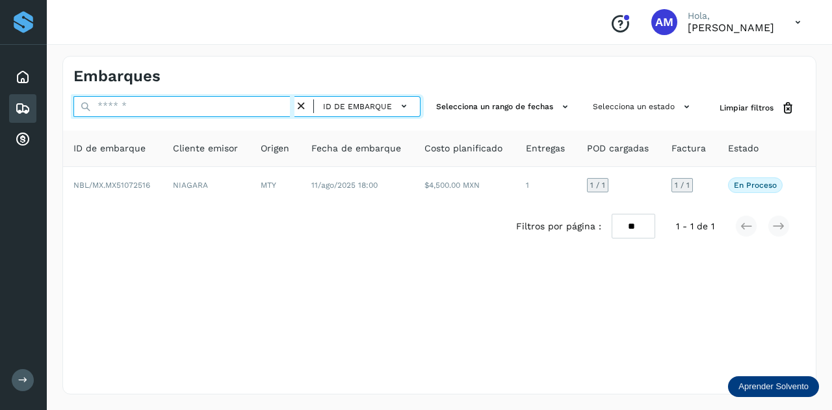
click at [277, 106] on input "text" at bounding box center [183, 106] width 221 height 21
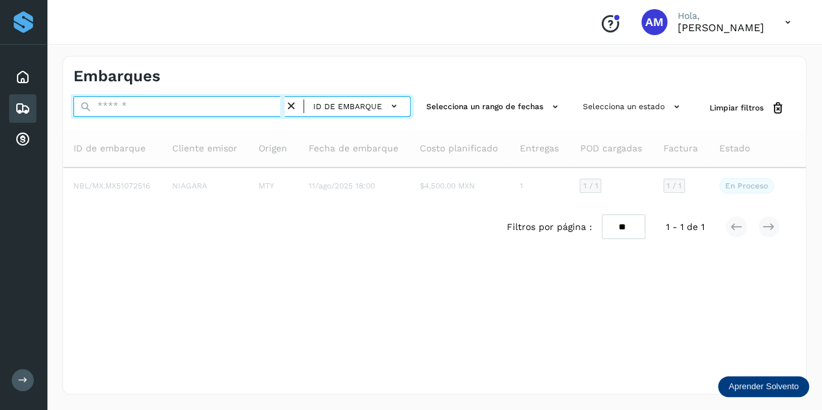
paste input "**********"
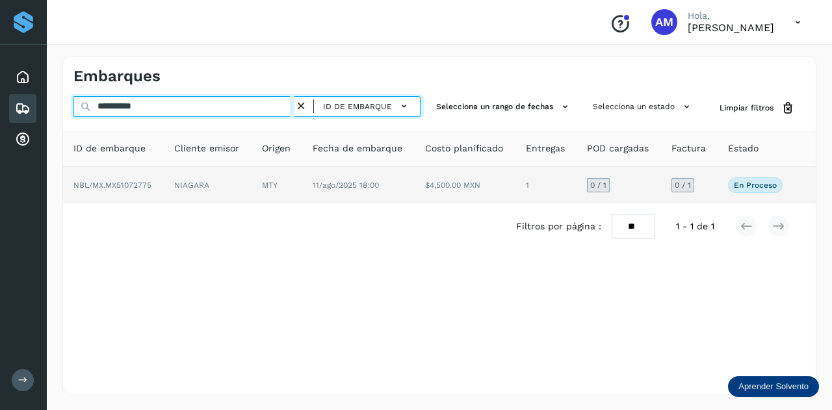
type input "**********"
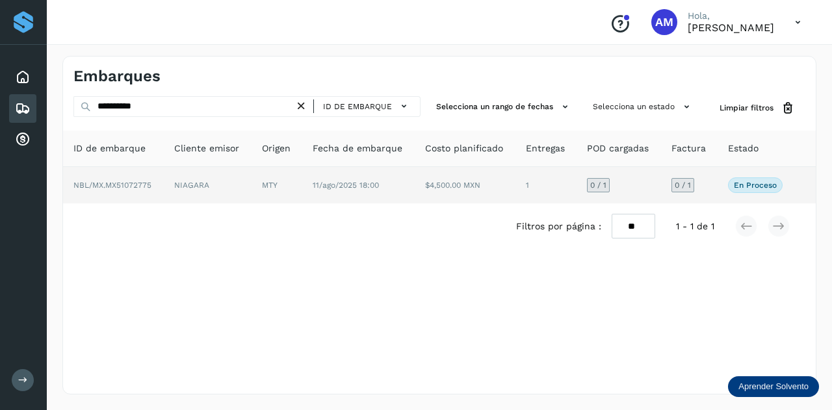
click at [302, 196] on td "MTY" at bounding box center [358, 185] width 113 height 36
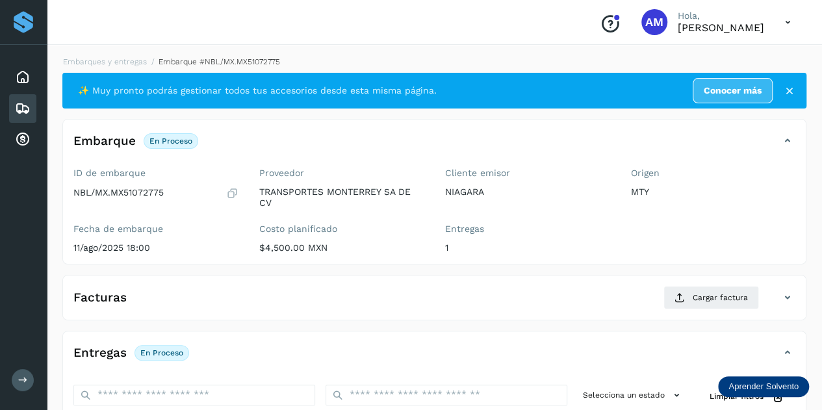
scroll to position [130, 0]
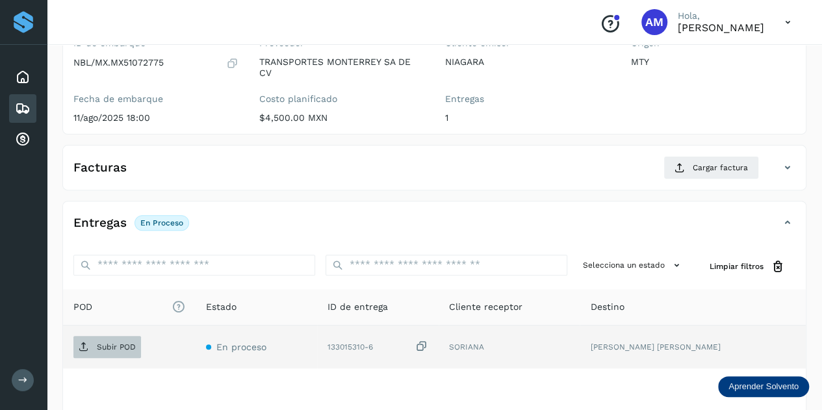
click at [97, 350] on span "Subir POD" at bounding box center [107, 347] width 68 height 21
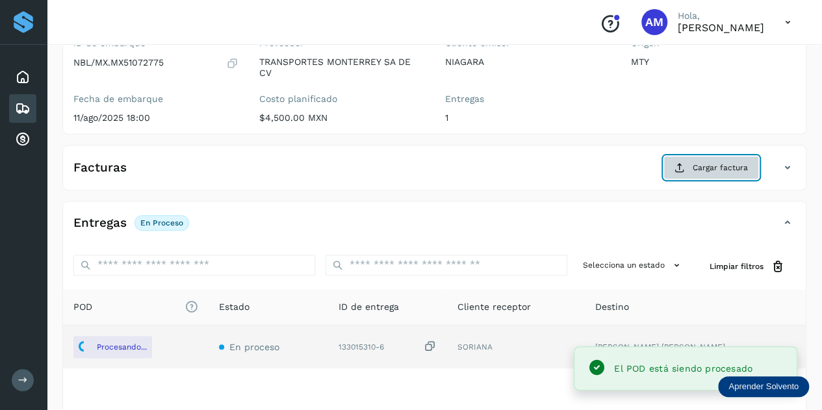
click at [699, 172] on span "Cargar factura" at bounding box center [720, 168] width 55 height 12
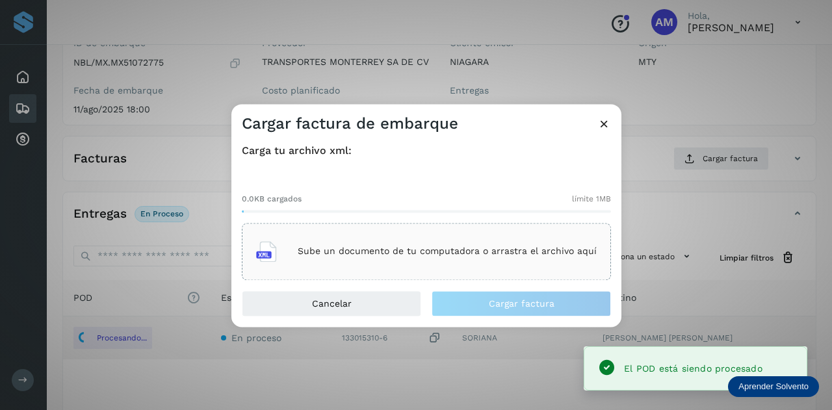
click at [470, 251] on p "Sube un documento de tu computadora o arrastra el archivo aquí" at bounding box center [447, 251] width 299 height 11
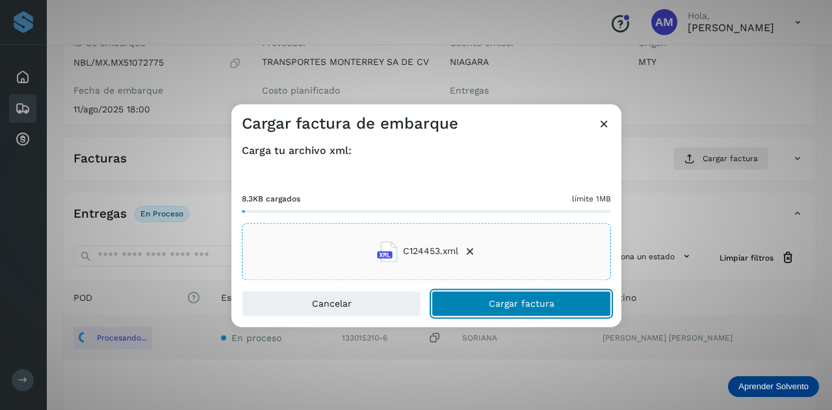
click at [461, 309] on main "Proveedores Inicio Embarques Cuentas por cobrar Salir Conoce nuestros beneficio…" at bounding box center [416, 178] width 832 height 617
click at [503, 305] on span "Cargar factura" at bounding box center [522, 303] width 66 height 9
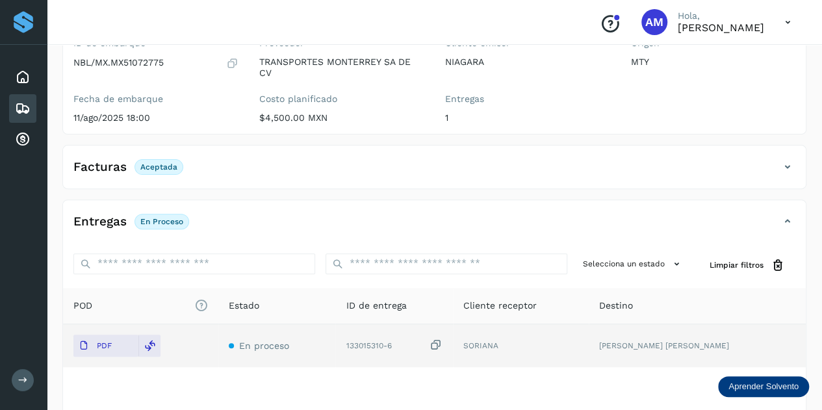
scroll to position [0, 0]
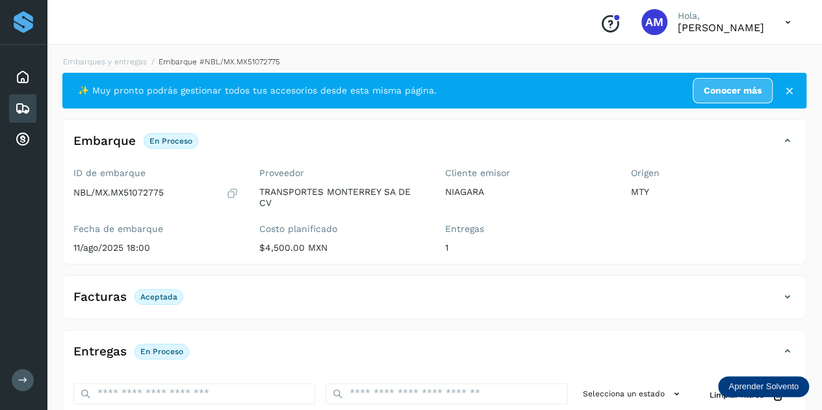
click at [147, 67] on li "Embarques y entregas" at bounding box center [213, 62] width 133 height 12
click at [114, 61] on link "Embarques y entregas" at bounding box center [105, 61] width 84 height 9
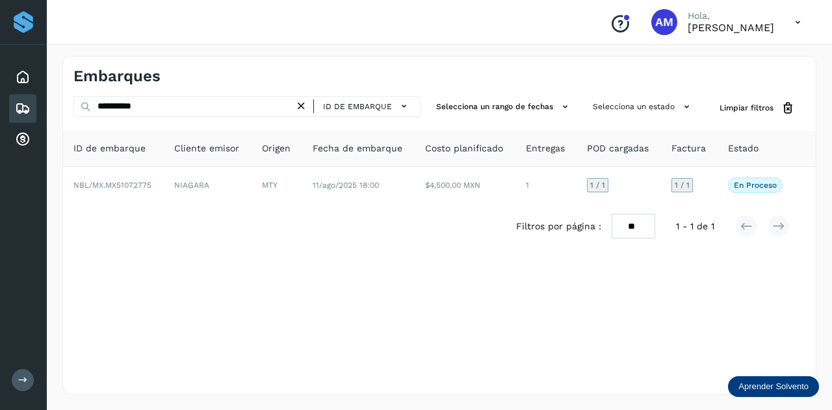
click at [300, 106] on icon at bounding box center [301, 106] width 14 height 14
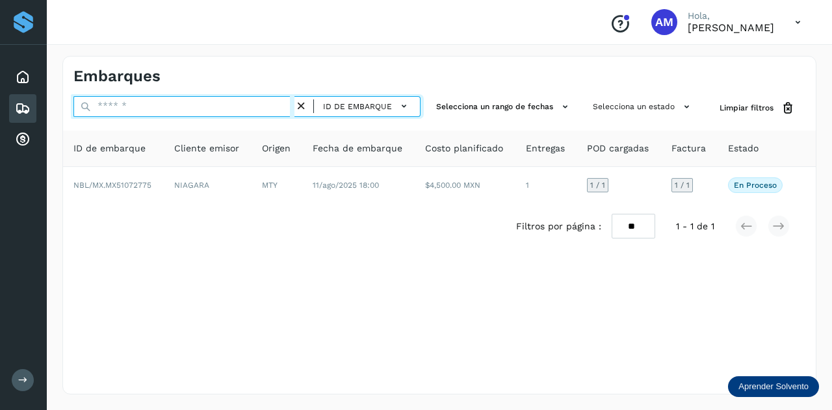
click at [285, 111] on input "text" at bounding box center [183, 106] width 221 height 21
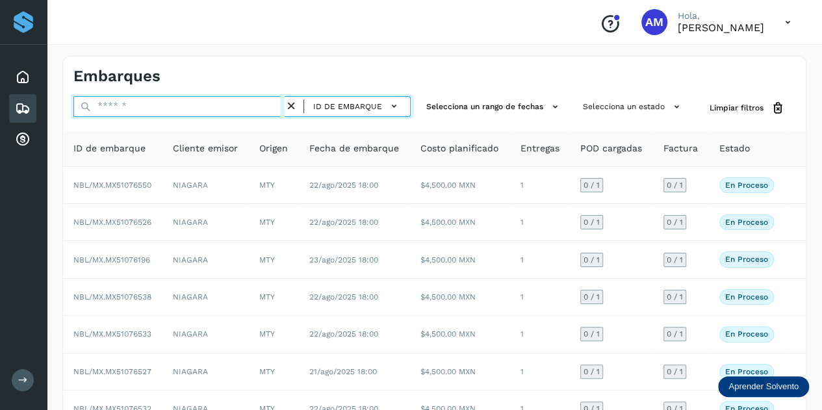
paste input "**********"
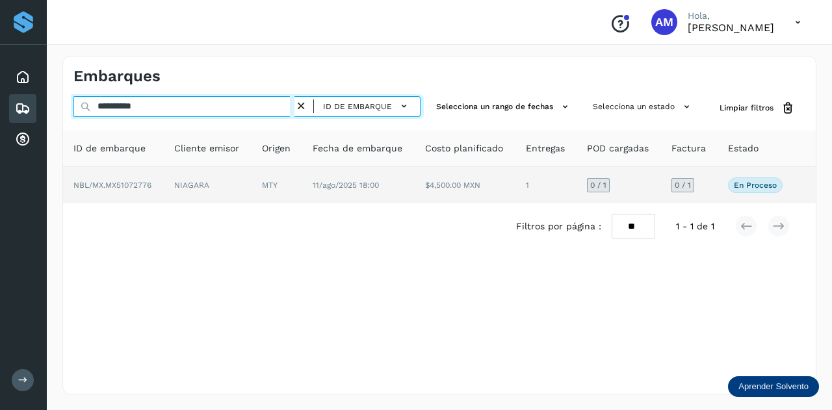
type input "**********"
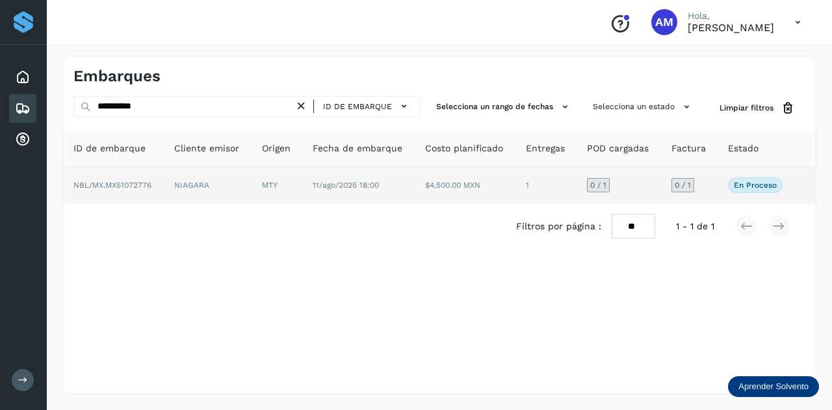
click at [251, 176] on td "NIAGARA" at bounding box center [276, 185] width 51 height 36
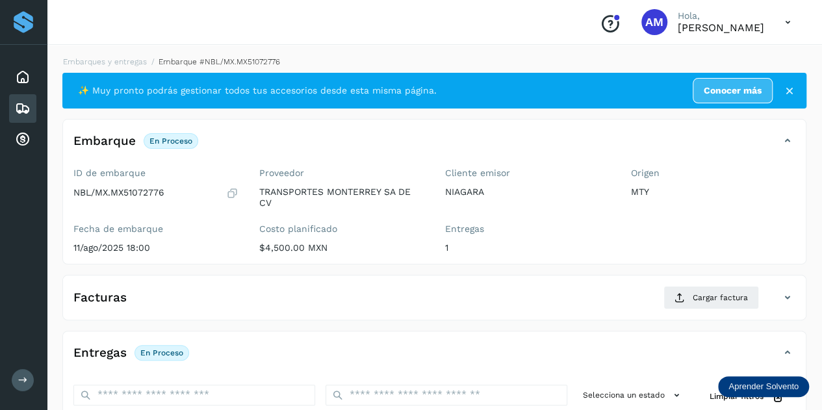
scroll to position [195, 0]
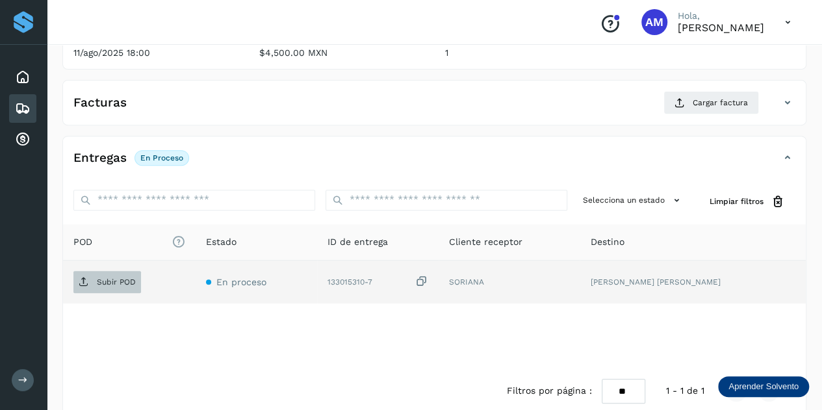
click at [122, 283] on p "Subir POD" at bounding box center [116, 281] width 39 height 9
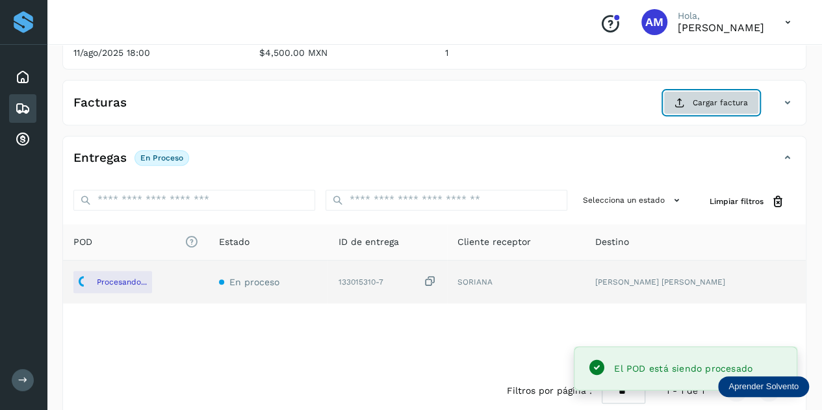
click at [691, 101] on button "Cargar factura" at bounding box center [711, 102] width 96 height 23
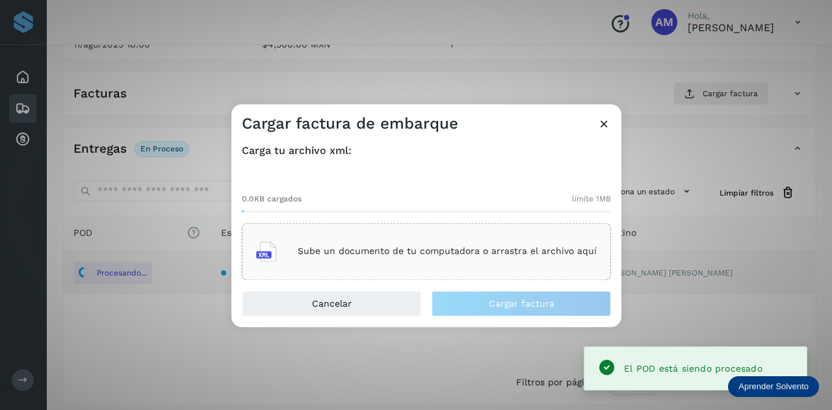
click at [387, 242] on div "Sube un documento de tu computadora o arrastra el archivo aquí" at bounding box center [426, 251] width 340 height 35
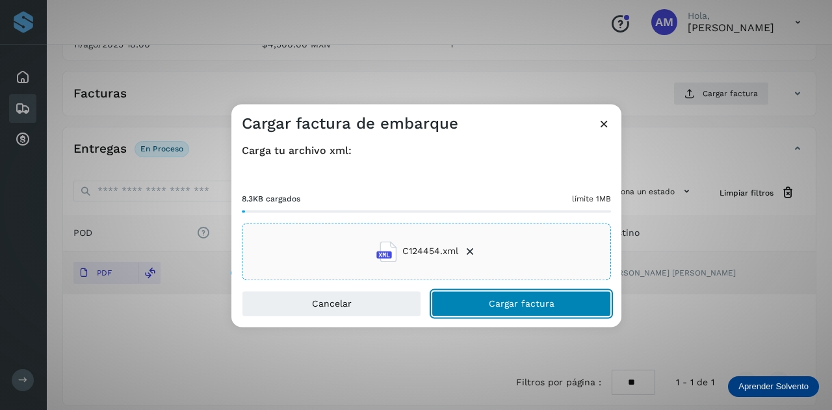
click at [508, 302] on span "Cargar factura" at bounding box center [522, 303] width 66 height 9
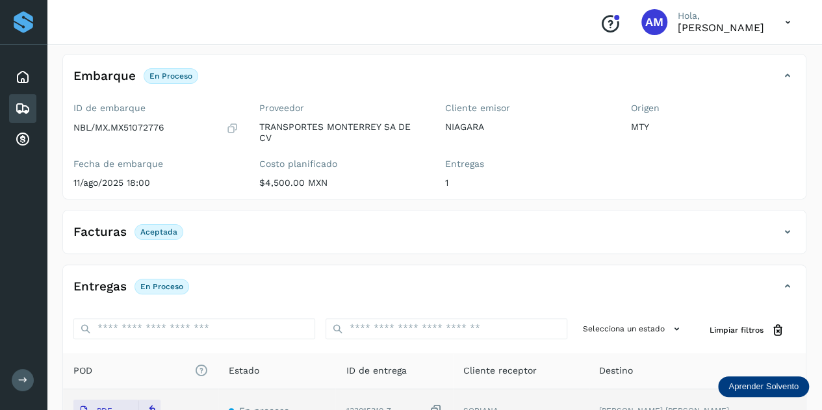
scroll to position [0, 0]
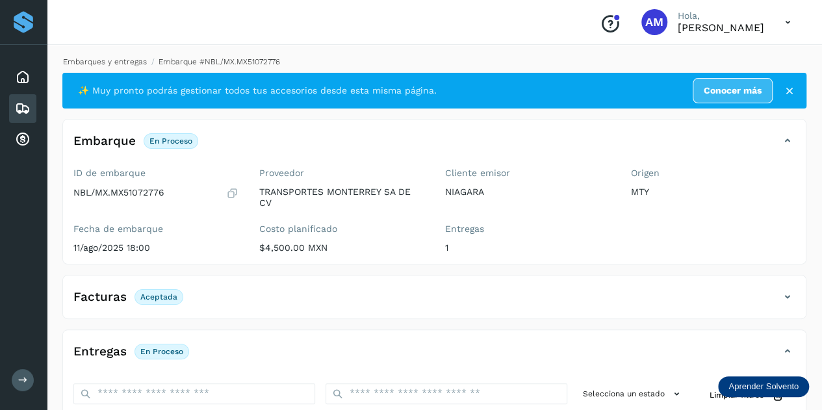
click at [101, 59] on link "Embarques y entregas" at bounding box center [105, 61] width 84 height 9
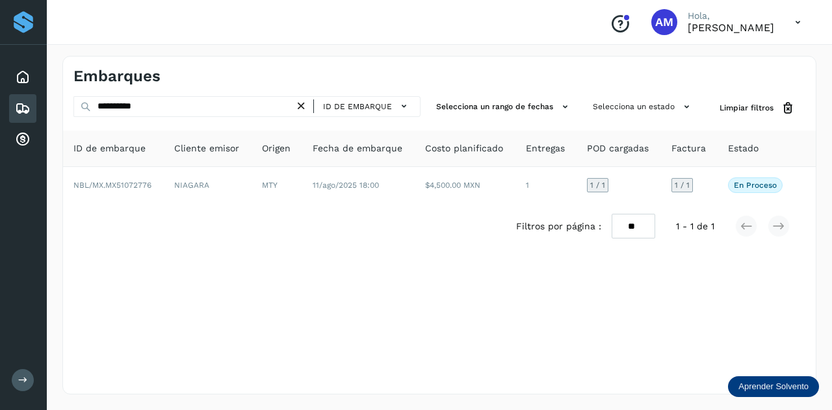
click at [302, 109] on icon at bounding box center [301, 106] width 14 height 14
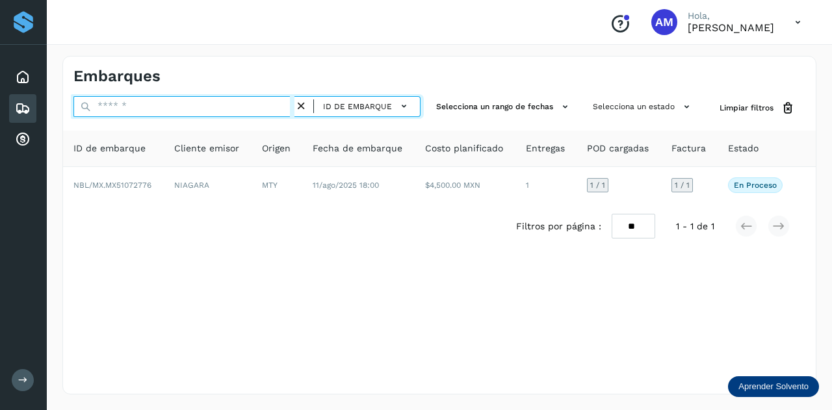
click at [267, 105] on input "text" at bounding box center [183, 106] width 221 height 21
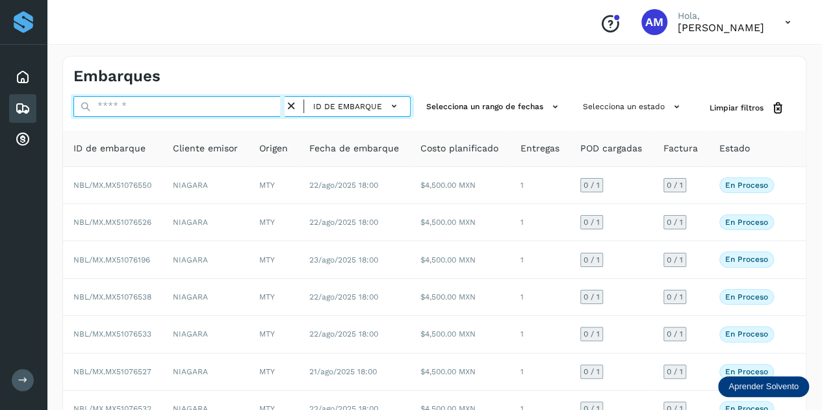
paste input "**********"
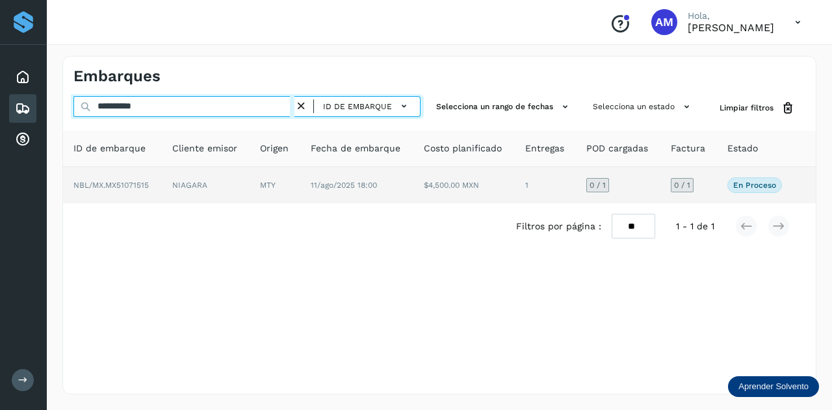
type input "**********"
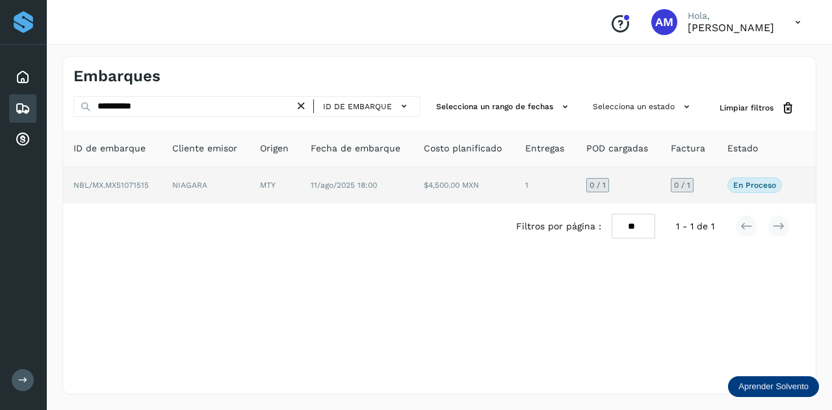
click at [300, 181] on td "MTY" at bounding box center [356, 185] width 113 height 36
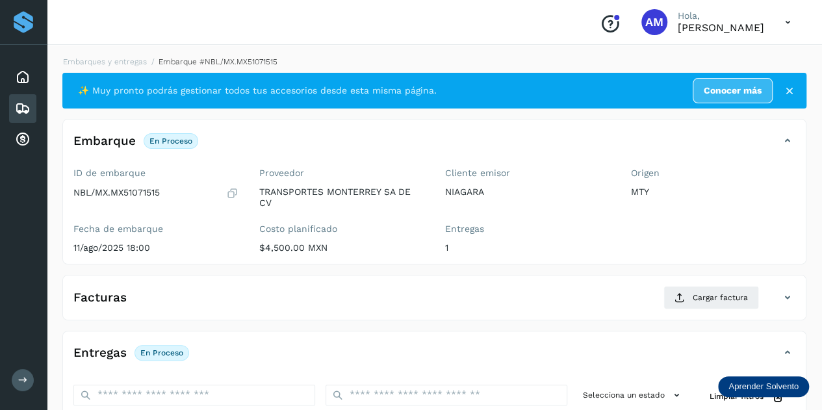
scroll to position [130, 0]
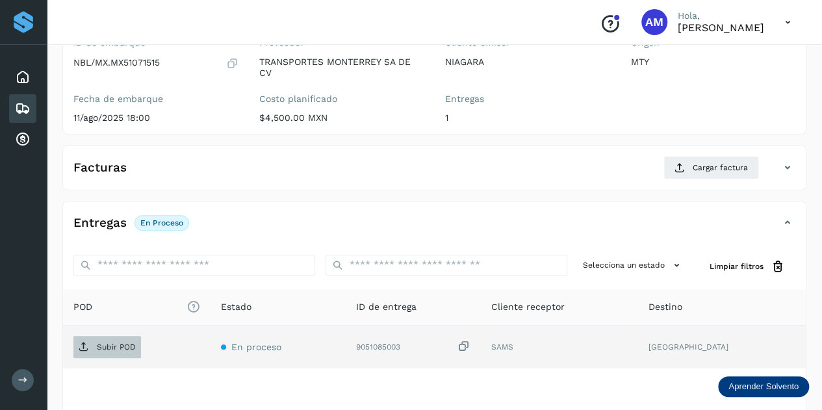
click at [115, 343] on p "Subir POD" at bounding box center [116, 346] width 39 height 9
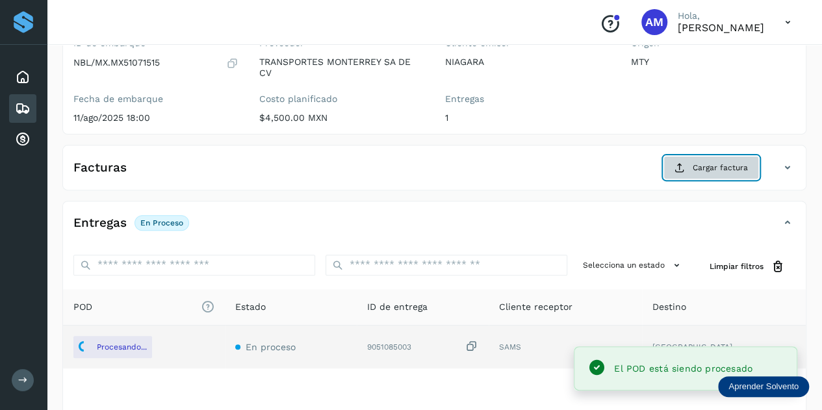
click at [711, 169] on span "Cargar factura" at bounding box center [720, 168] width 55 height 12
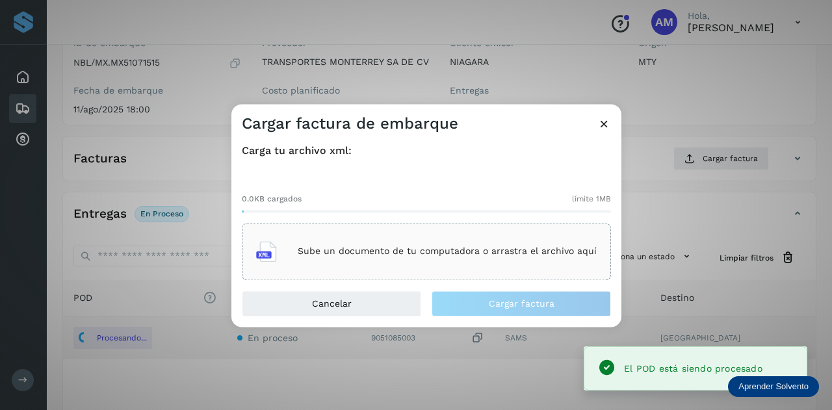
click at [472, 254] on p "Sube un documento de tu computadora o arrastra el archivo aquí" at bounding box center [447, 251] width 299 height 11
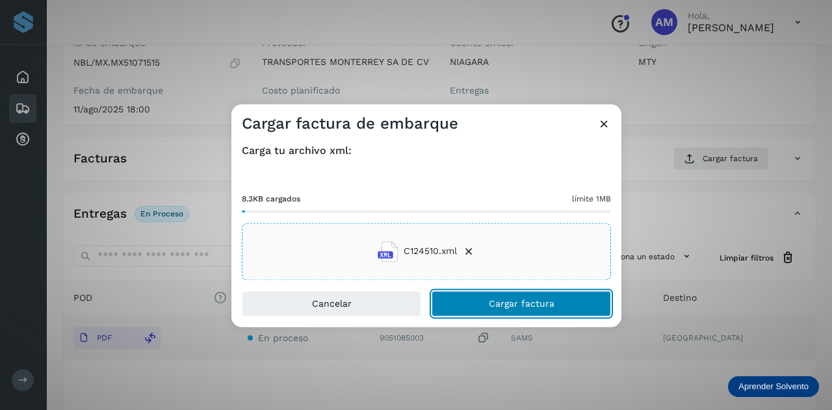
click at [500, 302] on span "Cargar factura" at bounding box center [522, 303] width 66 height 9
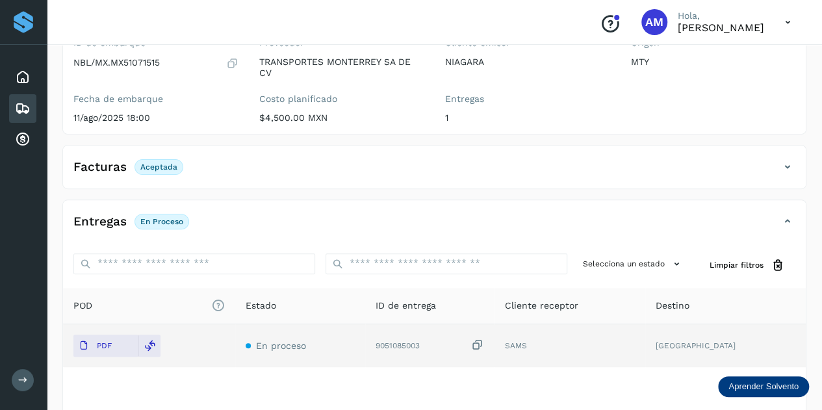
scroll to position [0, 0]
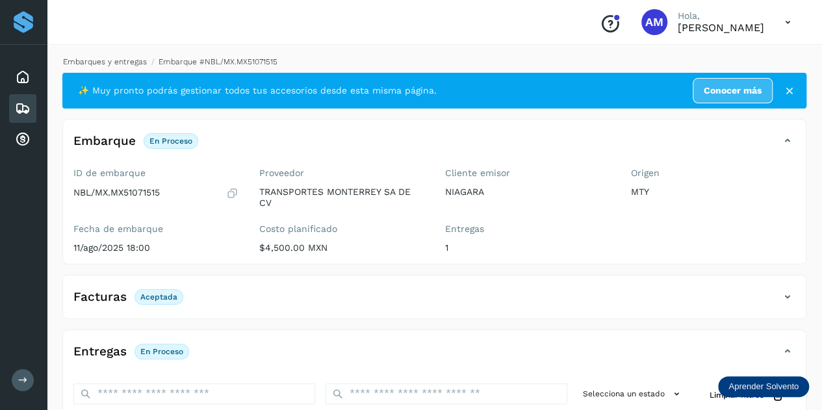
click at [138, 59] on link "Embarques y entregas" at bounding box center [105, 61] width 84 height 9
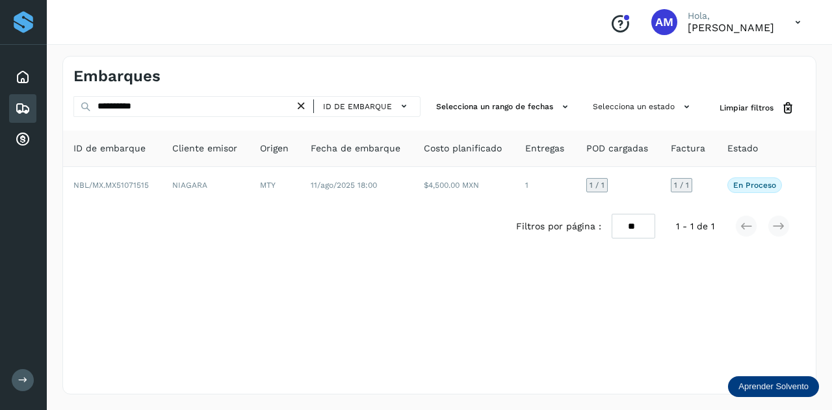
click at [300, 106] on icon at bounding box center [301, 106] width 14 height 14
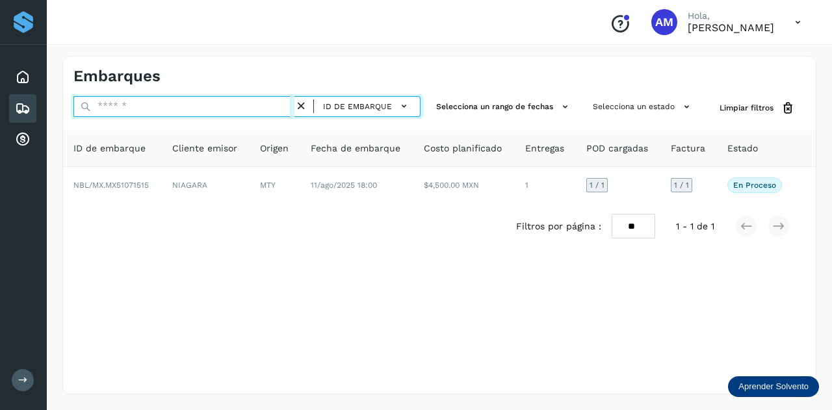
click at [262, 105] on input "text" at bounding box center [183, 106] width 221 height 21
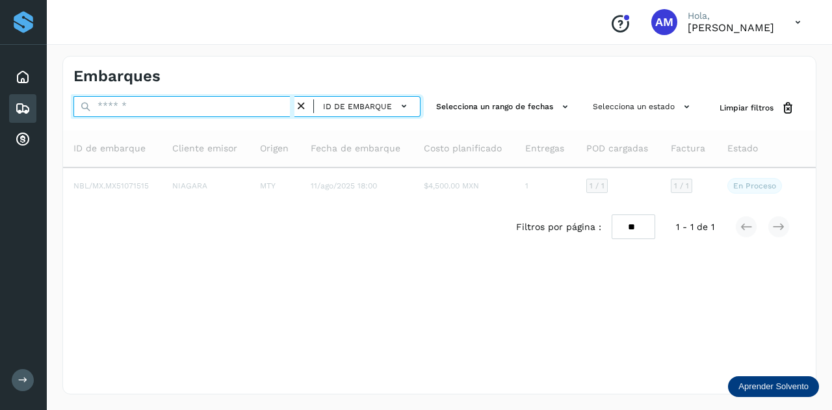
paste input "**********"
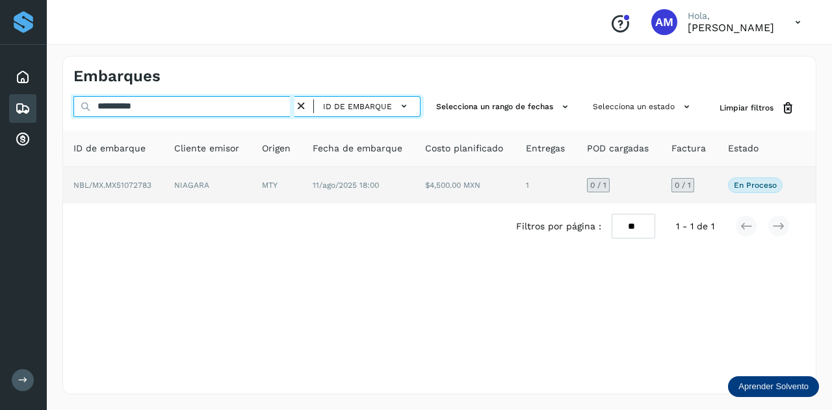
type input "**********"
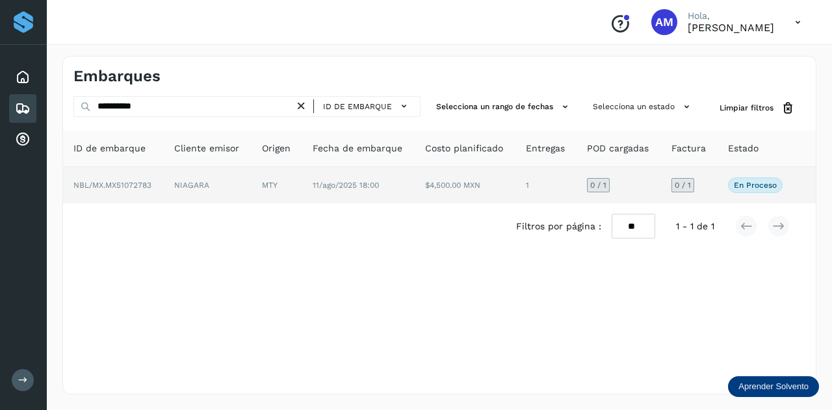
click at [302, 186] on td "MTY" at bounding box center [358, 185] width 113 height 36
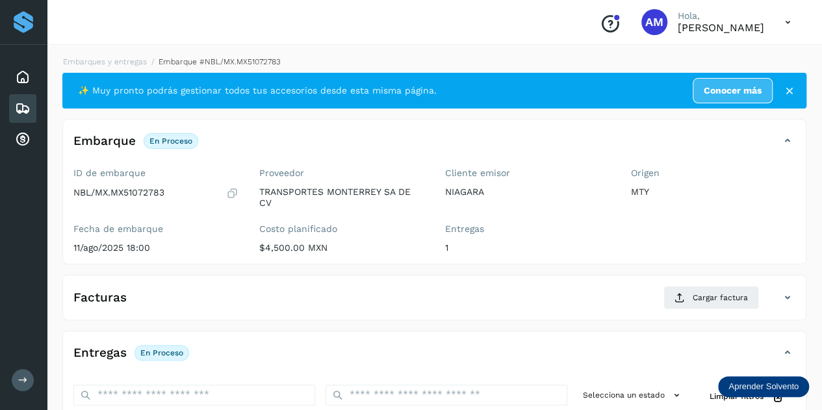
scroll to position [195, 0]
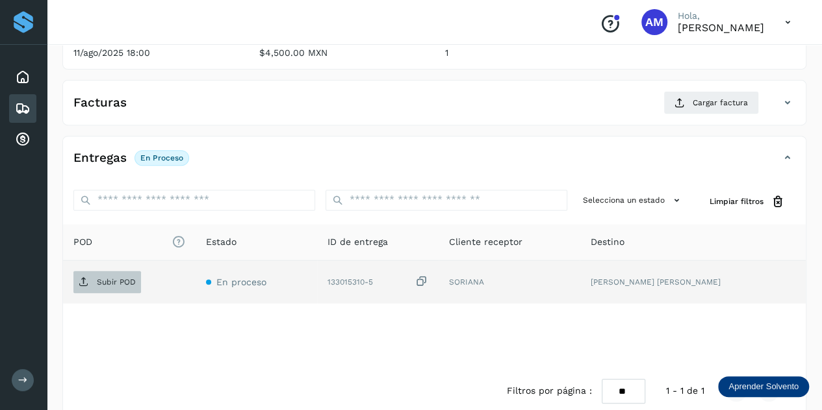
click at [105, 279] on p "Subir POD" at bounding box center [116, 281] width 39 height 9
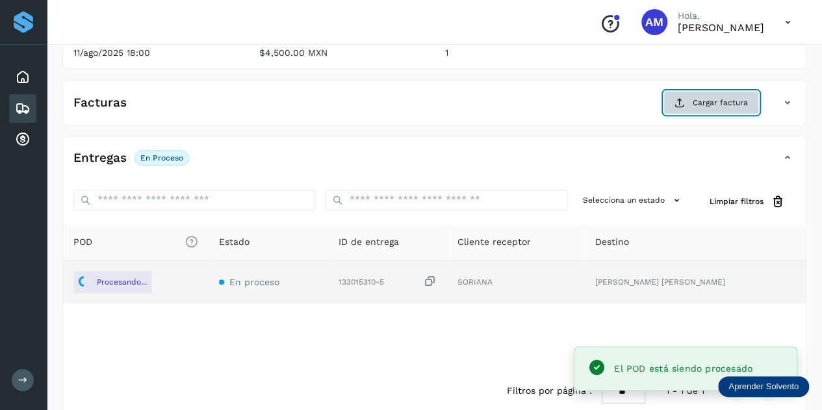
click at [710, 99] on span "Cargar factura" at bounding box center [720, 103] width 55 height 12
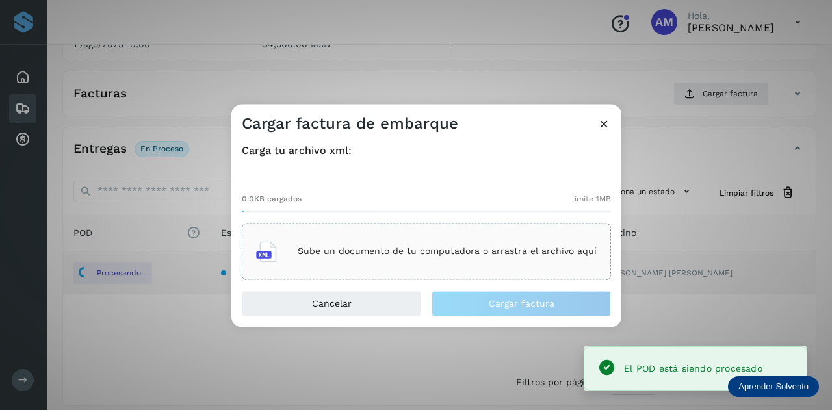
click at [420, 246] on div "Sube un documento de tu computadora o arrastra el archivo aquí" at bounding box center [426, 251] width 340 height 35
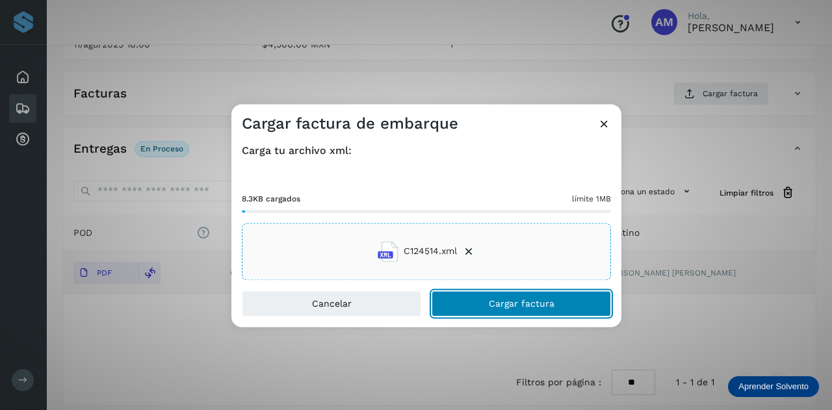
drag, startPoint x: 500, startPoint y: 309, endPoint x: 217, endPoint y: 335, distance: 284.5
click at [500, 309] on button "Cargar factura" at bounding box center [520, 303] width 179 height 26
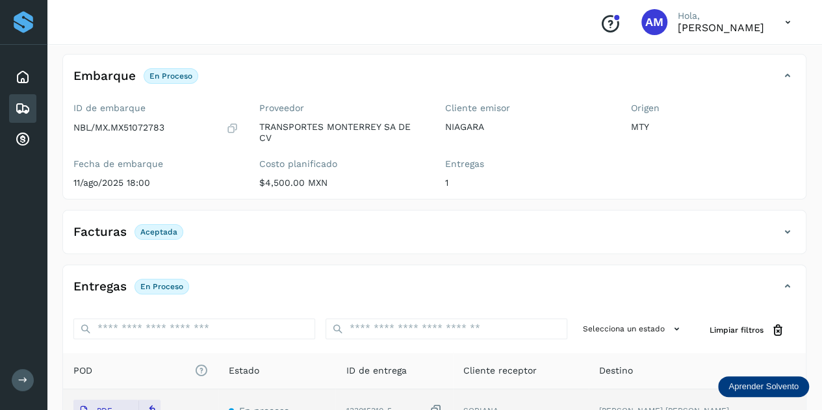
scroll to position [0, 0]
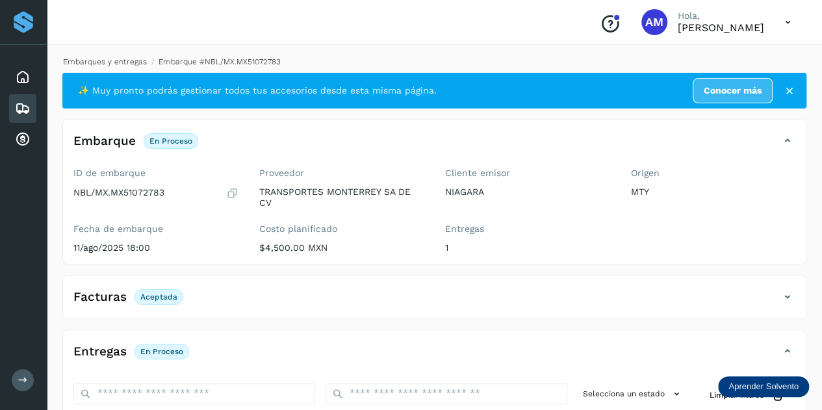
click at [107, 59] on link "Embarques y entregas" at bounding box center [105, 61] width 84 height 9
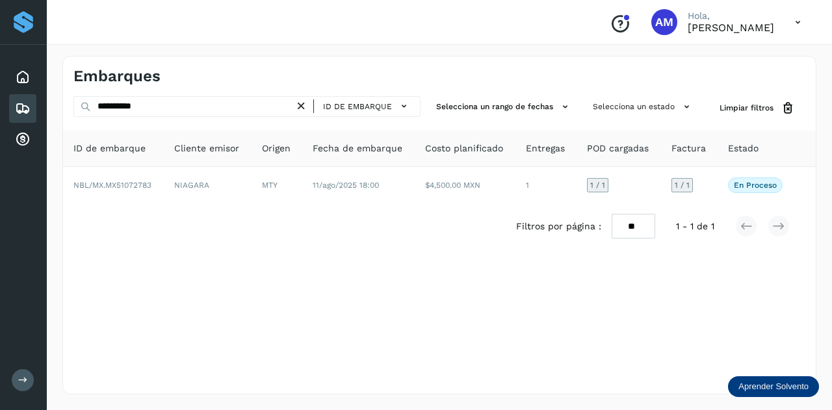
click at [305, 105] on icon at bounding box center [301, 106] width 14 height 14
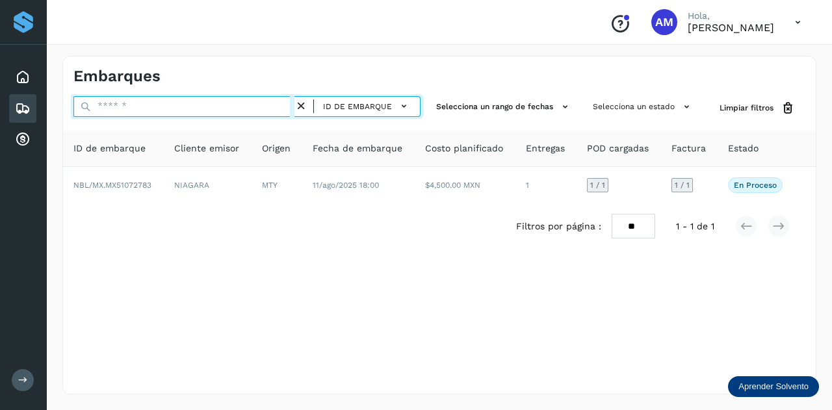
click at [281, 106] on input "text" at bounding box center [183, 106] width 221 height 21
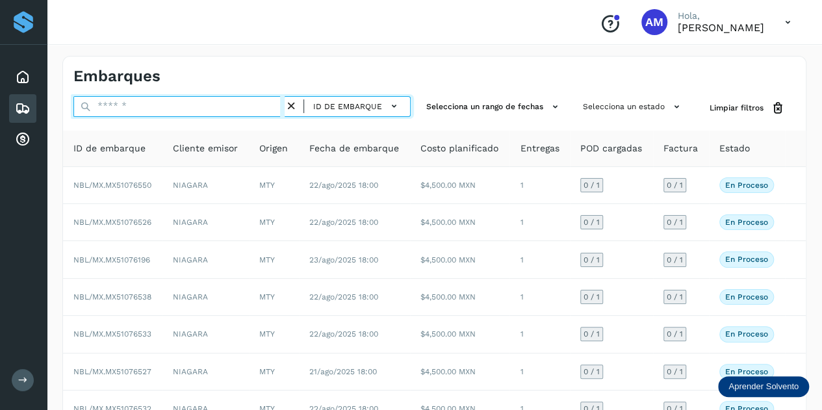
paste input "**********"
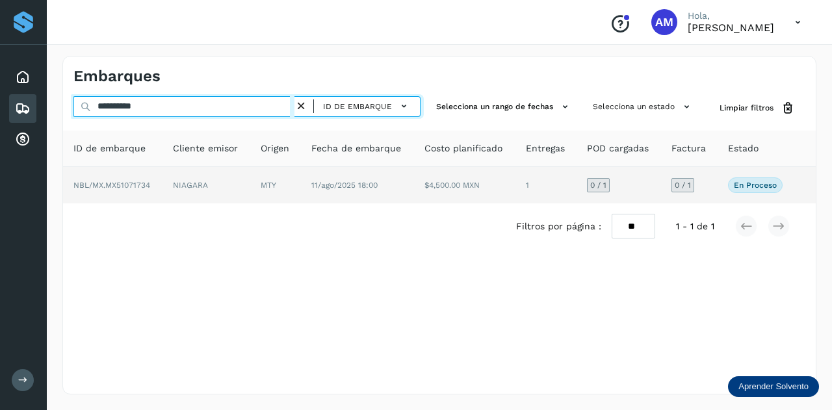
type input "**********"
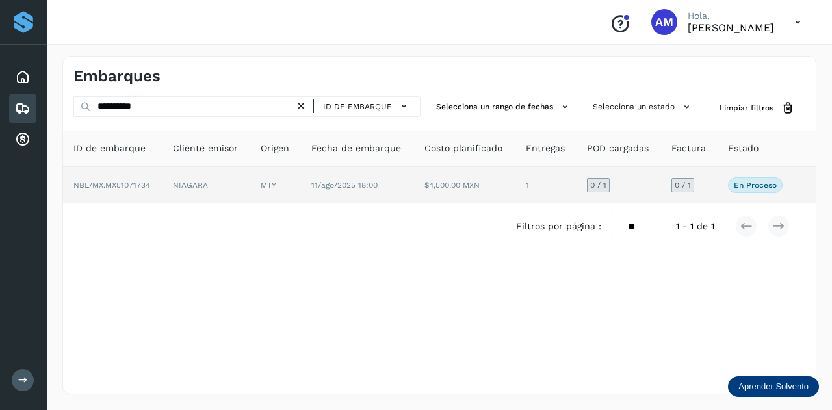
click at [250, 189] on td "NIAGARA" at bounding box center [275, 185] width 51 height 36
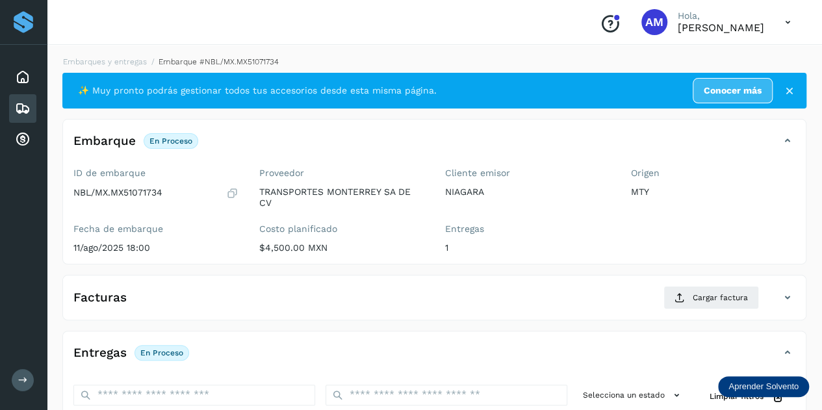
scroll to position [130, 0]
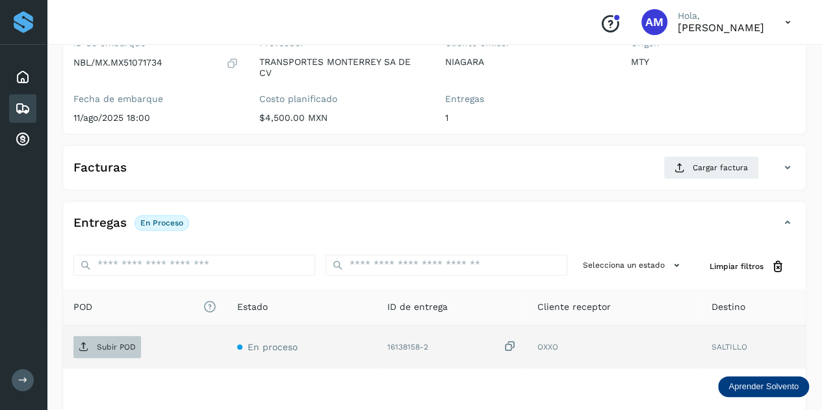
click at [123, 350] on span "Subir POD" at bounding box center [107, 347] width 68 height 21
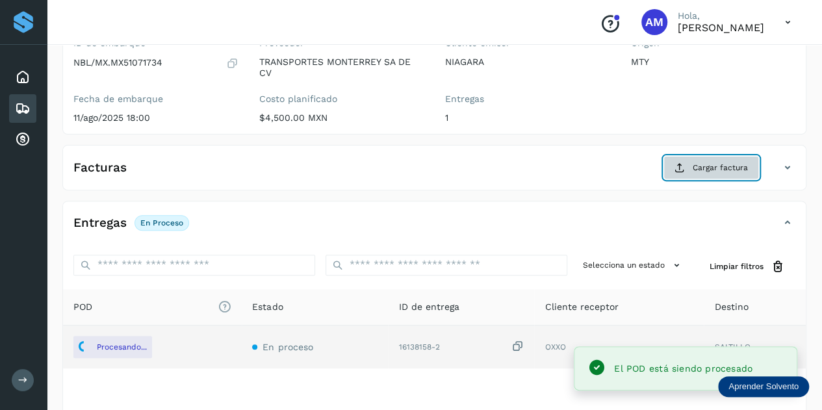
click at [706, 168] on span "Cargar factura" at bounding box center [720, 168] width 55 height 12
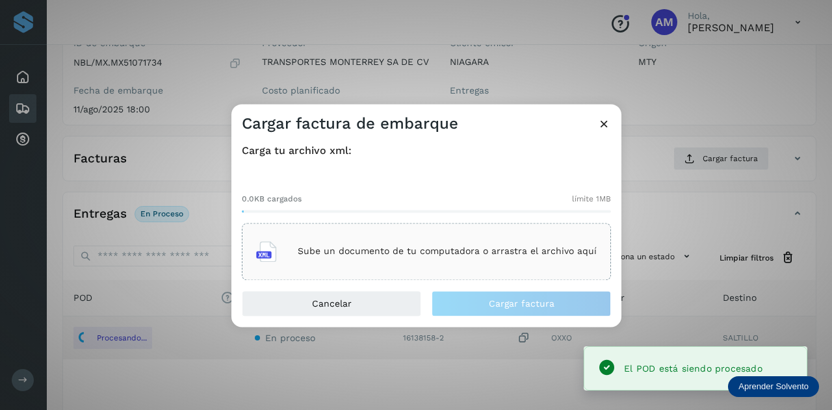
click at [520, 252] on p "Sube un documento de tu computadora o arrastra el archivo aquí" at bounding box center [447, 251] width 299 height 11
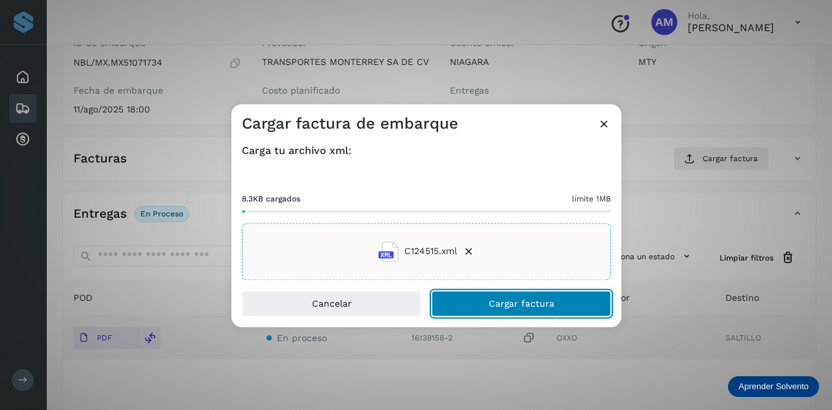
click at [480, 305] on button "Cargar factura" at bounding box center [520, 303] width 179 height 26
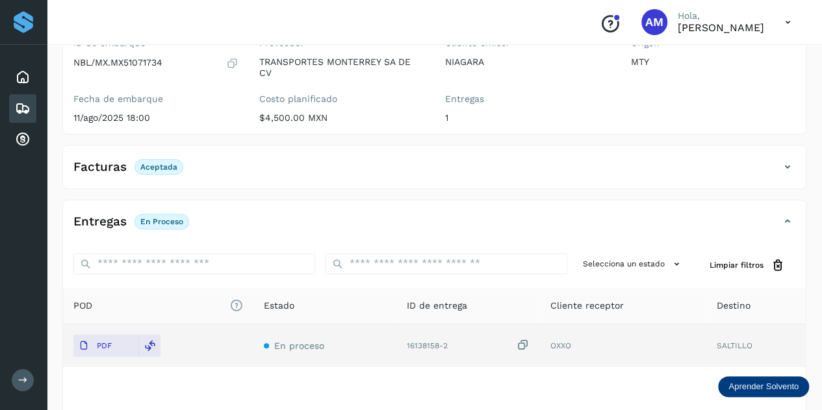
scroll to position [0, 0]
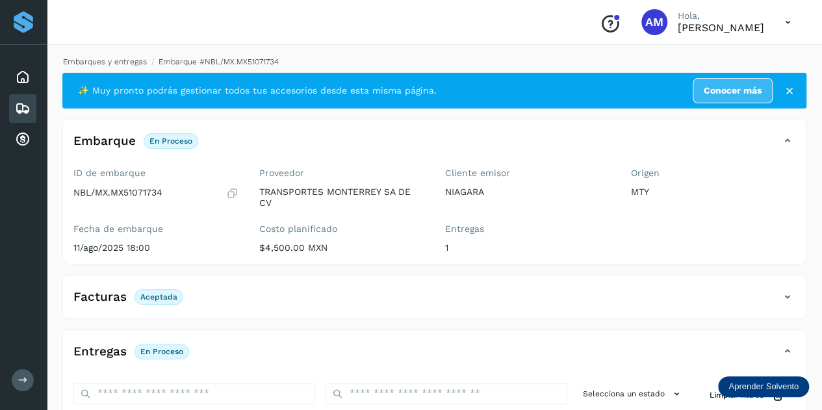
click at [118, 62] on link "Embarques y entregas" at bounding box center [105, 61] width 84 height 9
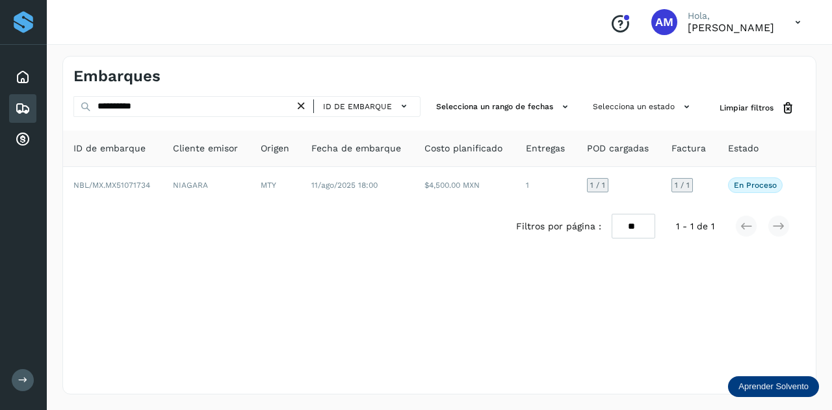
click at [306, 110] on icon at bounding box center [301, 106] width 14 height 14
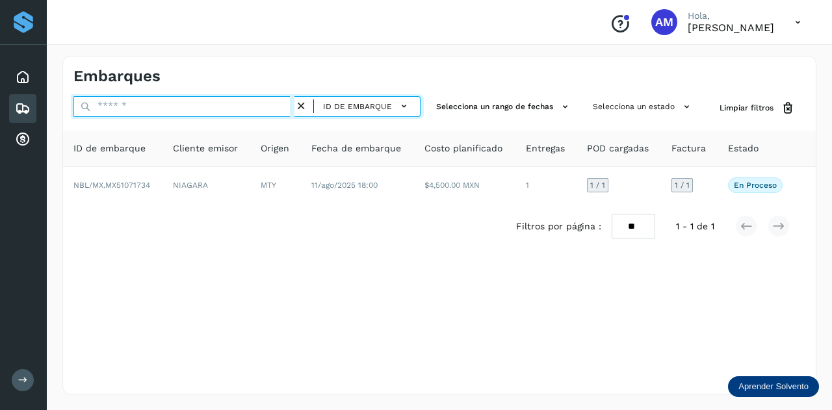
click at [280, 108] on input "text" at bounding box center [183, 106] width 221 height 21
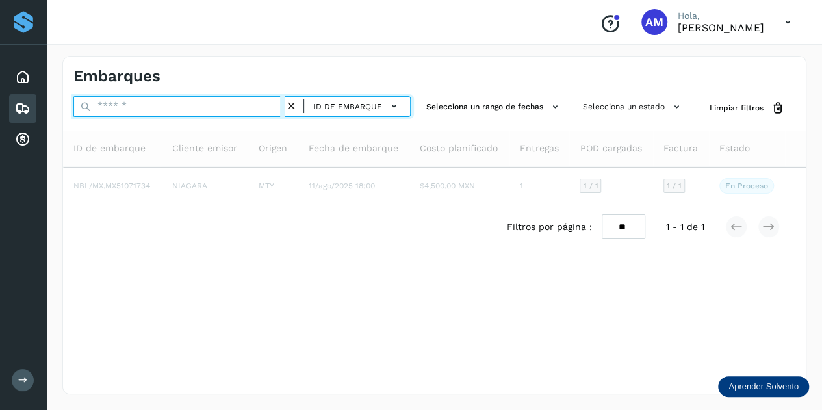
paste input "**********"
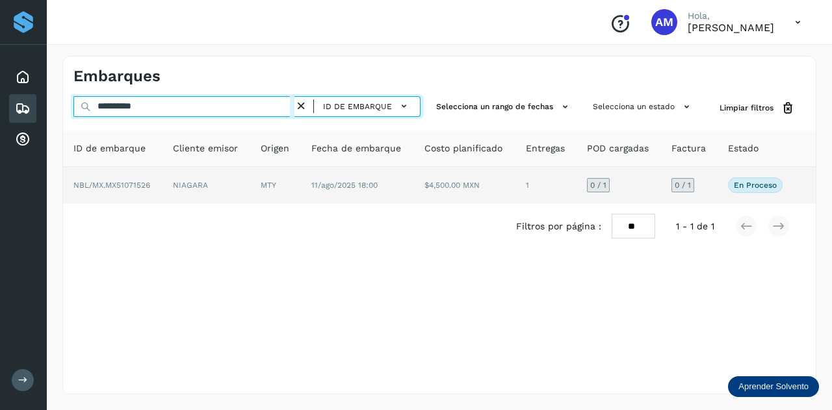
type input "**********"
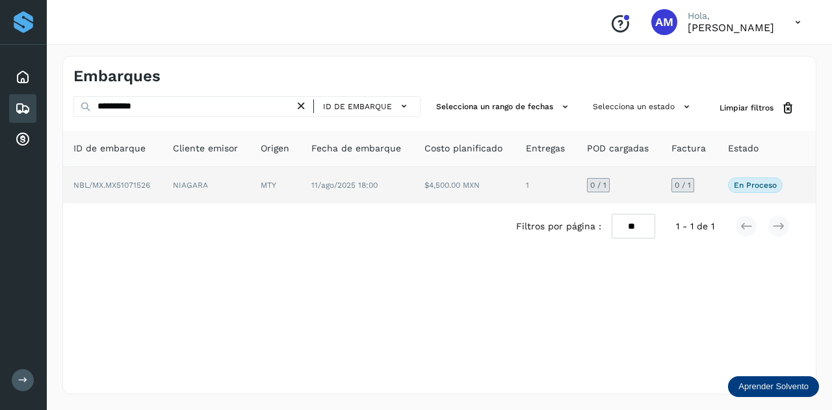
click at [250, 189] on td "NIAGARA" at bounding box center [275, 185] width 51 height 36
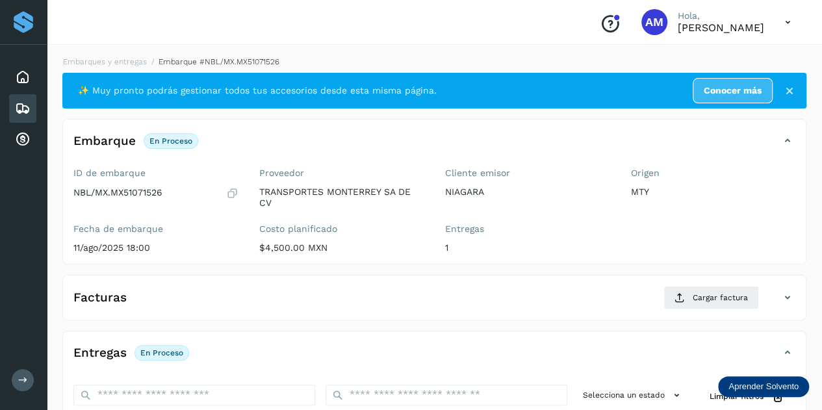
scroll to position [130, 0]
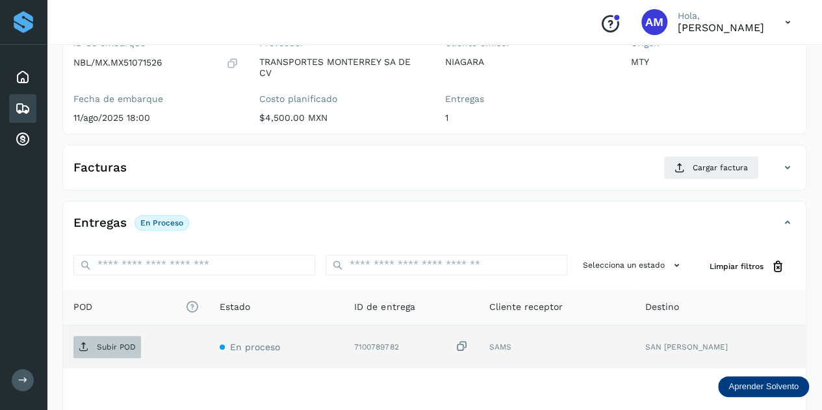
click at [107, 342] on p "Subir POD" at bounding box center [116, 346] width 39 height 9
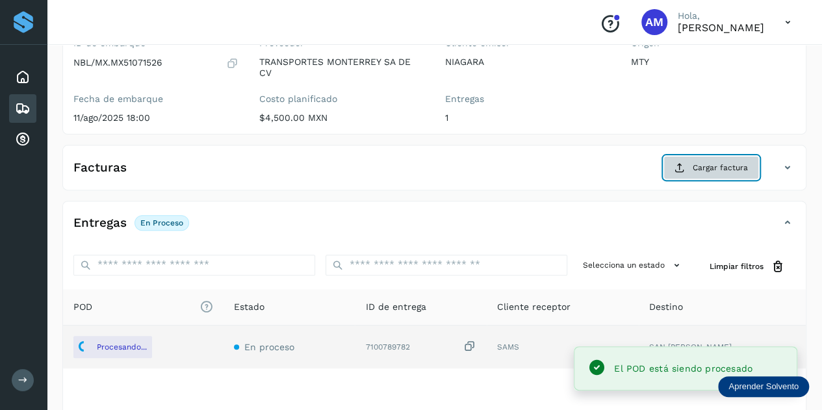
click at [691, 166] on button "Cargar factura" at bounding box center [711, 167] width 96 height 23
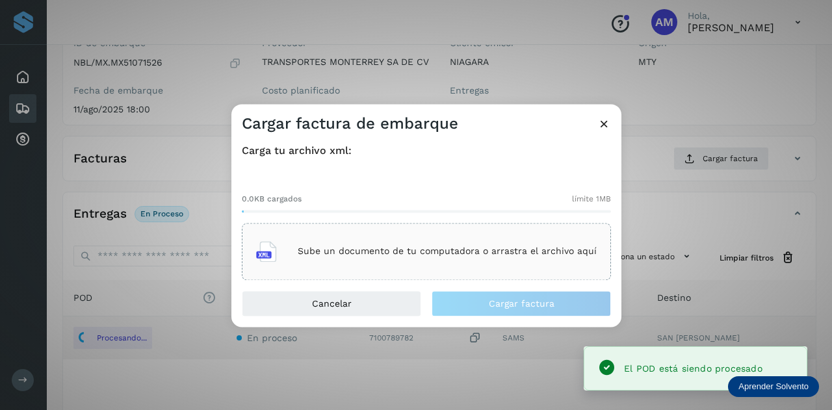
click at [469, 249] on p "Sube un documento de tu computadora o arrastra el archivo aquí" at bounding box center [447, 251] width 299 height 11
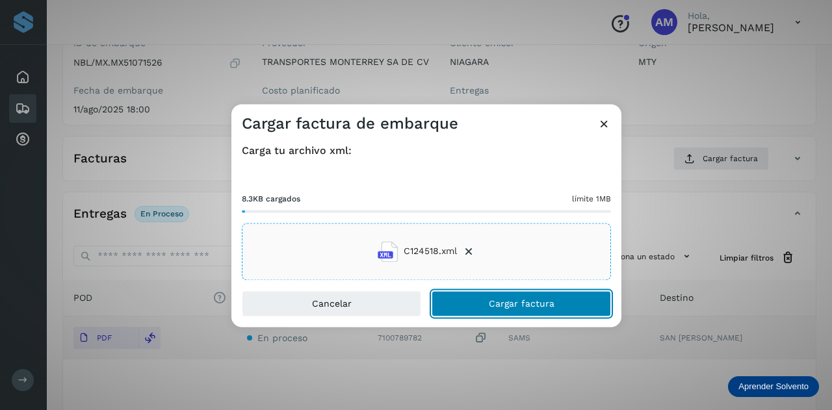
click at [463, 299] on button "Cargar factura" at bounding box center [520, 303] width 179 height 26
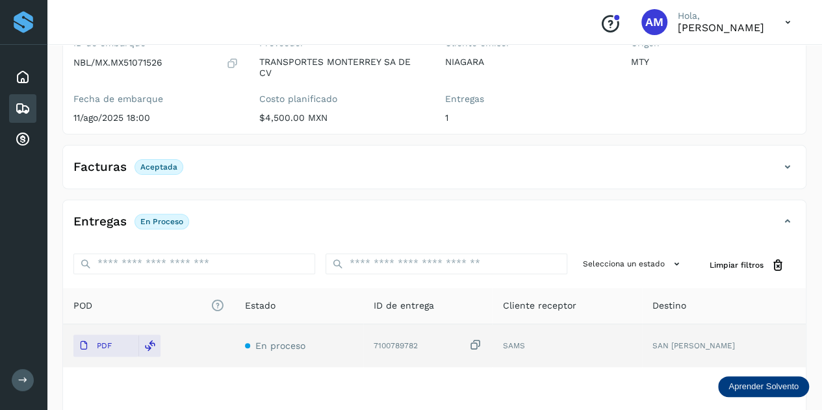
scroll to position [0, 0]
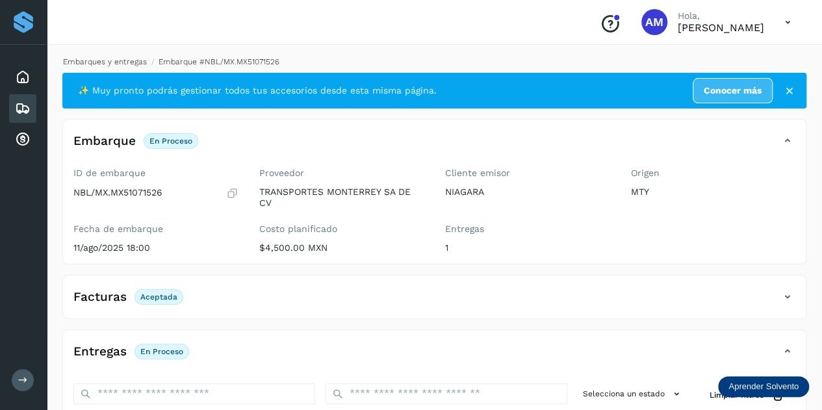
click at [112, 63] on link "Embarques y entregas" at bounding box center [105, 61] width 84 height 9
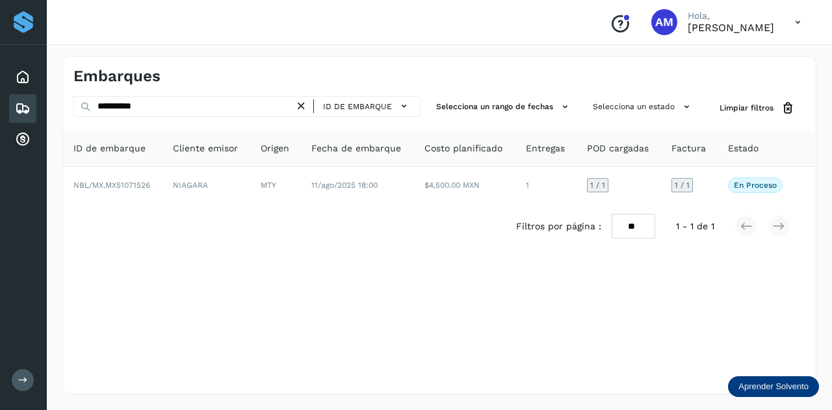
drag, startPoint x: 305, startPoint y: 104, endPoint x: 254, endPoint y: 107, distance: 50.8
click at [304, 105] on icon at bounding box center [301, 106] width 14 height 14
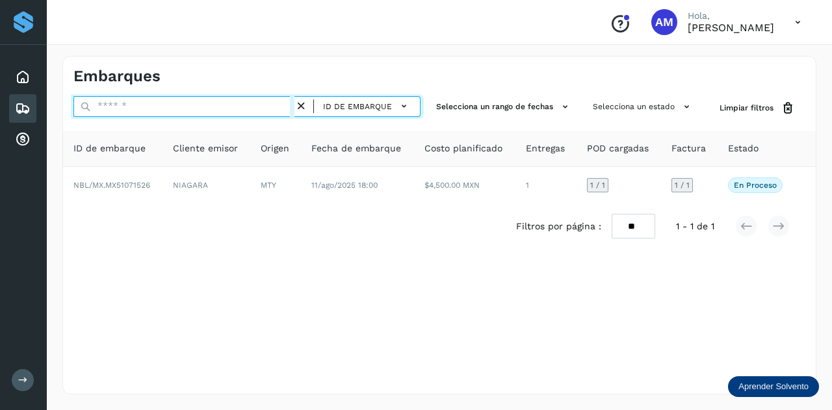
click at [254, 107] on input "text" at bounding box center [183, 106] width 221 height 21
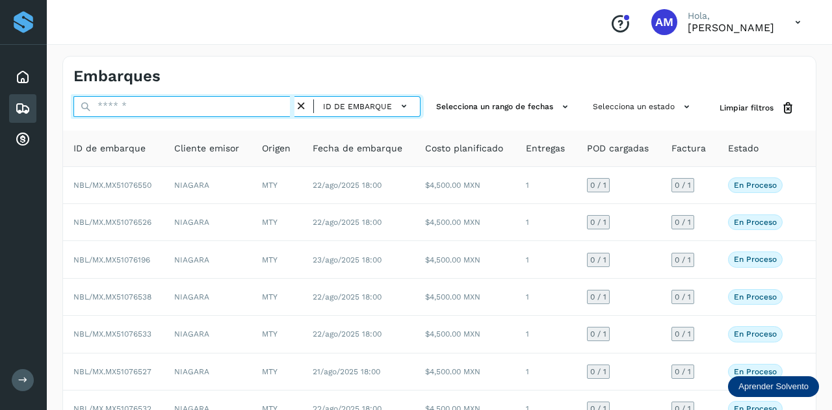
paste input "**********"
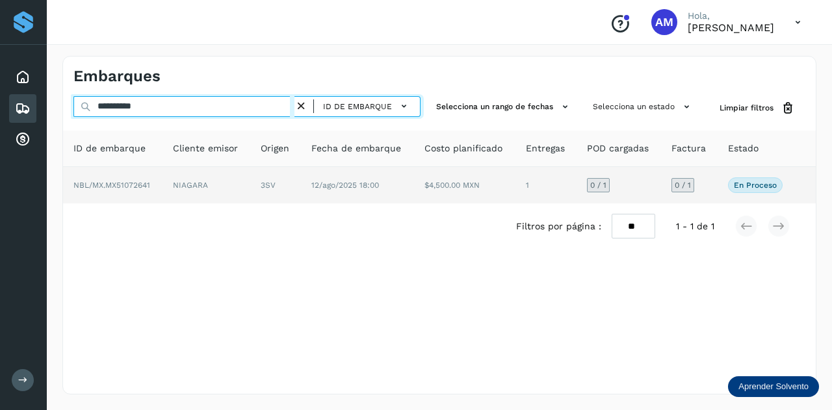
type input "**********"
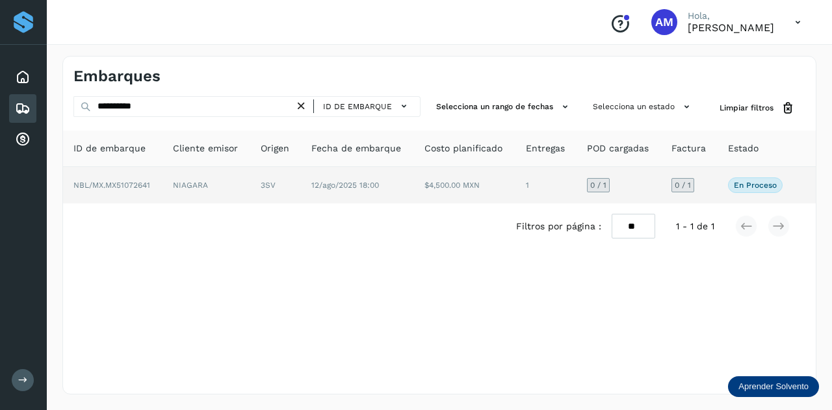
click at [301, 192] on td "3SV" at bounding box center [357, 185] width 113 height 36
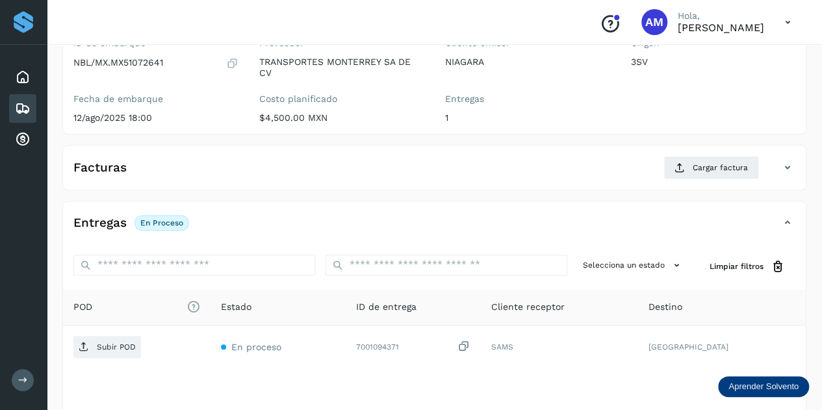
scroll to position [195, 0]
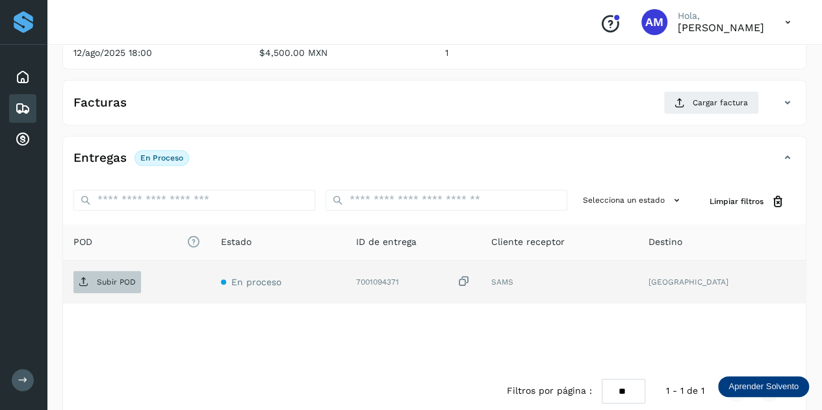
click at [122, 283] on p "Subir POD" at bounding box center [116, 281] width 39 height 9
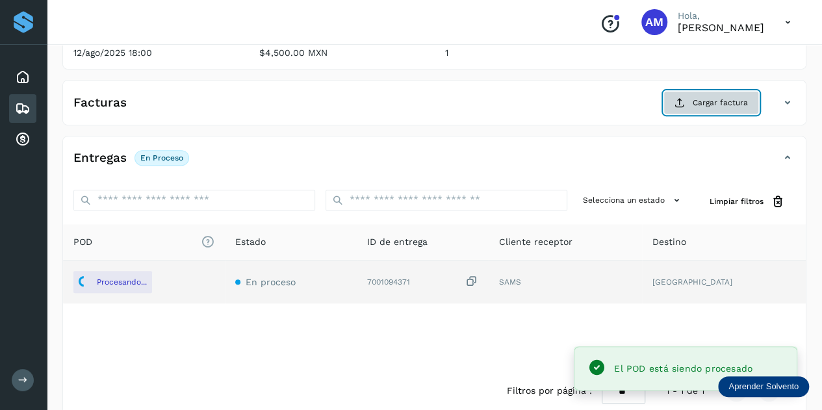
click at [697, 97] on span "Cargar factura" at bounding box center [720, 103] width 55 height 12
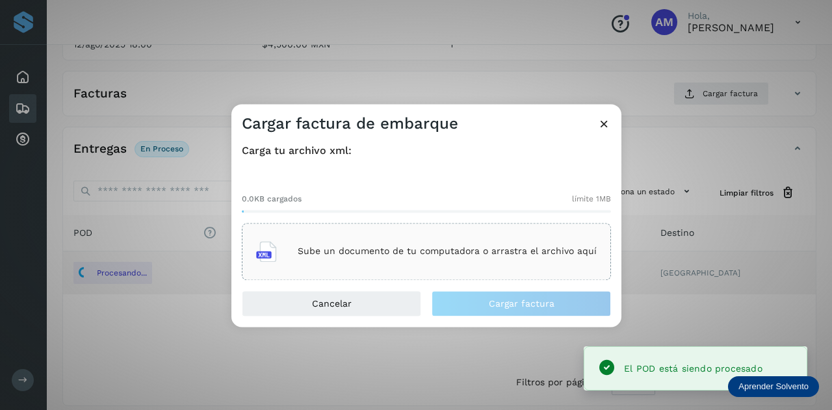
click at [484, 247] on p "Sube un documento de tu computadora o arrastra el archivo aquí" at bounding box center [447, 251] width 299 height 11
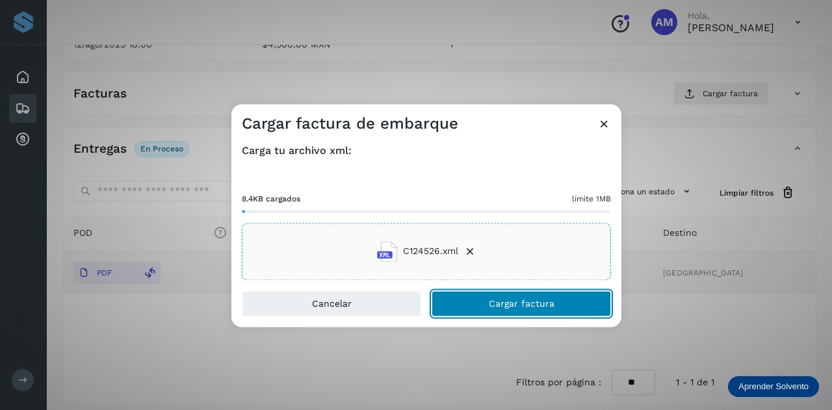
click at [500, 312] on button "Cargar factura" at bounding box center [520, 303] width 179 height 26
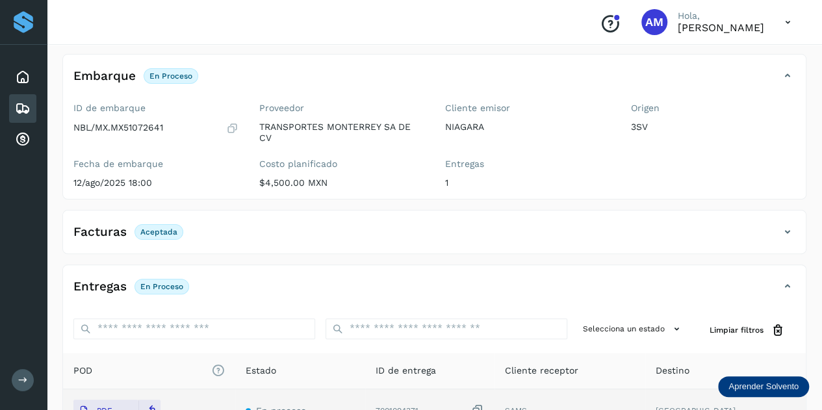
scroll to position [0, 0]
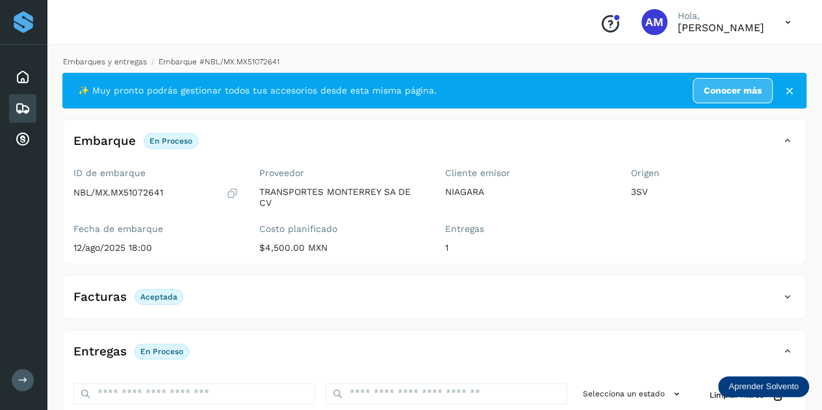
click at [122, 60] on link "Embarques y entregas" at bounding box center [105, 61] width 84 height 9
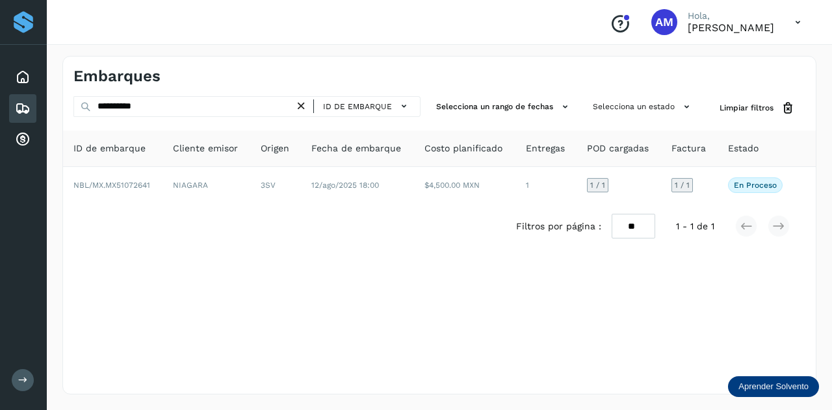
click at [303, 109] on icon at bounding box center [301, 106] width 14 height 14
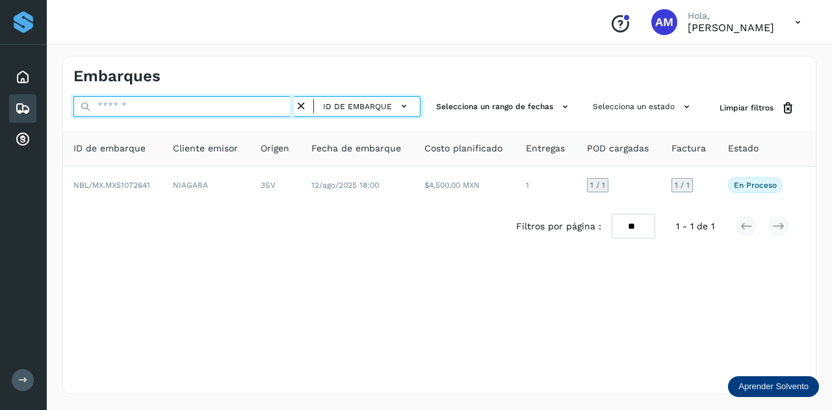
click at [248, 111] on input "text" at bounding box center [183, 106] width 221 height 21
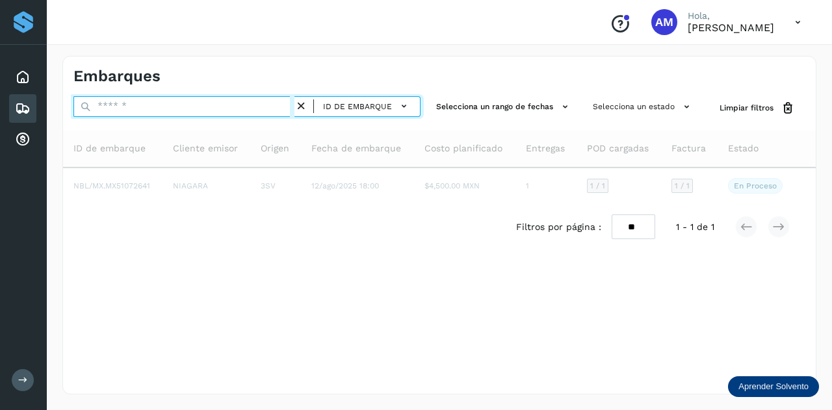
paste input "**********"
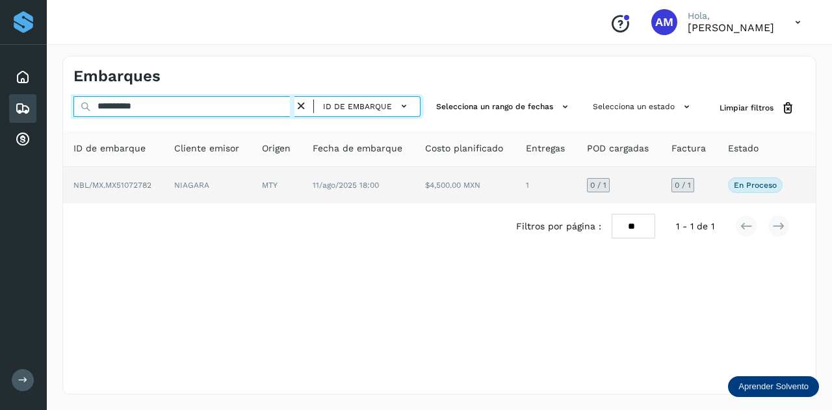
type input "**********"
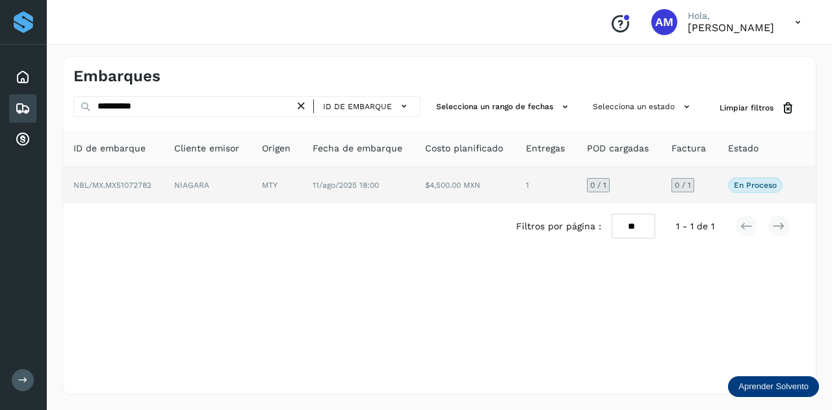
click at [302, 187] on td "MTY" at bounding box center [358, 185] width 113 height 36
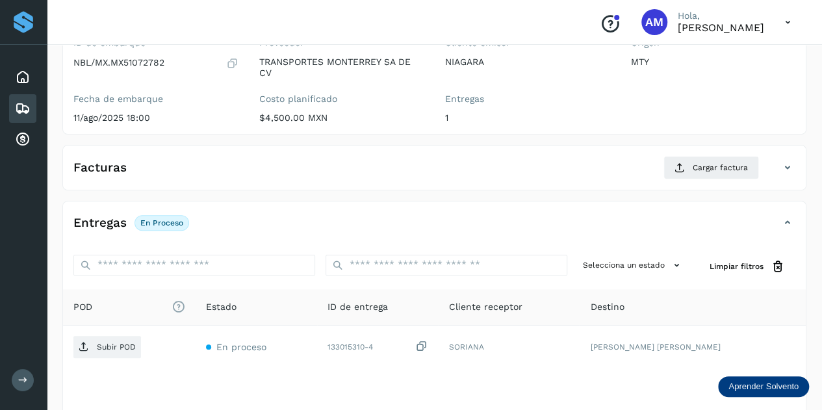
scroll to position [195, 0]
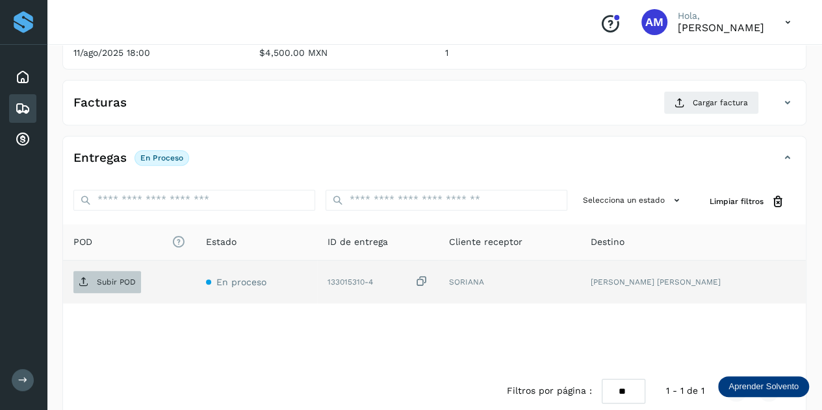
click at [126, 284] on p "Subir POD" at bounding box center [116, 281] width 39 height 9
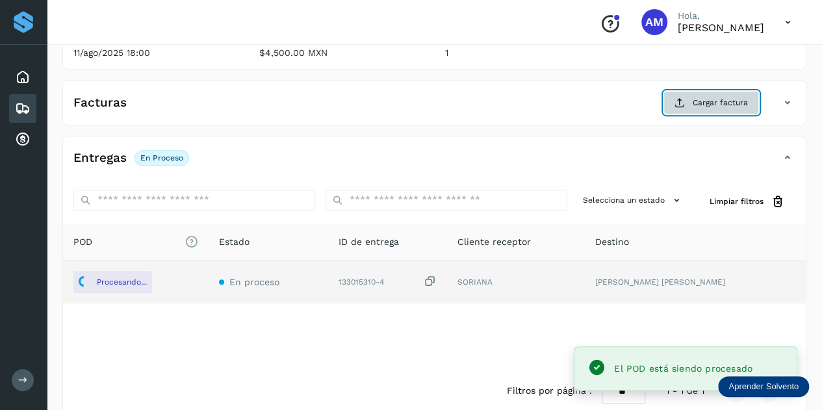
click at [685, 102] on icon at bounding box center [679, 102] width 10 height 10
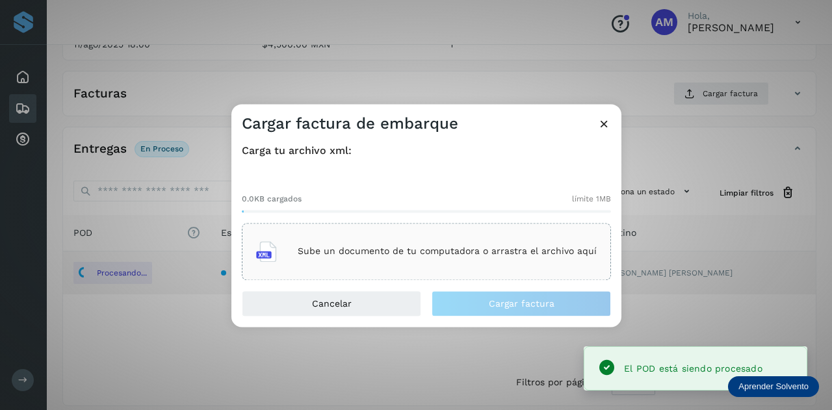
click at [465, 241] on div "Sube un documento de tu computadora o arrastra el archivo aquí" at bounding box center [426, 251] width 340 height 35
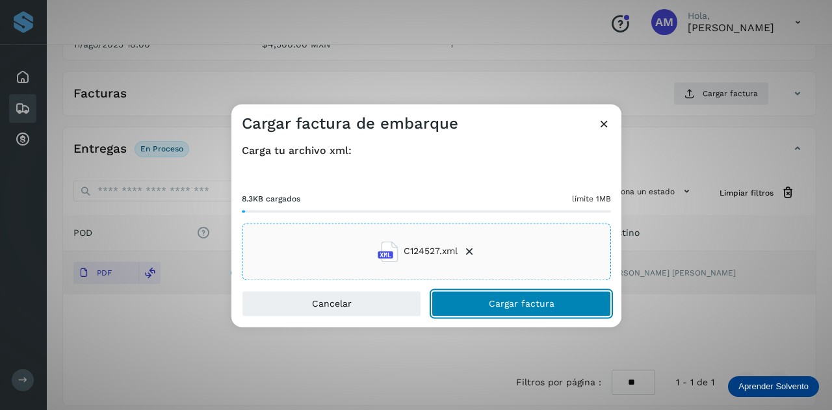
click at [471, 304] on button "Cargar factura" at bounding box center [520, 303] width 179 height 26
